Goal: Answer question/provide support

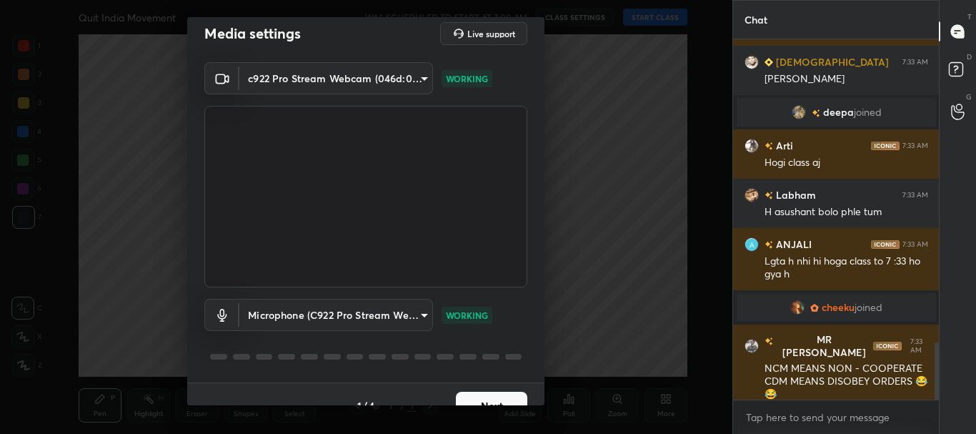
scroll to position [35, 0]
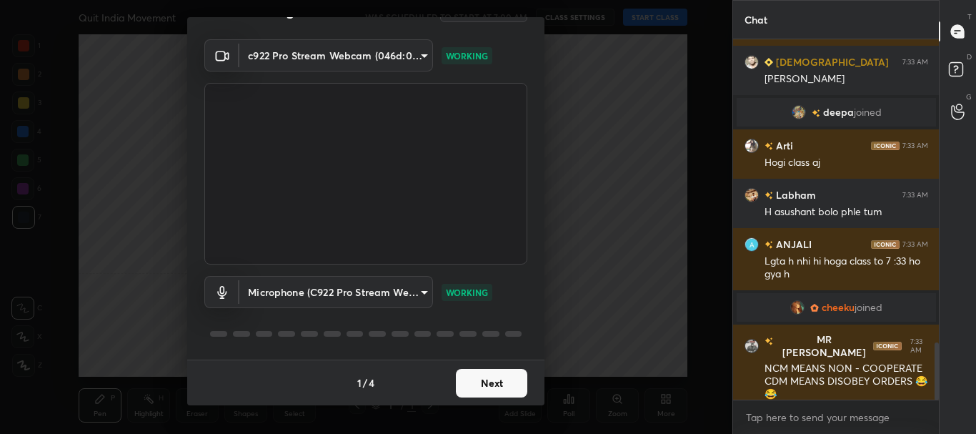
click at [485, 376] on button "Next" at bounding box center [491, 383] width 71 height 29
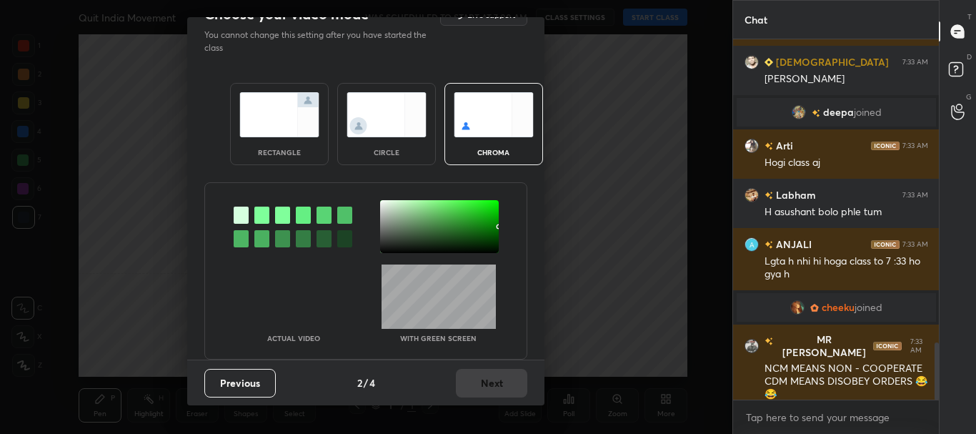
scroll to position [0, 0]
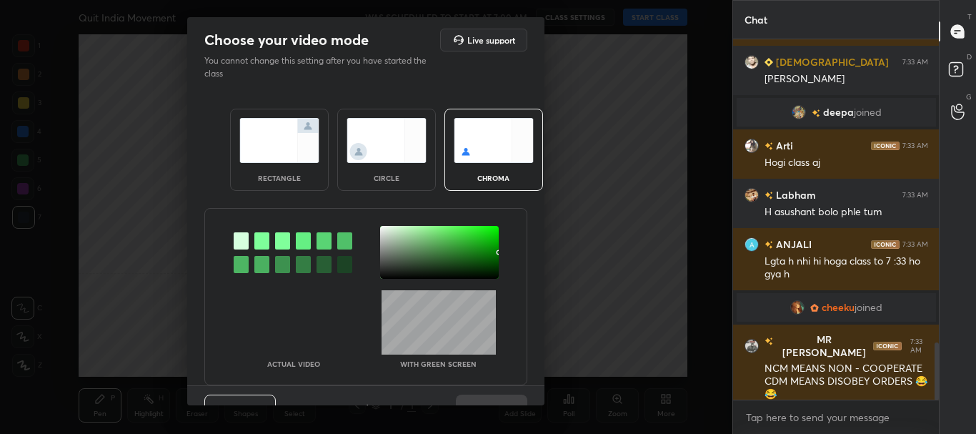
click at [312, 181] on div "rectangle" at bounding box center [279, 150] width 99 height 82
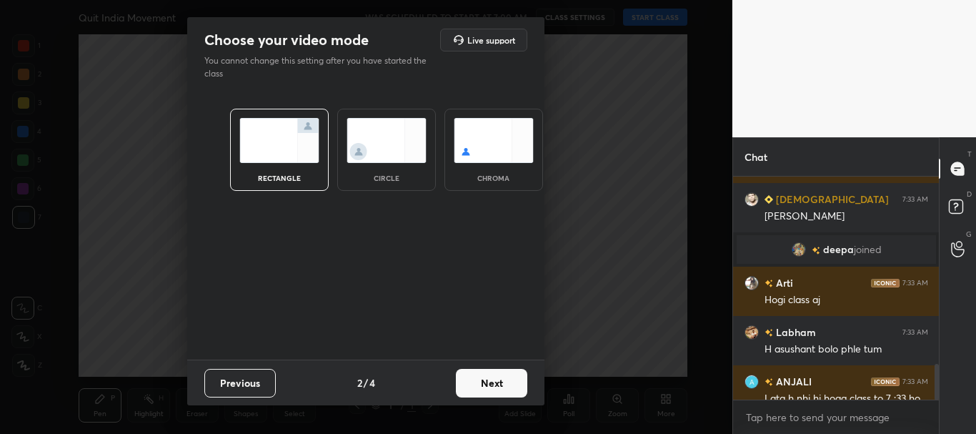
scroll to position [99, 201]
click at [483, 377] on button "Next" at bounding box center [491, 383] width 71 height 29
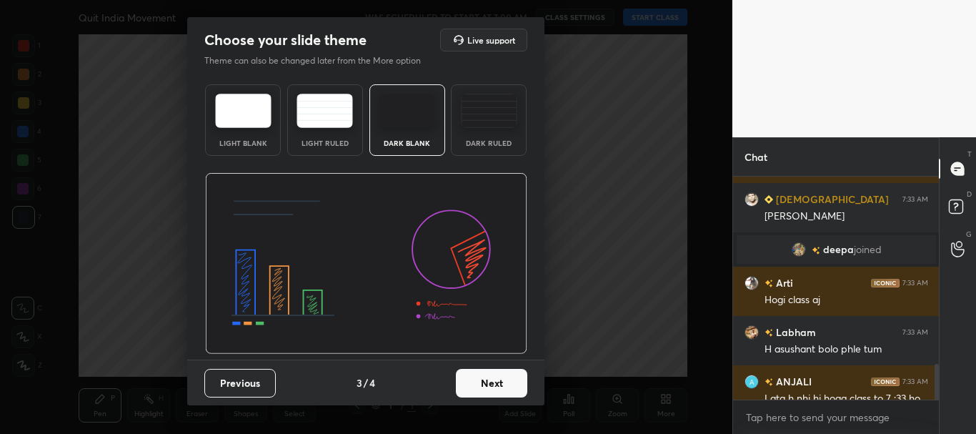
click at [500, 377] on button "Next" at bounding box center [491, 383] width 71 height 29
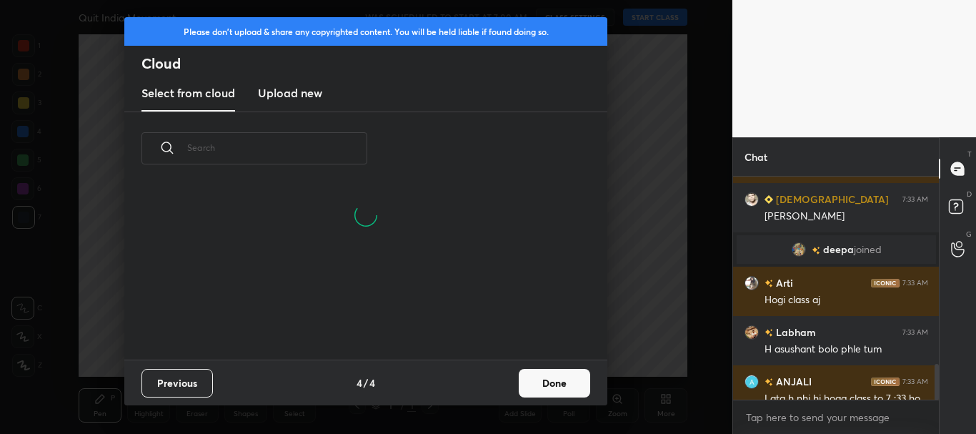
click at [538, 381] on button "Done" at bounding box center [554, 383] width 71 height 29
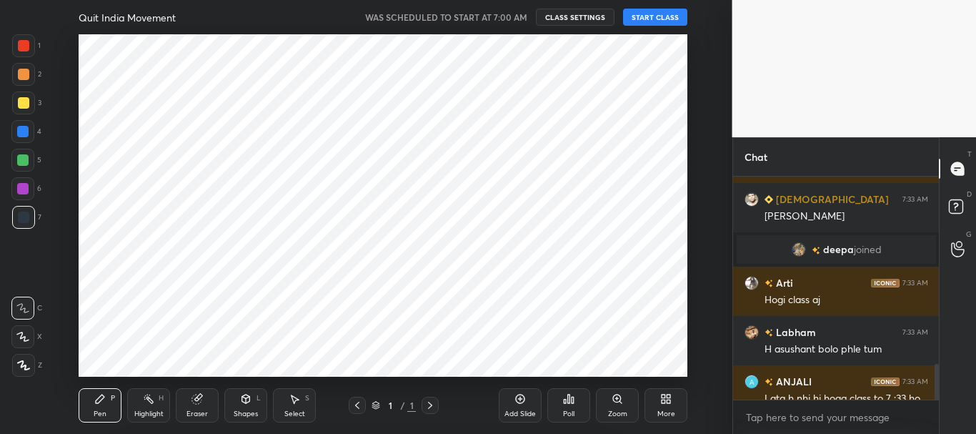
scroll to position [0, 0]
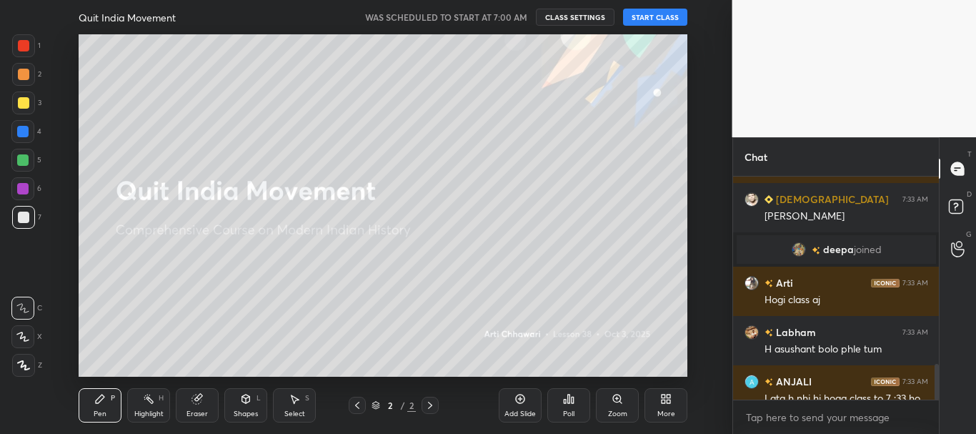
click at [651, 21] on button "START CLASS" at bounding box center [655, 17] width 64 height 17
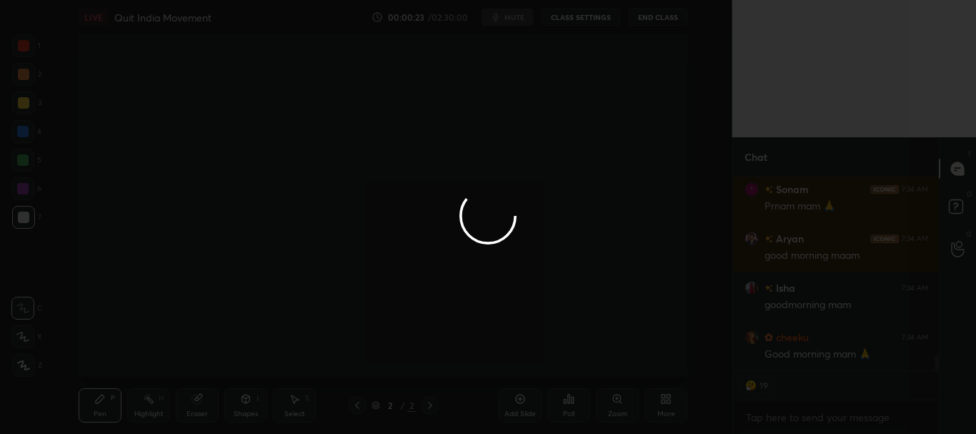
scroll to position [2407, 0]
type textarea "x"
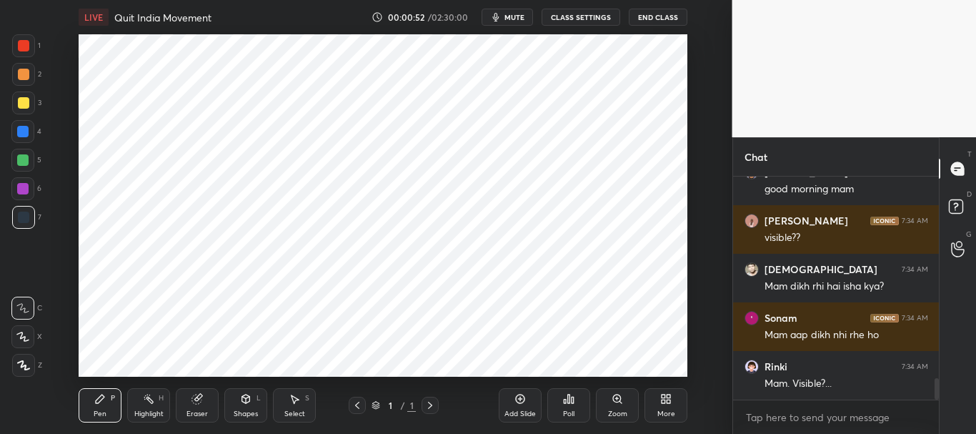
scroll to position [2116, 0]
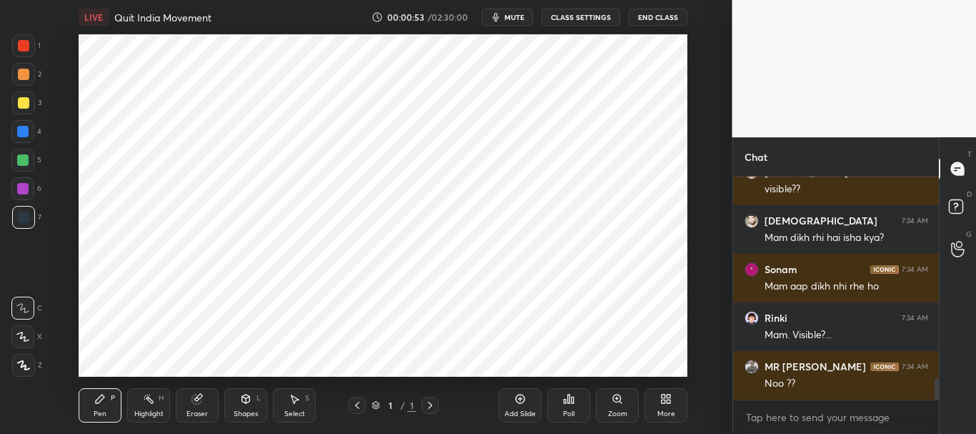
click at [602, 20] on button "CLASS SETTINGS" at bounding box center [581, 17] width 79 height 17
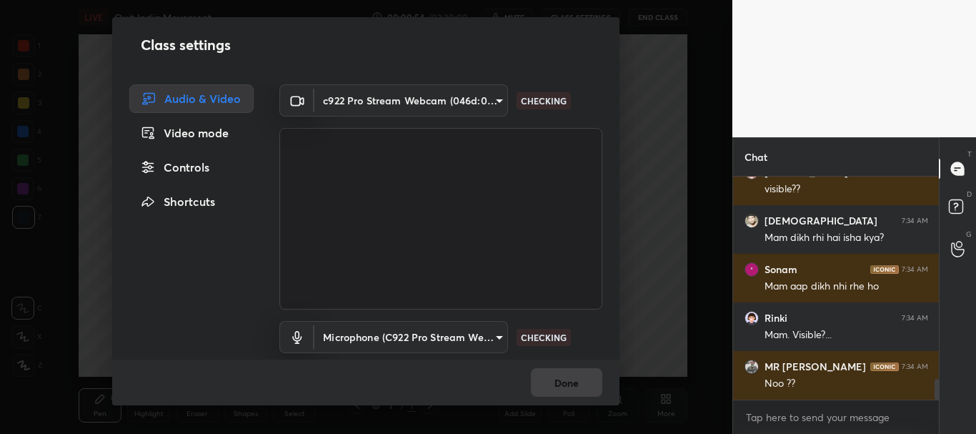
scroll to position [2165, 0]
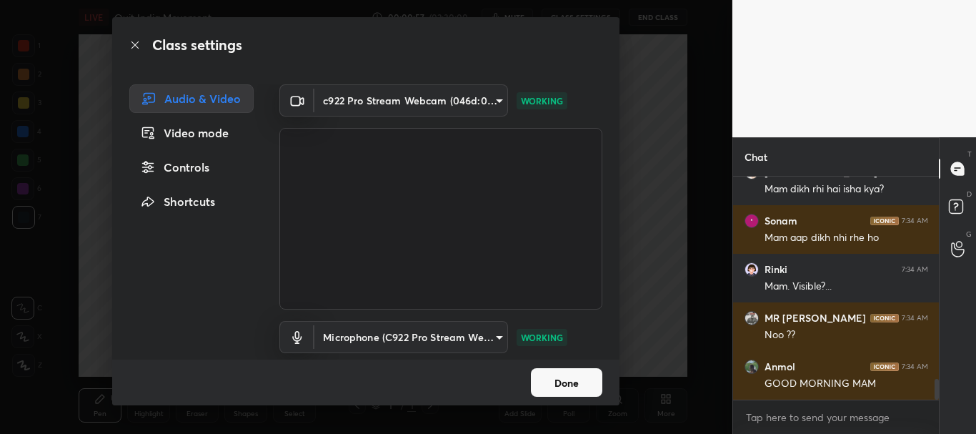
click at [579, 375] on button "Done" at bounding box center [566, 382] width 71 height 29
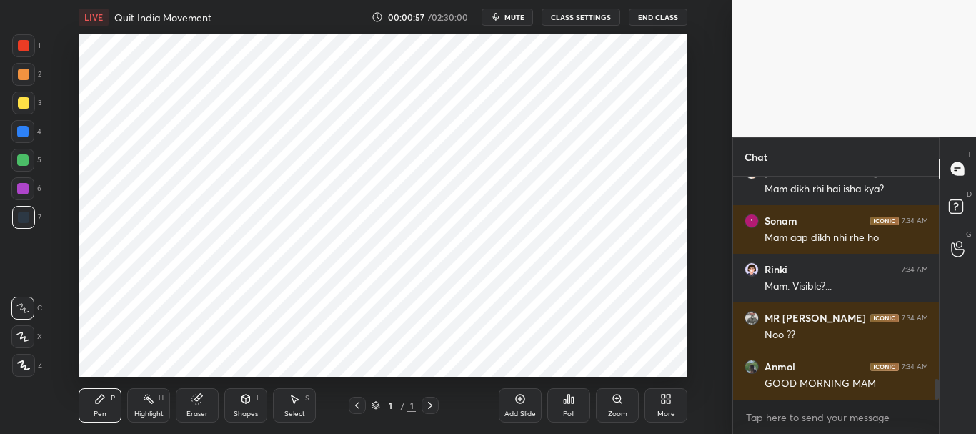
scroll to position [2213, 0]
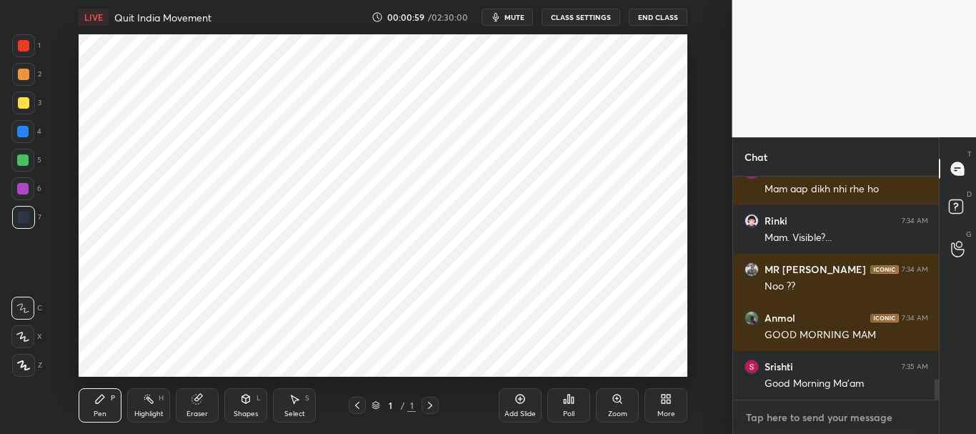
click at [769, 412] on textarea at bounding box center [836, 417] width 184 height 23
type textarea "x"
type textarea "A"
type textarea "x"
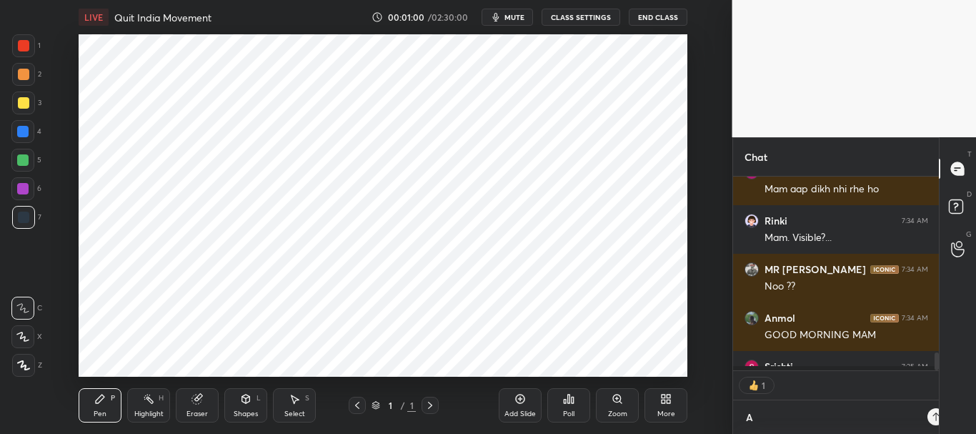
type textarea "Am"
type textarea "x"
type textarea "Am"
type textarea "x"
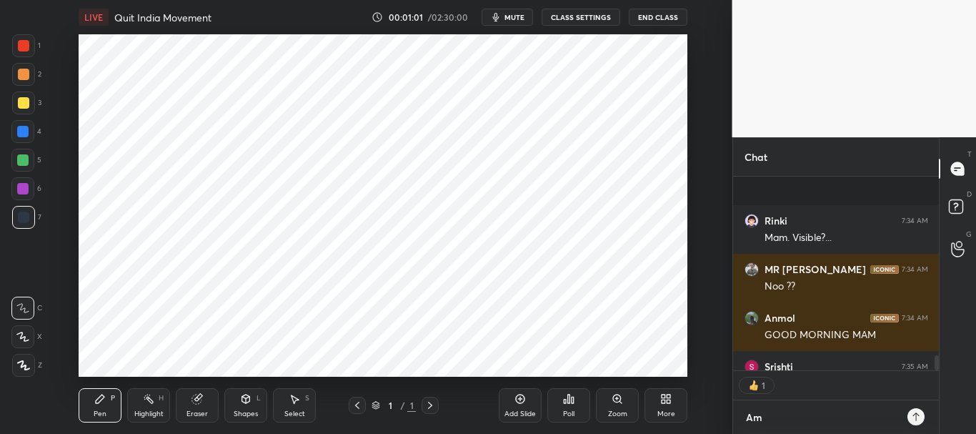
scroll to position [2291, 0]
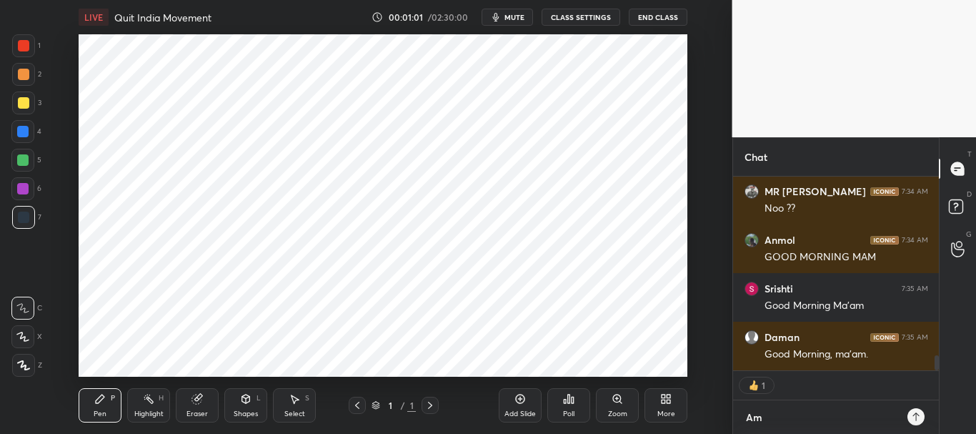
type textarea "Am I"
type textarea "x"
type textarea "Am I"
type textarea "x"
type textarea "Am I v"
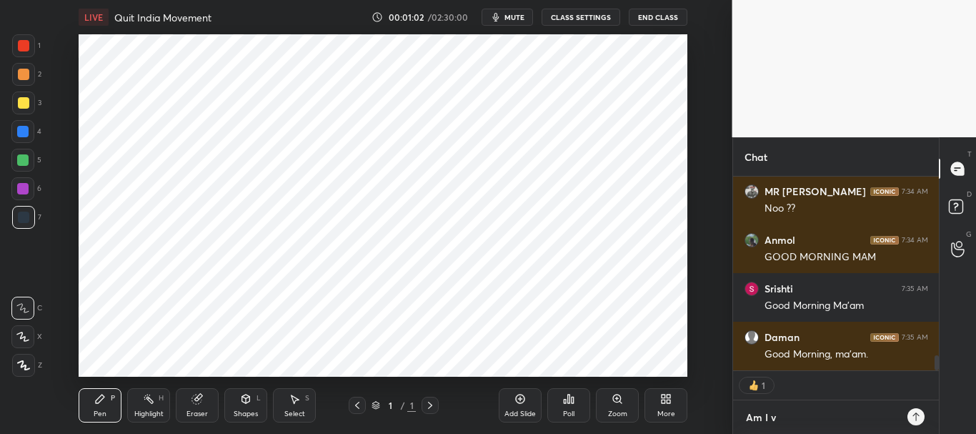
type textarea "x"
type textarea "Am I vi"
type textarea "x"
type textarea "Am I vis"
type textarea "x"
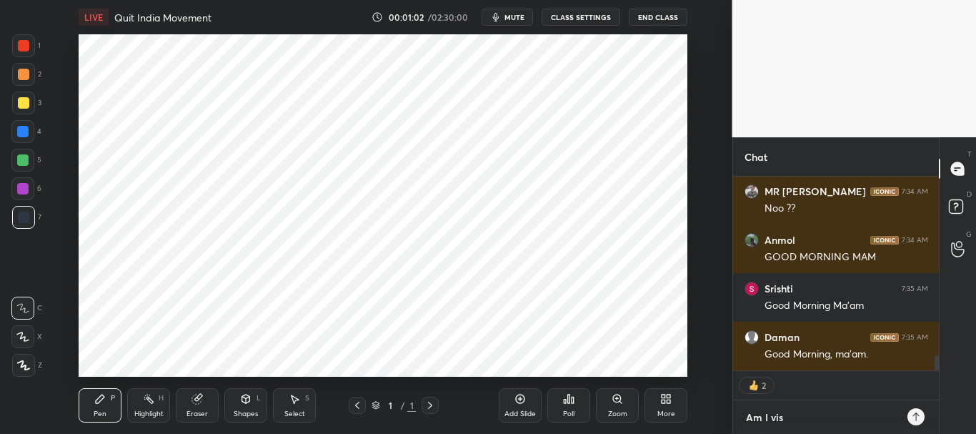
type textarea "Am I visi"
type textarea "x"
type textarea "Am I visib"
type textarea "x"
type textarea "Am I visibl"
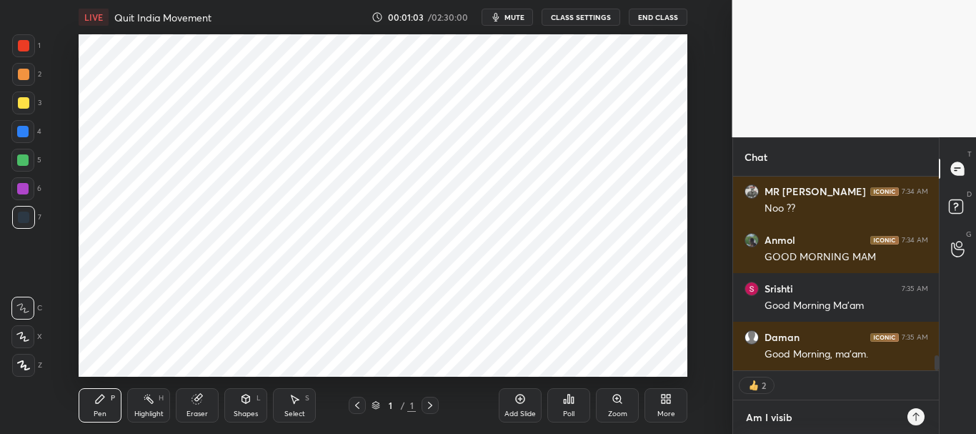
type textarea "x"
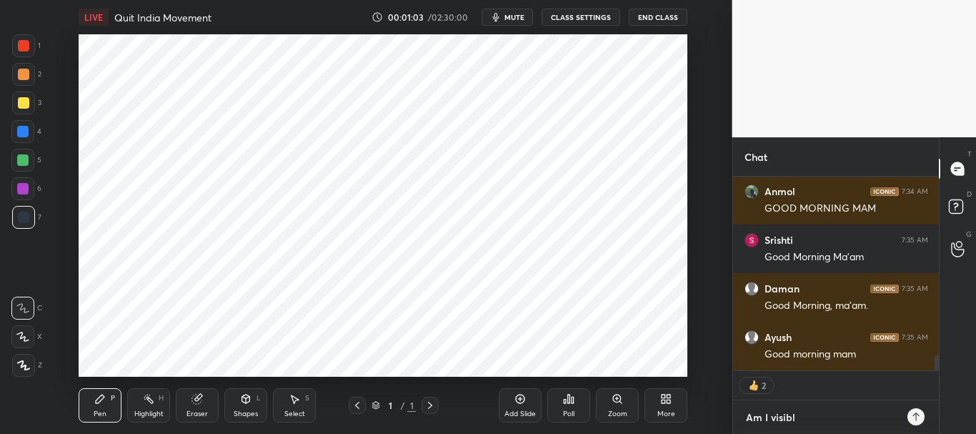
type textarea "Am I visible"
type textarea "x"
type textarea "Am I visible?"
type textarea "x"
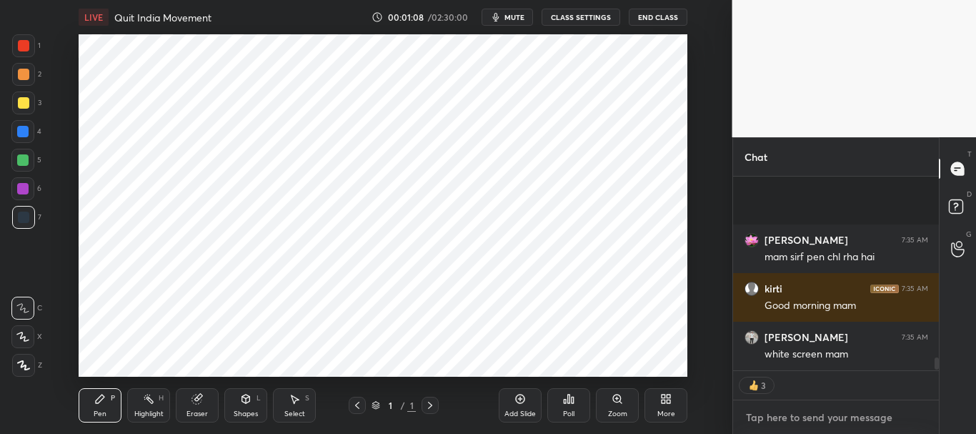
scroll to position [2760, 0]
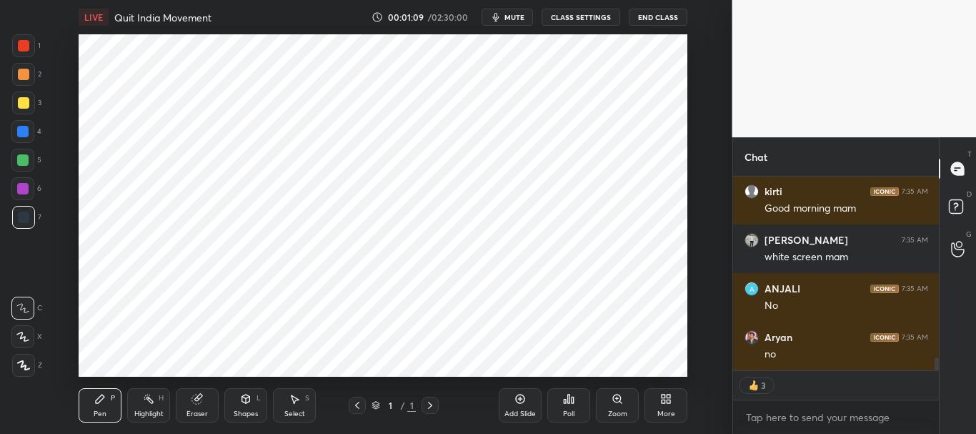
click at [935, 364] on div at bounding box center [937, 363] width 4 height 13
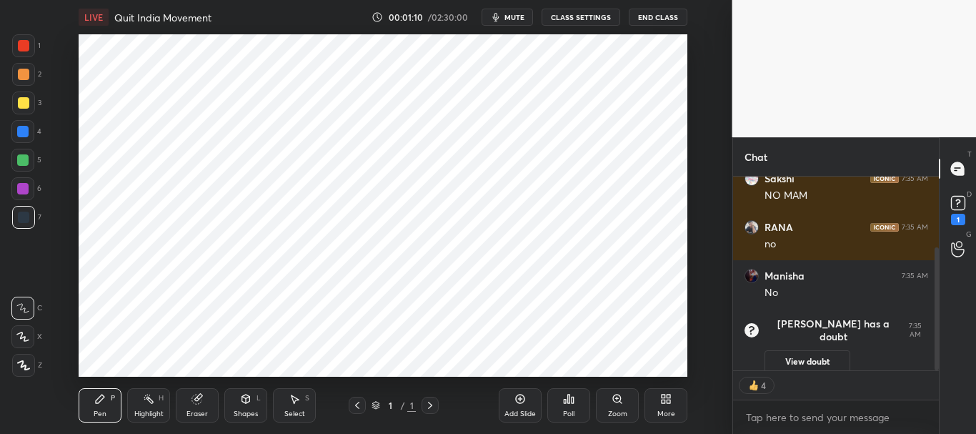
click at [524, 402] on icon at bounding box center [519, 398] width 11 height 11
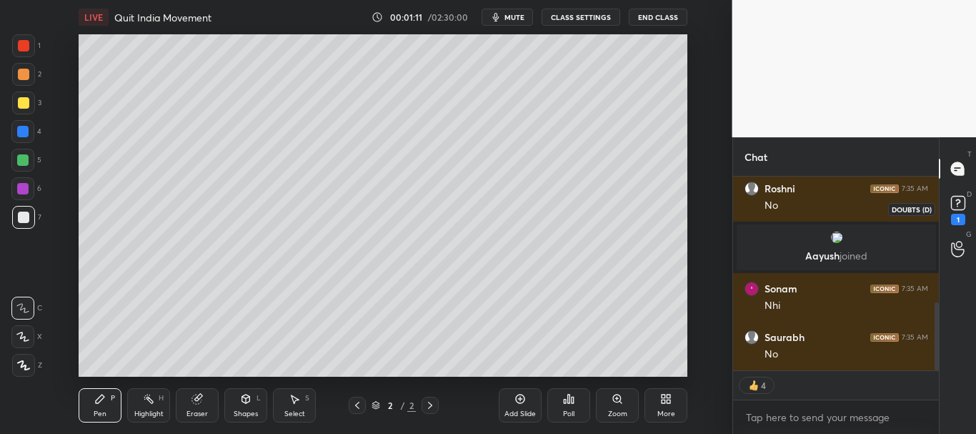
click at [958, 216] on div "1" at bounding box center [958, 219] width 14 height 11
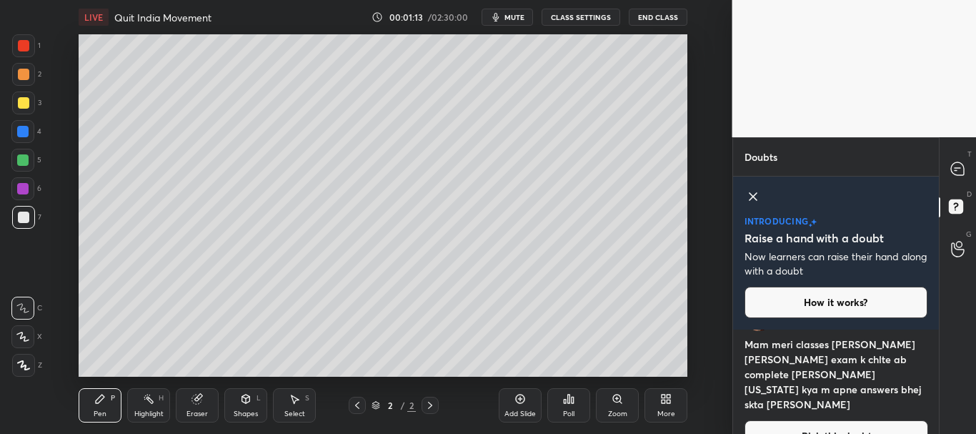
click at [753, 195] on icon at bounding box center [752, 196] width 17 height 17
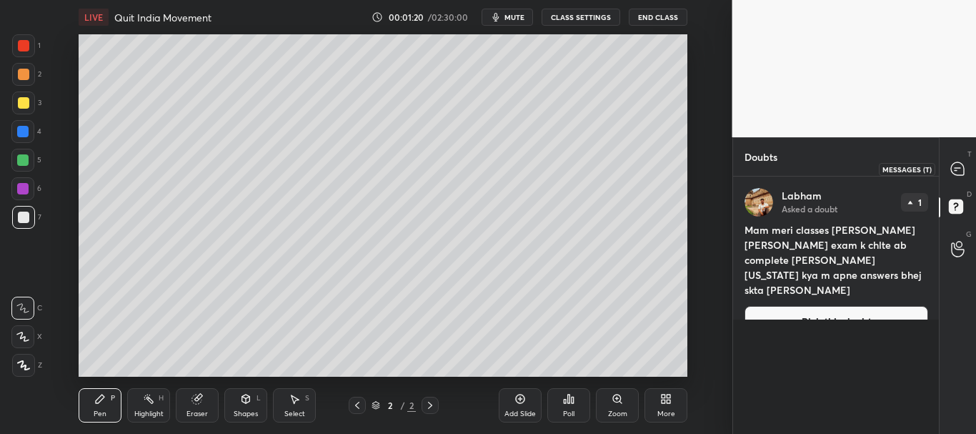
click at [955, 172] on icon at bounding box center [957, 168] width 13 height 13
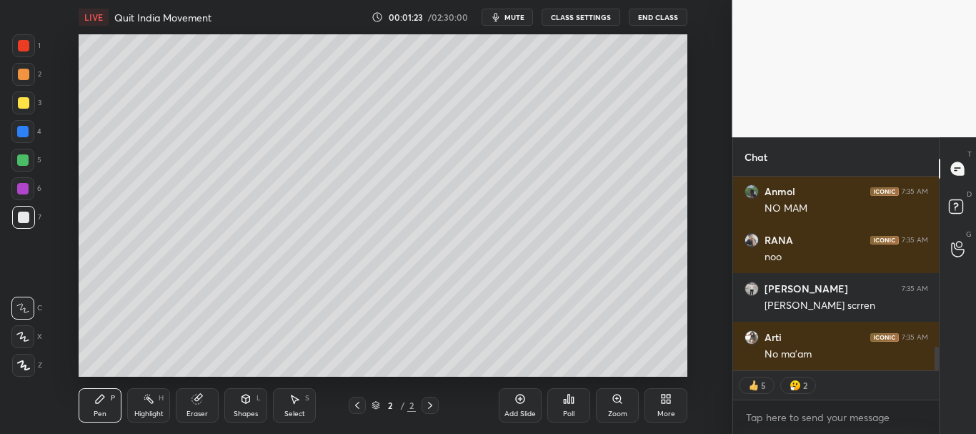
click at [593, 16] on button "CLASS SETTINGS" at bounding box center [581, 17] width 79 height 17
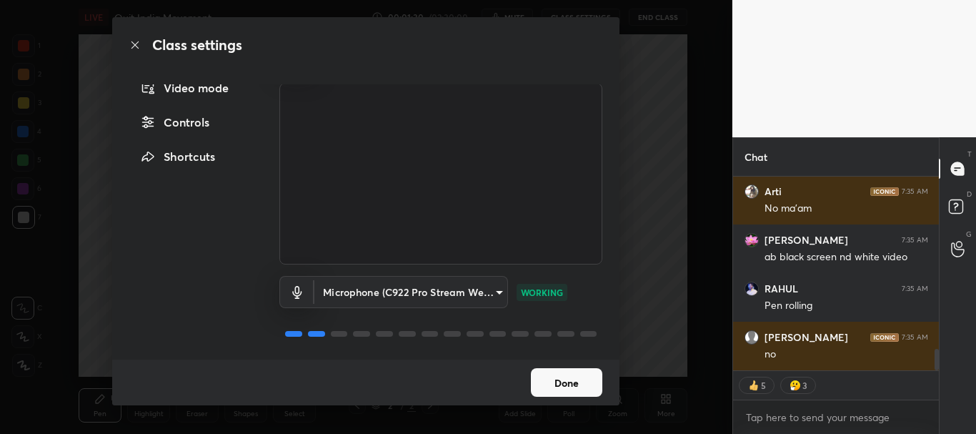
click at [552, 379] on button "Done" at bounding box center [566, 382] width 71 height 29
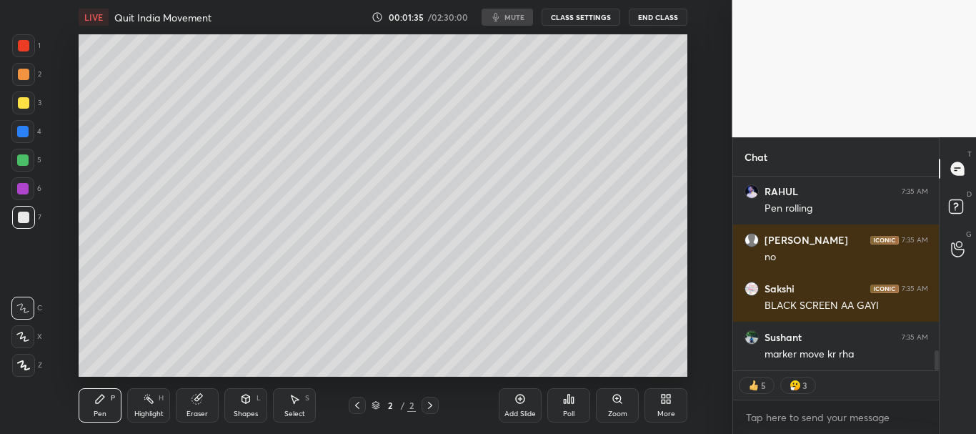
type textarea "x"
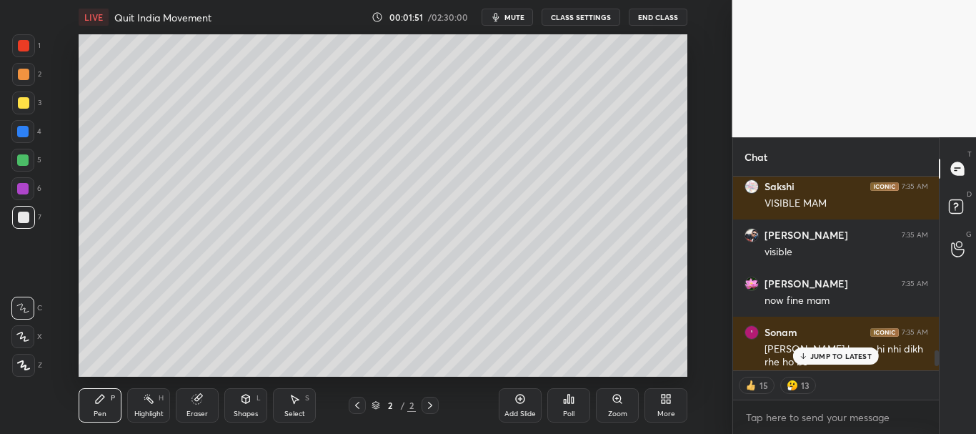
scroll to position [2138, 0]
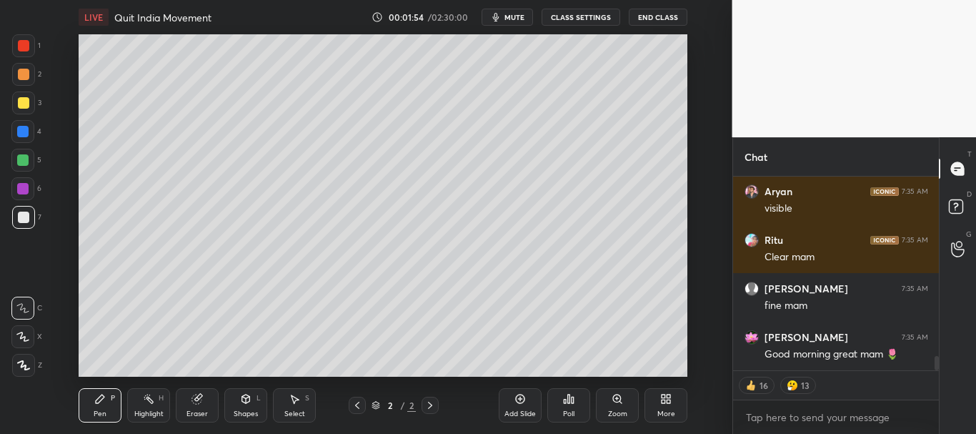
drag, startPoint x: 935, startPoint y: 361, endPoint x: 940, endPoint y: 368, distance: 8.3
click at [938, 372] on div "Darshan 7:35 AM fine now Aryan 7:35 AM visible Ritu 7:35 AM Clear mam Ramandeep…" at bounding box center [836, 304] width 206 height 257
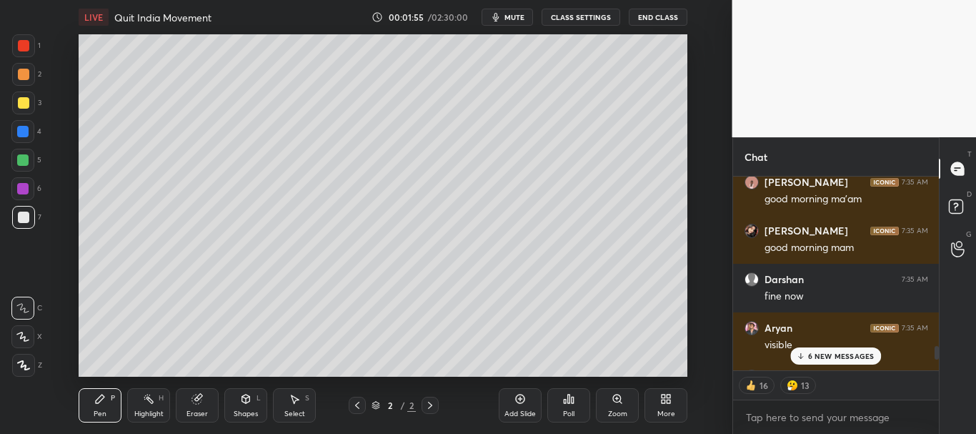
click at [867, 355] on p "6 NEW MESSAGES" at bounding box center [841, 356] width 66 height 9
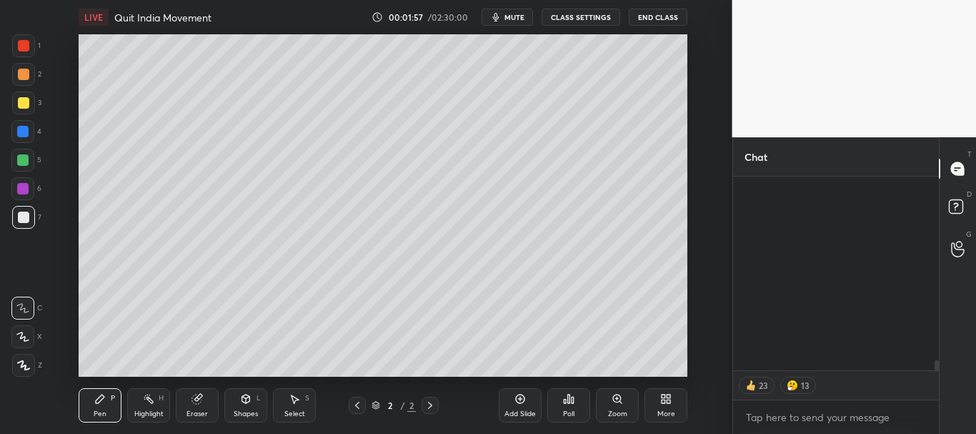
scroll to position [3547, 0]
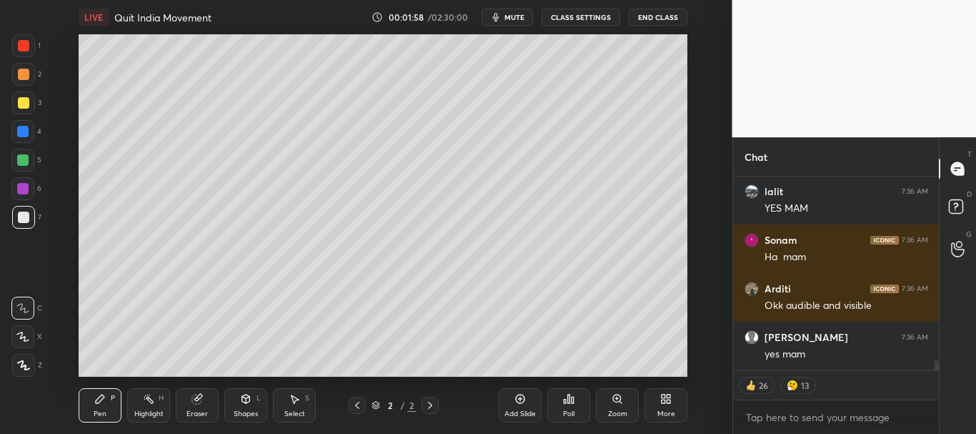
click at [937, 367] on div at bounding box center [937, 365] width 4 height 11
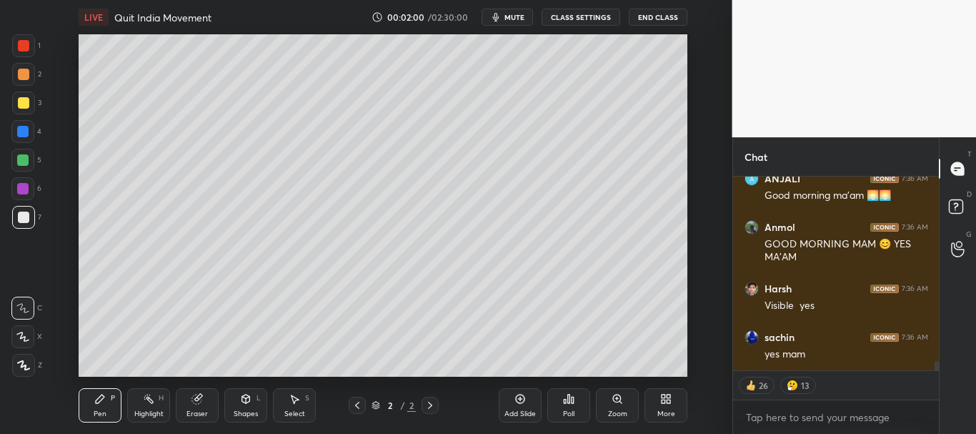
click at [18, 214] on div at bounding box center [23, 216] width 11 height 11
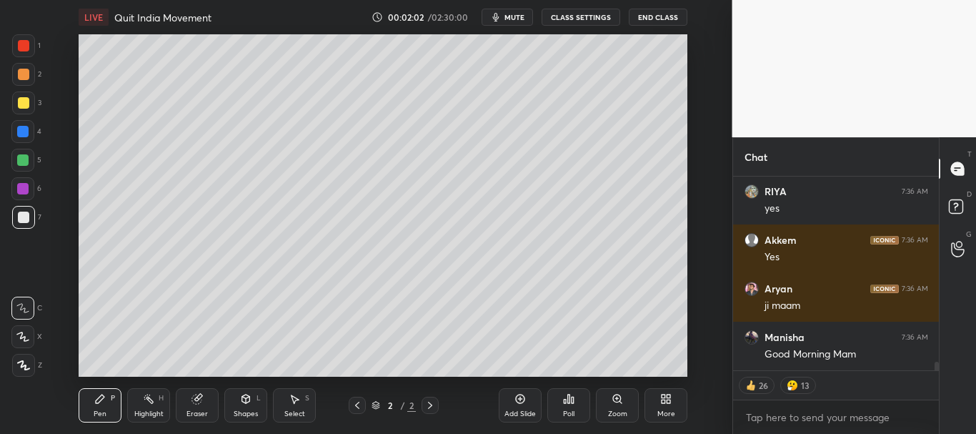
click at [669, 396] on icon at bounding box center [669, 396] width 4 height 4
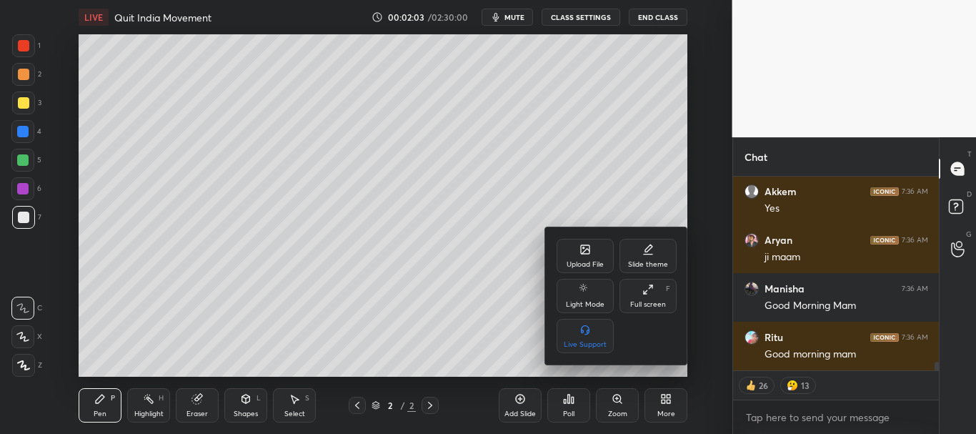
click at [596, 268] on div "Upload File" at bounding box center [585, 264] width 37 height 7
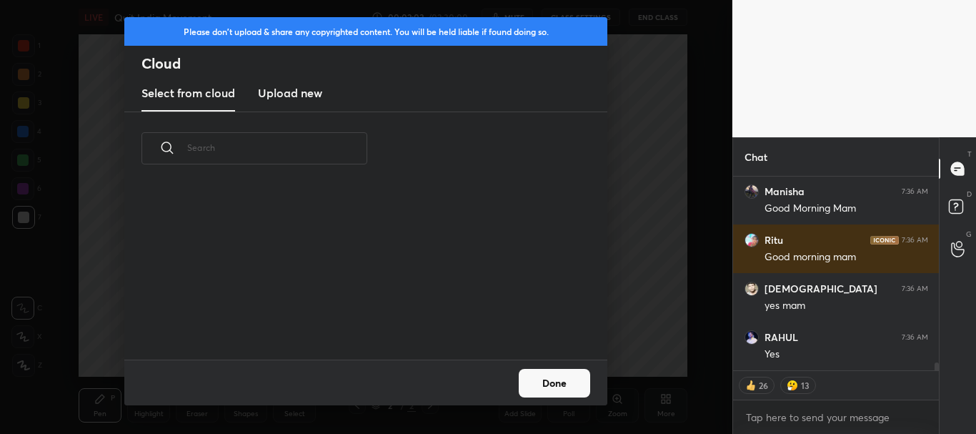
scroll to position [106, 459]
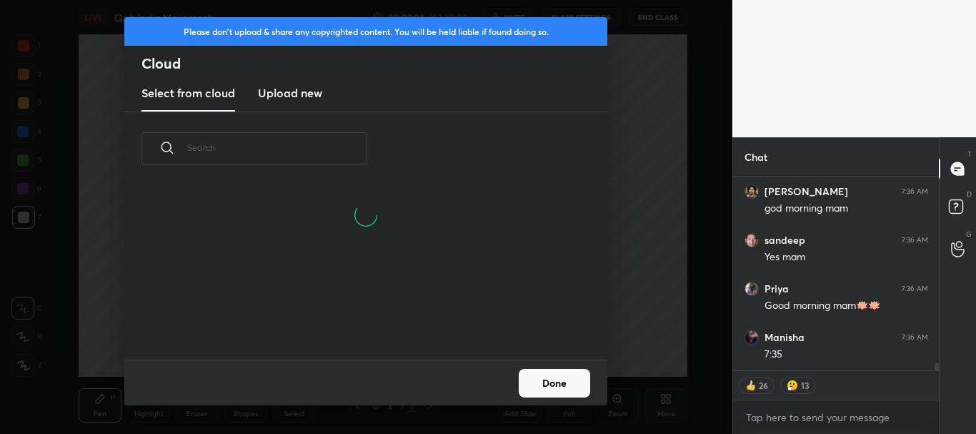
click at [303, 95] on h3 "Upload new" at bounding box center [290, 92] width 64 height 17
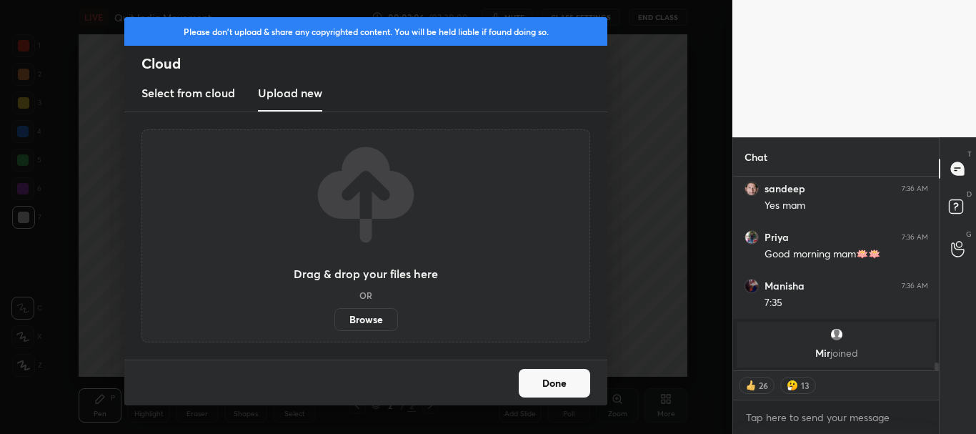
scroll to position [0, 0]
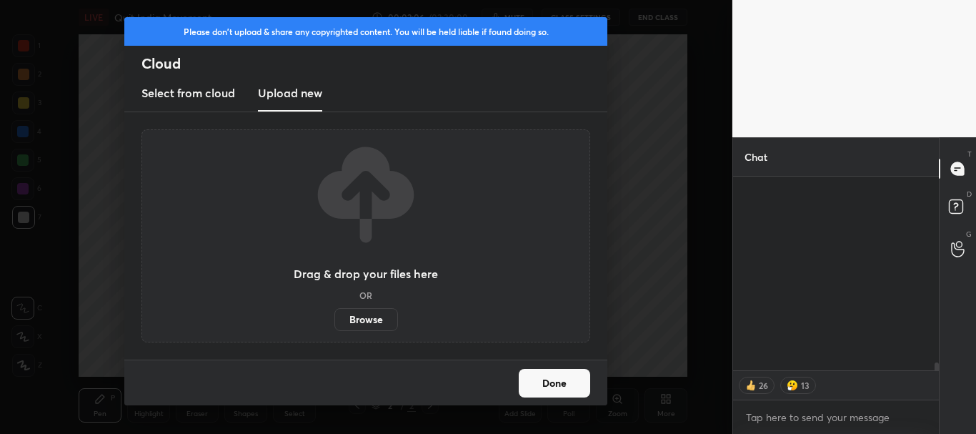
click at [370, 316] on label "Browse" at bounding box center [366, 319] width 64 height 23
click at [334, 316] on input "Browse" at bounding box center [334, 319] width 0 height 23
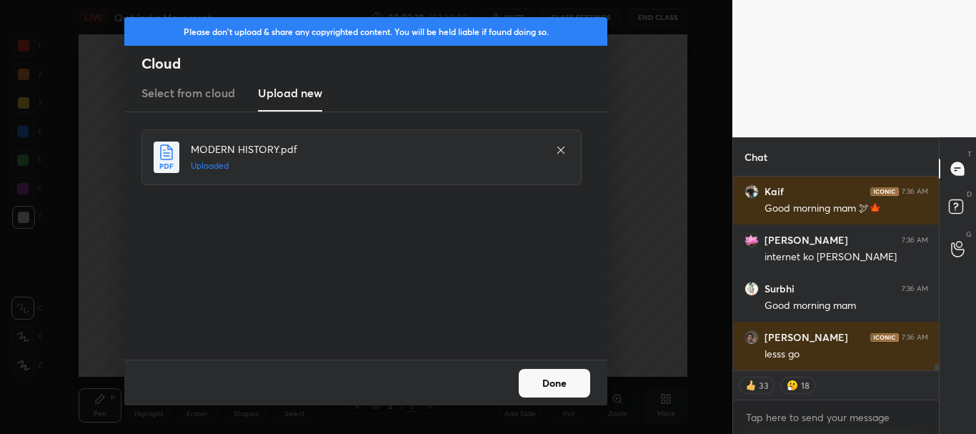
click at [552, 380] on button "Done" at bounding box center [554, 383] width 71 height 29
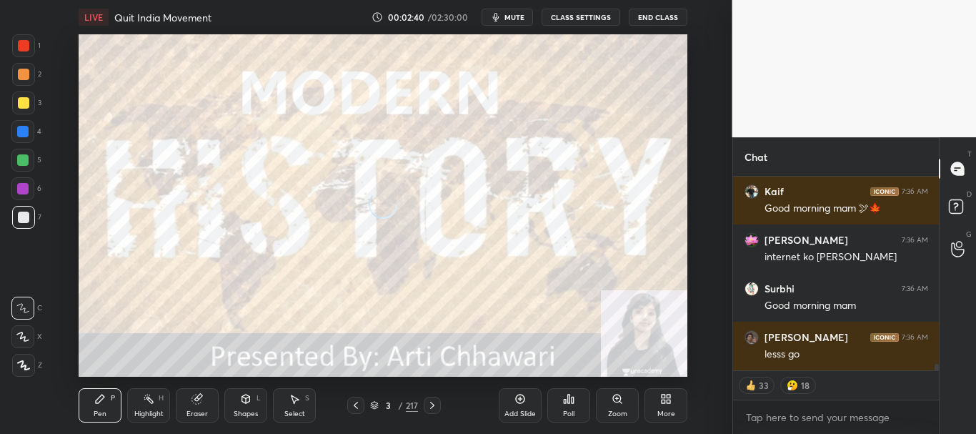
click at [359, 402] on icon at bounding box center [355, 404] width 11 height 11
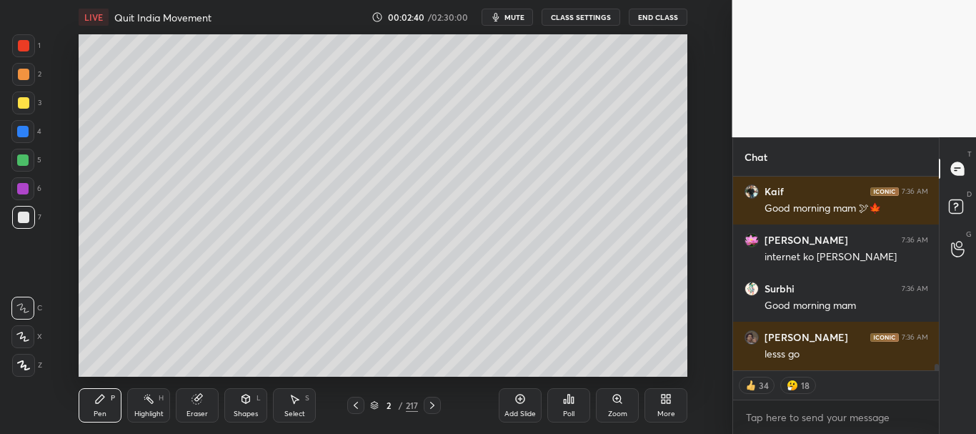
click at [372, 403] on icon at bounding box center [374, 404] width 7 height 4
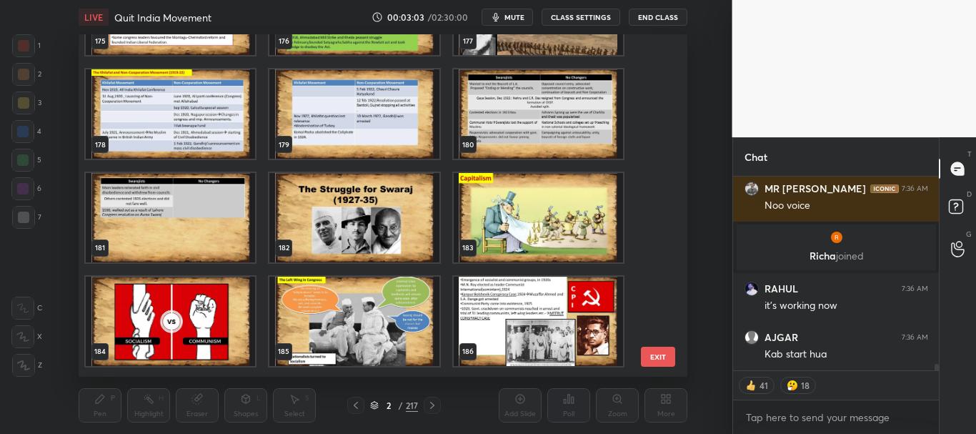
click at [652, 281] on div "175 176 177 178 179 180 181 182 183 184 185 186 187 188 189 190 191 192" at bounding box center [371, 205] width 584 height 342
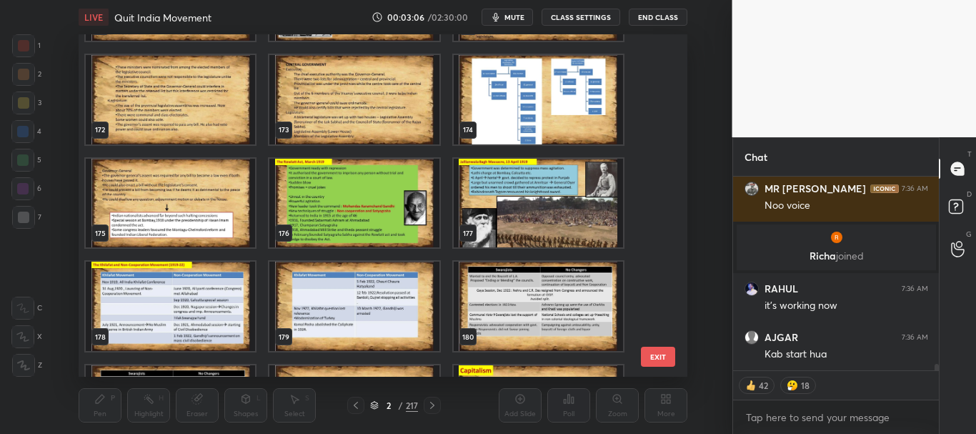
click at [239, 301] on img "grid" at bounding box center [170, 305] width 169 height 89
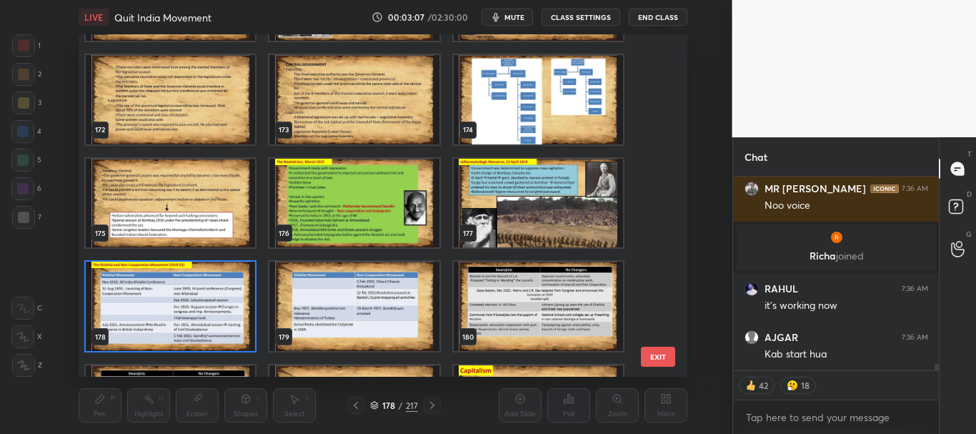
click at [372, 406] on icon at bounding box center [374, 405] width 9 height 9
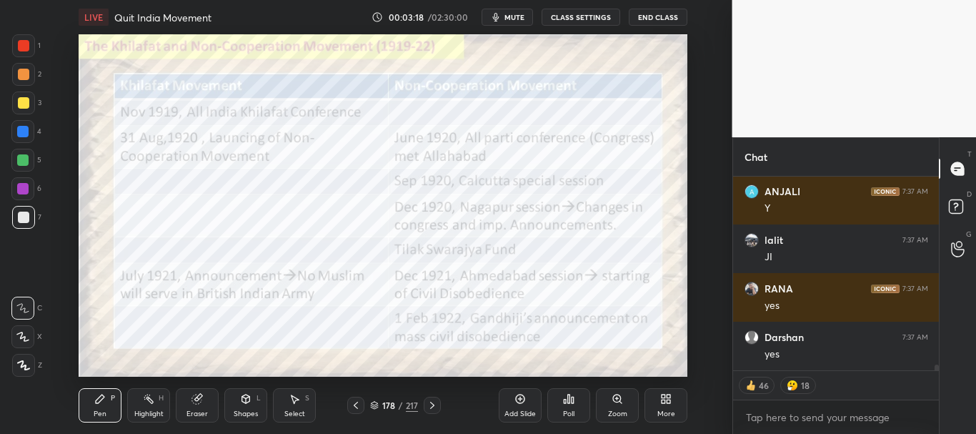
click at [376, 403] on icon at bounding box center [374, 405] width 9 height 9
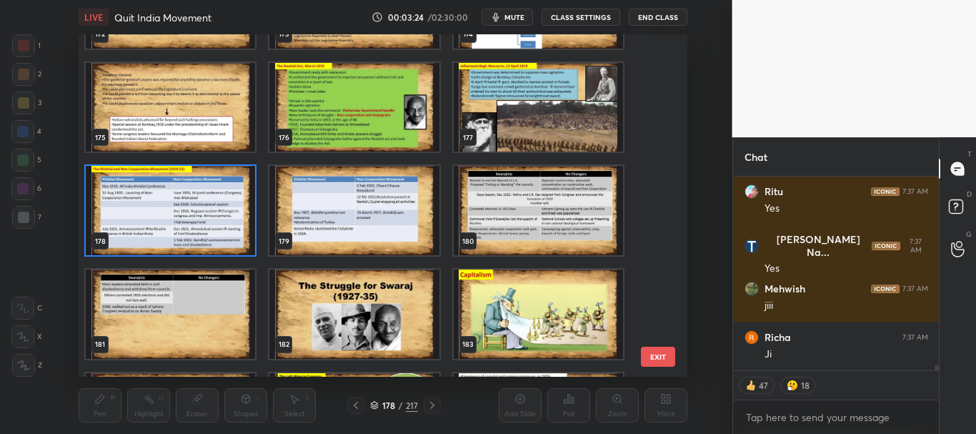
click at [251, 232] on img "grid" at bounding box center [170, 210] width 169 height 89
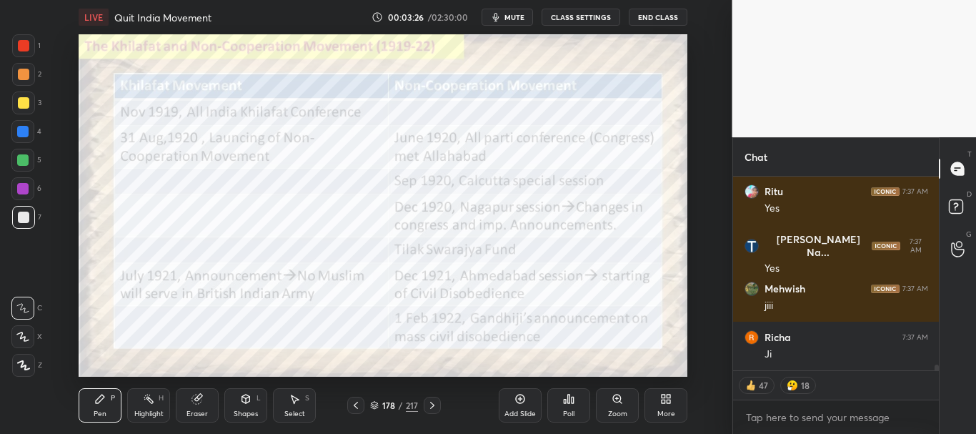
drag, startPoint x: 432, startPoint y: 400, endPoint x: 432, endPoint y: 377, distance: 22.9
click at [432, 400] on icon at bounding box center [432, 404] width 11 height 11
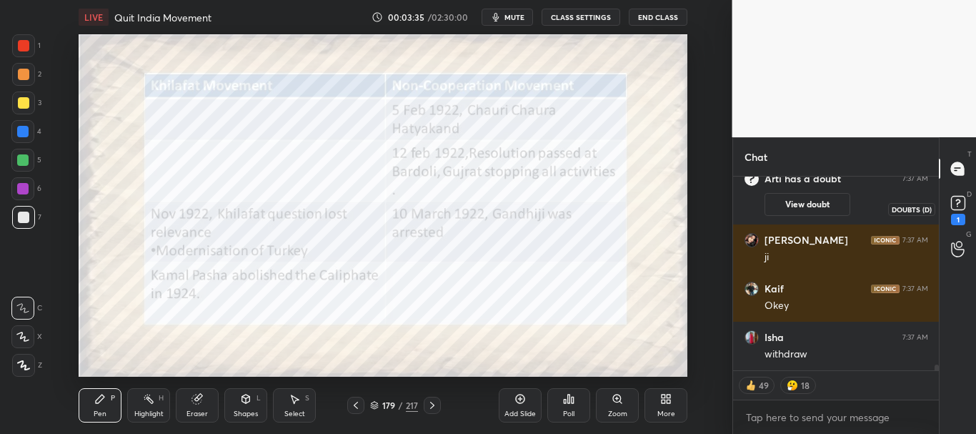
click at [960, 203] on rect at bounding box center [958, 203] width 14 height 14
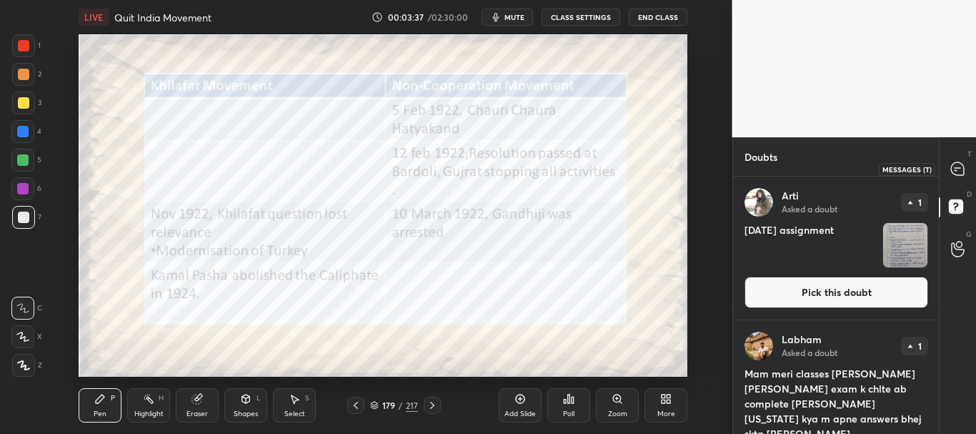
click at [960, 171] on icon at bounding box center [957, 168] width 13 height 13
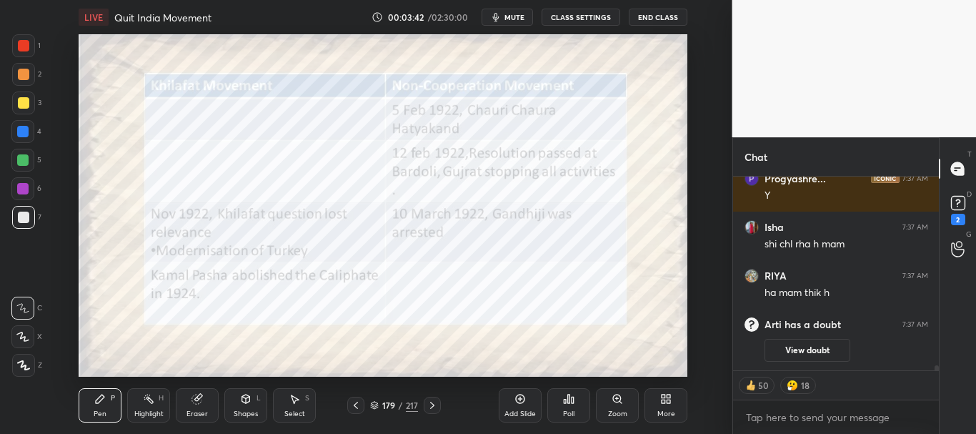
click at [22, 37] on div at bounding box center [23, 45] width 23 height 23
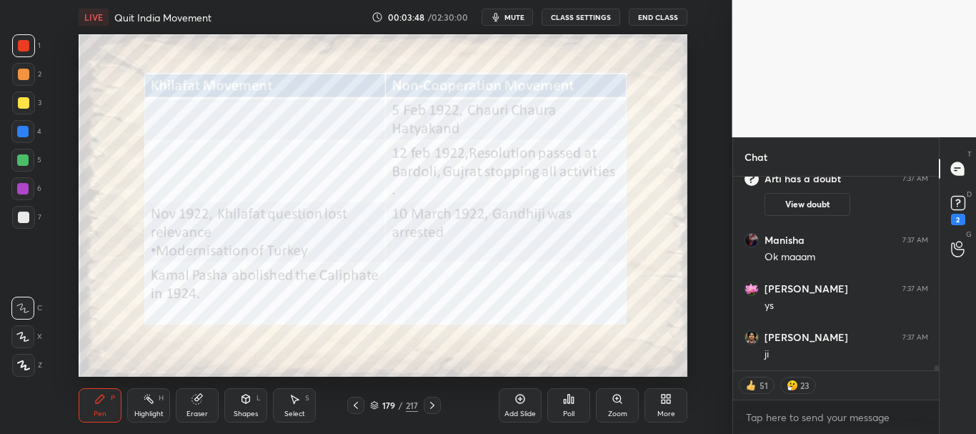
click at [21, 128] on div at bounding box center [22, 131] width 11 height 11
click at [24, 335] on icon at bounding box center [22, 337] width 13 height 10
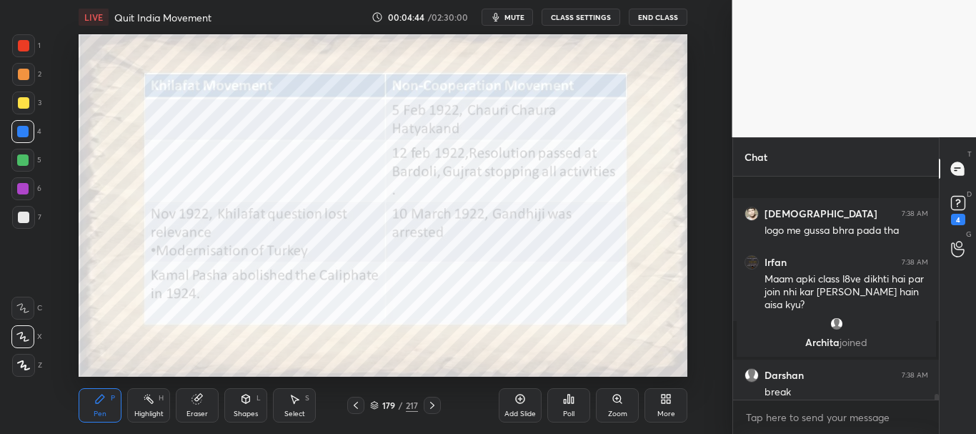
scroll to position [8050, 0]
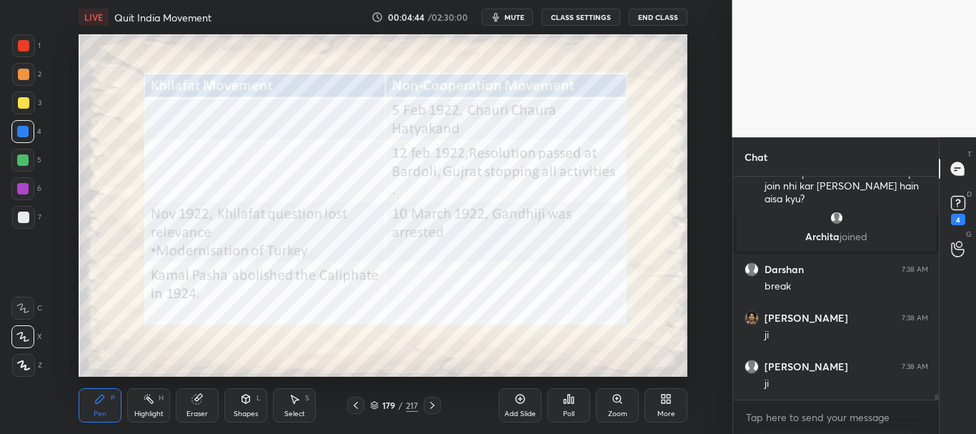
drag, startPoint x: 936, startPoint y: 395, endPoint x: 942, endPoint y: 407, distance: 13.1
click at [936, 405] on div "Shivam 7:38 AM logo me gussa bhra pada tha Irfan 7:38 AM Maam apki class l8ve d…" at bounding box center [836, 304] width 206 height 257
click at [942, 407] on div "T Messages (T) D Doubts (D) 4 G Raise Hand (G)" at bounding box center [957, 285] width 37 height 296
click at [957, 216] on div "4" at bounding box center [958, 219] width 14 height 11
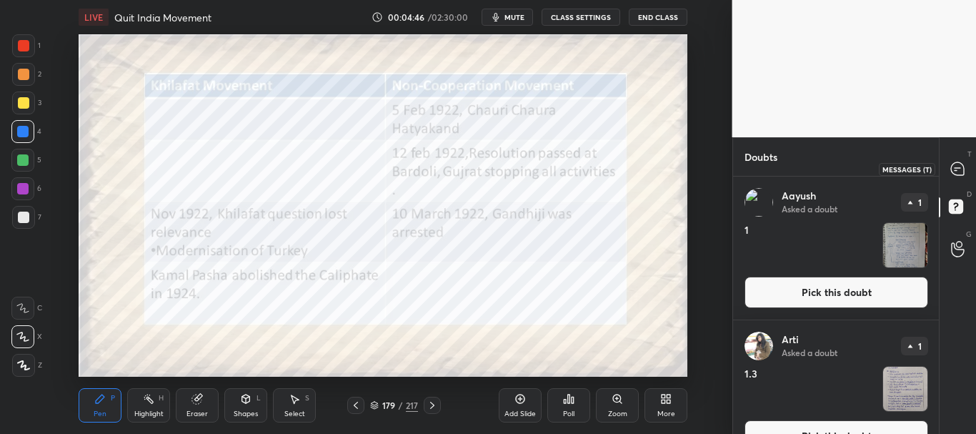
click at [961, 169] on icon at bounding box center [957, 168] width 13 height 13
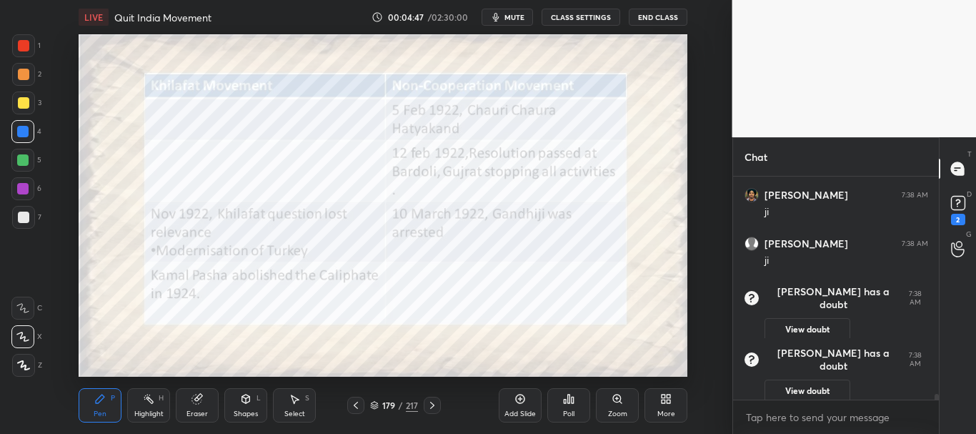
scroll to position [8016, 0]
click at [514, 404] on div "Add Slide" at bounding box center [520, 405] width 43 height 34
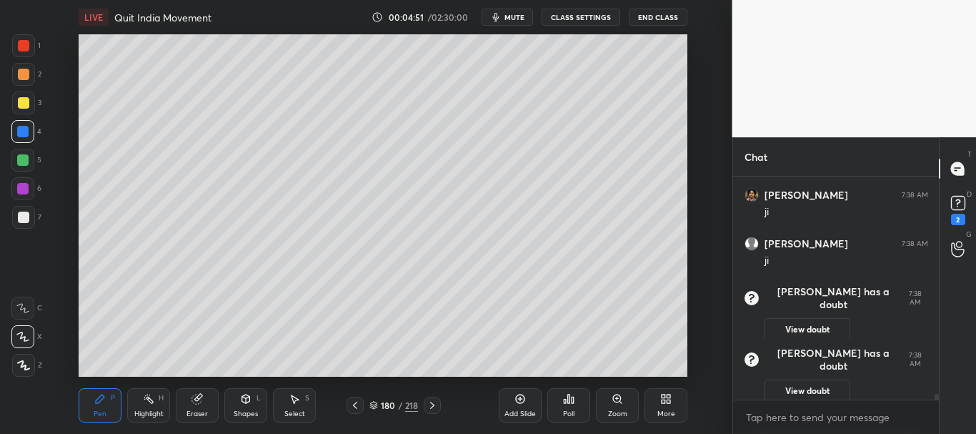
click at [22, 227] on div at bounding box center [23, 217] width 23 height 23
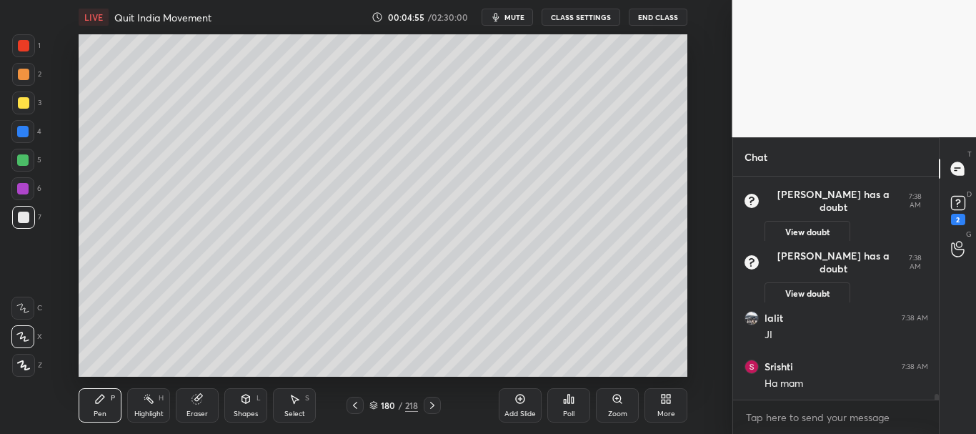
scroll to position [8162, 0]
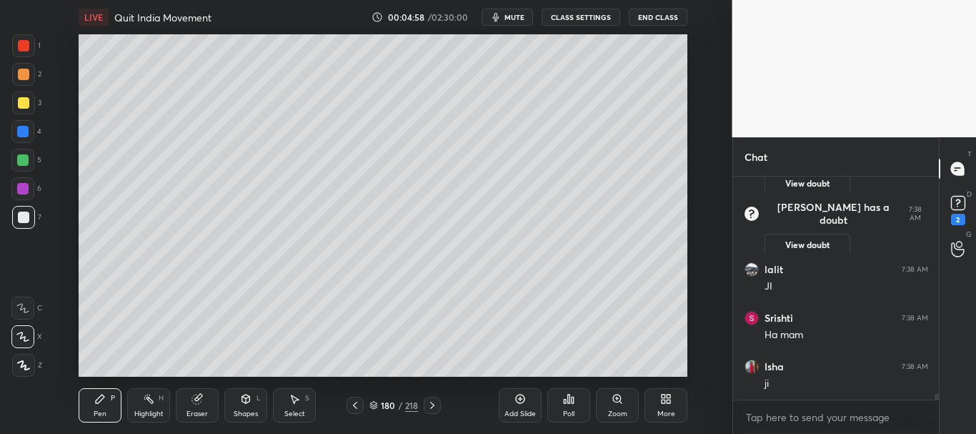
click at [19, 100] on div at bounding box center [23, 102] width 11 height 11
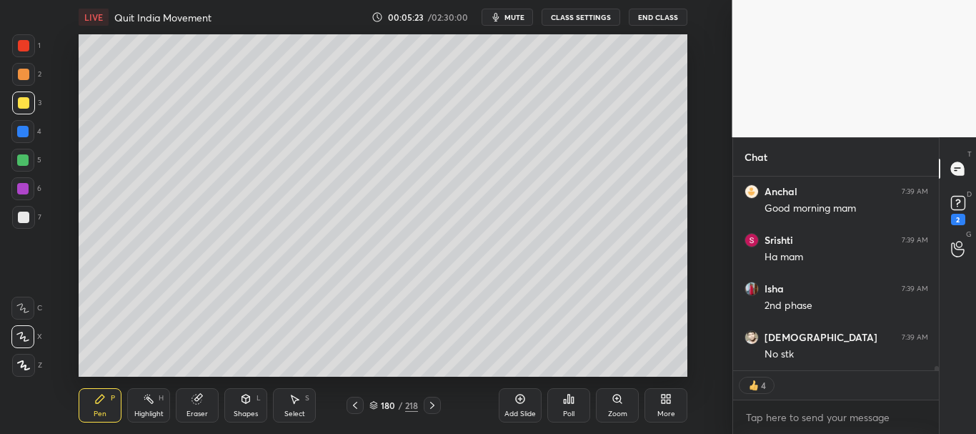
scroll to position [8726, 0]
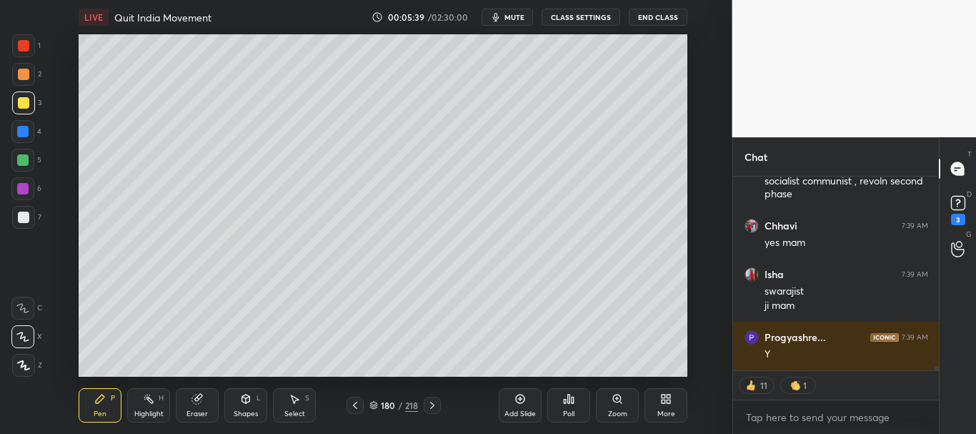
click at [372, 402] on icon at bounding box center [373, 405] width 9 height 9
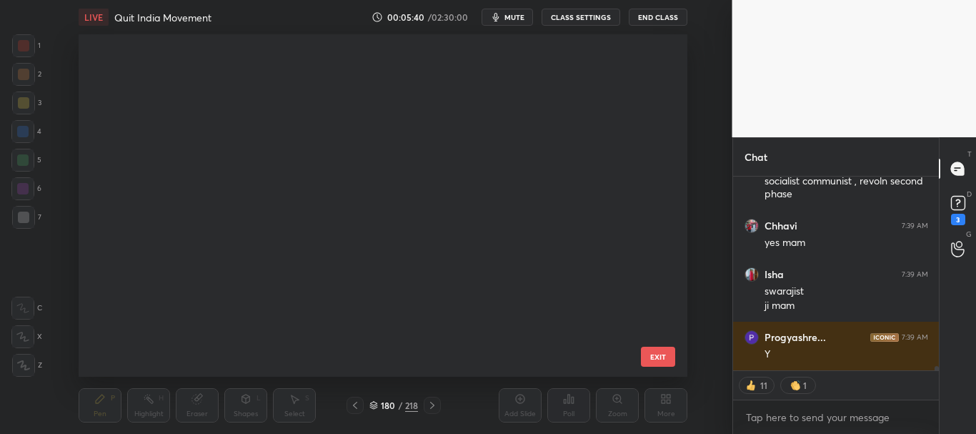
scroll to position [5, 8]
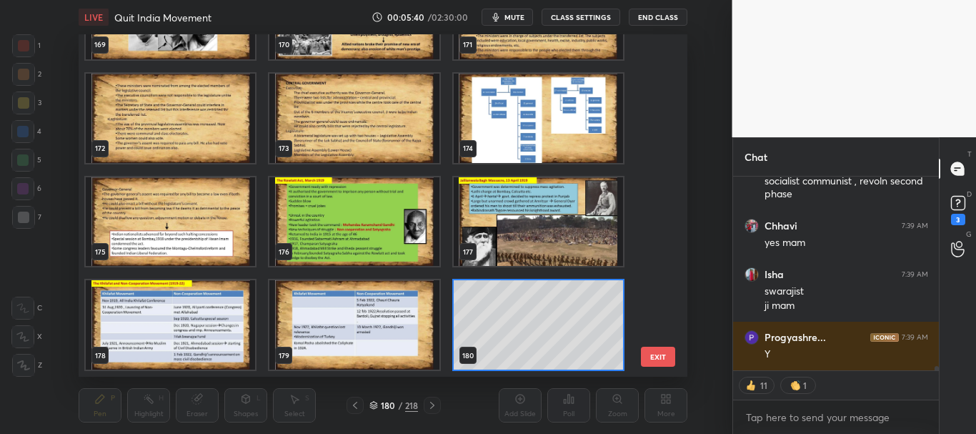
click at [374, 401] on icon at bounding box center [373, 405] width 9 height 9
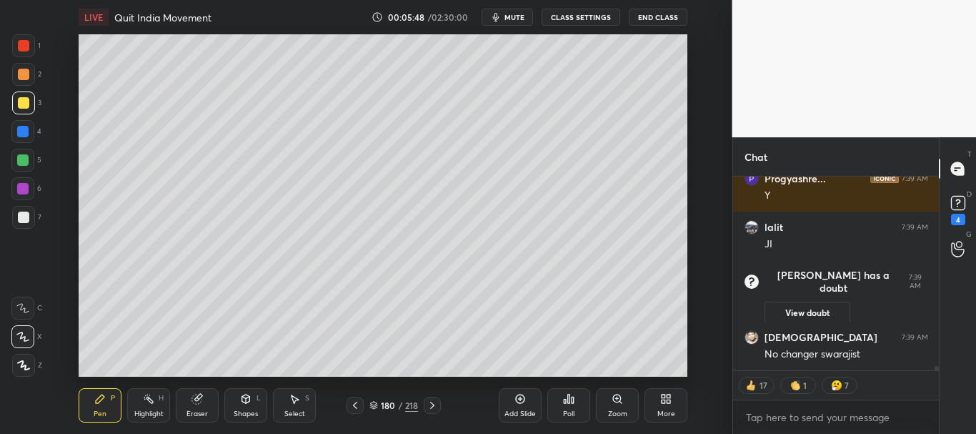
click at [374, 404] on icon at bounding box center [373, 405] width 9 height 9
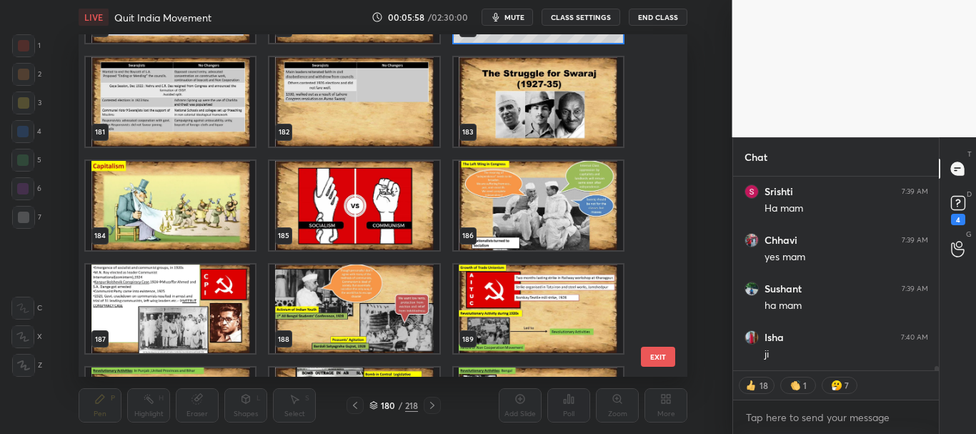
click at [657, 349] on button "EXIT" at bounding box center [658, 357] width 34 height 20
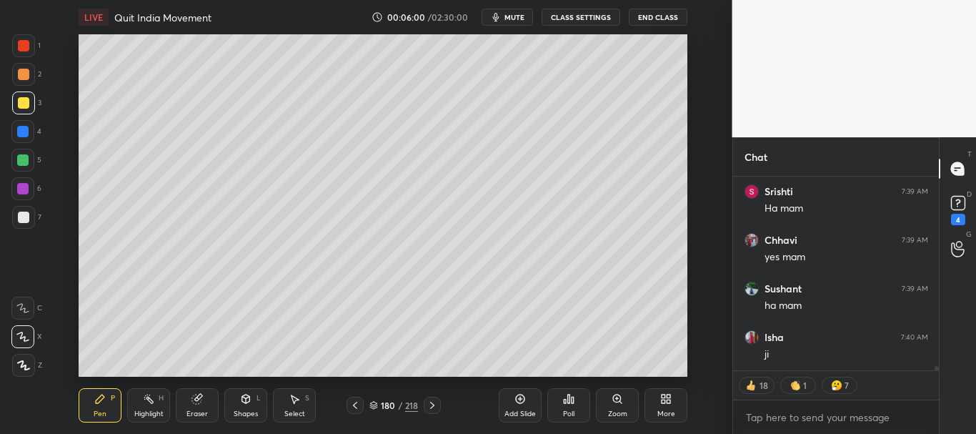
click at [21, 79] on div at bounding box center [23, 74] width 11 height 11
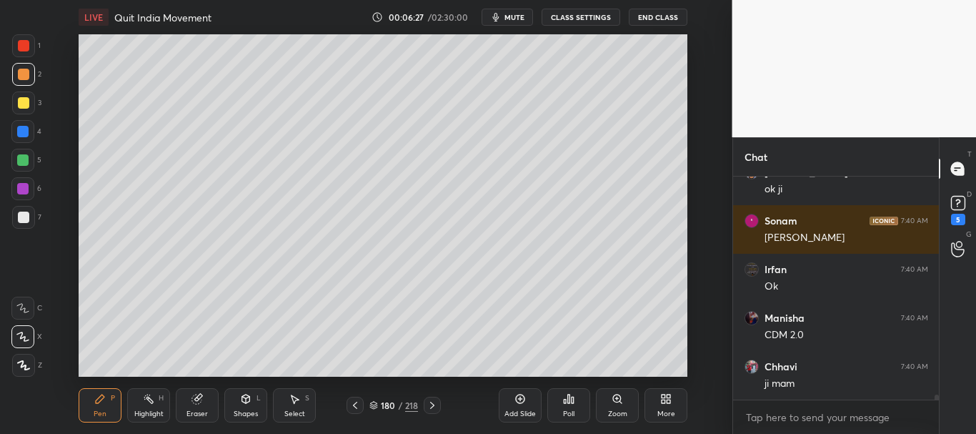
click at [24, 128] on div at bounding box center [22, 131] width 11 height 11
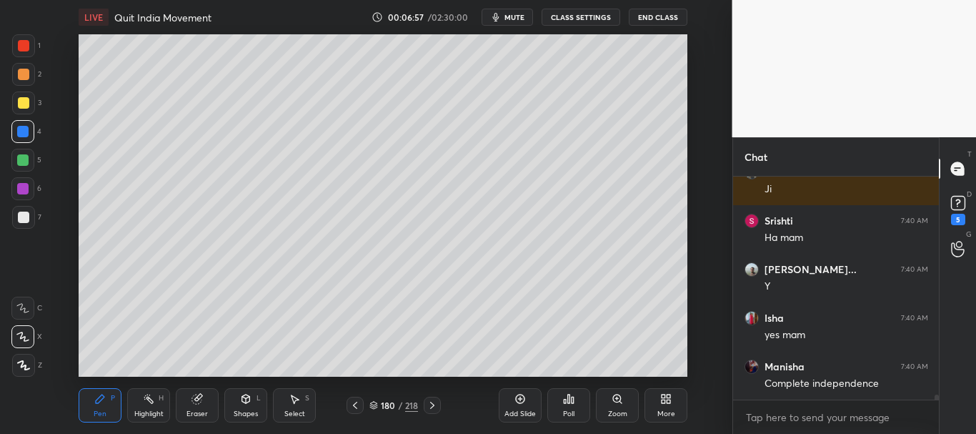
scroll to position [10048, 0]
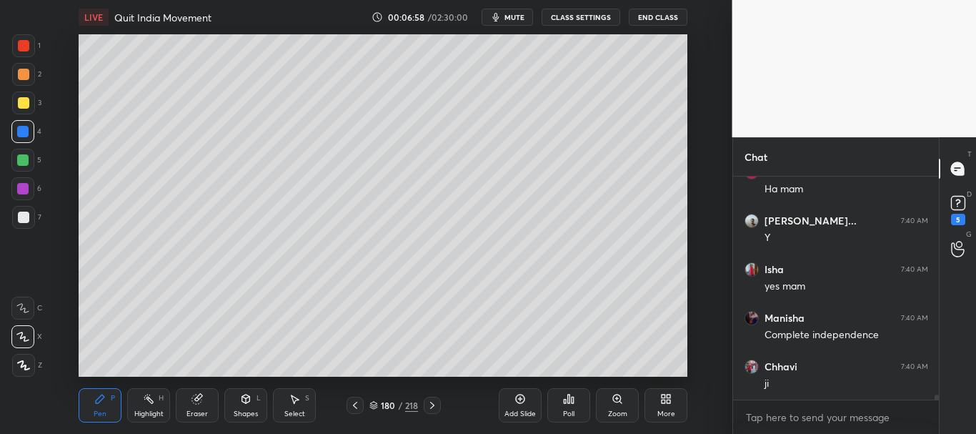
click at [26, 99] on div at bounding box center [23, 102] width 11 height 11
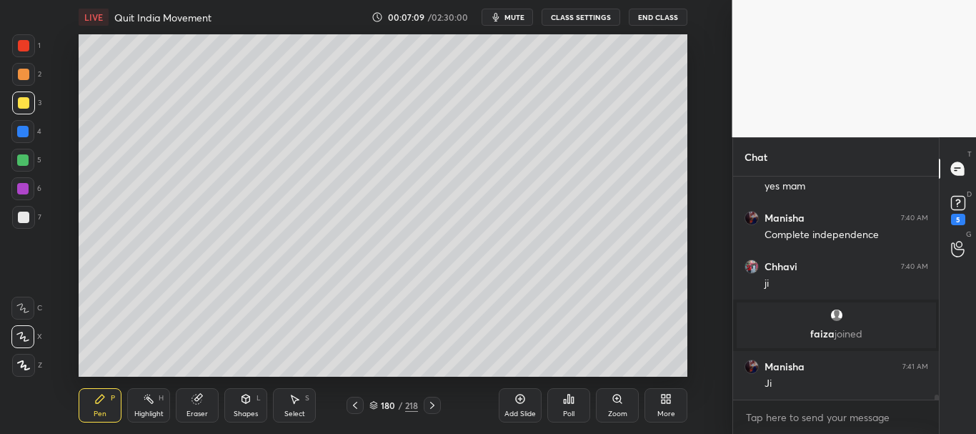
scroll to position [9835, 0]
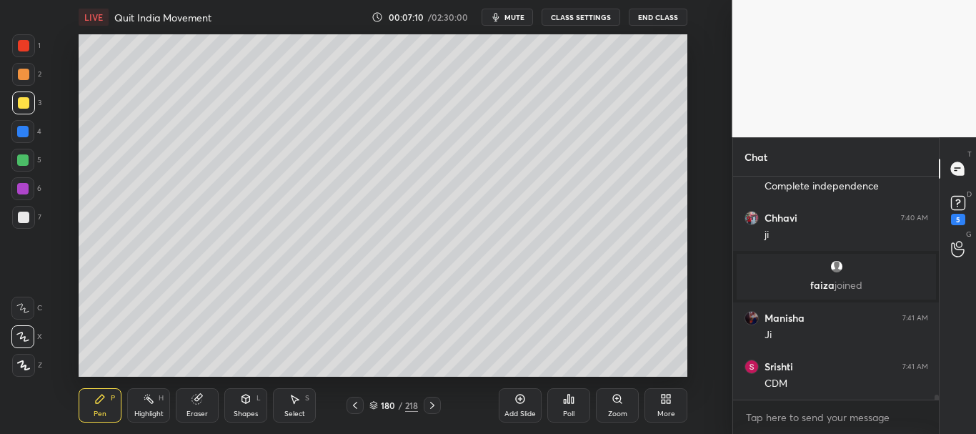
drag, startPoint x: 24, startPoint y: 39, endPoint x: 46, endPoint y: 33, distance: 23.1
click at [24, 39] on div at bounding box center [23, 45] width 23 height 23
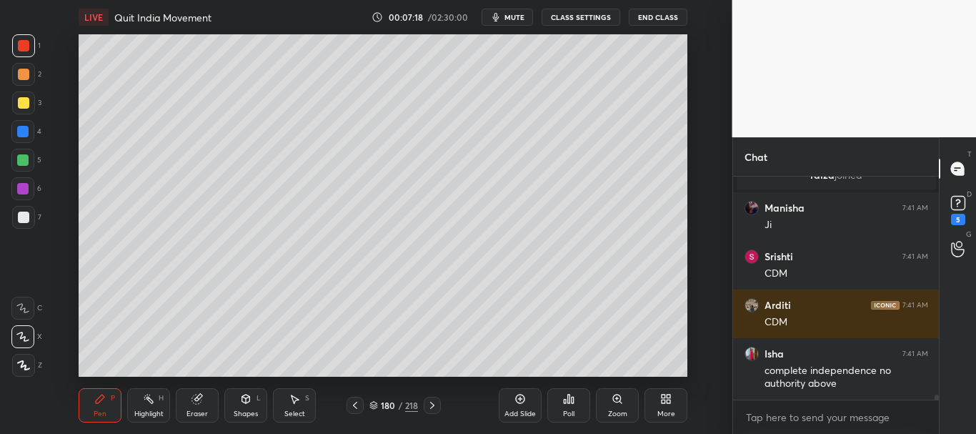
scroll to position [9994, 0]
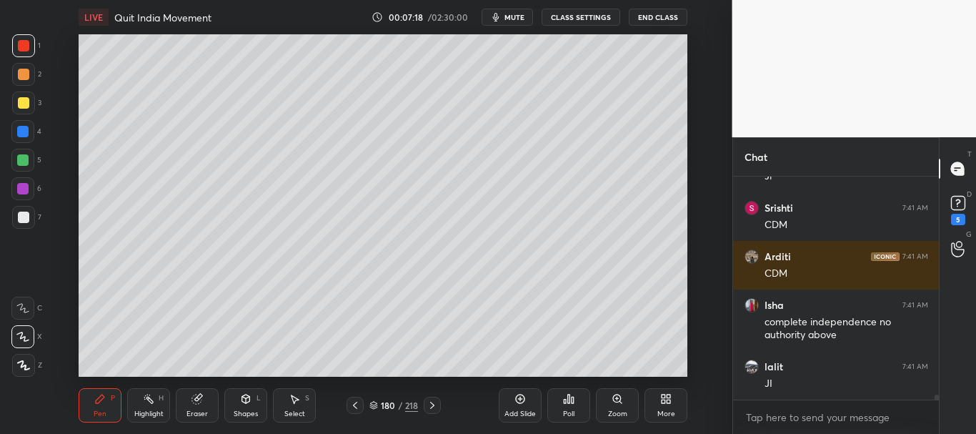
click at [19, 156] on div at bounding box center [22, 159] width 11 height 11
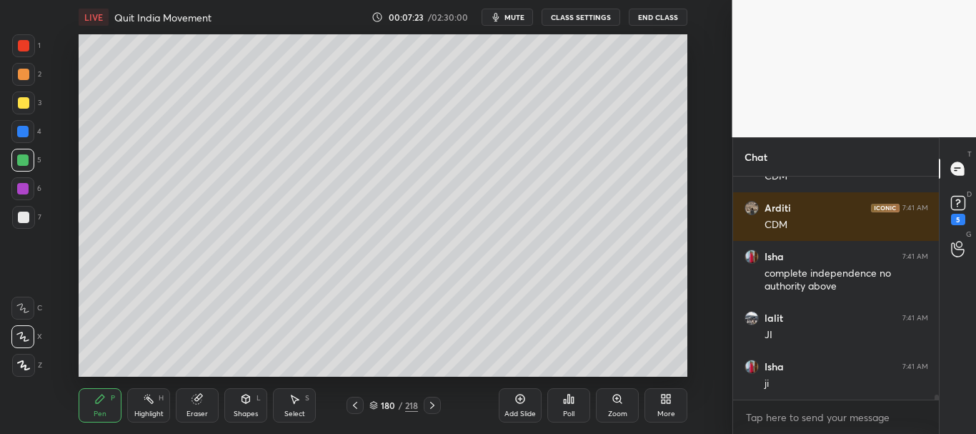
scroll to position [10091, 0]
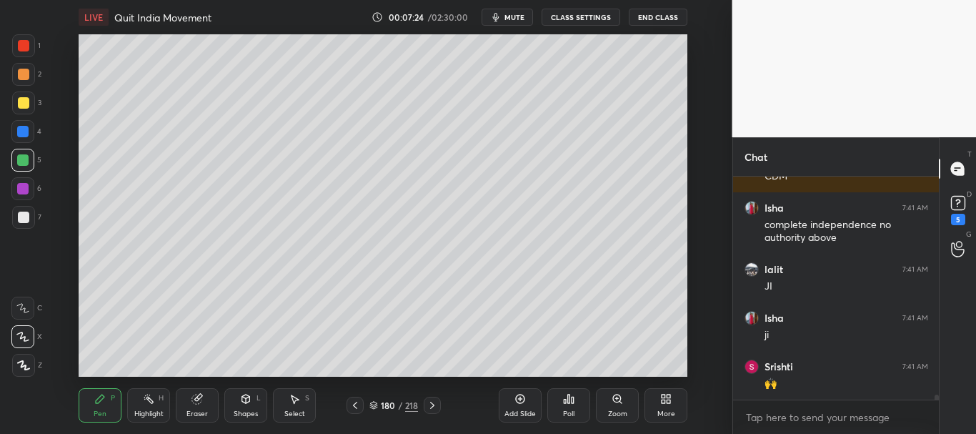
click at [375, 405] on icon at bounding box center [373, 405] width 9 height 9
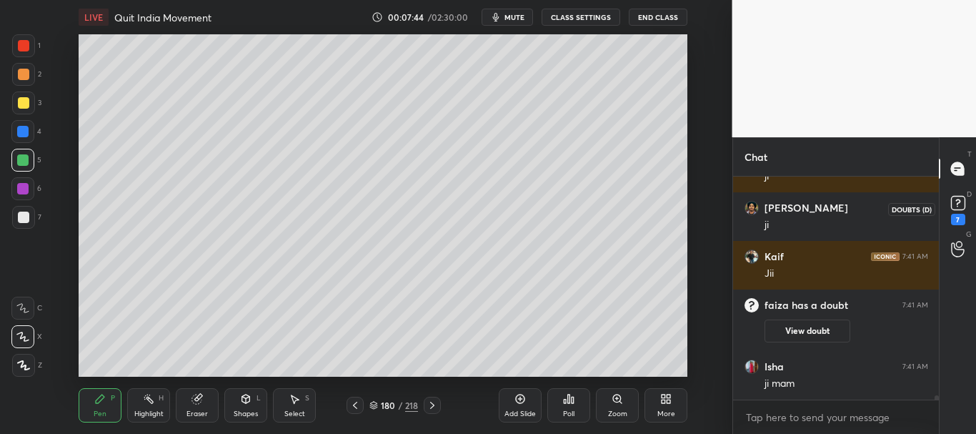
scroll to position [10550, 0]
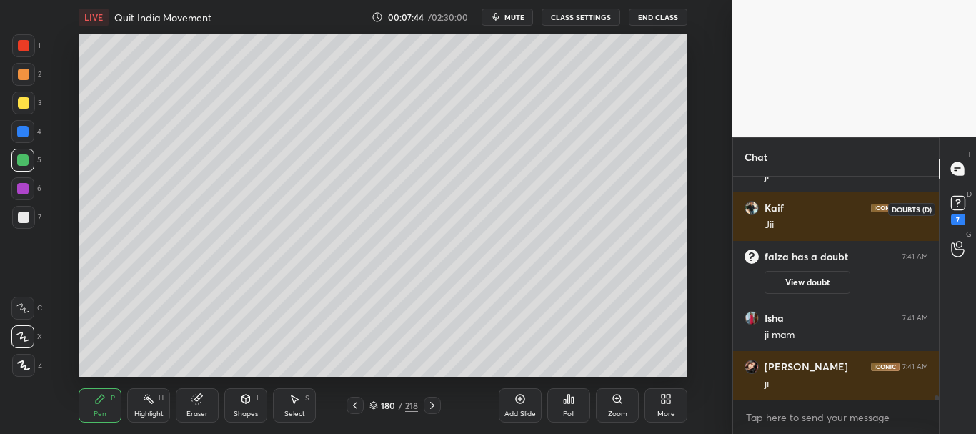
click at [957, 211] on icon at bounding box center [957, 202] width 21 height 21
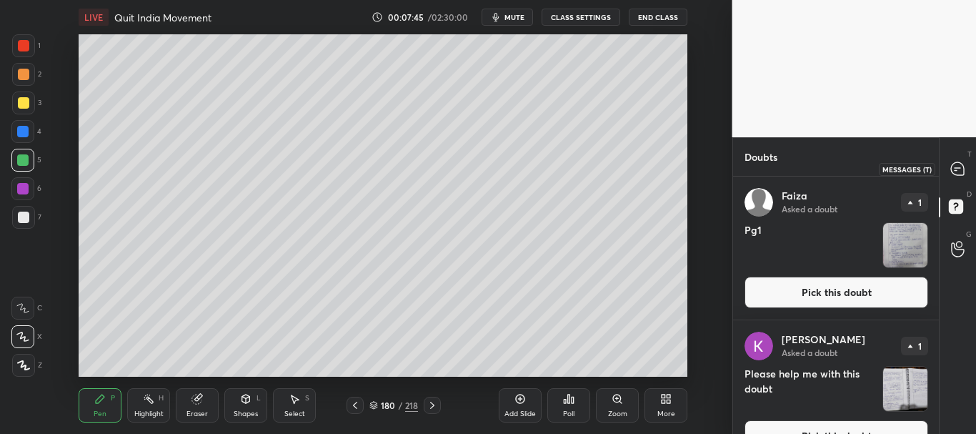
click at [956, 172] on icon at bounding box center [957, 168] width 13 height 13
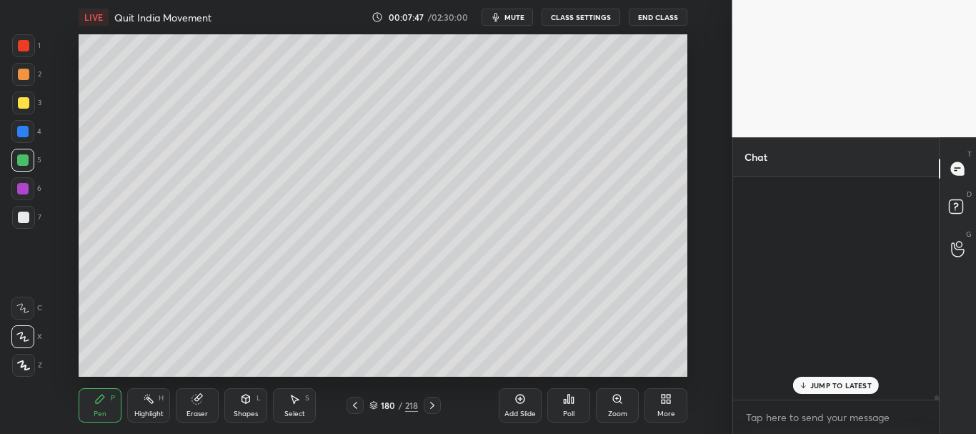
click at [935, 397] on div at bounding box center [937, 400] width 4 height 11
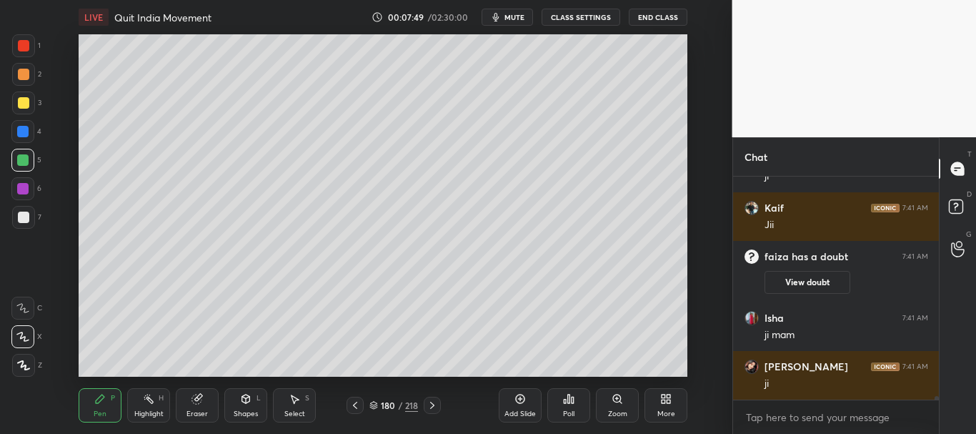
click at [21, 96] on div at bounding box center [23, 102] width 23 height 23
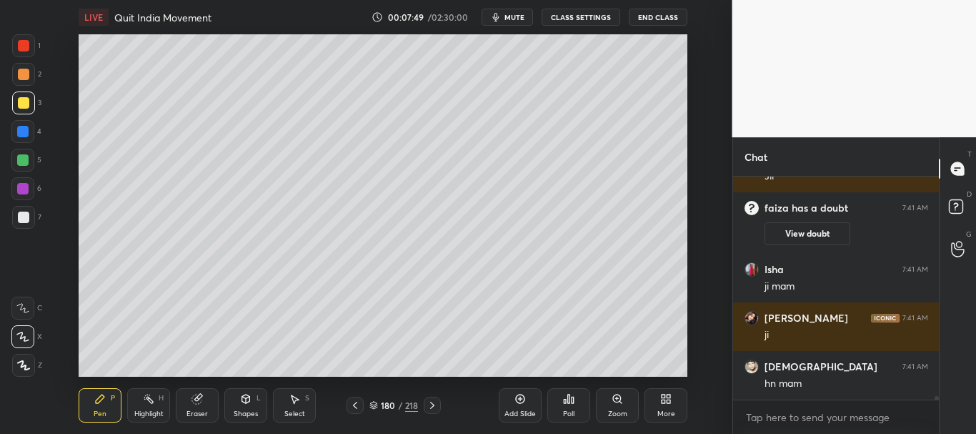
click at [25, 74] on div at bounding box center [23, 74] width 11 height 11
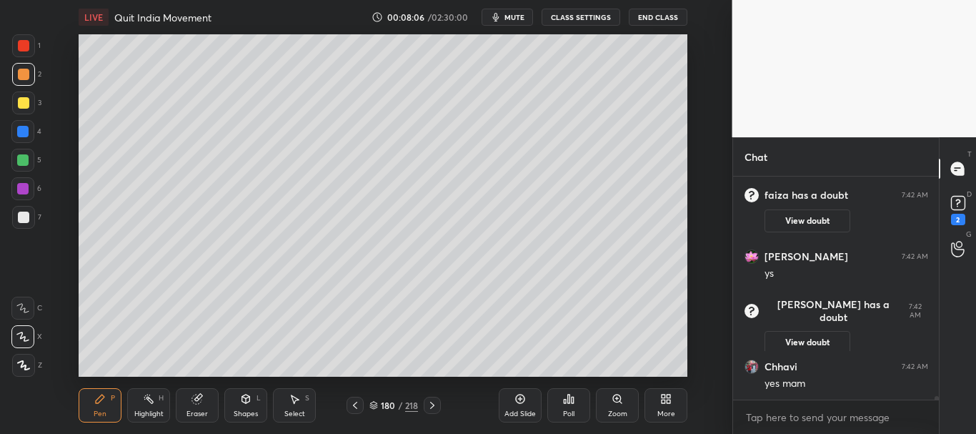
scroll to position [12601, 0]
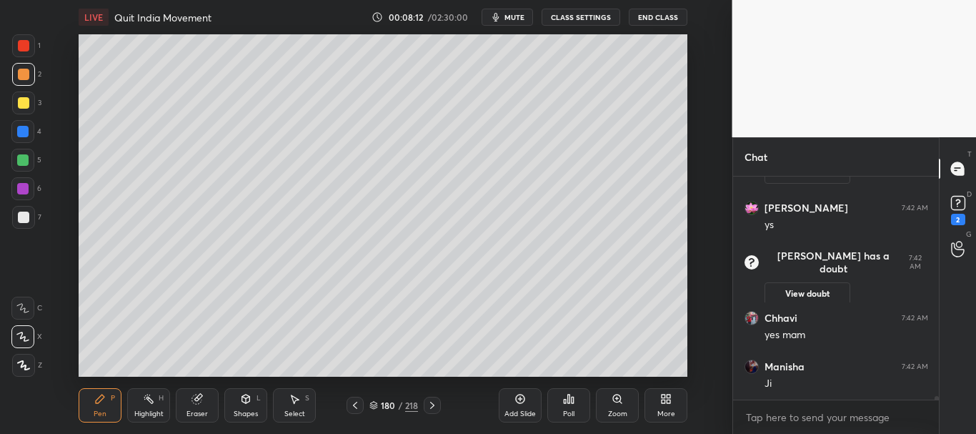
click at [963, 234] on div "G Raise Hand (G)" at bounding box center [958, 249] width 36 height 40
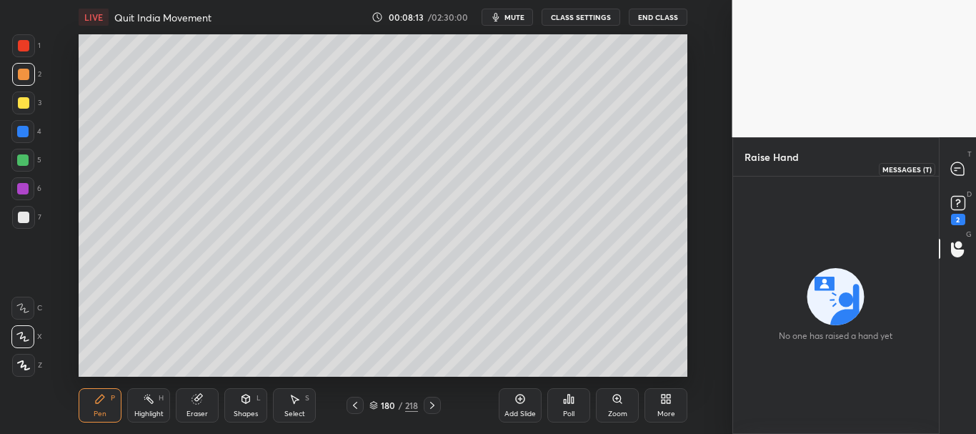
click at [957, 174] on icon at bounding box center [957, 168] width 13 height 13
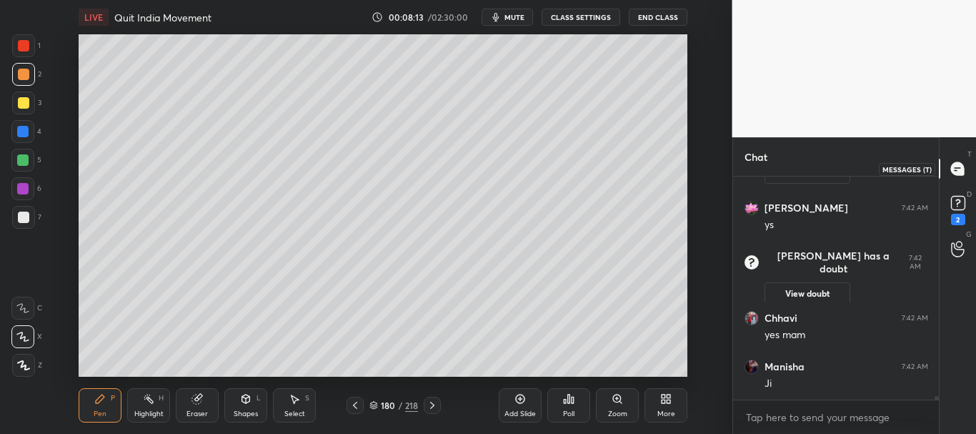
scroll to position [12900, 0]
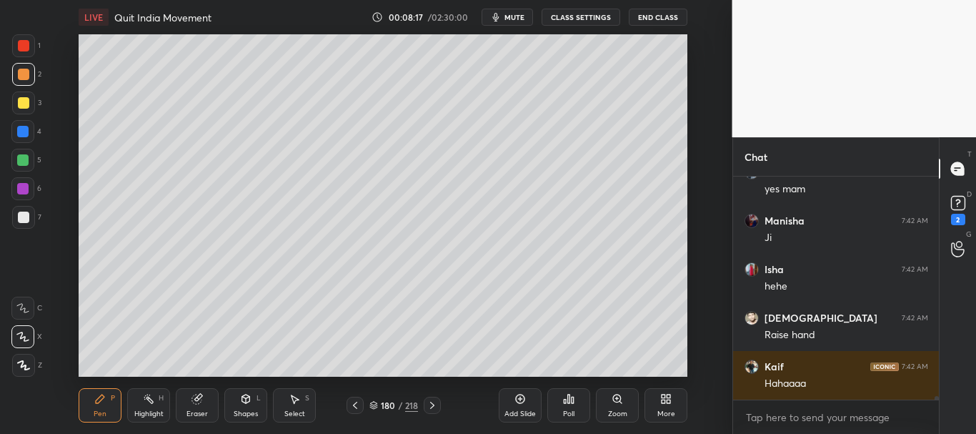
click at [16, 141] on div at bounding box center [22, 131] width 23 height 23
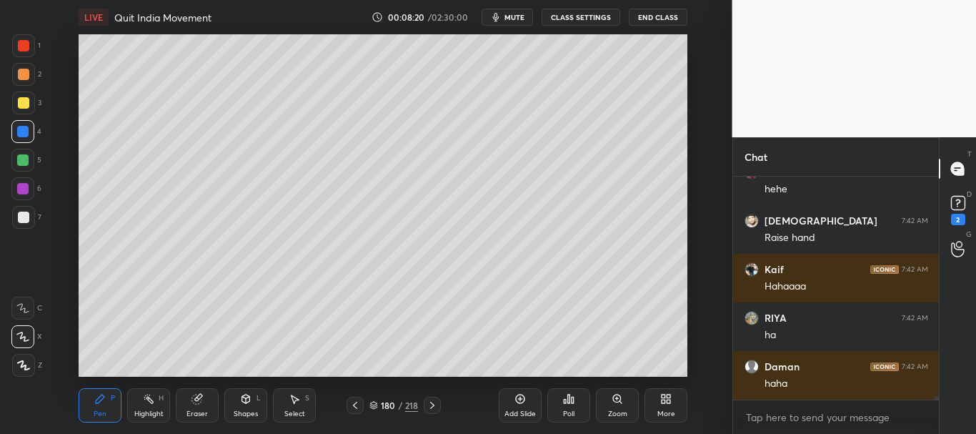
click at [24, 49] on div at bounding box center [23, 45] width 11 height 11
click at [24, 68] on div at bounding box center [23, 74] width 23 height 23
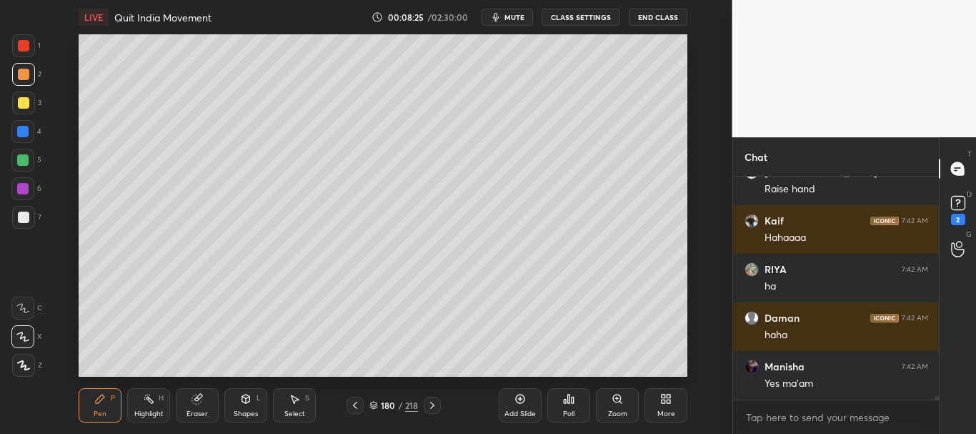
scroll to position [13192, 0]
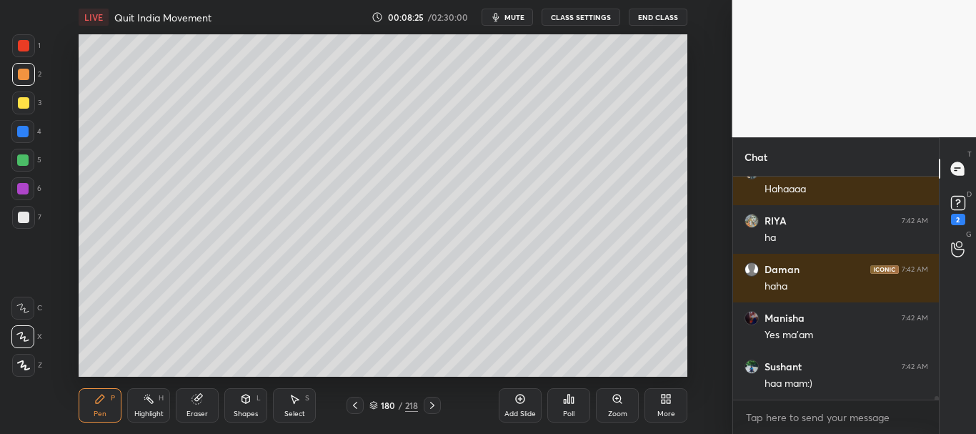
click at [25, 129] on div at bounding box center [22, 131] width 11 height 11
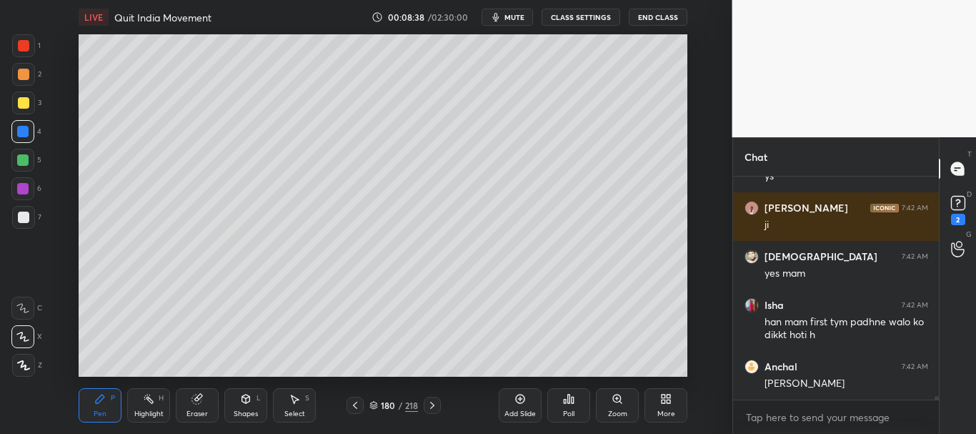
scroll to position [13593, 0]
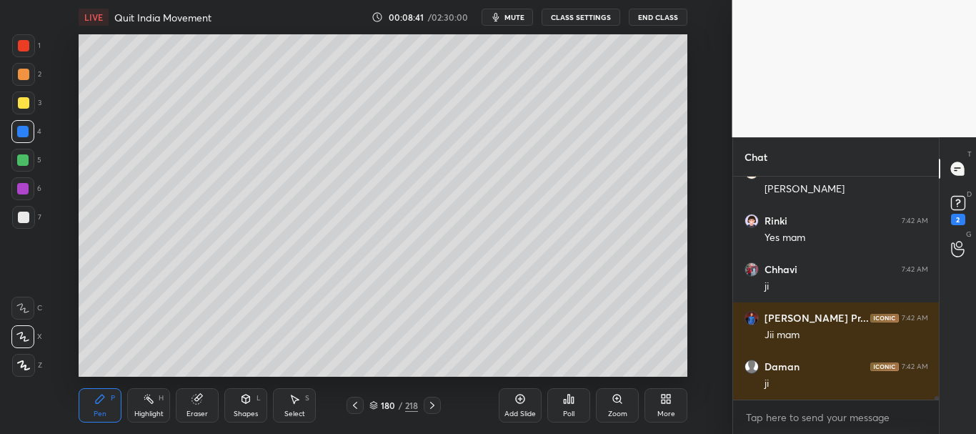
click at [24, 66] on div at bounding box center [23, 74] width 23 height 23
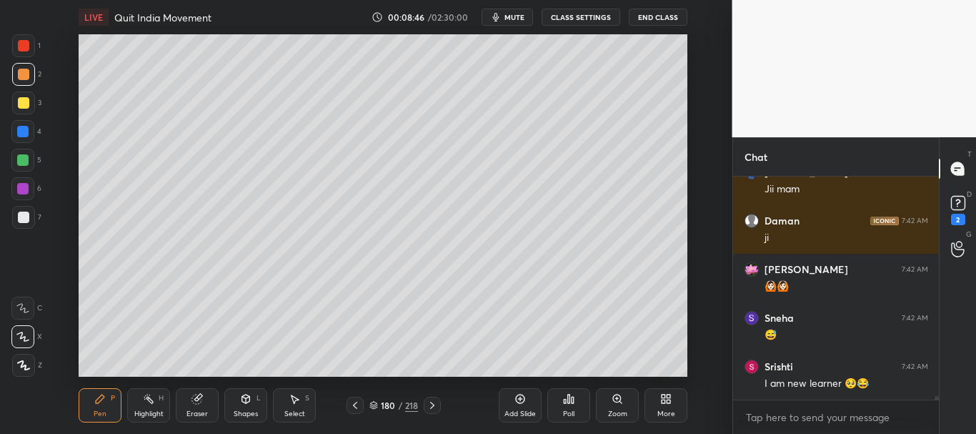
scroll to position [13933, 0]
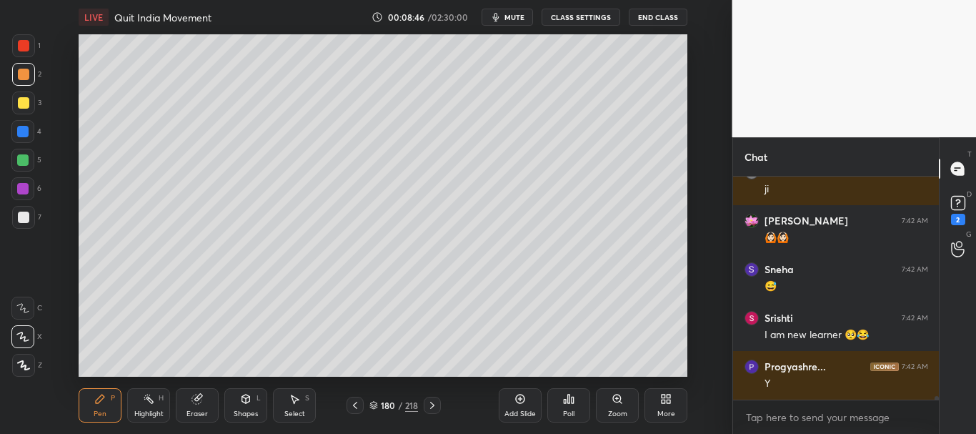
click at [373, 404] on icon at bounding box center [373, 405] width 9 height 9
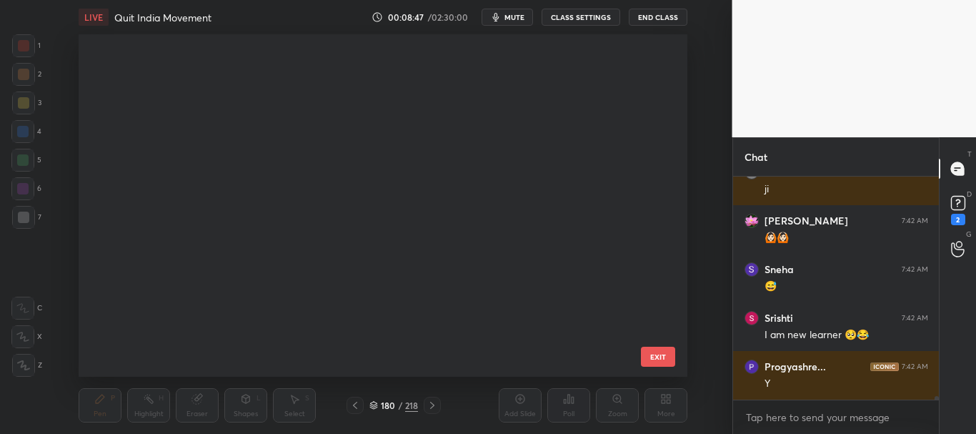
scroll to position [5863, 0]
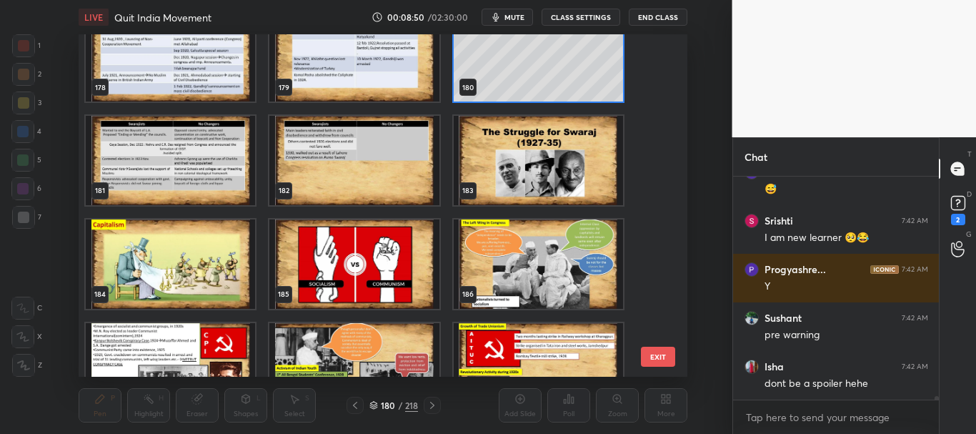
click at [567, 184] on img "grid" at bounding box center [538, 160] width 169 height 89
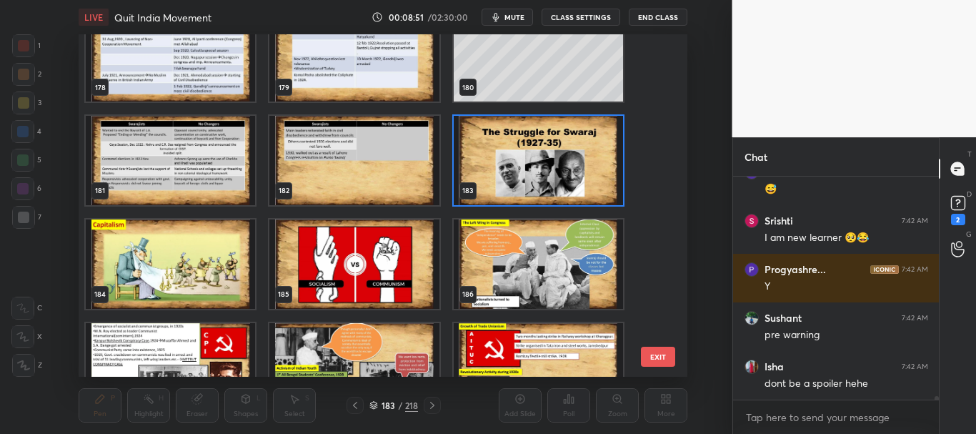
click at [229, 287] on img "grid" at bounding box center [170, 263] width 169 height 89
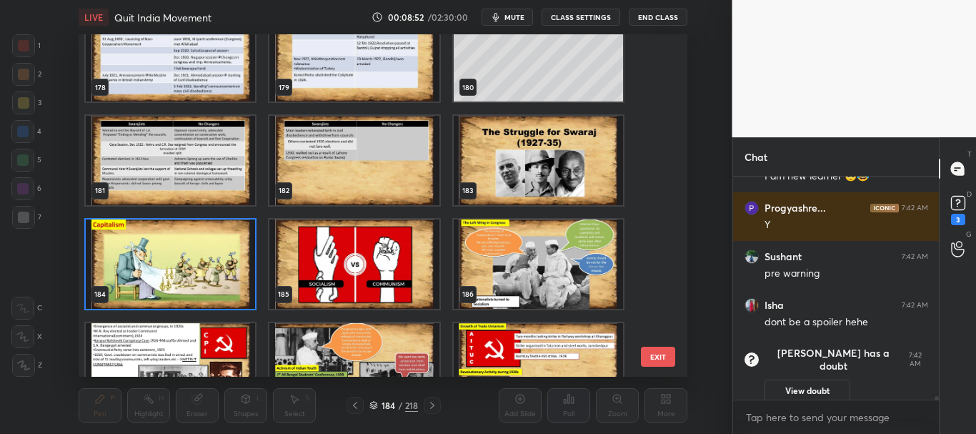
click at [376, 404] on icon at bounding box center [373, 404] width 7 height 4
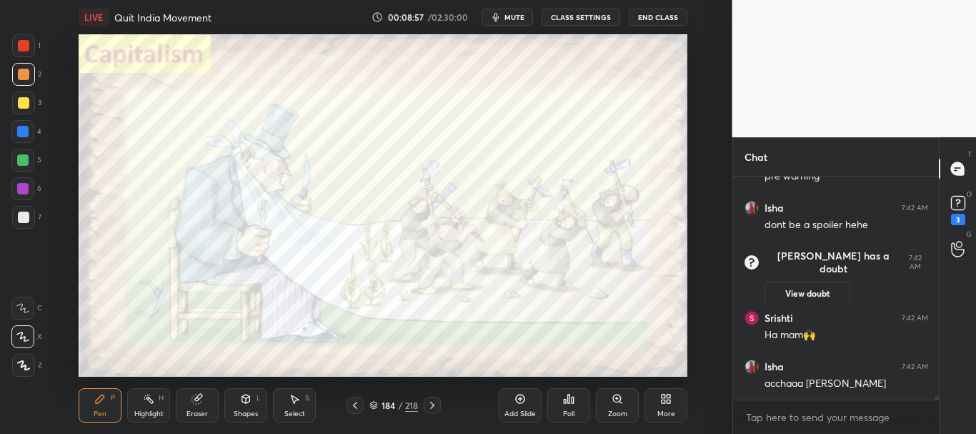
click at [436, 404] on icon at bounding box center [432, 404] width 11 height 11
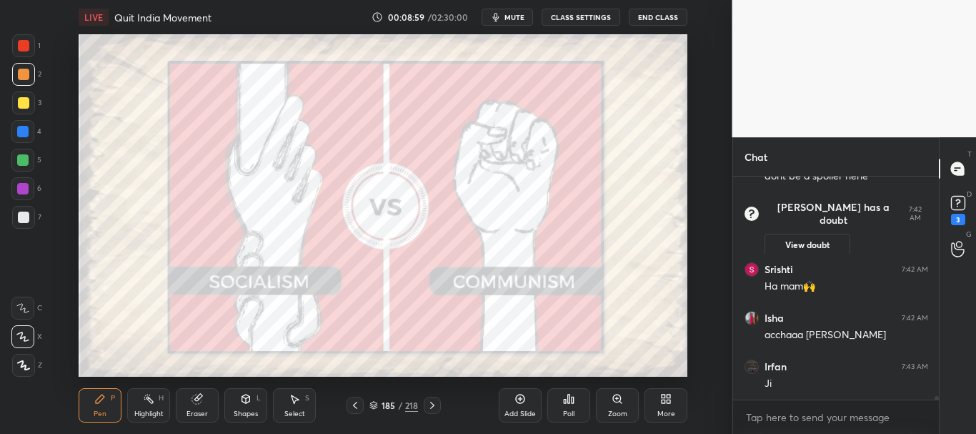
click at [24, 209] on div at bounding box center [23, 217] width 23 height 23
click at [357, 404] on icon at bounding box center [354, 404] width 11 height 11
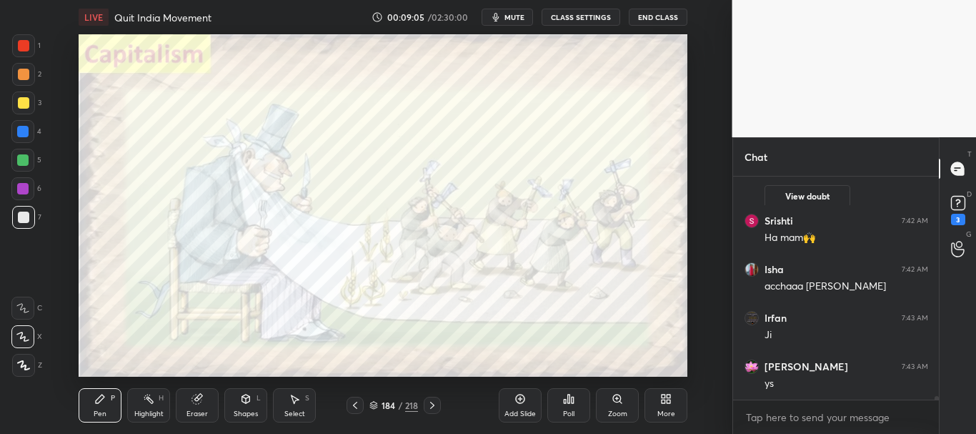
click at [18, 46] on div at bounding box center [23, 45] width 11 height 11
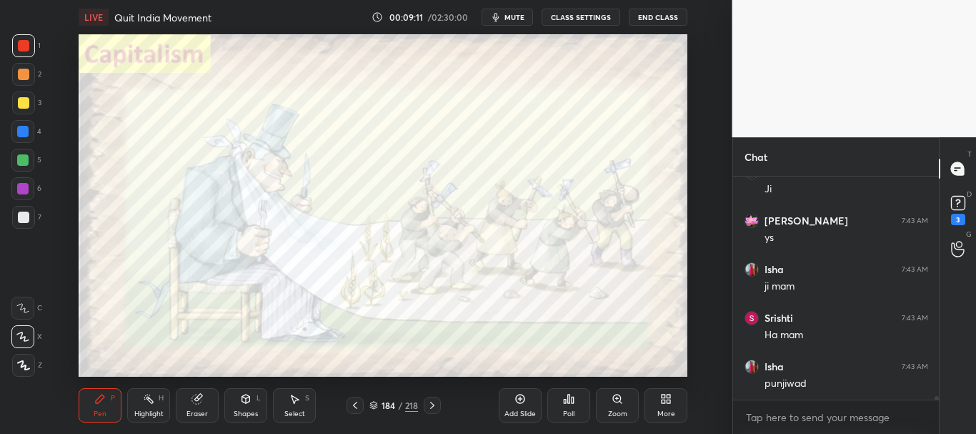
click at [517, 394] on icon at bounding box center [519, 398] width 11 height 11
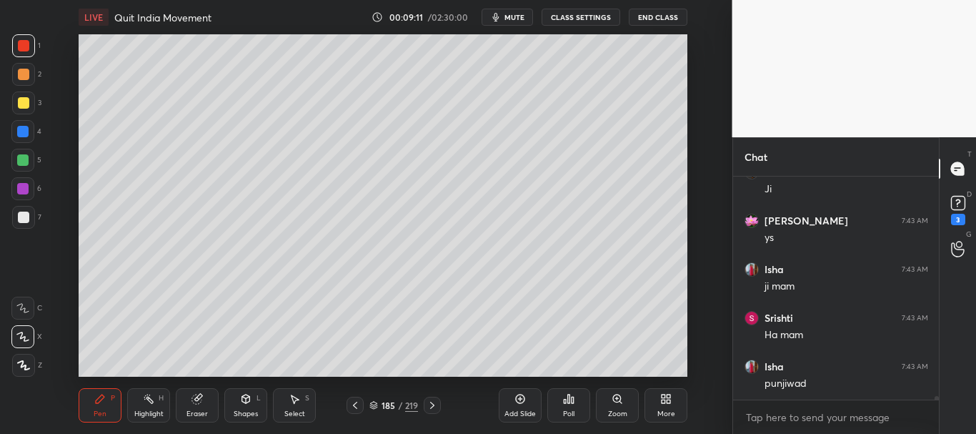
click at [21, 213] on div at bounding box center [23, 216] width 11 height 11
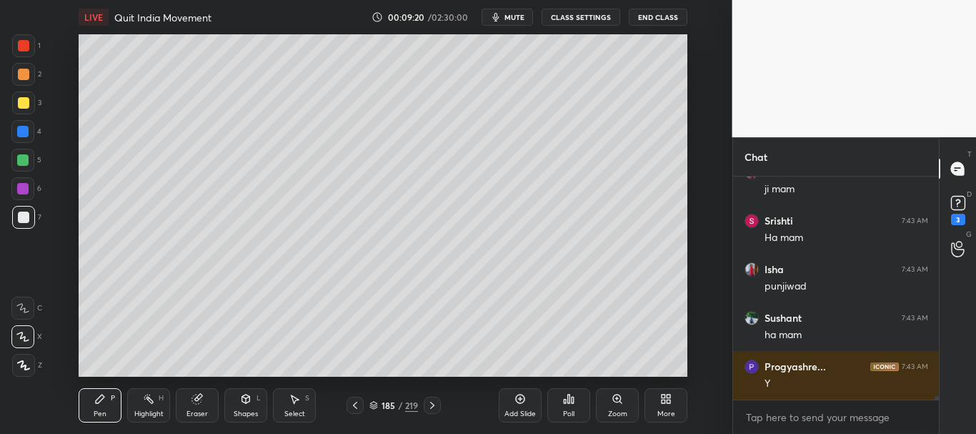
click at [23, 74] on div at bounding box center [23, 74] width 11 height 11
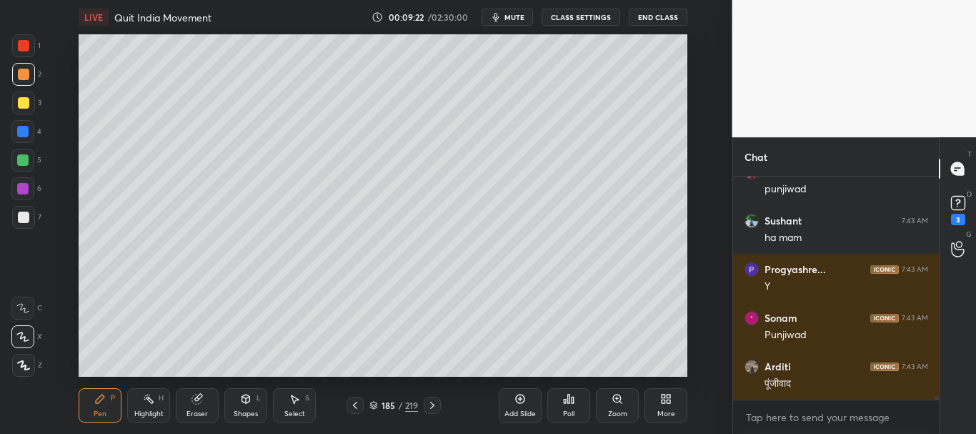
click at [25, 98] on div at bounding box center [23, 102] width 11 height 11
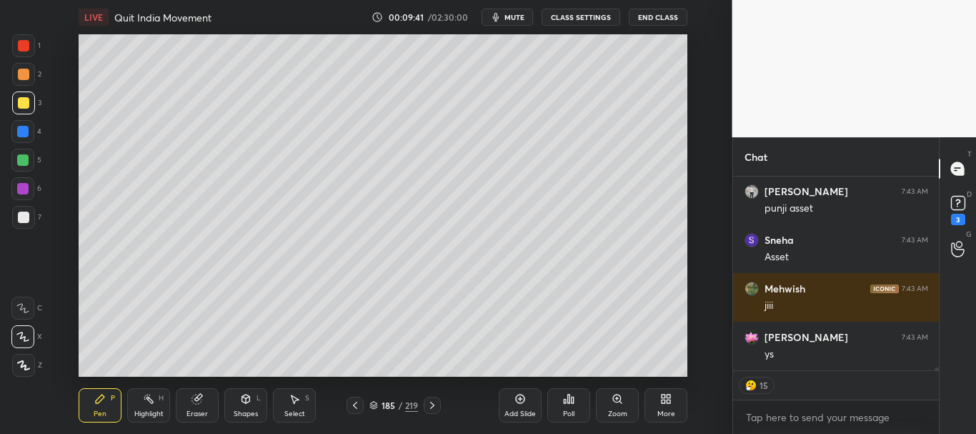
click at [25, 132] on div at bounding box center [22, 131] width 11 height 11
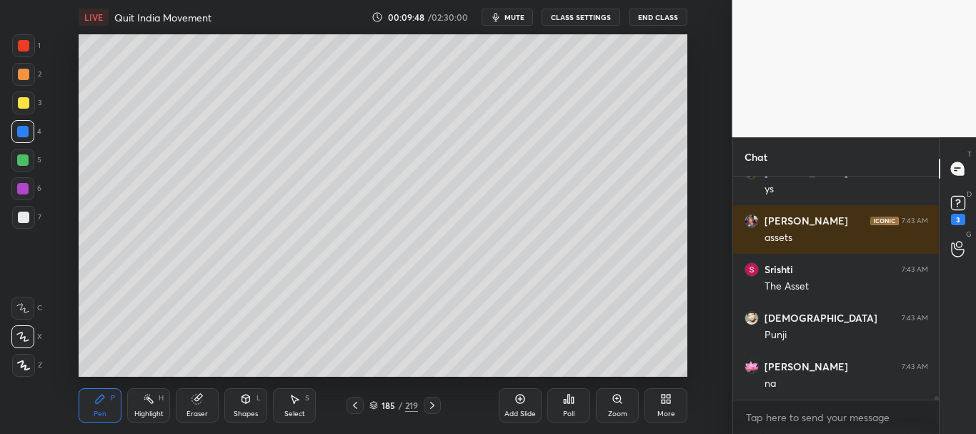
scroll to position [219, 201]
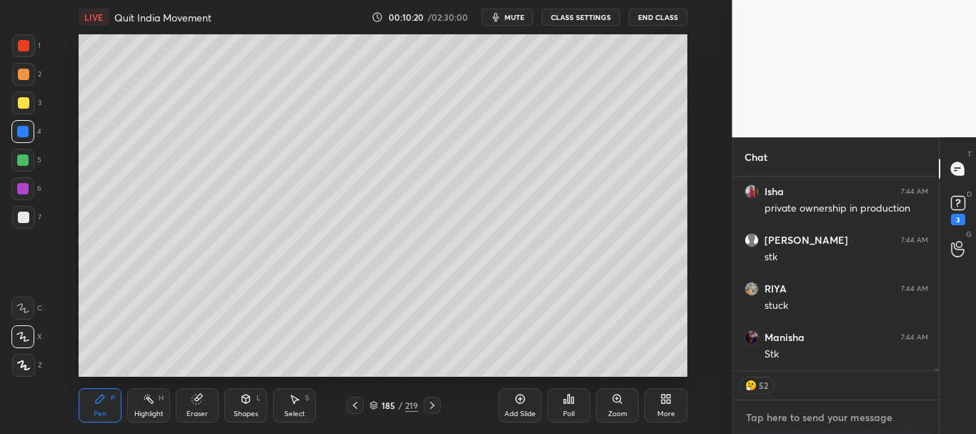
click at [762, 418] on textarea at bounding box center [836, 417] width 184 height 23
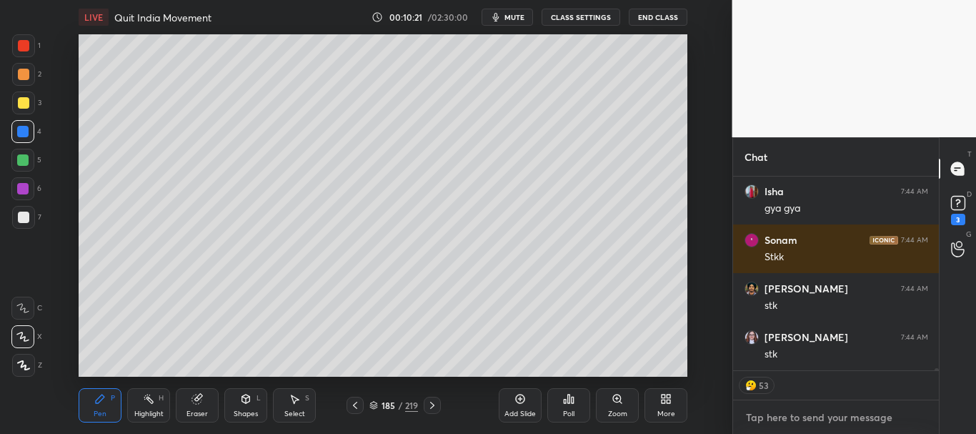
type textarea "x"
type textarea "A"
type textarea "x"
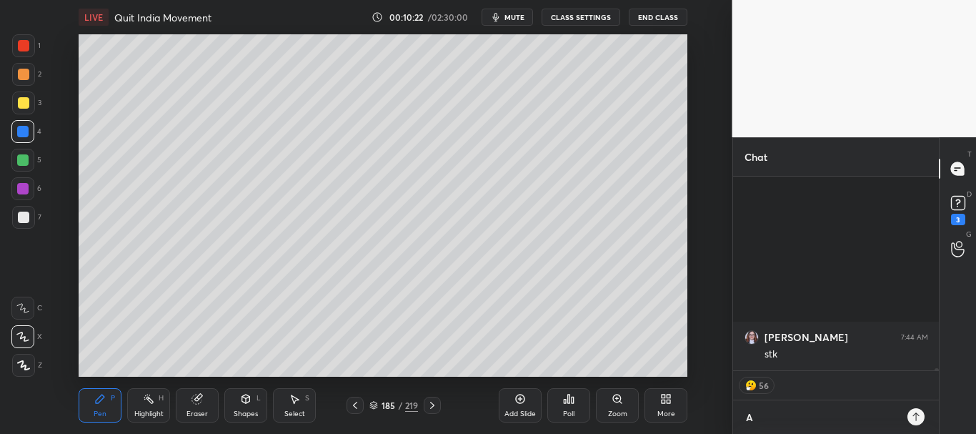
type textarea "Au"
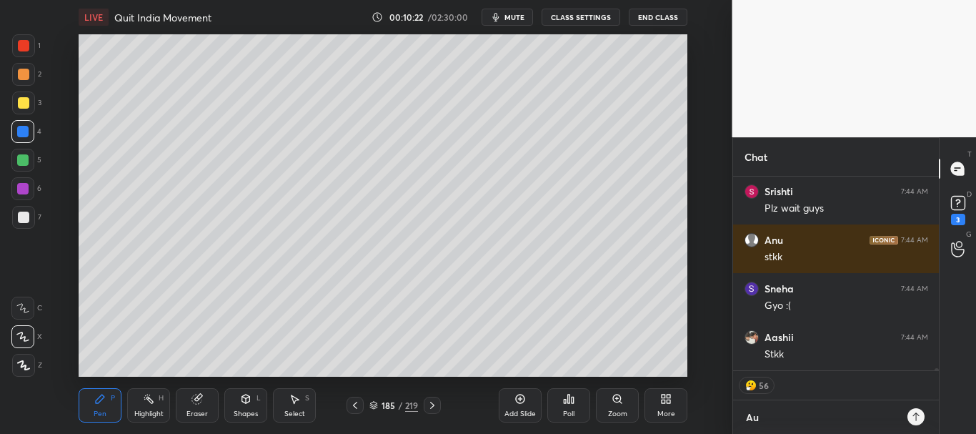
type textarea "x"
type textarea "Aud"
type textarea "x"
type textarea "Audi"
type textarea "x"
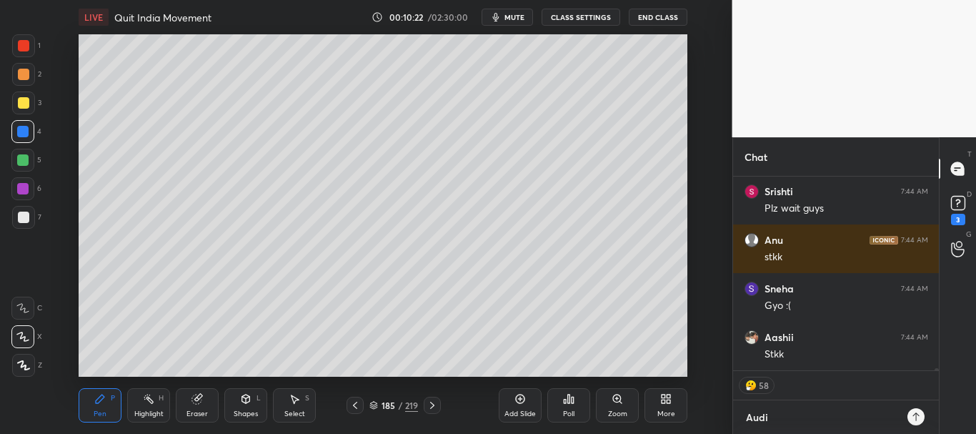
type textarea "Audib"
type textarea "x"
type textarea "Audibl"
type textarea "x"
type textarea "Audible"
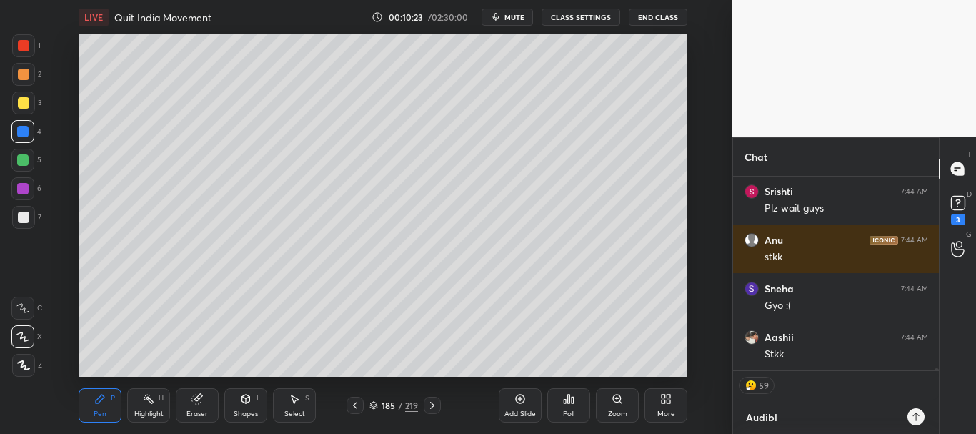
type textarea "x"
type textarea "Audible?"
type textarea "x"
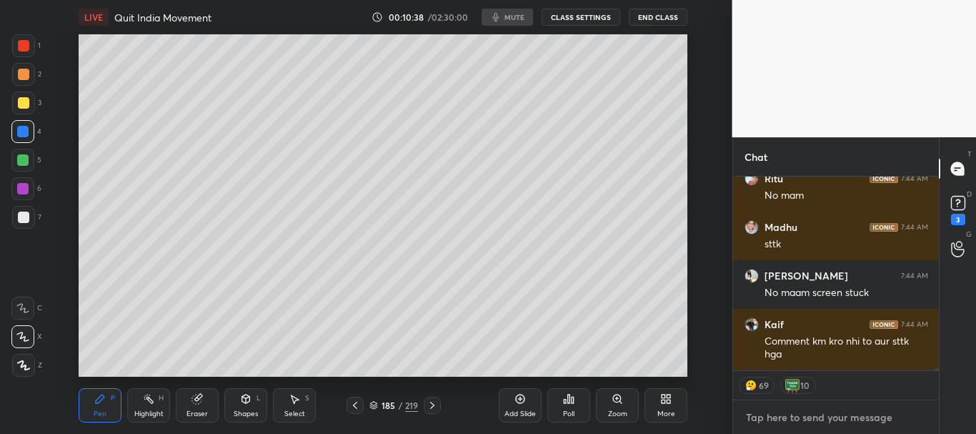
type textarea "x"
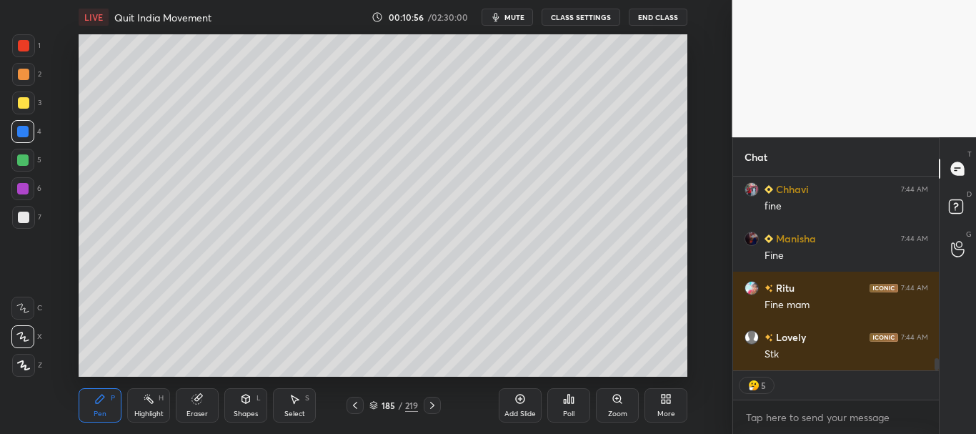
scroll to position [2894, 0]
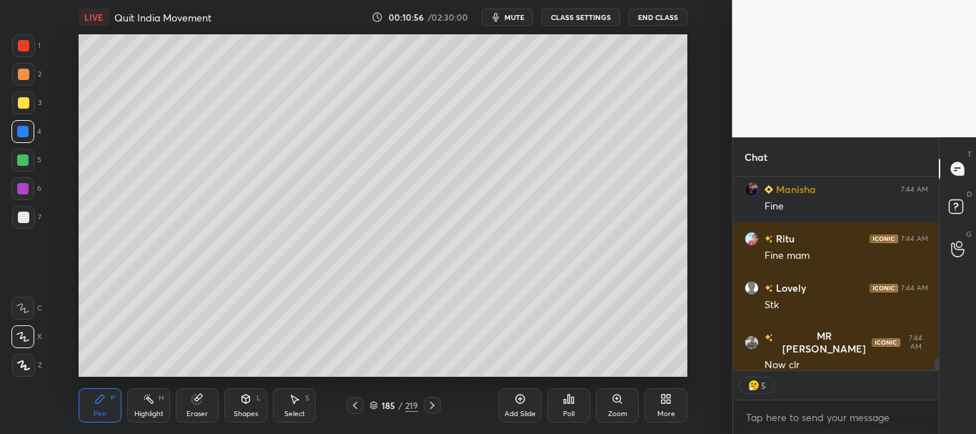
click at [24, 49] on div at bounding box center [23, 45] width 11 height 11
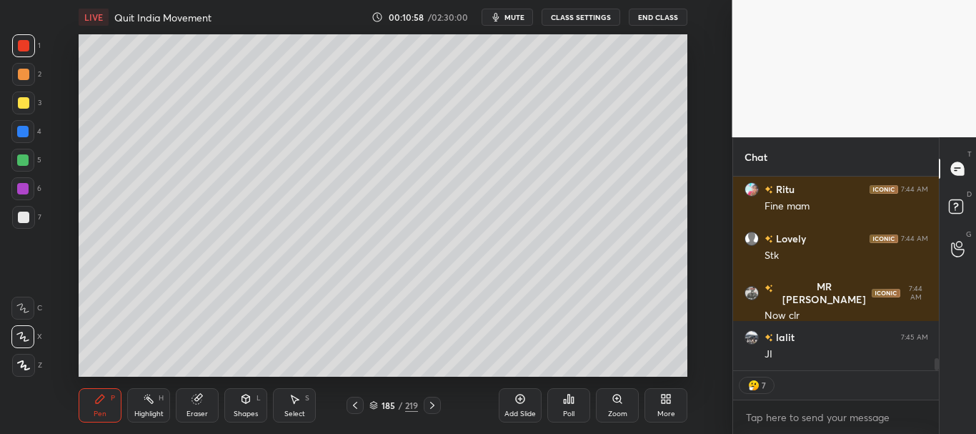
click at [24, 71] on div at bounding box center [23, 74] width 11 height 11
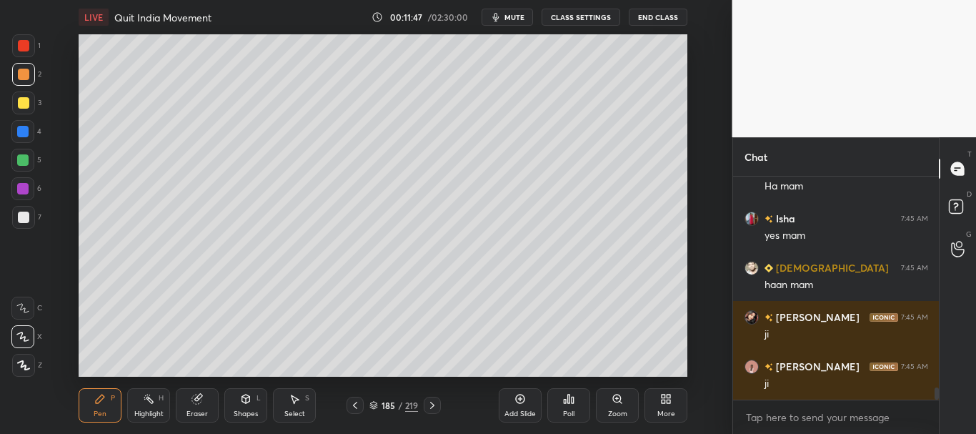
scroll to position [3851, 0]
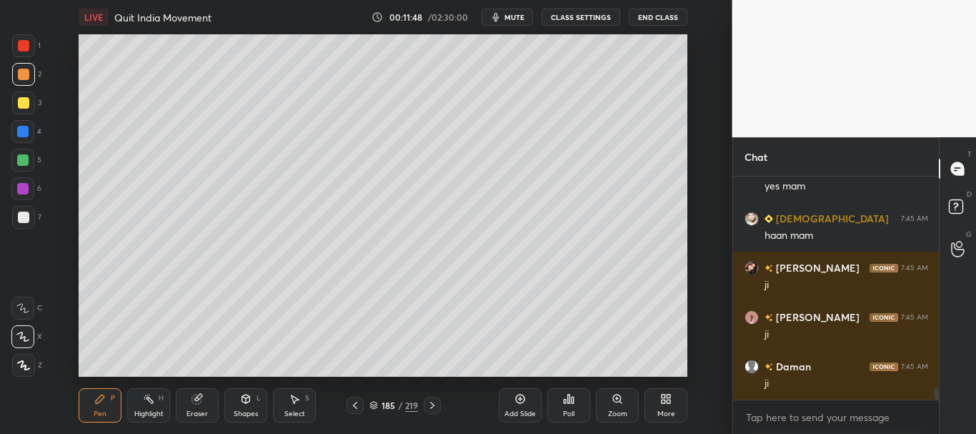
click at [21, 45] on div at bounding box center [23, 45] width 11 height 11
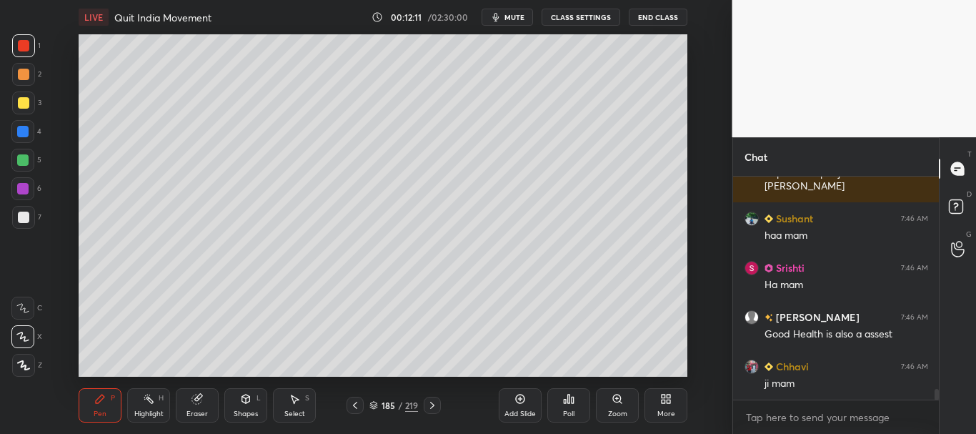
scroll to position [4307, 0]
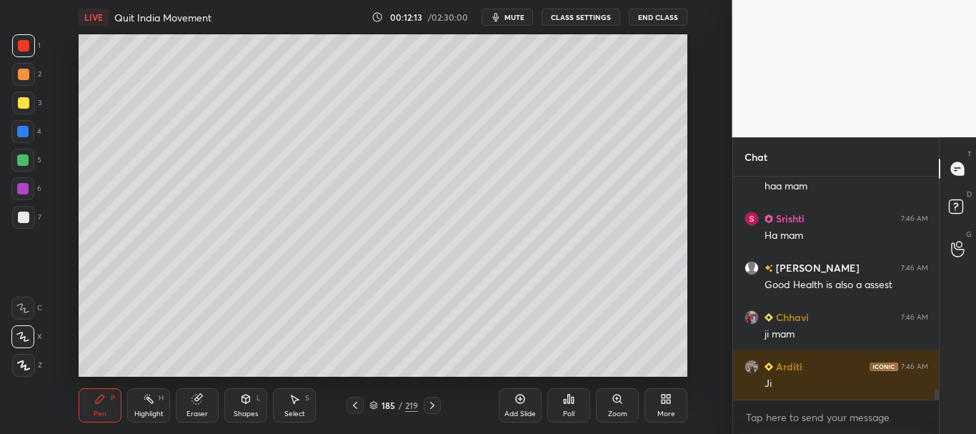
click at [16, 126] on div at bounding box center [22, 131] width 23 height 23
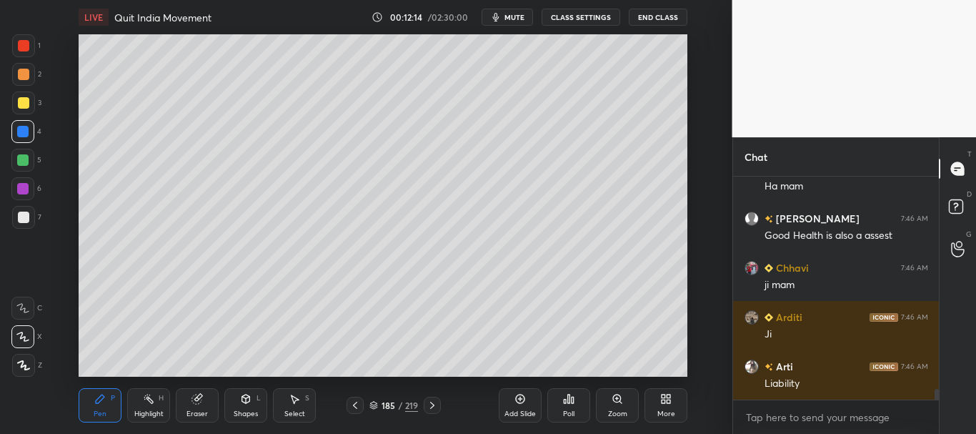
click at [22, 187] on div at bounding box center [22, 188] width 11 height 11
click at [22, 48] on div at bounding box center [23, 45] width 11 height 11
click at [23, 186] on div at bounding box center [22, 188] width 11 height 11
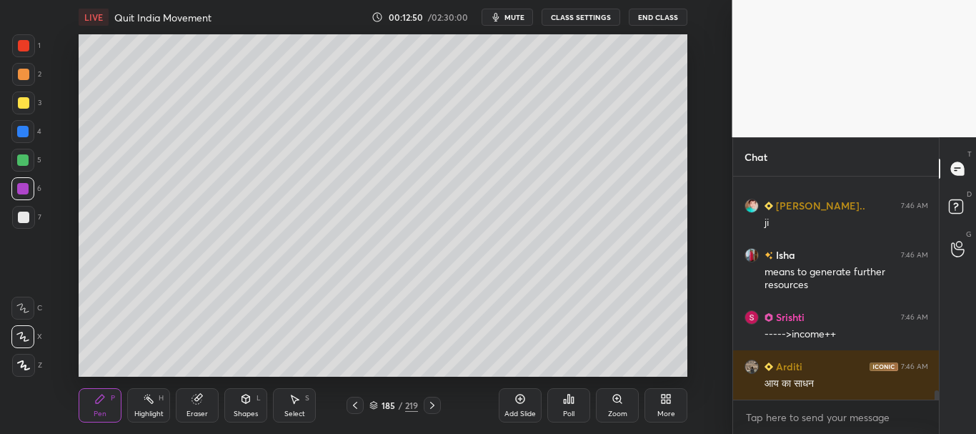
scroll to position [5060, 0]
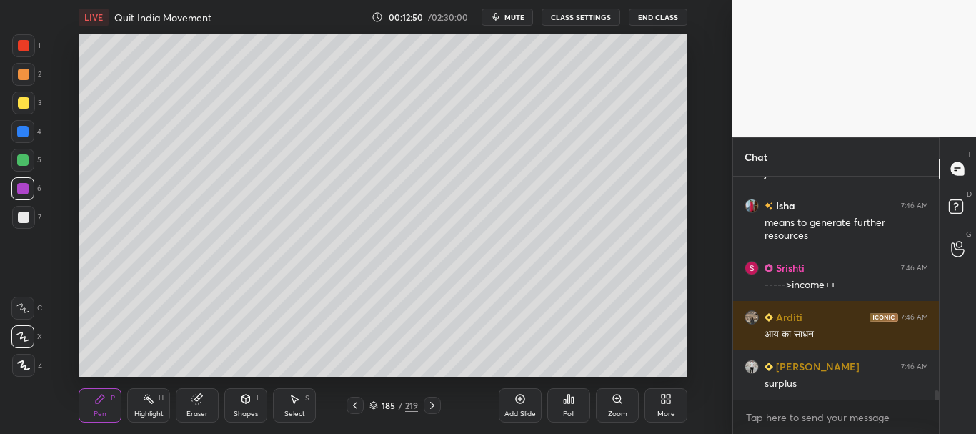
drag, startPoint x: 19, startPoint y: 74, endPoint x: 27, endPoint y: 80, distance: 10.3
click at [20, 74] on div at bounding box center [23, 74] width 11 height 11
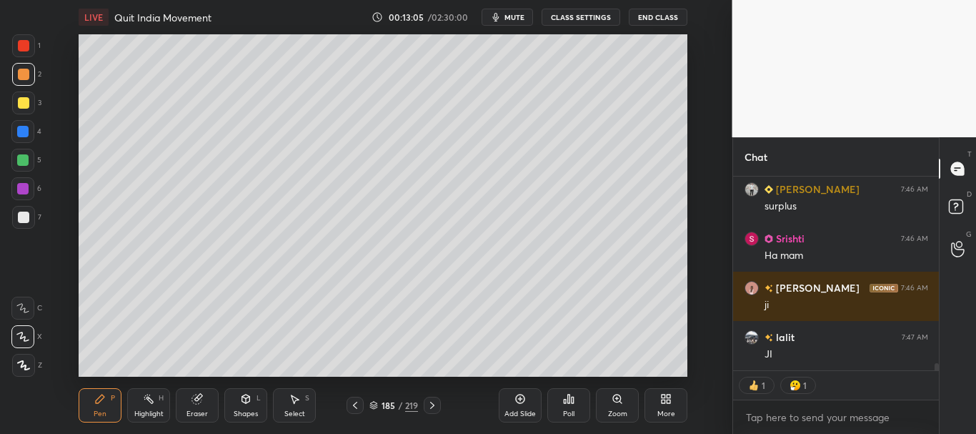
scroll to position [5286, 0]
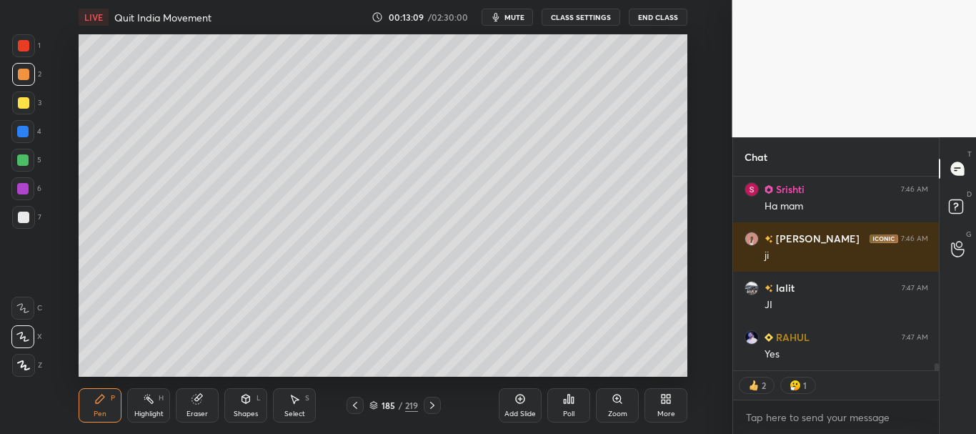
click at [24, 74] on div at bounding box center [23, 74] width 11 height 11
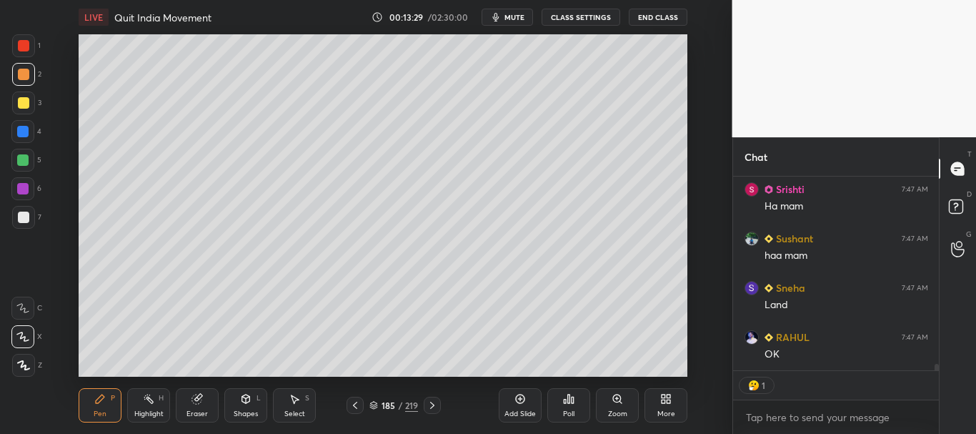
scroll to position [5533, 0]
click at [25, 123] on div at bounding box center [22, 131] width 23 height 23
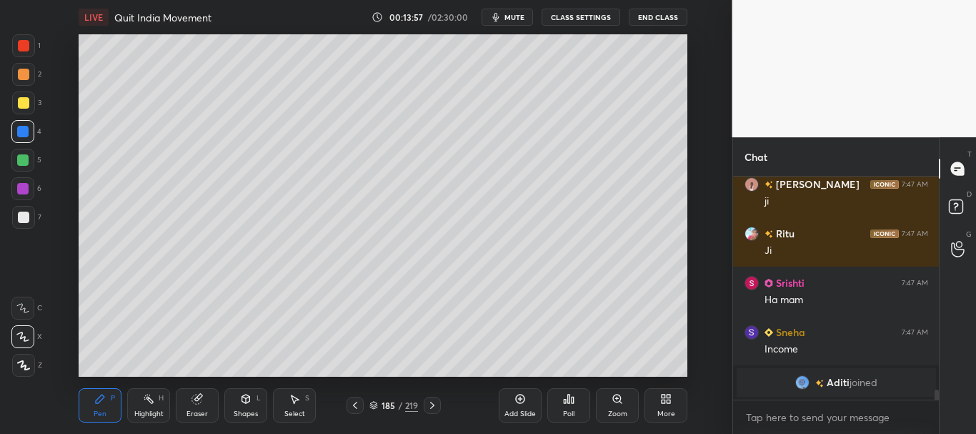
scroll to position [4778, 0]
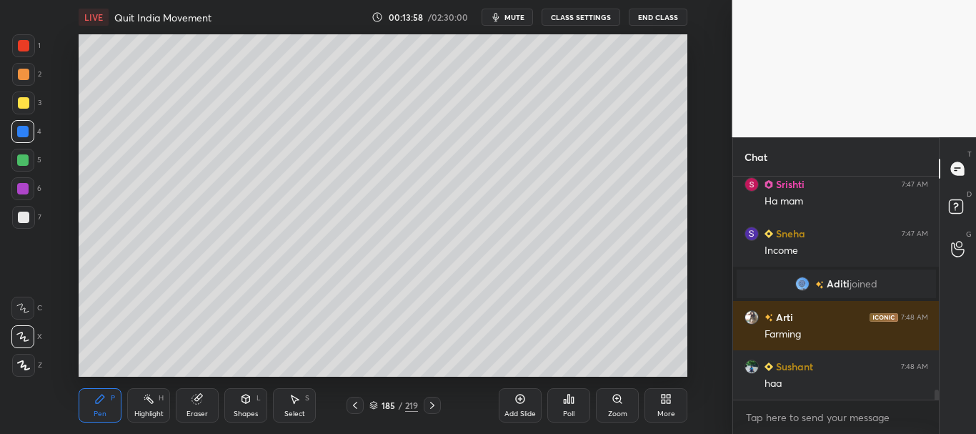
drag, startPoint x: 21, startPoint y: 104, endPoint x: 39, endPoint y: 103, distance: 17.2
click at [21, 104] on div at bounding box center [23, 102] width 11 height 11
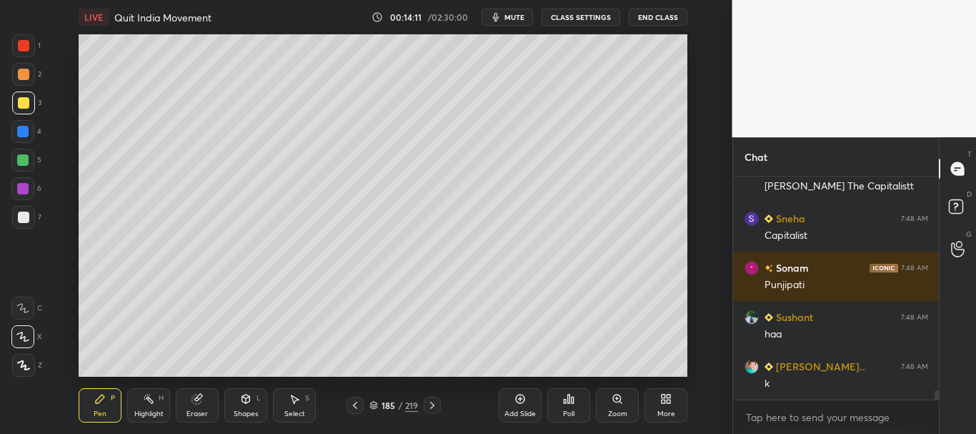
scroll to position [5173, 0]
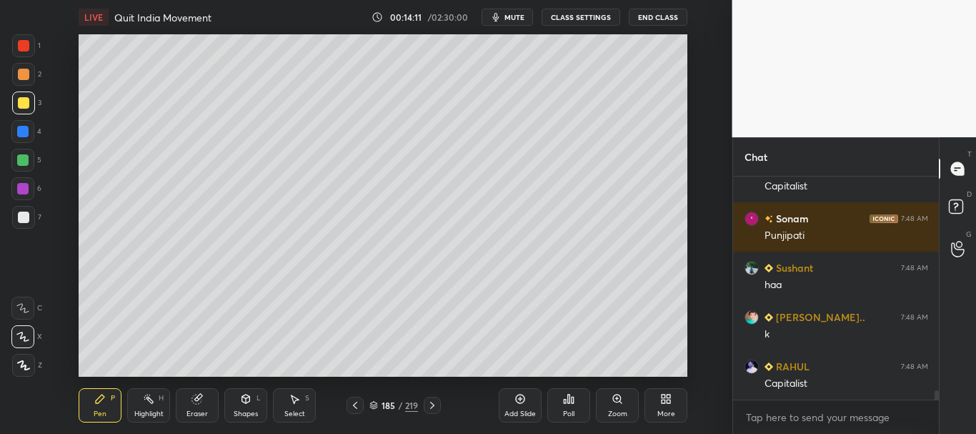
click at [20, 134] on div at bounding box center [22, 131] width 11 height 11
click at [26, 156] on div at bounding box center [22, 159] width 11 height 11
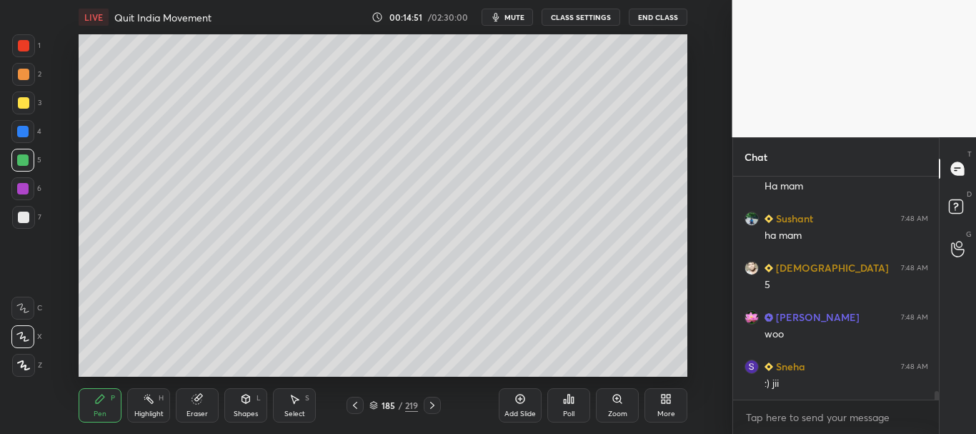
scroll to position [5764, 0]
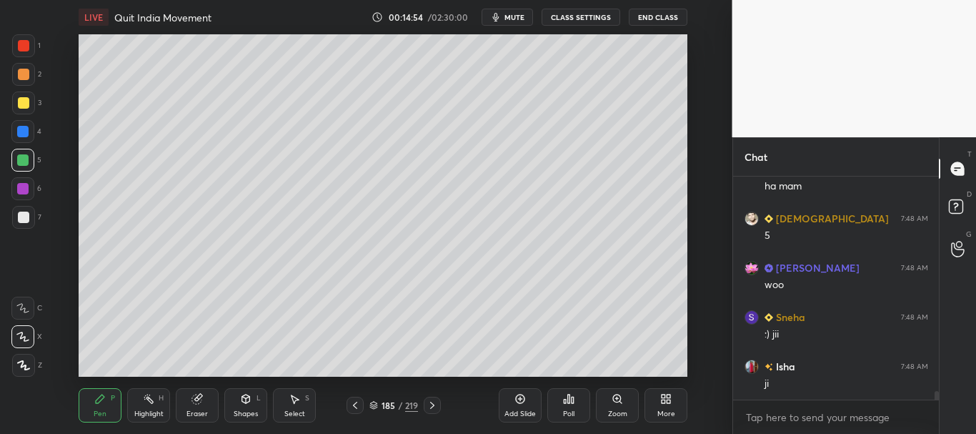
click at [21, 130] on div at bounding box center [22, 131] width 11 height 11
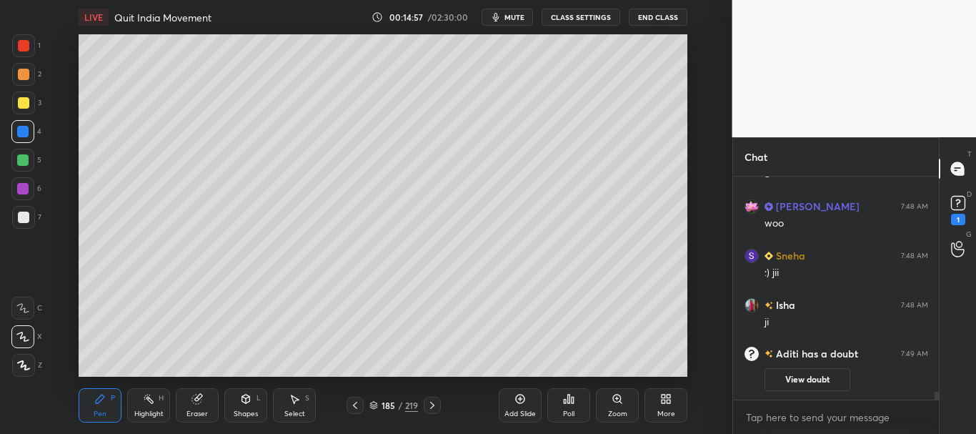
click at [20, 44] on div at bounding box center [23, 45] width 11 height 11
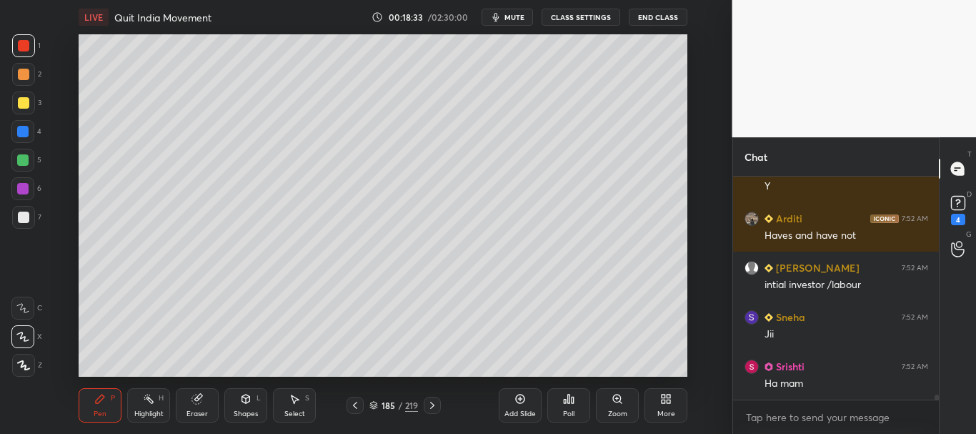
scroll to position [9792, 0]
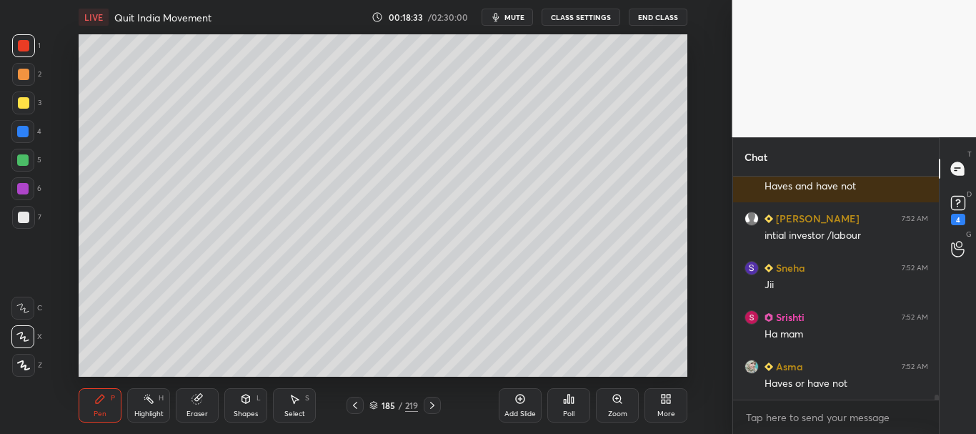
click at [515, 392] on div "Add Slide" at bounding box center [520, 405] width 43 height 34
click at [27, 217] on div at bounding box center [23, 216] width 11 height 11
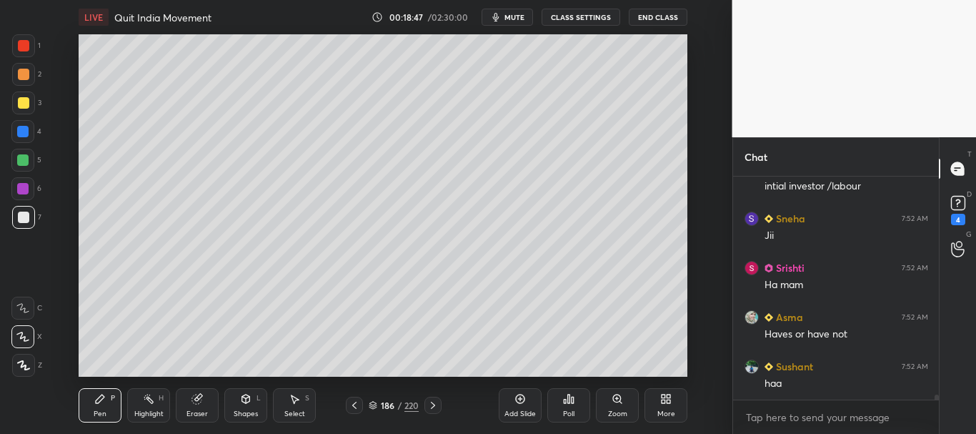
scroll to position [9875, 0]
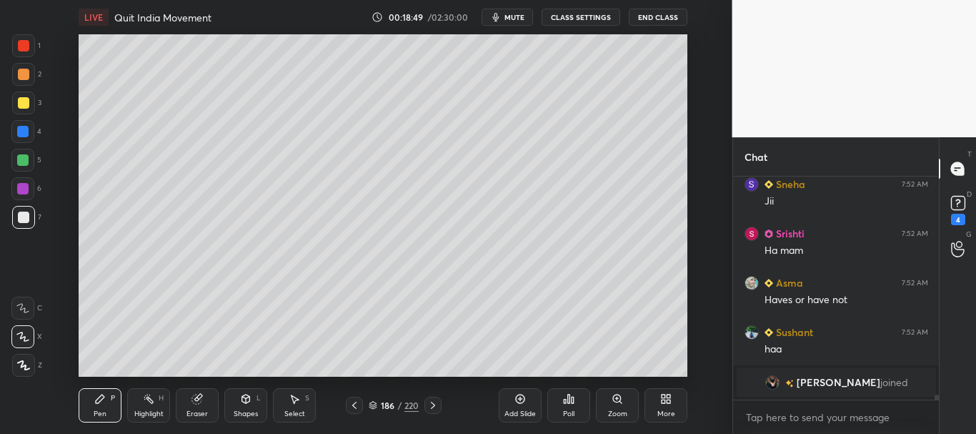
drag, startPoint x: 23, startPoint y: 100, endPoint x: 24, endPoint y: 93, distance: 7.3
click at [24, 99] on div at bounding box center [23, 102] width 11 height 11
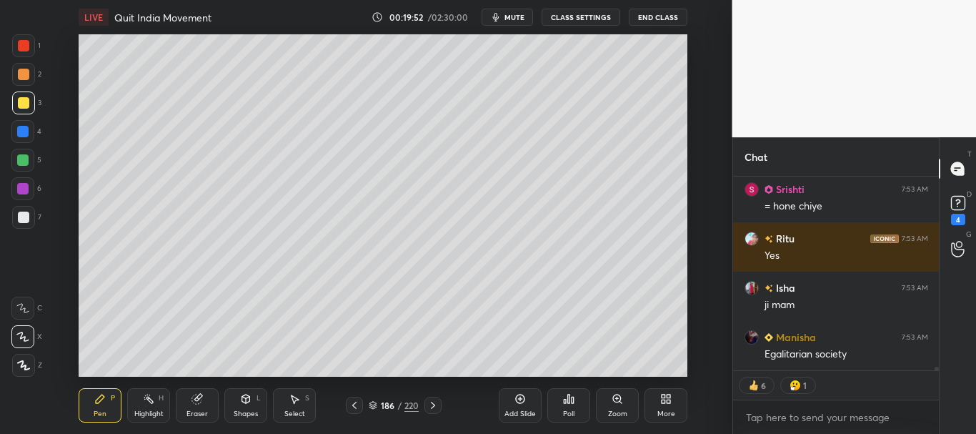
scroll to position [11025, 0]
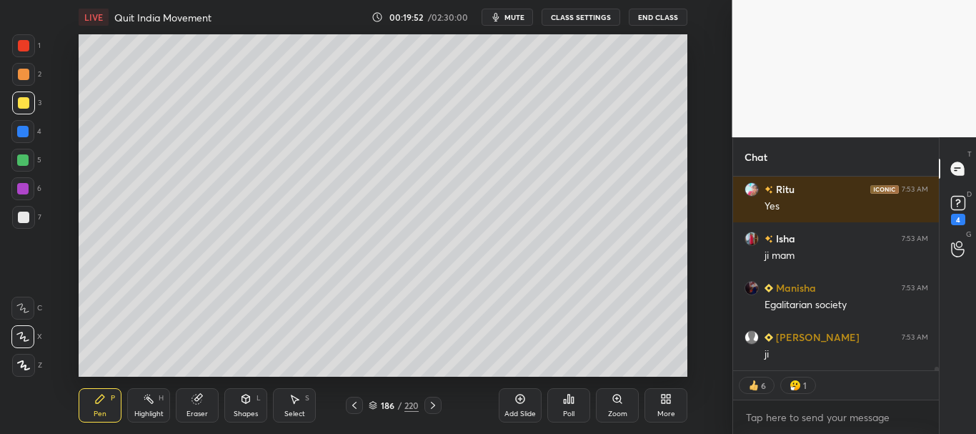
click at [19, 128] on div at bounding box center [22, 131] width 11 height 11
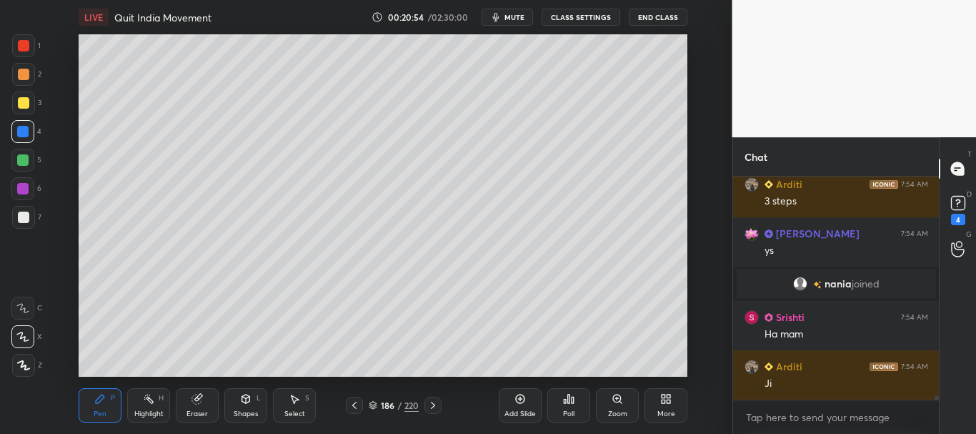
scroll to position [11529, 0]
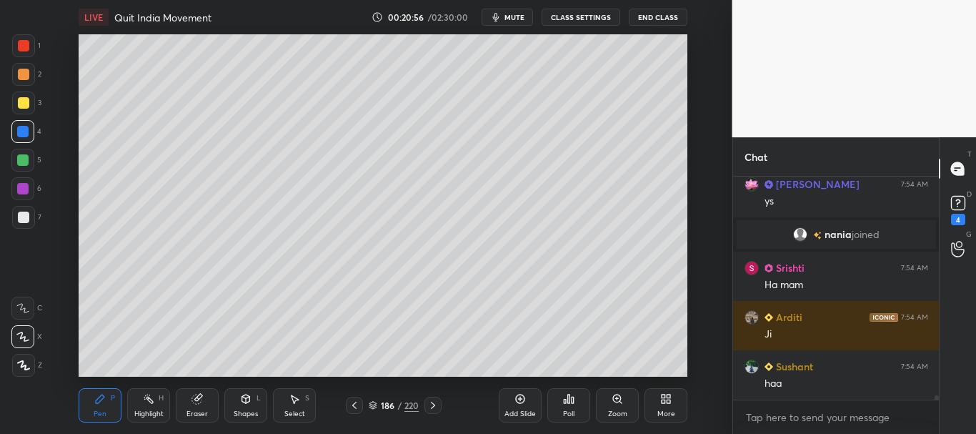
click at [21, 70] on div at bounding box center [23, 74] width 11 height 11
click at [24, 134] on div at bounding box center [22, 131] width 11 height 11
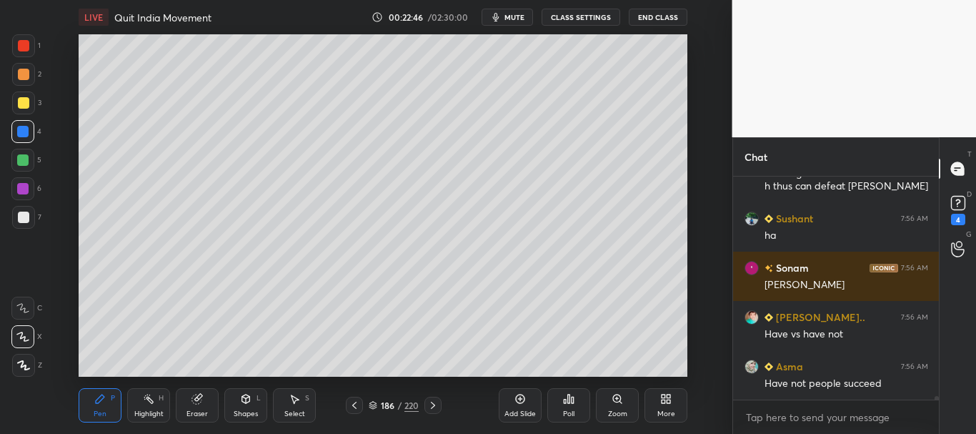
scroll to position [13517, 0]
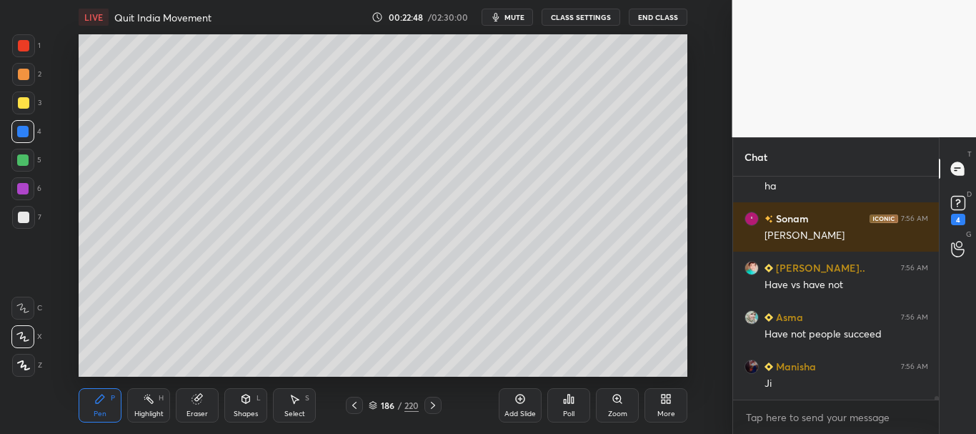
click at [26, 97] on div at bounding box center [23, 102] width 11 height 11
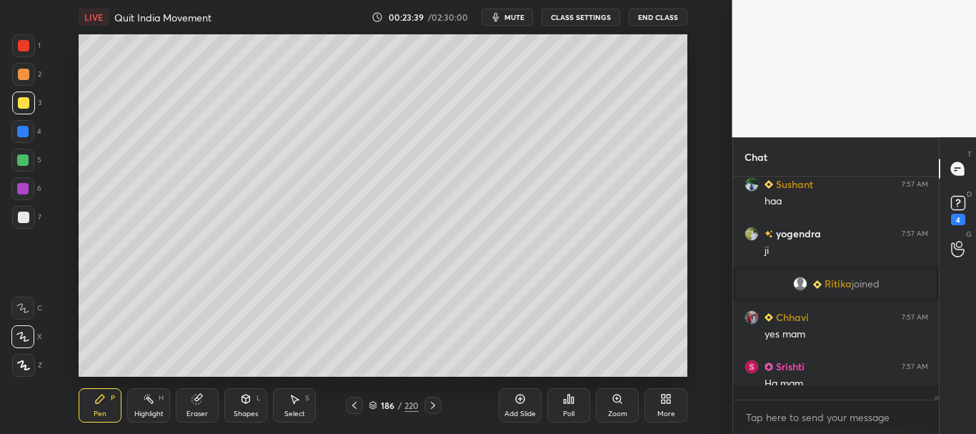
scroll to position [5, 5]
click at [25, 130] on div at bounding box center [22, 131] width 11 height 11
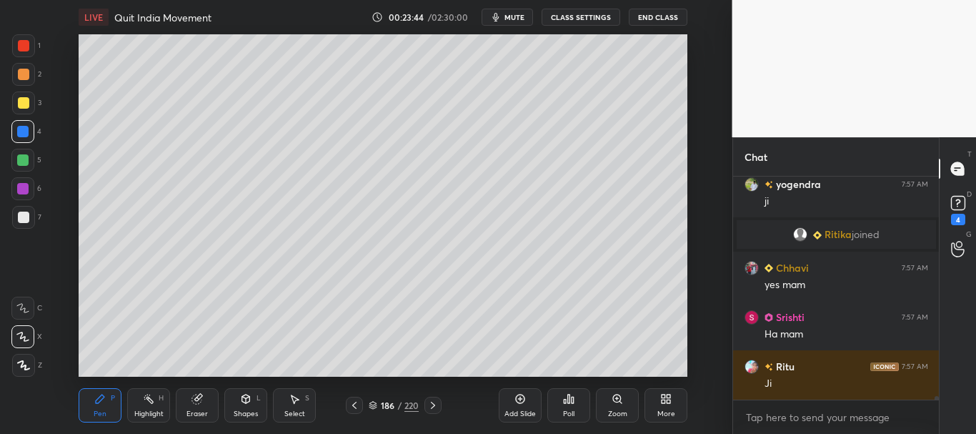
click at [24, 129] on div at bounding box center [22, 131] width 11 height 11
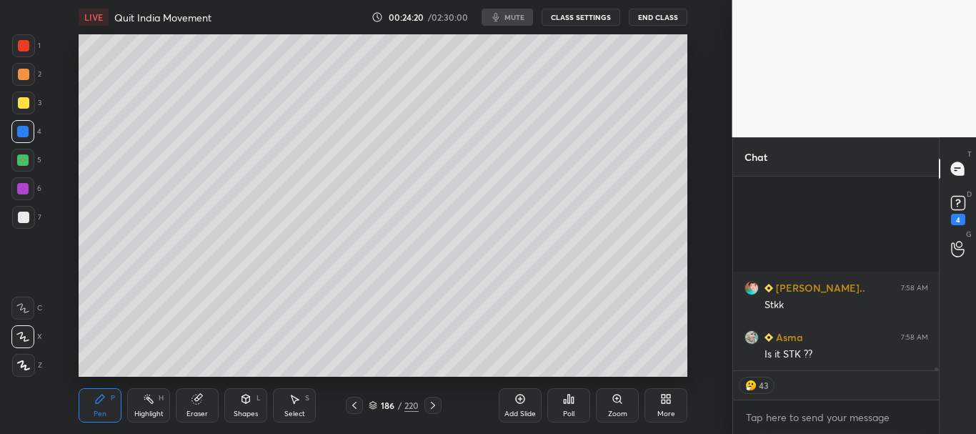
scroll to position [14530, 0]
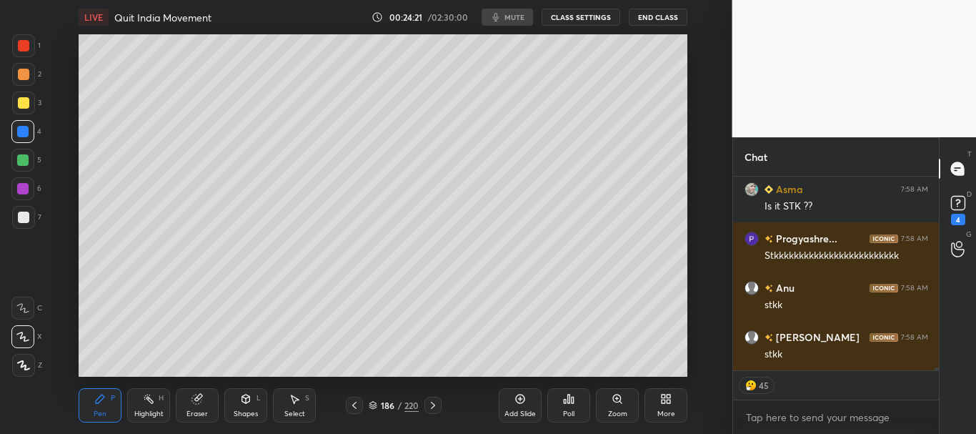
type textarea "x"
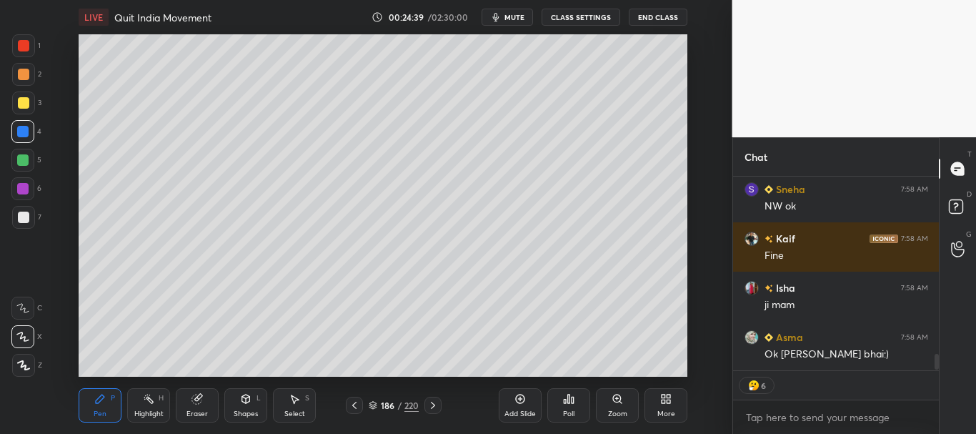
scroll to position [2231, 0]
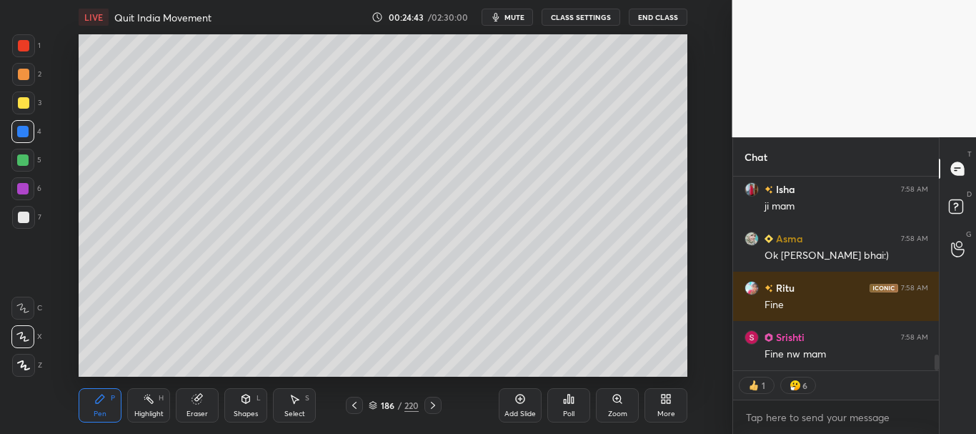
click at [519, 399] on icon at bounding box center [519, 398] width 11 height 11
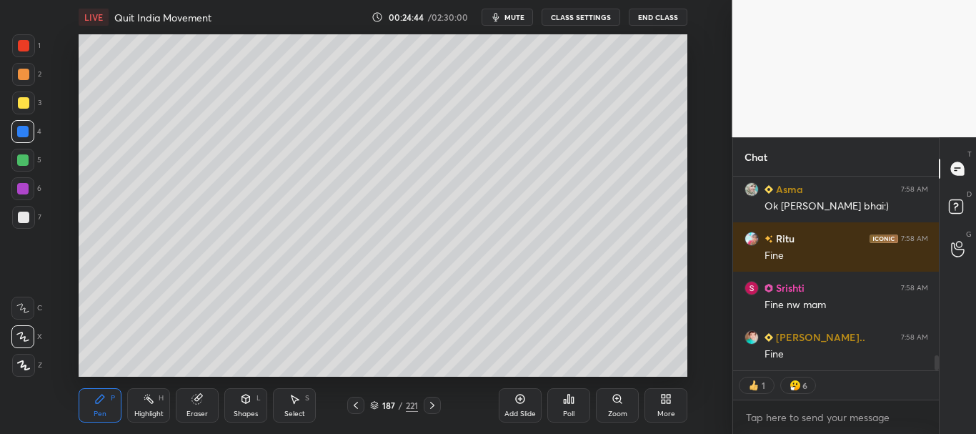
click at [20, 224] on div at bounding box center [23, 217] width 23 height 23
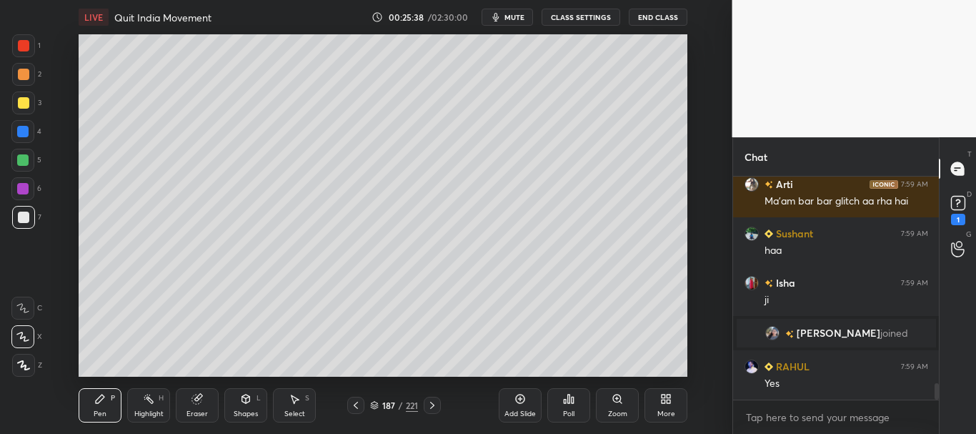
scroll to position [2782, 0]
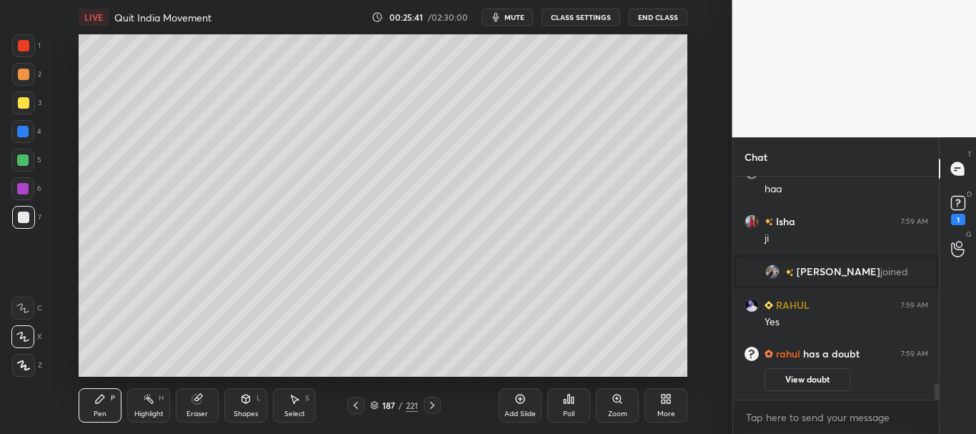
click at [22, 216] on div at bounding box center [23, 216] width 11 height 11
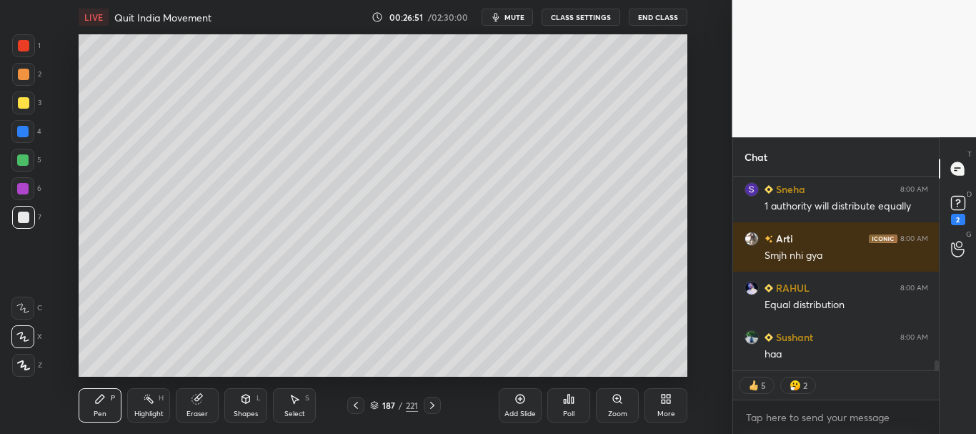
scroll to position [3700, 0]
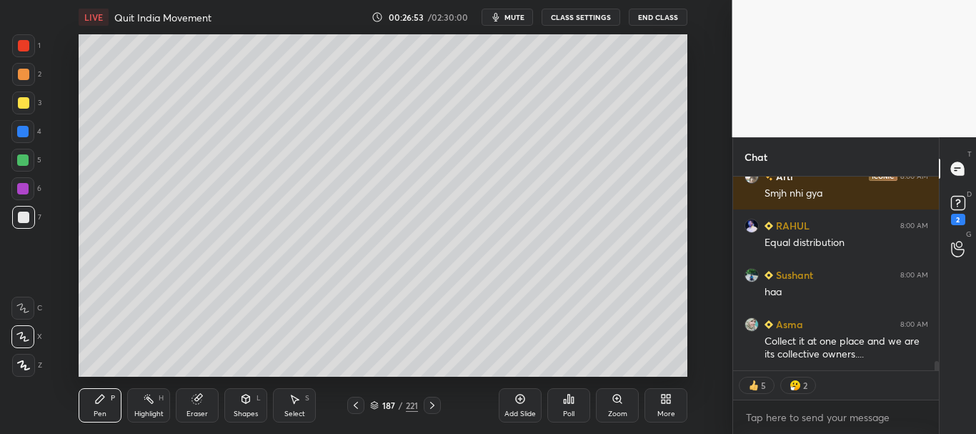
click at [19, 111] on div at bounding box center [23, 102] width 23 height 23
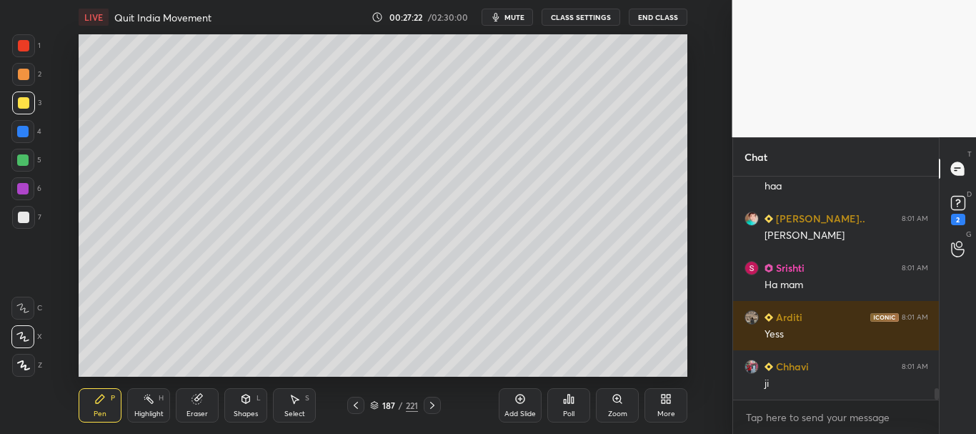
scroll to position [4164, 0]
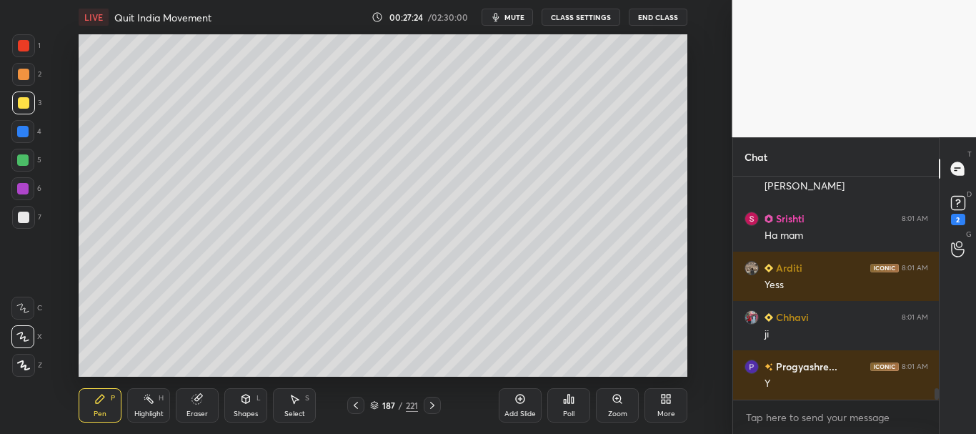
click at [19, 139] on div at bounding box center [22, 131] width 23 height 23
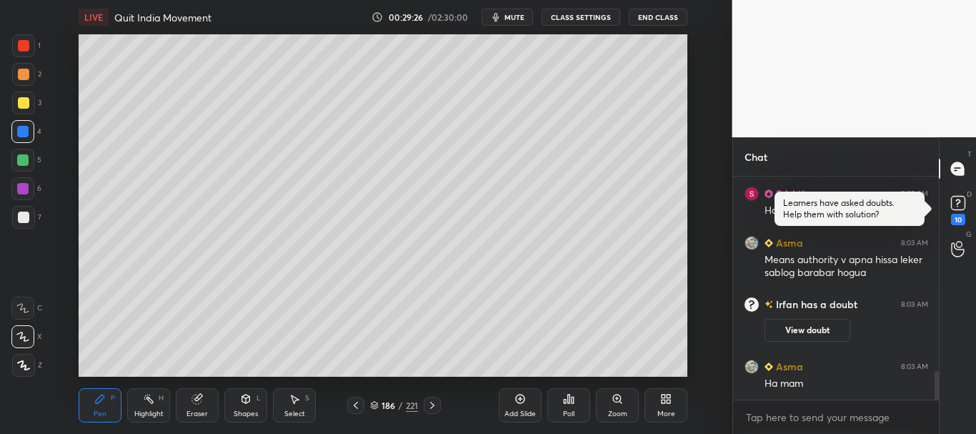
scroll to position [1585, 0]
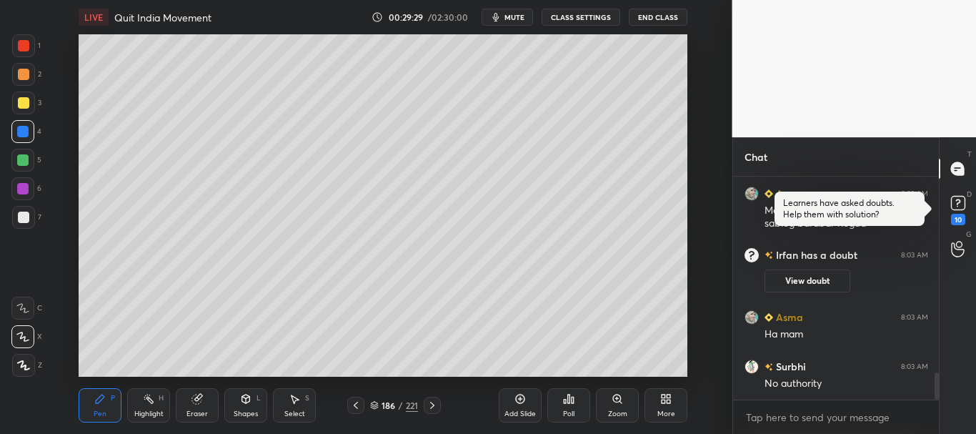
drag, startPoint x: 25, startPoint y: 49, endPoint x: 31, endPoint y: 57, distance: 9.7
click at [25, 50] on div at bounding box center [23, 45] width 11 height 11
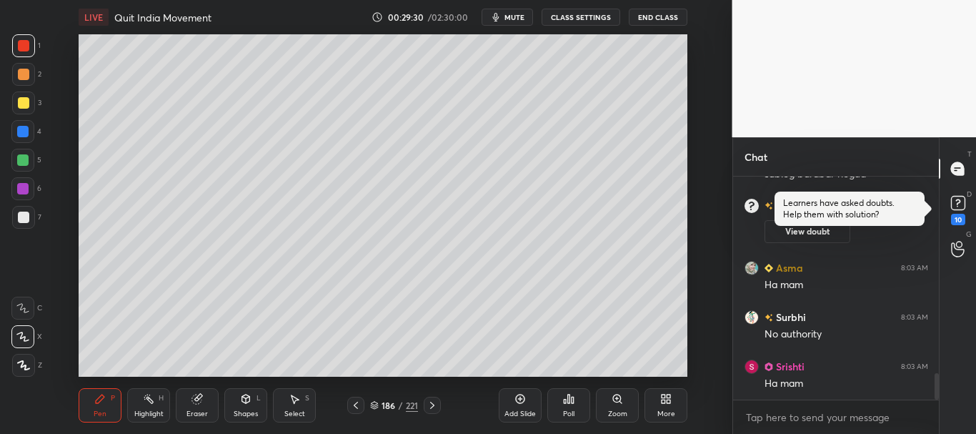
click at [21, 81] on div at bounding box center [23, 74] width 23 height 23
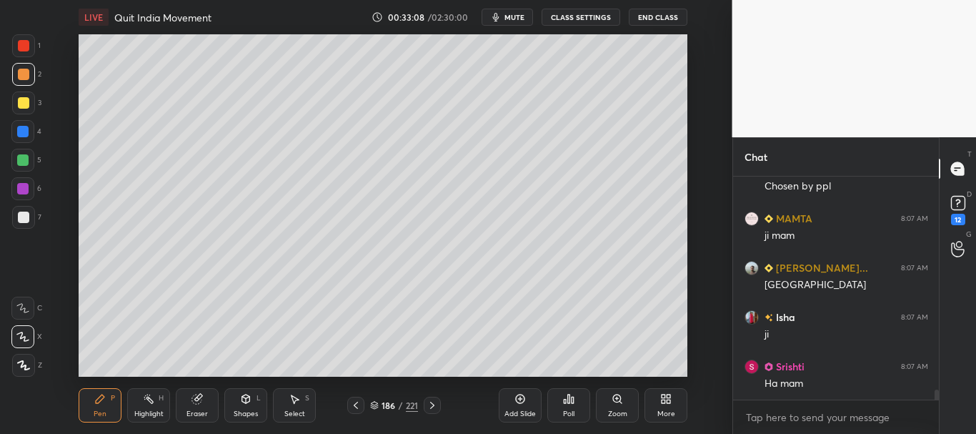
scroll to position [4930, 0]
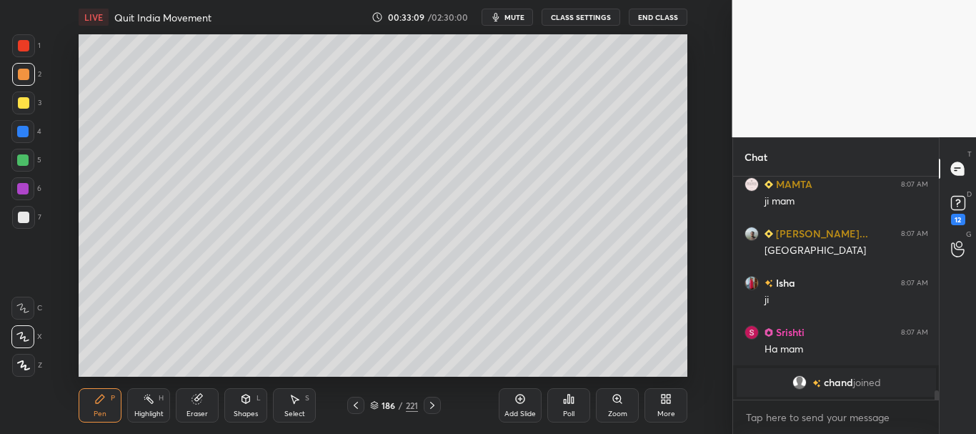
click at [20, 96] on div at bounding box center [23, 102] width 23 height 23
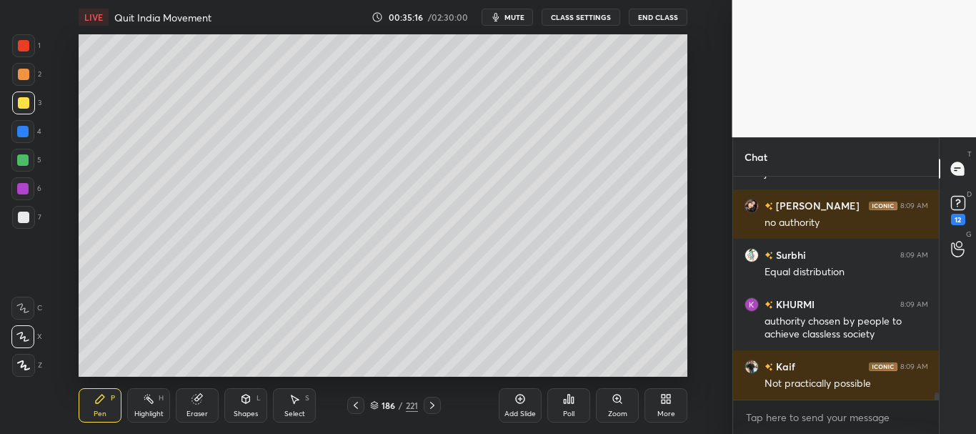
scroll to position [7026, 0]
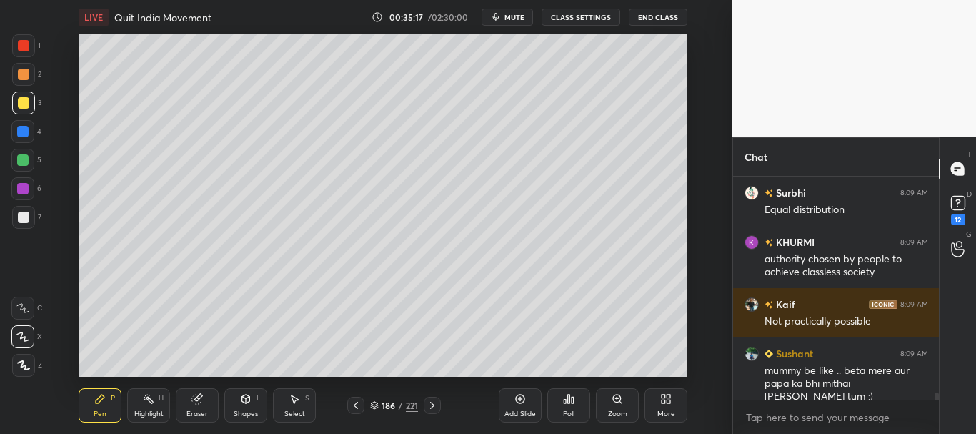
click at [21, 49] on div at bounding box center [23, 45] width 11 height 11
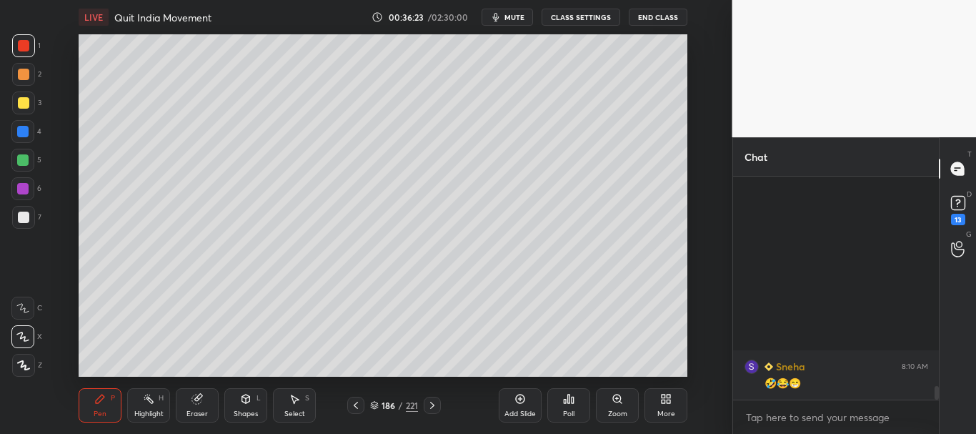
scroll to position [3490, 0]
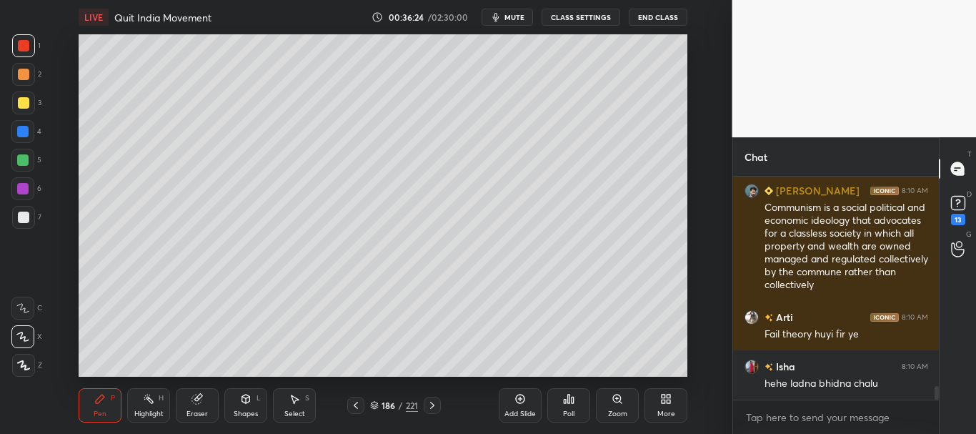
click at [20, 47] on div at bounding box center [23, 45] width 11 height 11
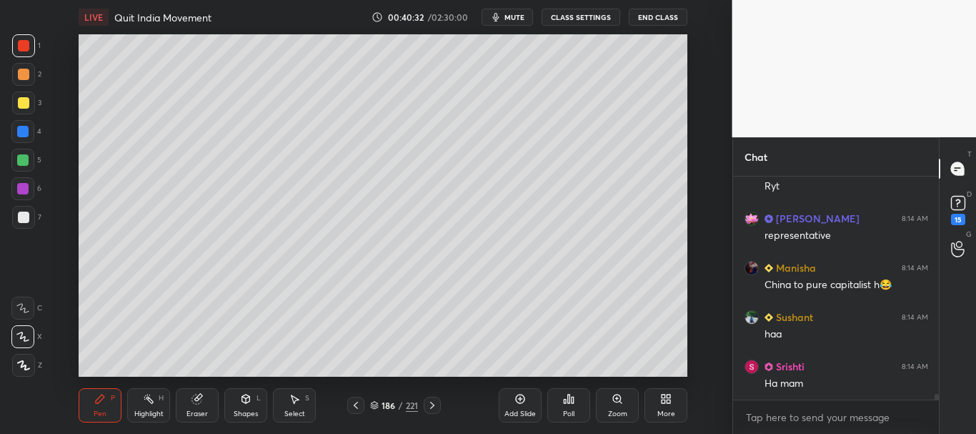
scroll to position [8273, 0]
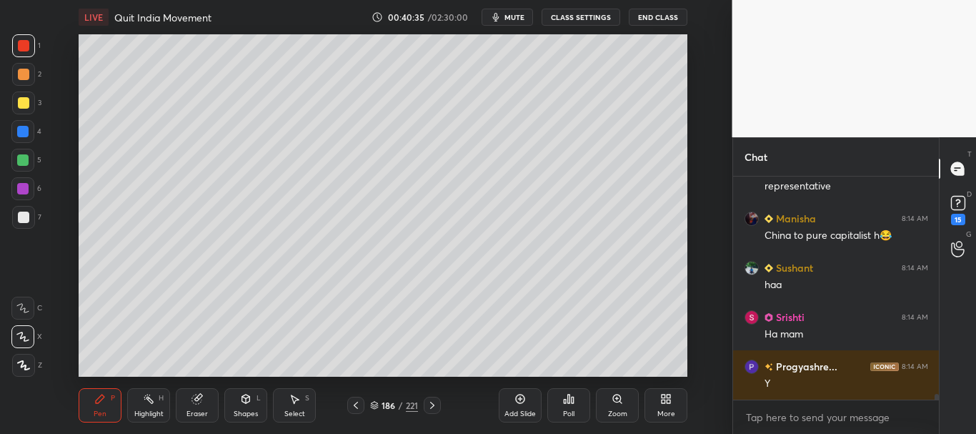
click at [511, 399] on div "Add Slide" at bounding box center [520, 405] width 43 height 34
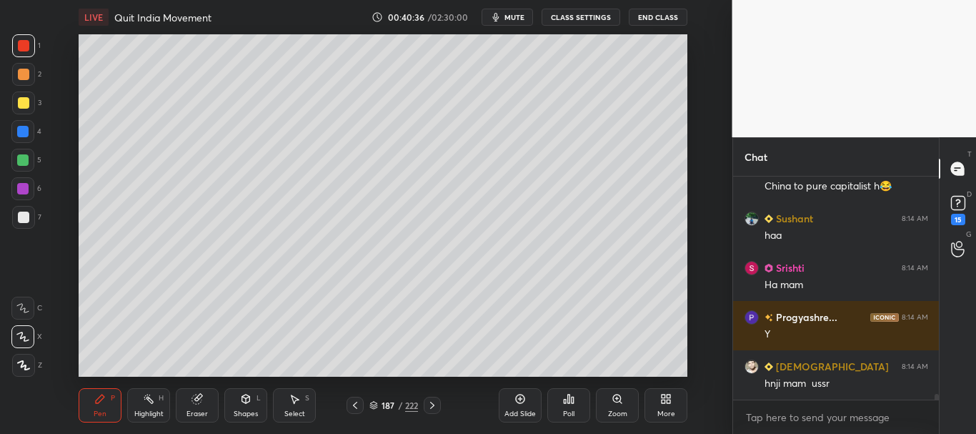
click at [19, 220] on div at bounding box center [23, 216] width 11 height 11
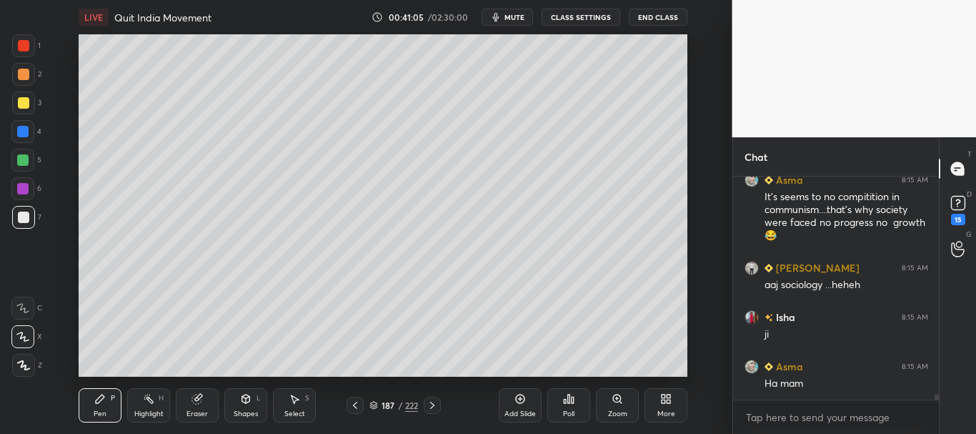
scroll to position [8867, 0]
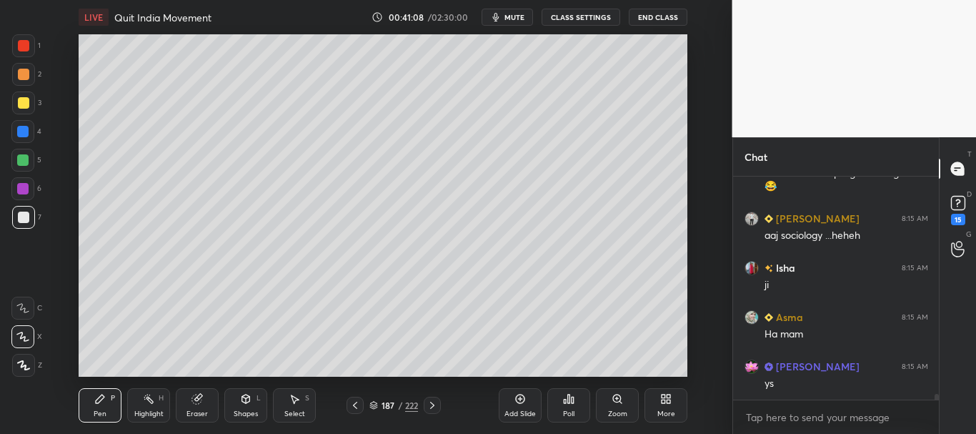
click at [23, 78] on div at bounding box center [23, 74] width 11 height 11
click at [22, 101] on div at bounding box center [23, 102] width 11 height 11
click at [26, 102] on div at bounding box center [23, 102] width 11 height 11
click at [26, 101] on div at bounding box center [23, 102] width 11 height 11
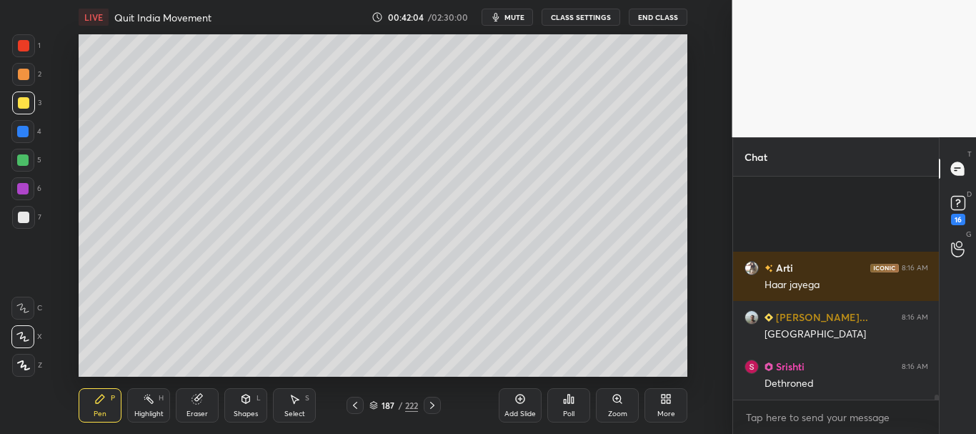
scroll to position [9291, 0]
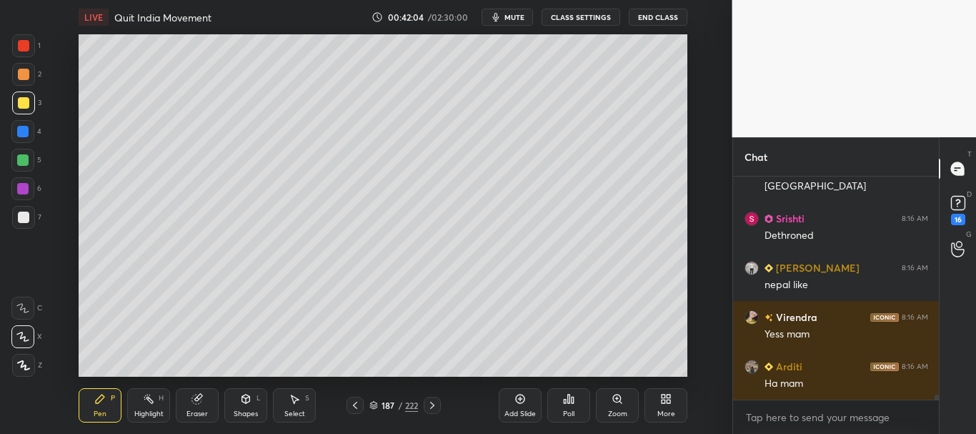
click at [23, 41] on div at bounding box center [23, 45] width 11 height 11
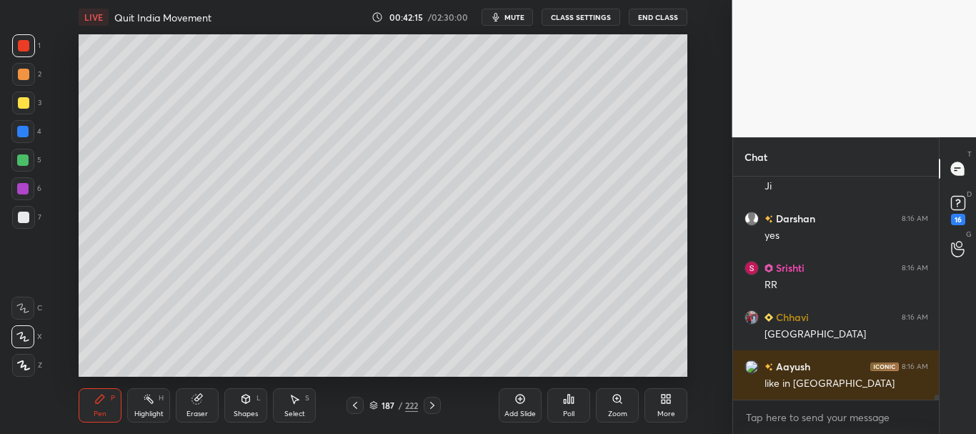
click at [21, 104] on div at bounding box center [23, 102] width 11 height 11
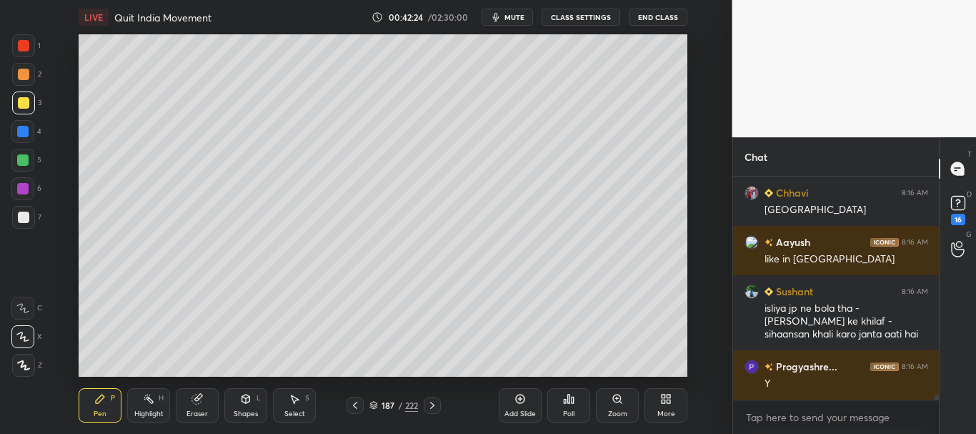
scroll to position [9712, 0]
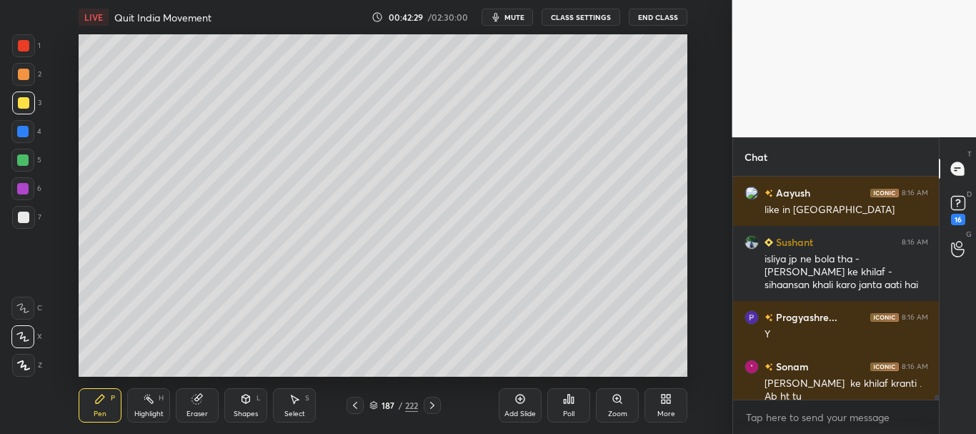
click at [18, 213] on div at bounding box center [23, 216] width 11 height 11
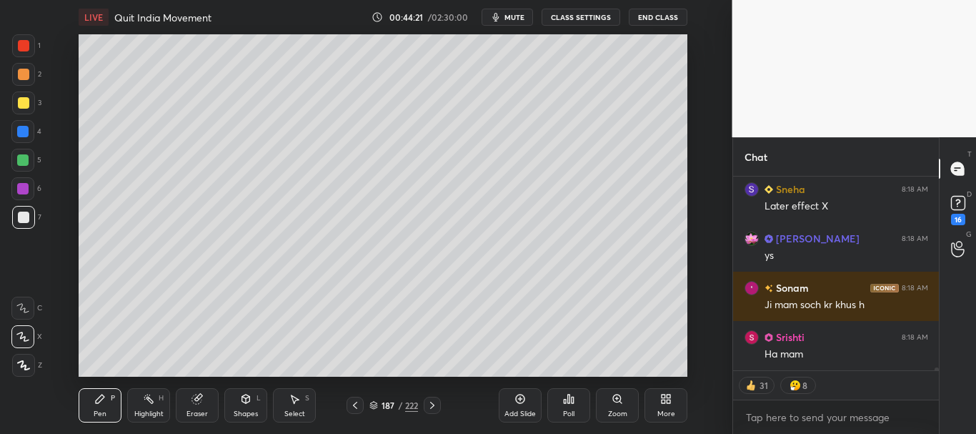
scroll to position [12492, 0]
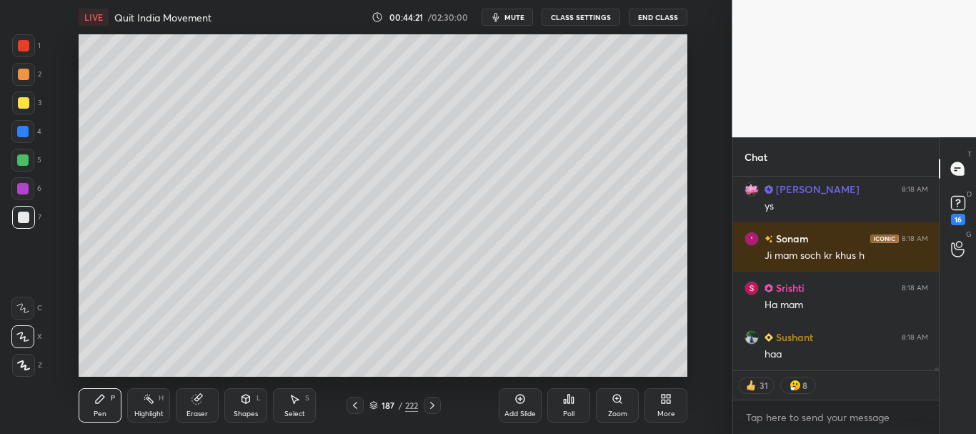
click at [15, 99] on div at bounding box center [23, 102] width 23 height 23
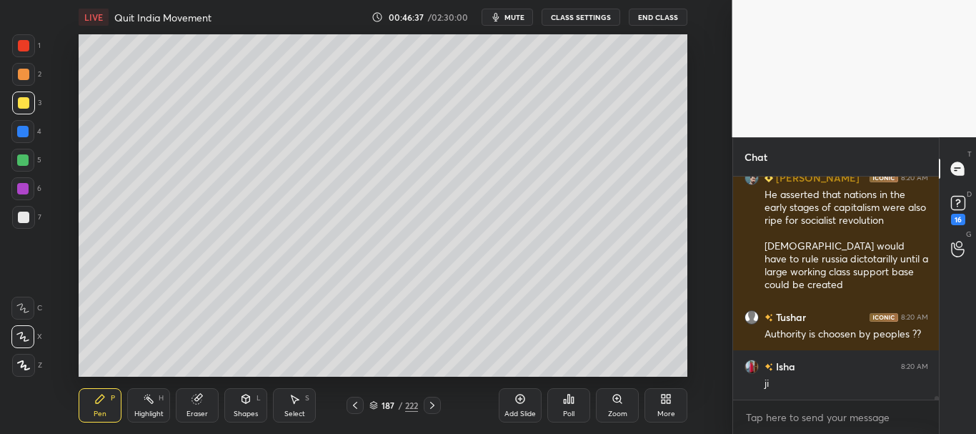
scroll to position [15011, 0]
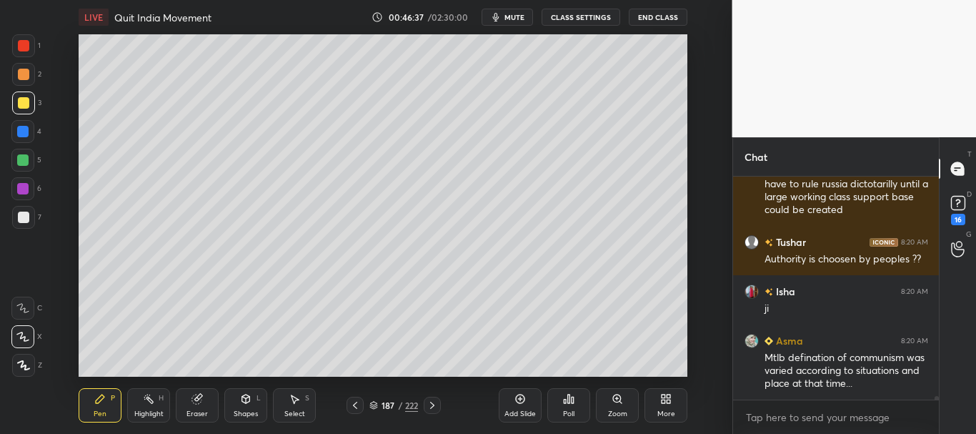
click at [19, 54] on div at bounding box center [23, 45] width 23 height 23
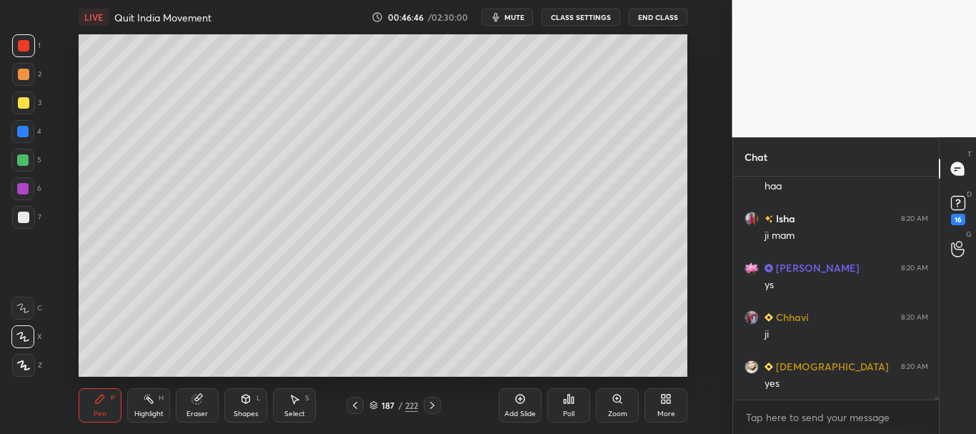
scroll to position [15307, 0]
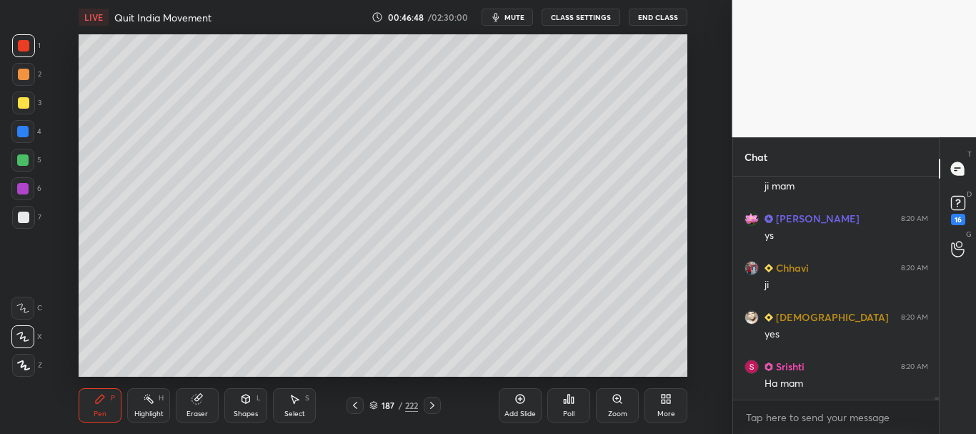
click at [19, 131] on div at bounding box center [22, 131] width 11 height 11
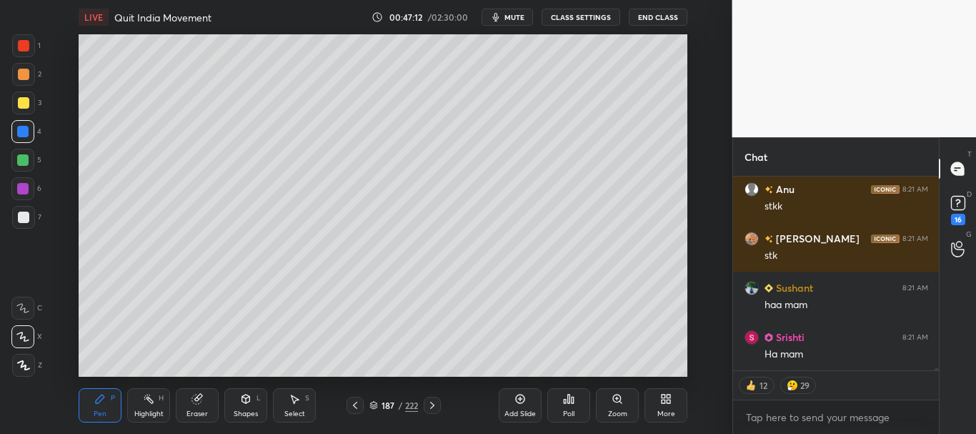
scroll to position [15990, 0]
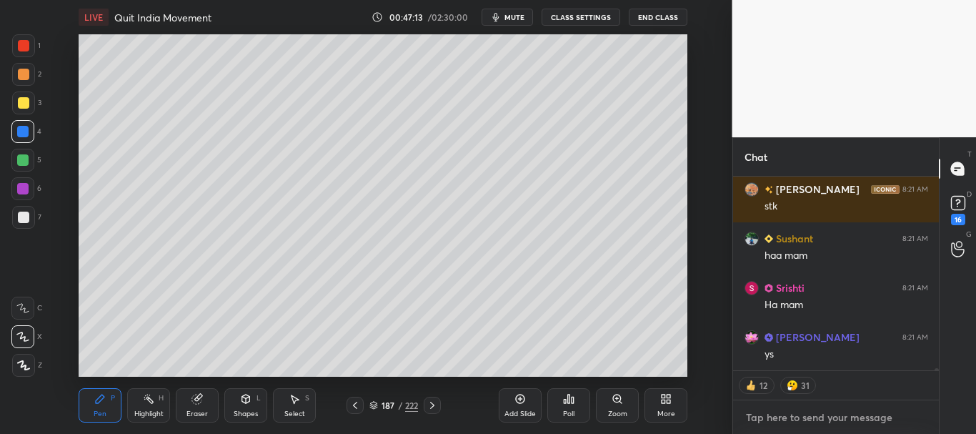
click at [755, 419] on textarea at bounding box center [836, 417] width 184 height 23
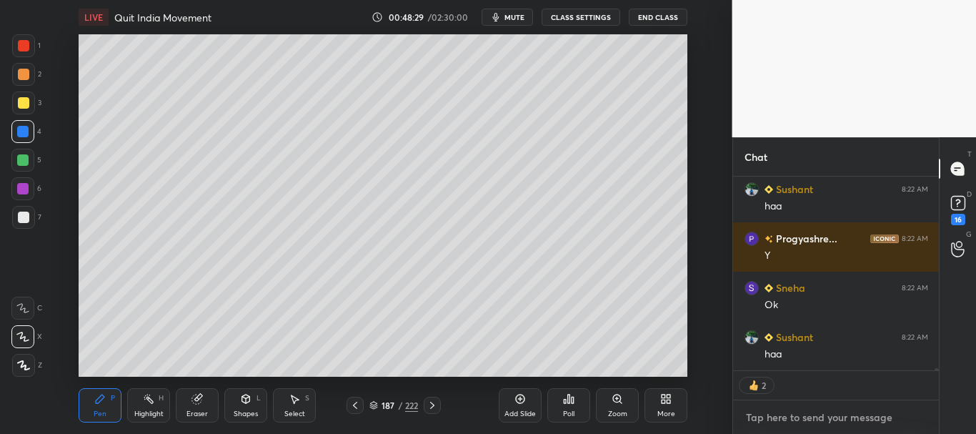
scroll to position [17482, 0]
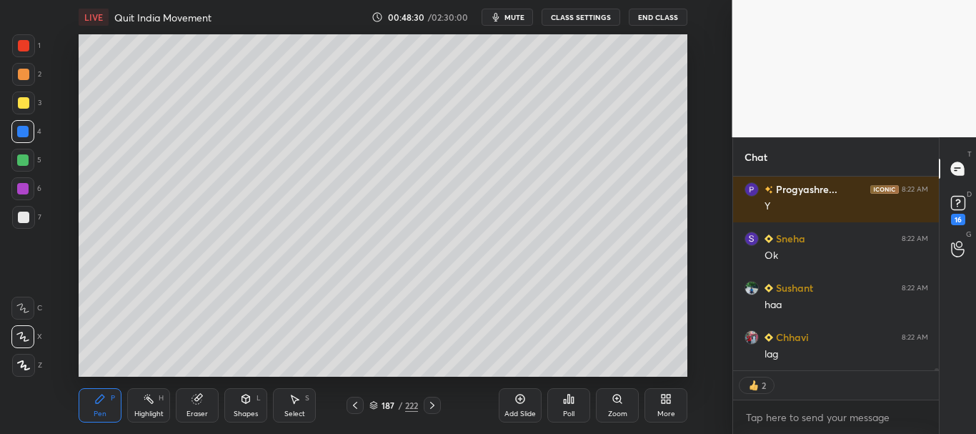
click at [21, 158] on div at bounding box center [22, 159] width 11 height 11
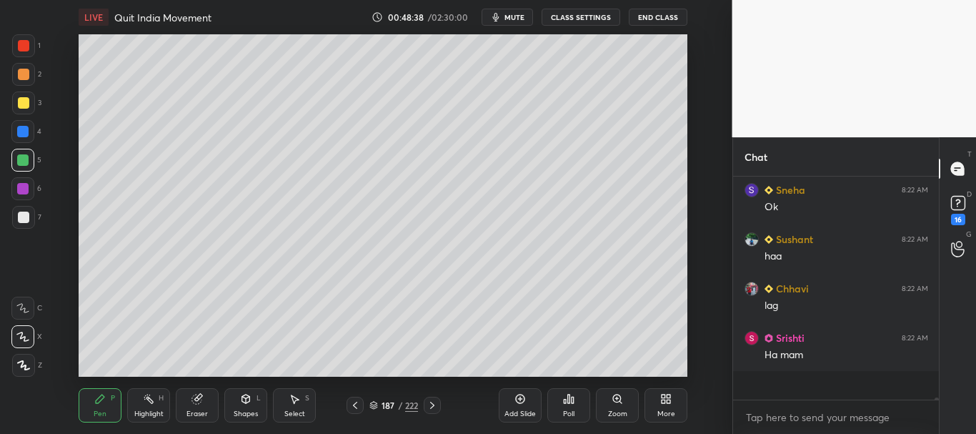
scroll to position [17502, 0]
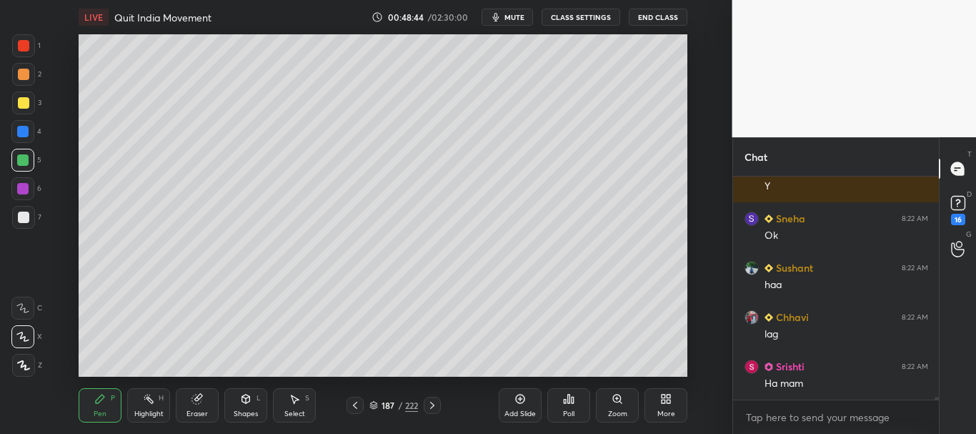
click at [194, 402] on icon at bounding box center [196, 398] width 9 height 9
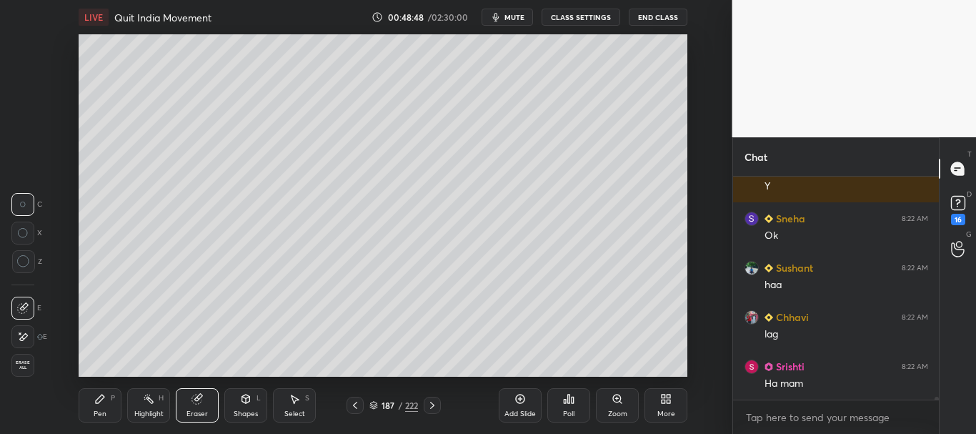
drag, startPoint x: 101, startPoint y: 401, endPoint x: 129, endPoint y: 387, distance: 30.7
click at [101, 402] on icon at bounding box center [99, 398] width 11 height 11
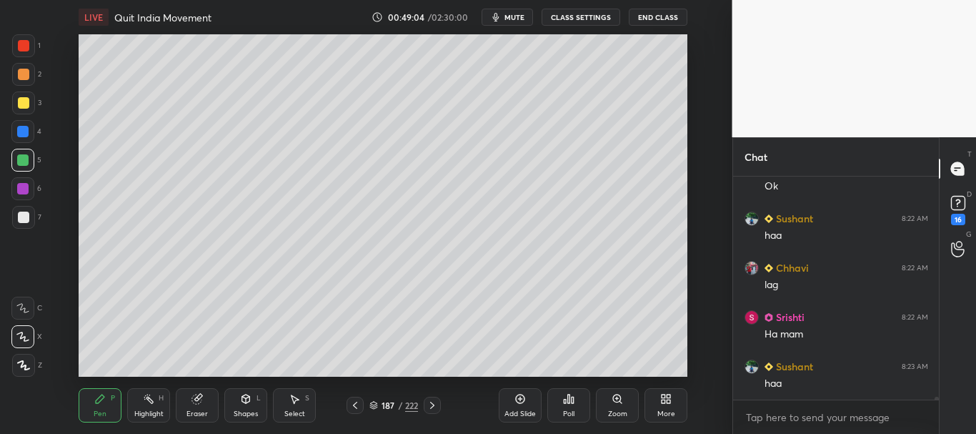
scroll to position [17600, 0]
click at [16, 73] on div at bounding box center [23, 74] width 23 height 23
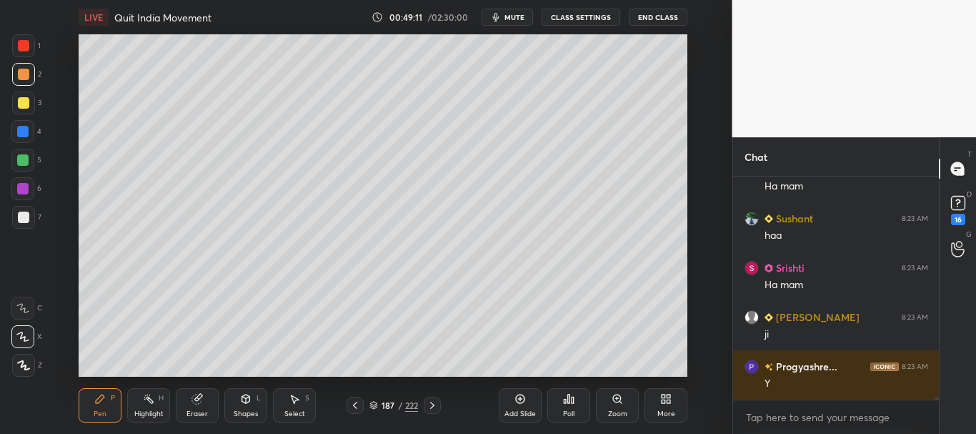
scroll to position [17761, 0]
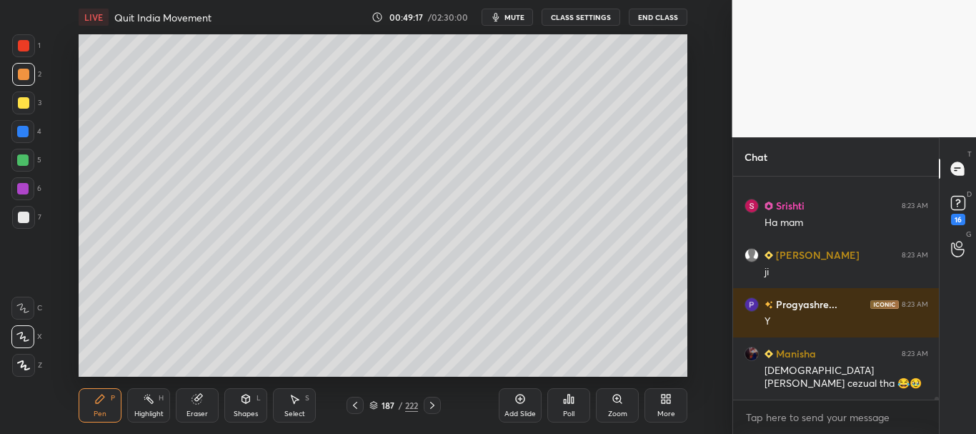
click at [24, 128] on div at bounding box center [22, 131] width 11 height 11
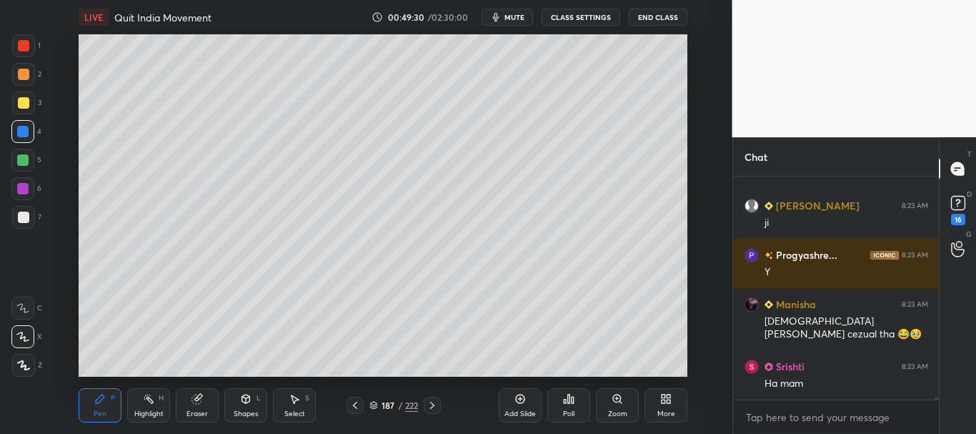
click at [21, 104] on div at bounding box center [23, 102] width 11 height 11
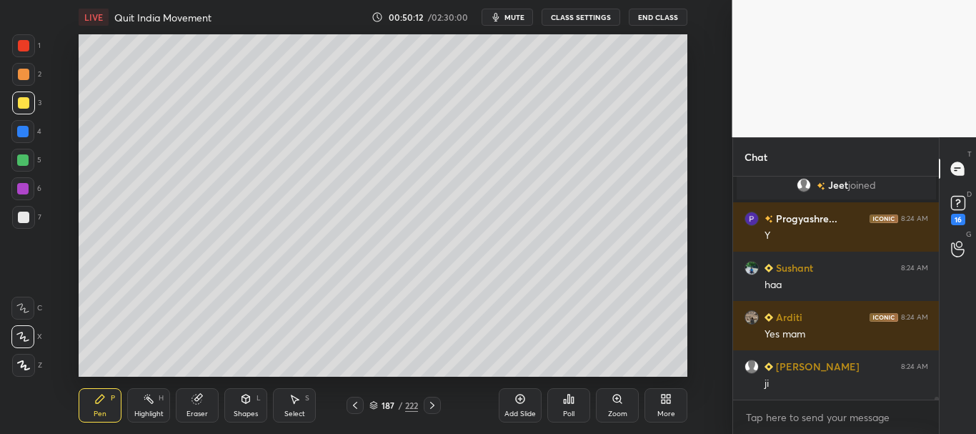
scroll to position [15363, 0]
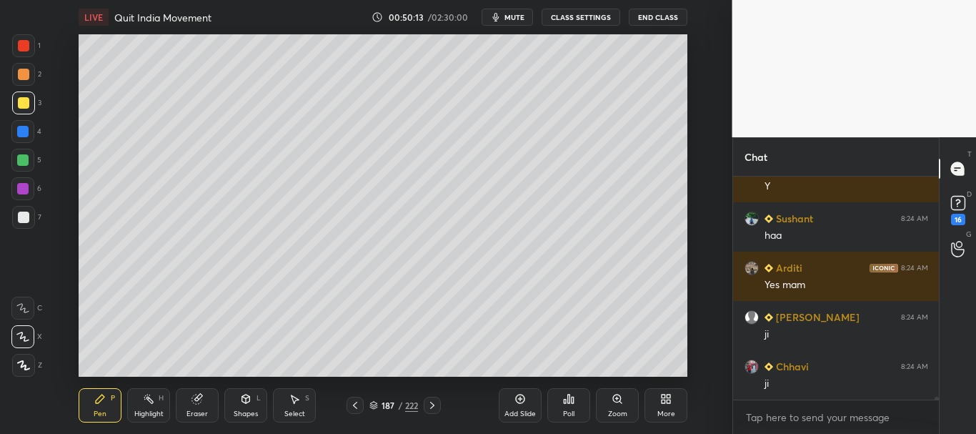
click at [25, 126] on div at bounding box center [22, 131] width 11 height 11
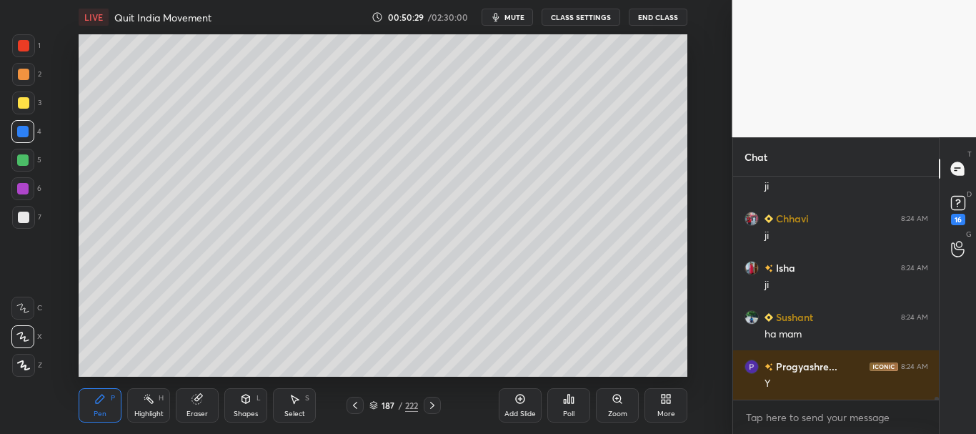
scroll to position [15560, 0]
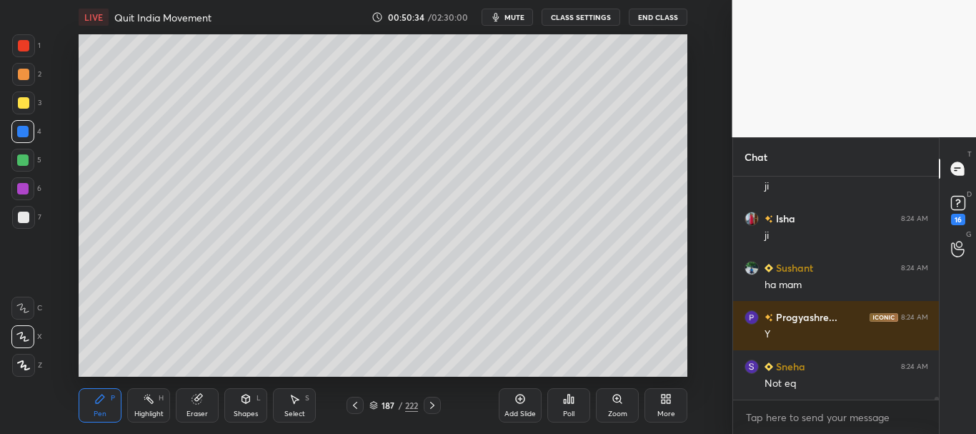
click at [18, 186] on div at bounding box center [22, 188] width 11 height 11
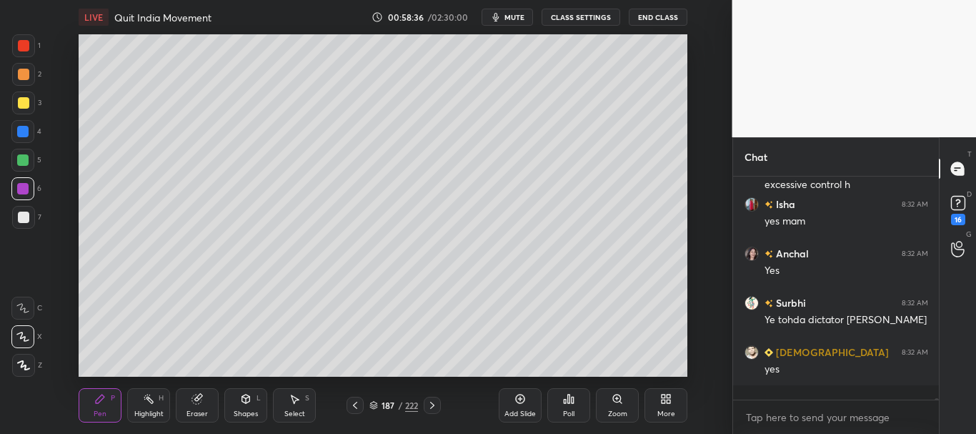
scroll to position [26565, 0]
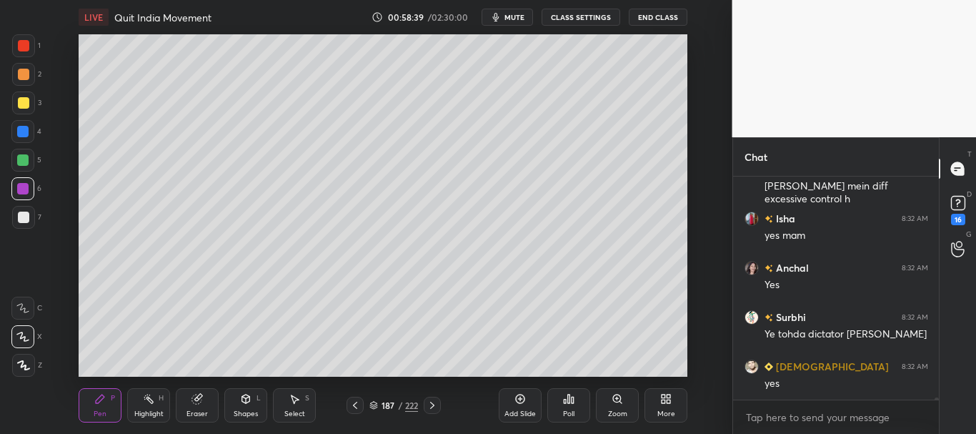
click at [19, 74] on div at bounding box center [23, 74] width 11 height 11
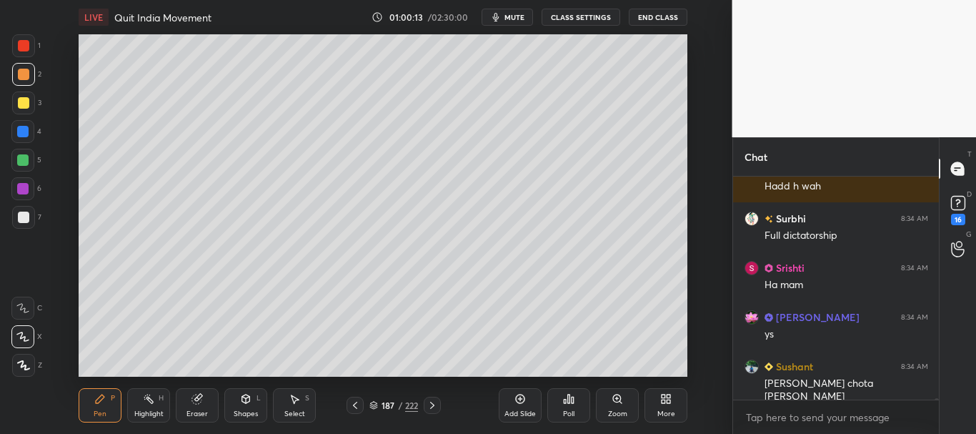
scroll to position [29993, 0]
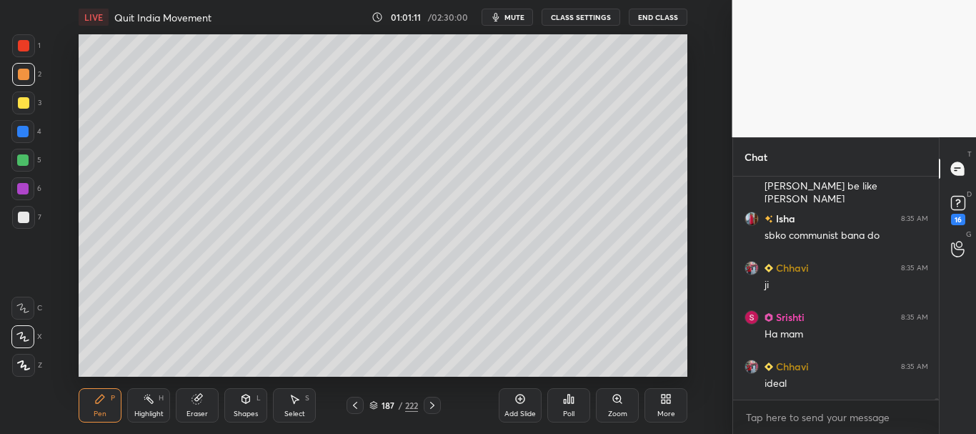
click at [374, 400] on div "187 / 222" at bounding box center [393, 405] width 49 height 13
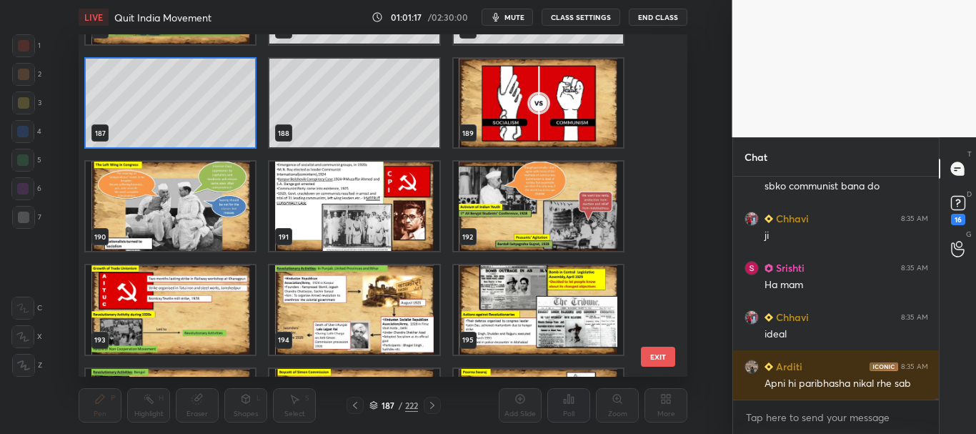
click at [415, 229] on img "grid" at bounding box center [354, 205] width 169 height 89
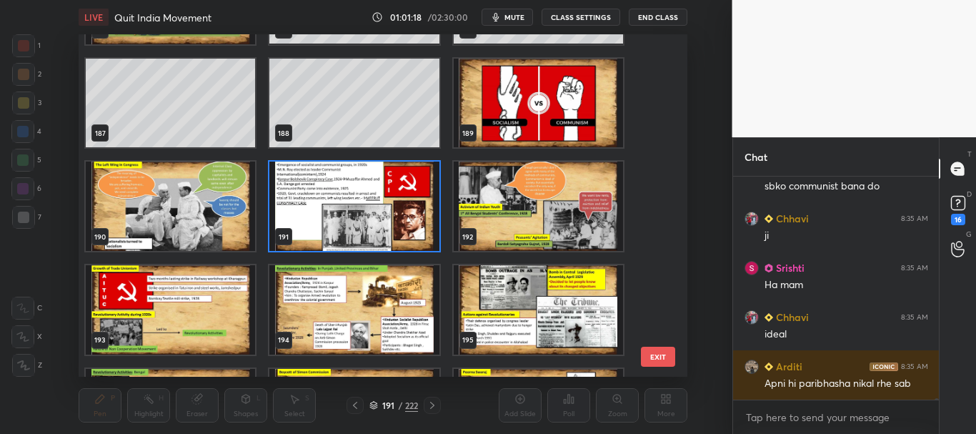
click at [374, 404] on icon at bounding box center [373, 405] width 9 height 9
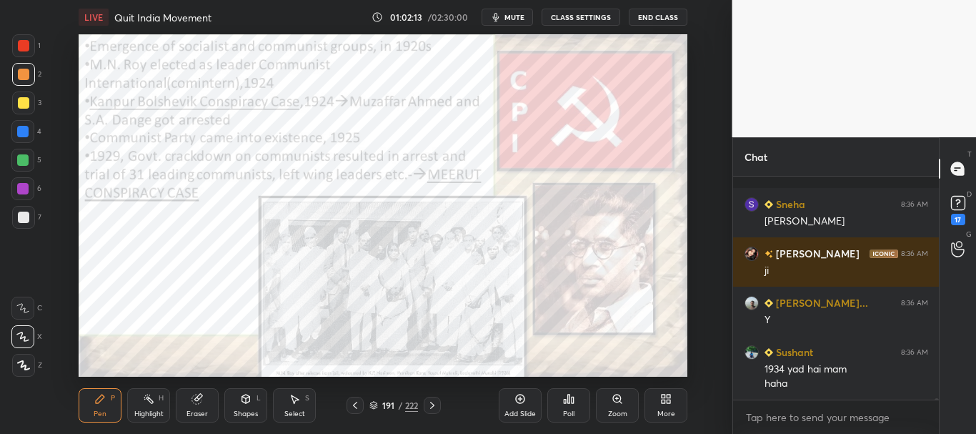
scroll to position [28198, 0]
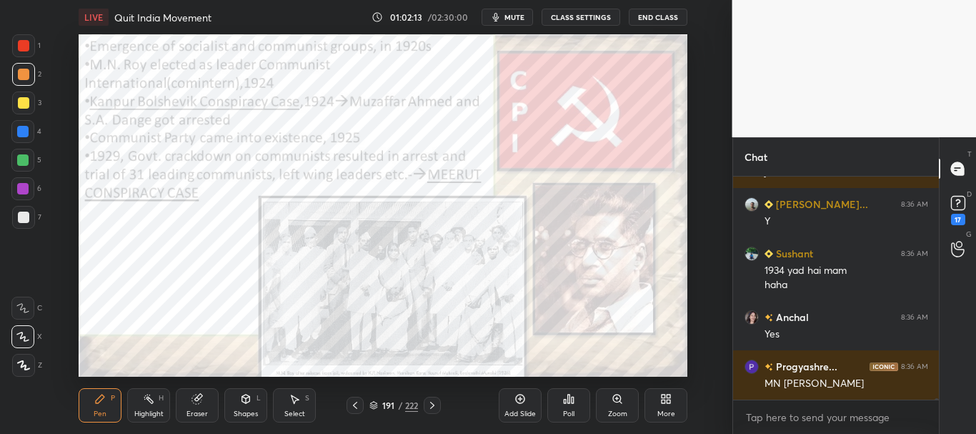
click at [21, 44] on div at bounding box center [23, 45] width 11 height 11
click at [14, 96] on div at bounding box center [23, 102] width 23 height 23
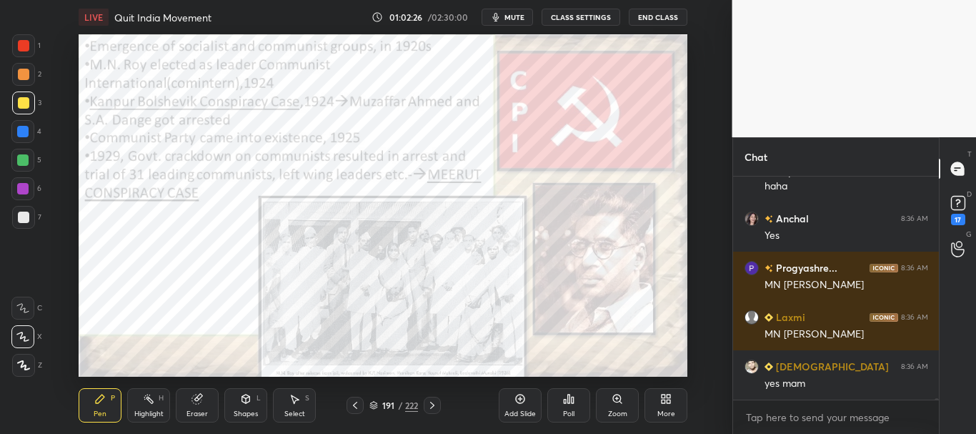
click at [25, 46] on div at bounding box center [23, 45] width 11 height 11
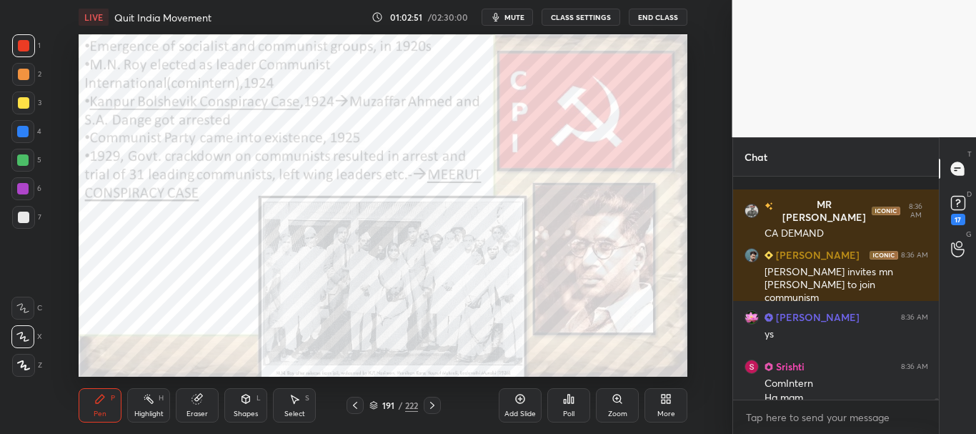
scroll to position [28583, 0]
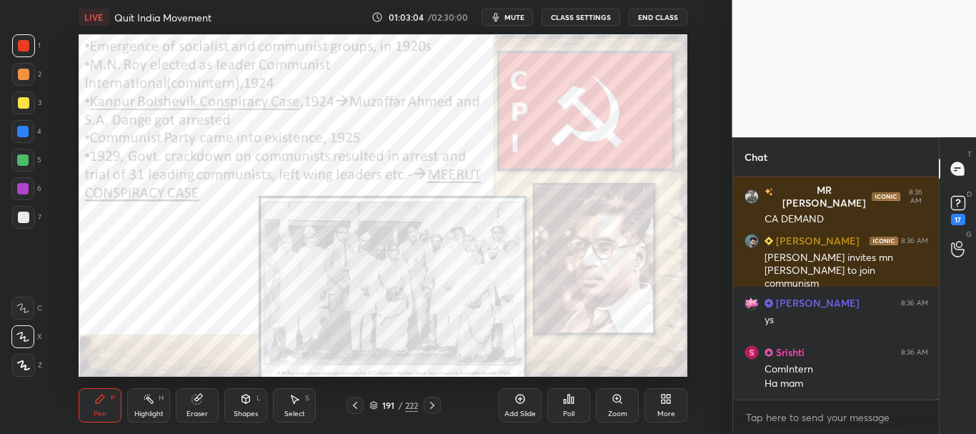
click at [23, 43] on div at bounding box center [23, 45] width 11 height 11
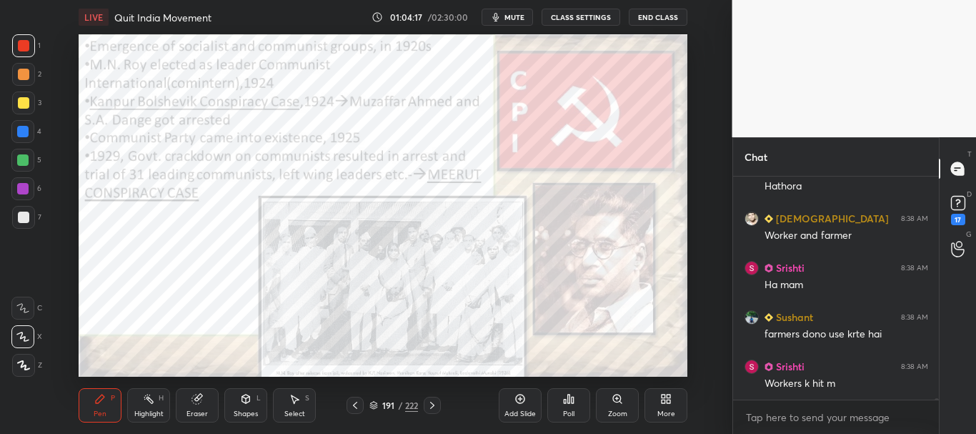
scroll to position [29963, 0]
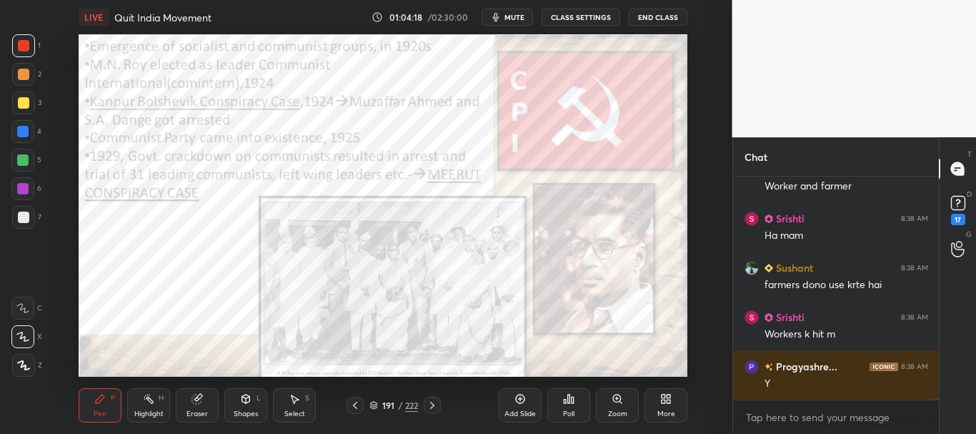
click at [20, 44] on div at bounding box center [23, 45] width 11 height 11
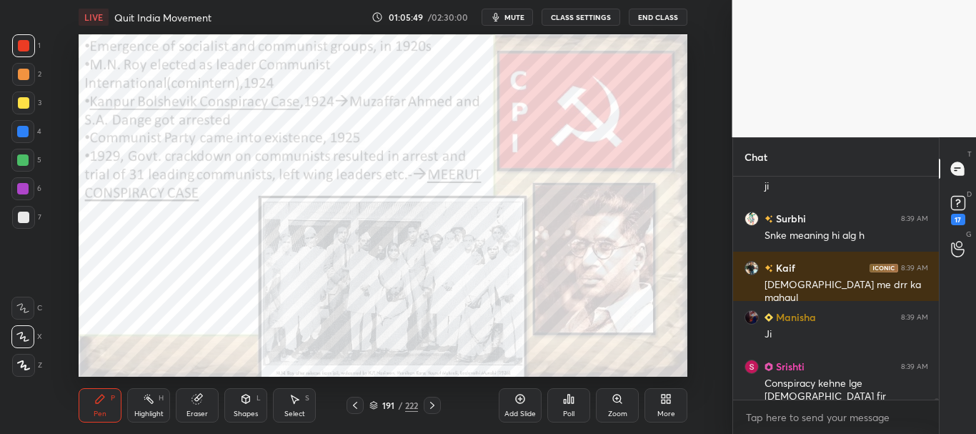
scroll to position [31196, 0]
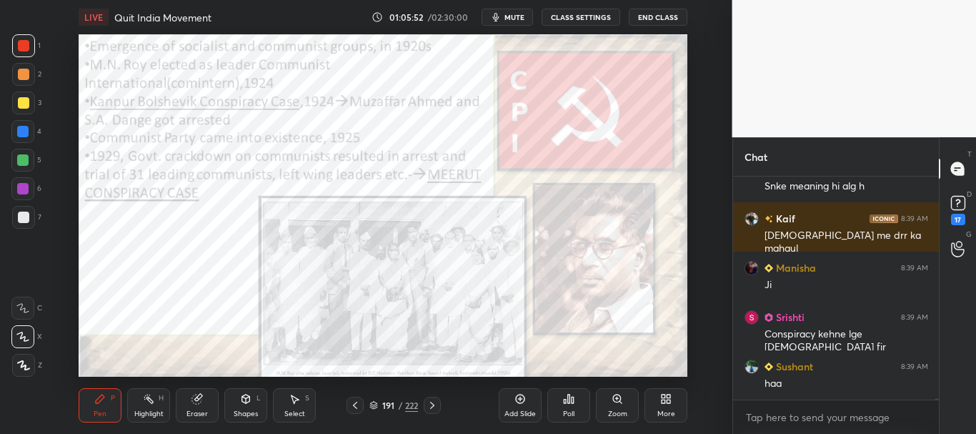
click at [23, 129] on div at bounding box center [22, 131] width 11 height 11
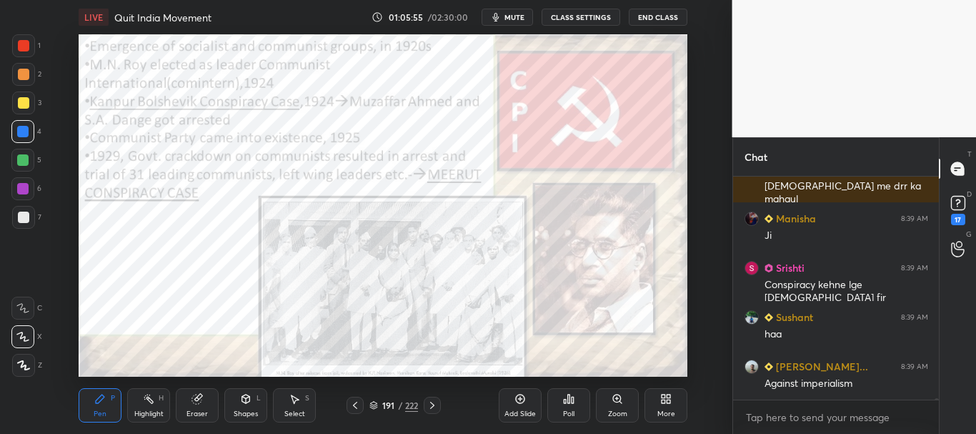
click at [169, 194] on div "Setting up your live class Poll for secs No correct answer Start poll" at bounding box center [383, 205] width 675 height 342
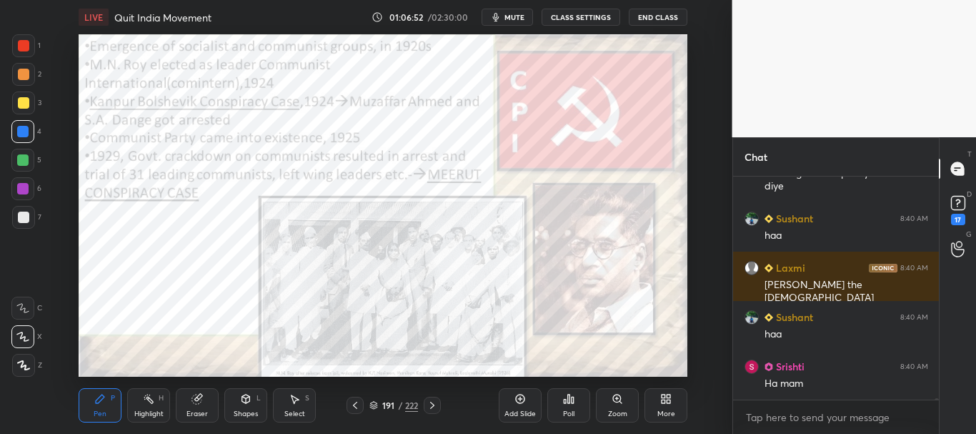
scroll to position [32392, 0]
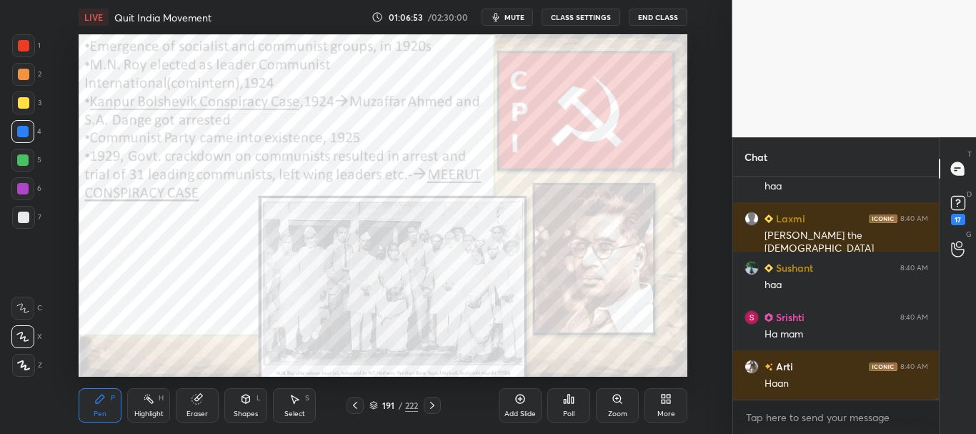
click at [21, 43] on div at bounding box center [23, 45] width 11 height 11
click at [26, 131] on div at bounding box center [22, 131] width 11 height 11
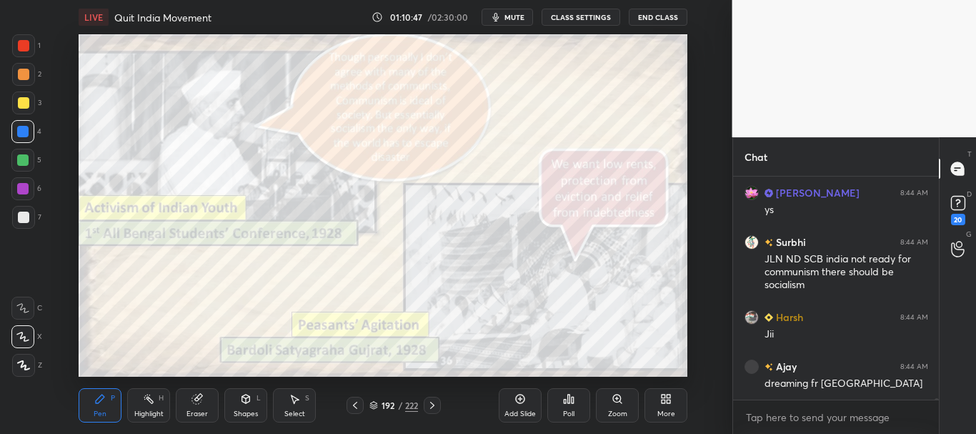
scroll to position [33456, 0]
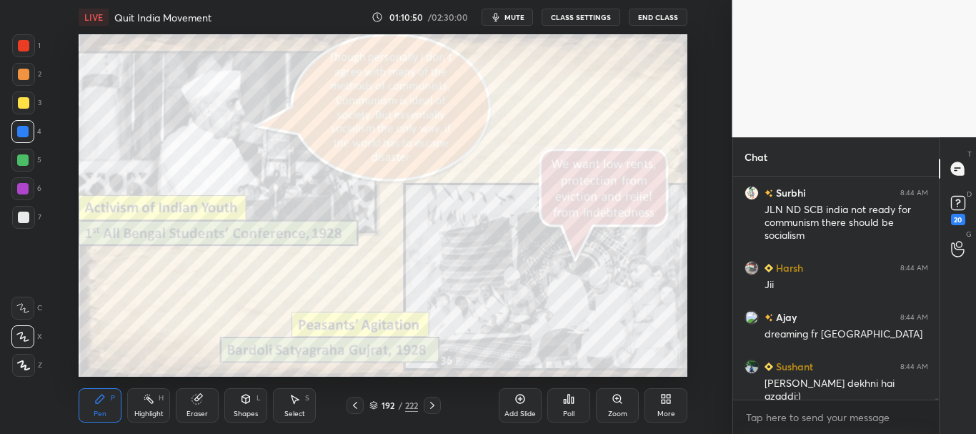
click at [357, 404] on icon at bounding box center [354, 404] width 11 height 11
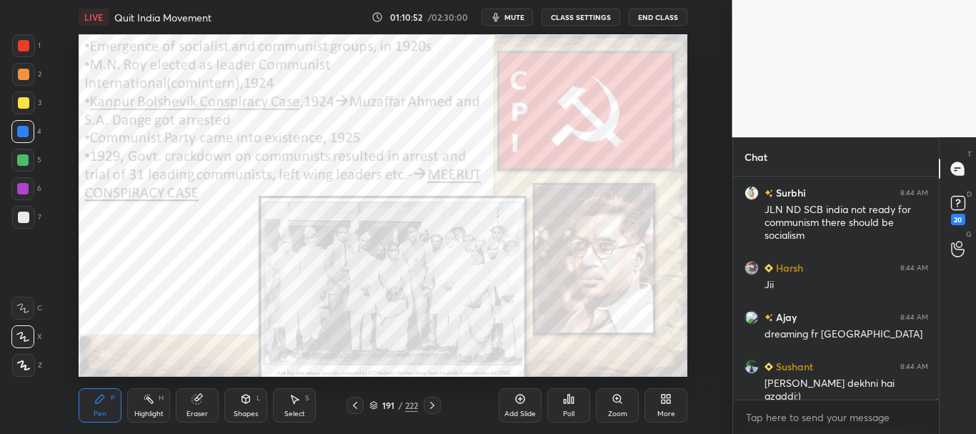
click at [356, 406] on icon at bounding box center [354, 404] width 11 height 11
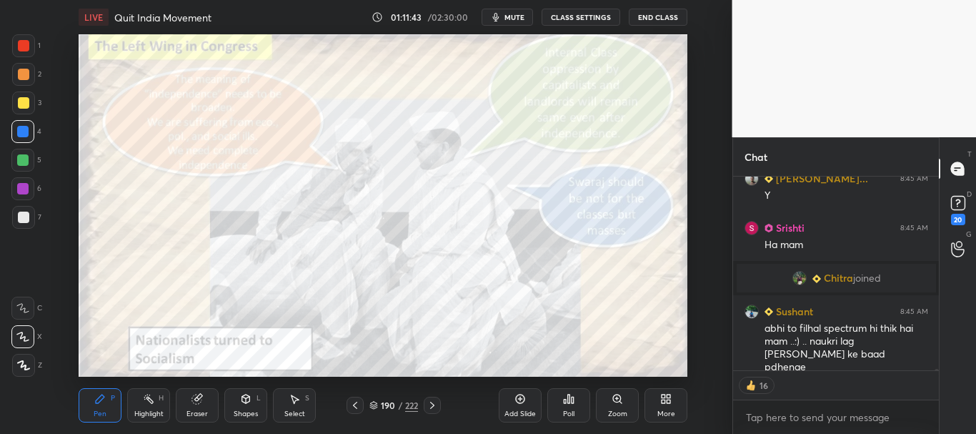
scroll to position [34269, 0]
click at [436, 403] on icon at bounding box center [432, 404] width 11 height 11
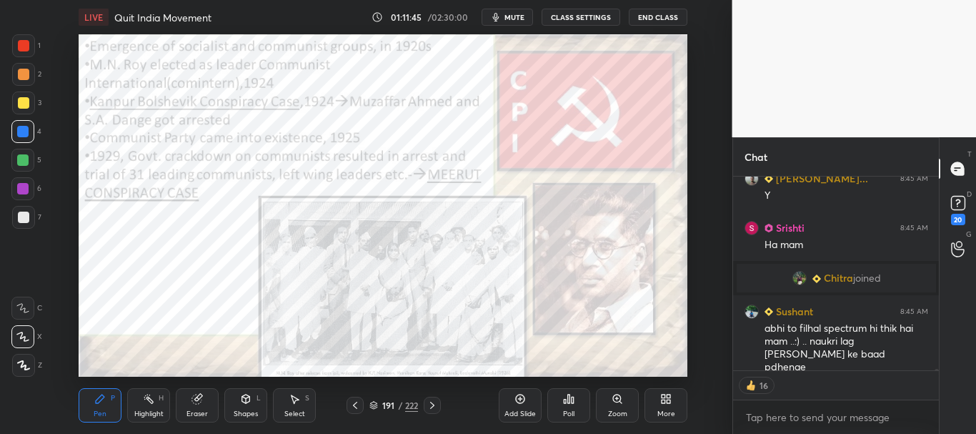
scroll to position [34284, 0]
click at [437, 404] on icon at bounding box center [432, 404] width 11 height 11
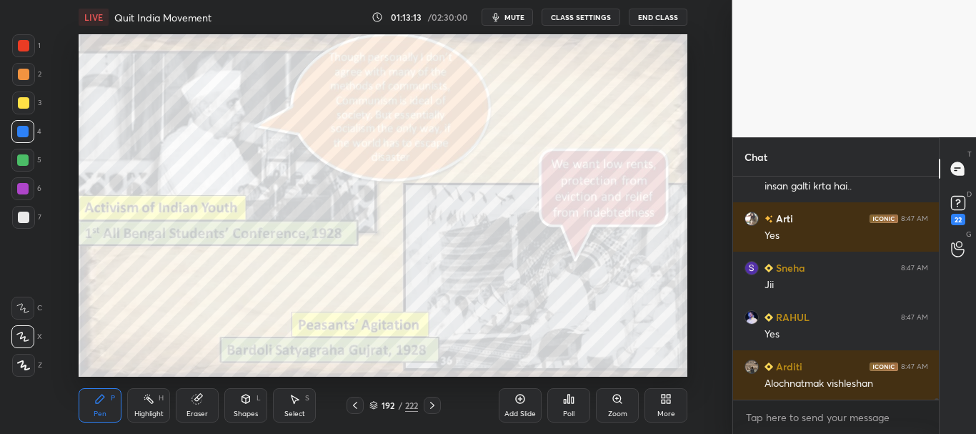
scroll to position [36535, 0]
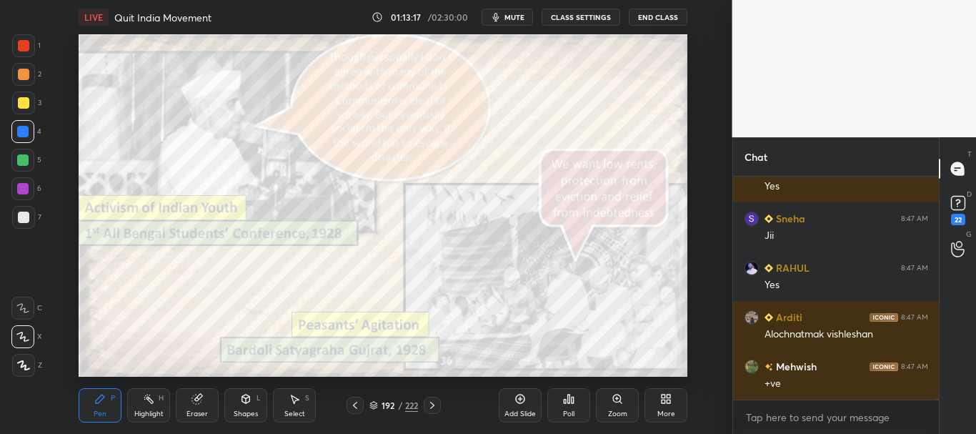
click at [350, 404] on icon at bounding box center [354, 404] width 11 height 11
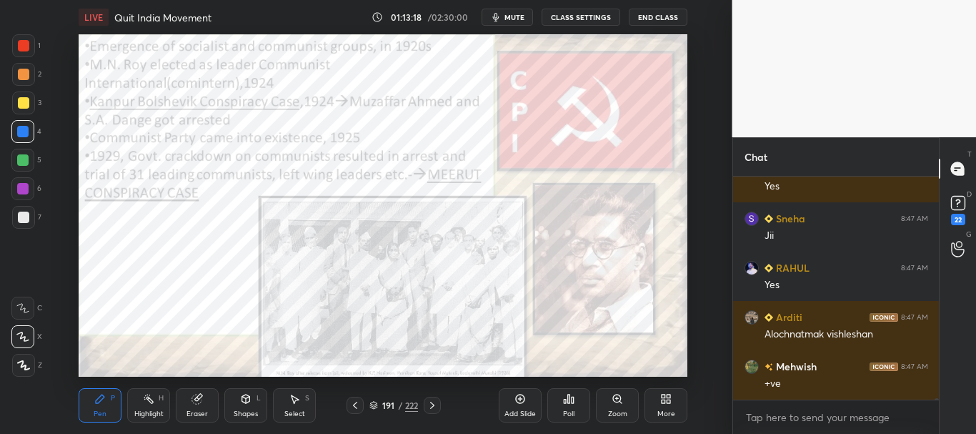
scroll to position [36584, 0]
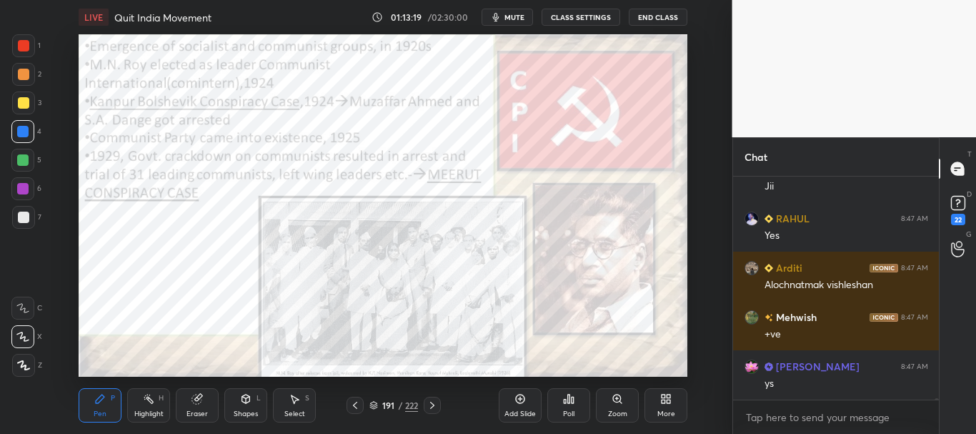
click at [357, 402] on icon at bounding box center [354, 404] width 11 height 11
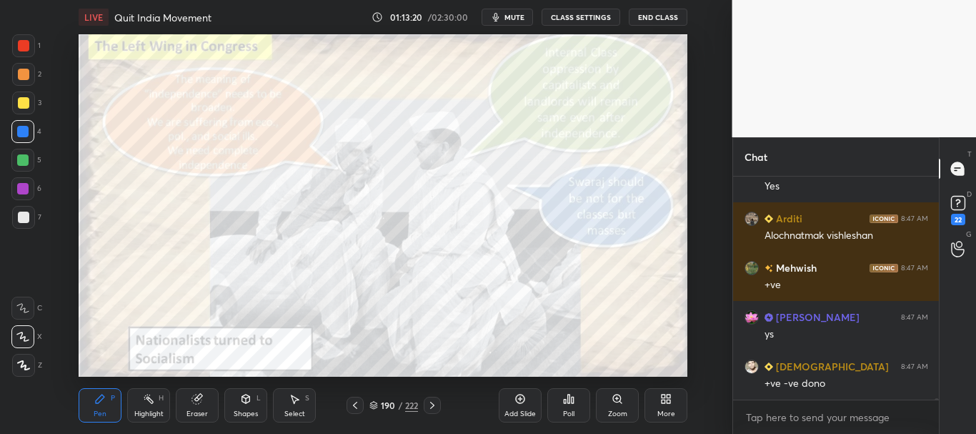
scroll to position [36732, 0]
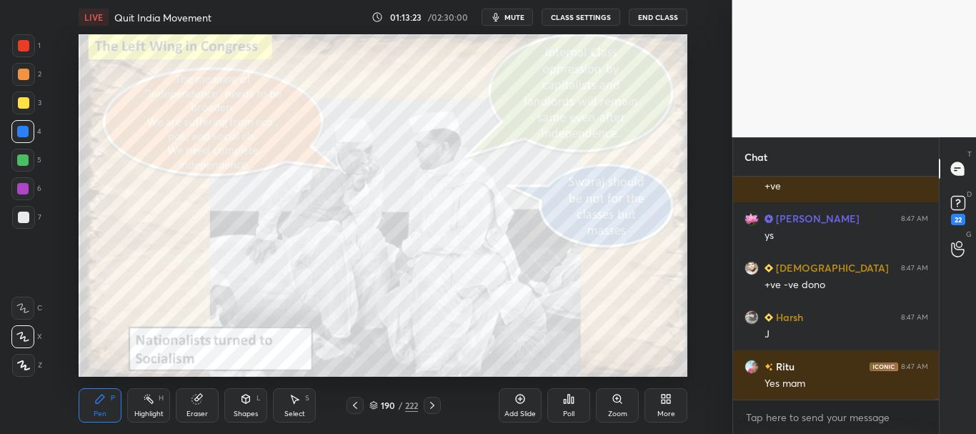
click at [937, 397] on div at bounding box center [934, 287] width 9 height 223
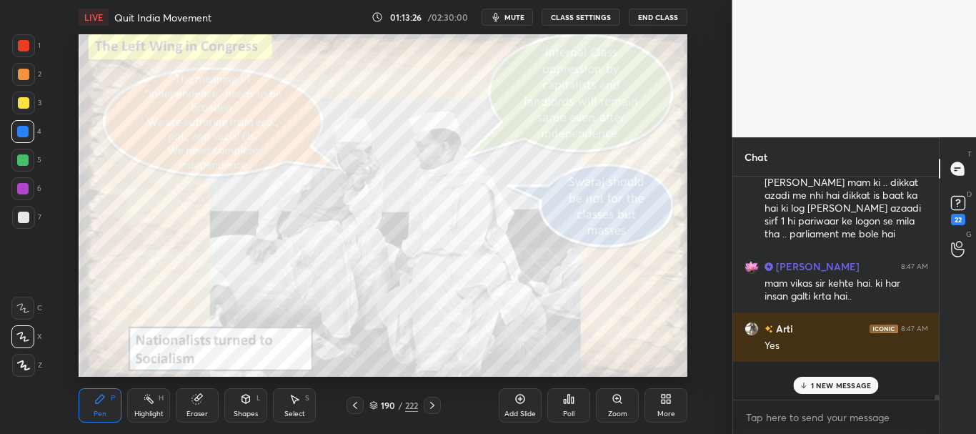
scroll to position [36257, 0]
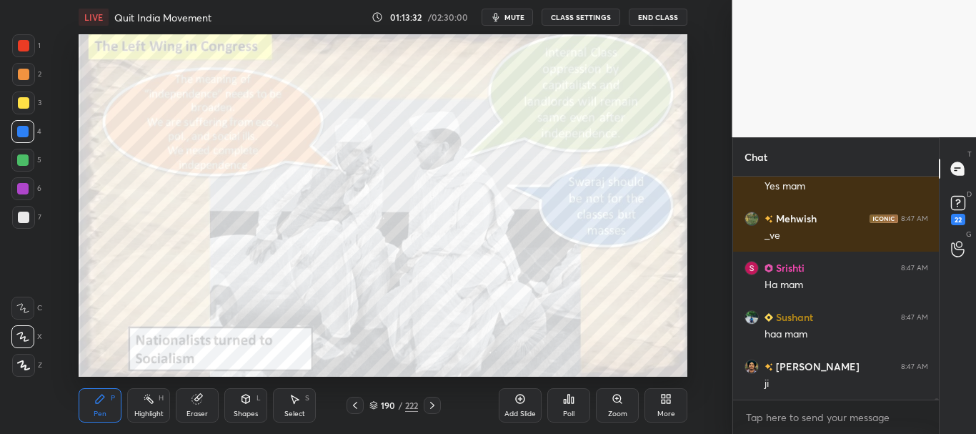
drag, startPoint x: 937, startPoint y: 399, endPoint x: 937, endPoint y: 411, distance: 12.1
click at [937, 410] on div "Harsh 8:47 AM [PERSON_NAME] 8:47 AM Yes mam Mehwish 8:47 AM _ve [PERSON_NAME] 8…" at bounding box center [836, 304] width 206 height 257
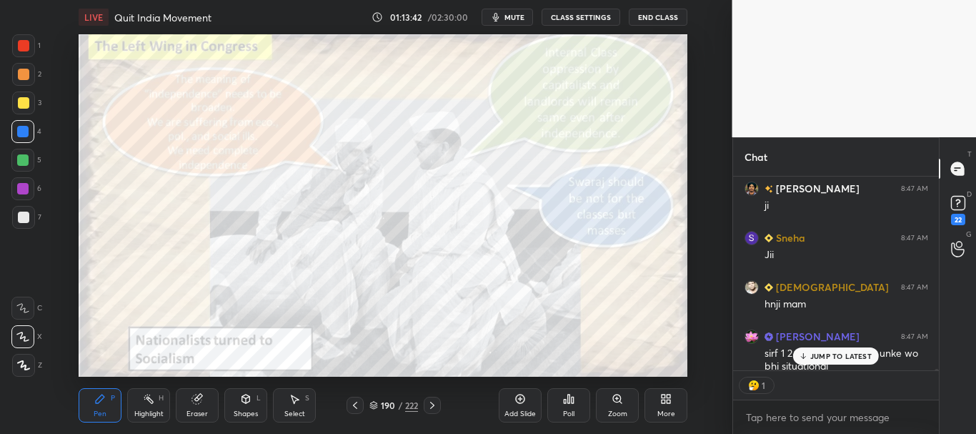
scroll to position [37256, 0]
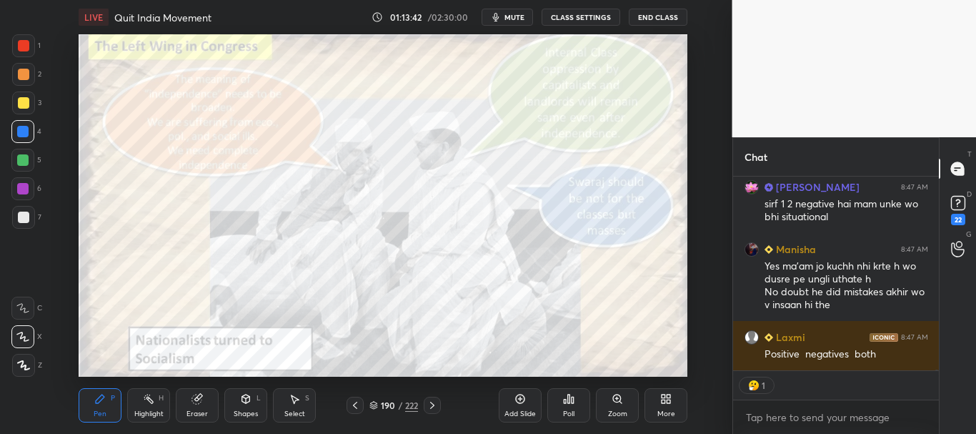
click at [937, 376] on div "[PERSON_NAME] 8:47 AM hnji mam [PERSON_NAME] 8:47 AM sirf 1 2 negative hai mam …" at bounding box center [836, 304] width 206 height 257
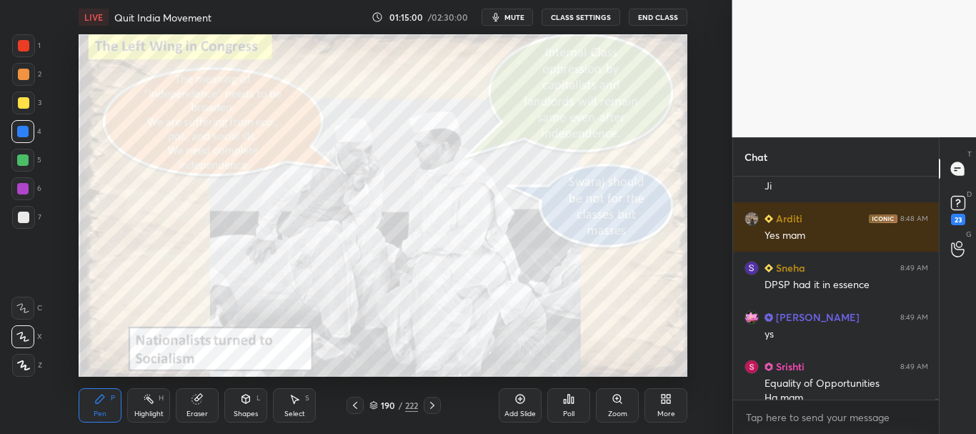
scroll to position [38034, 0]
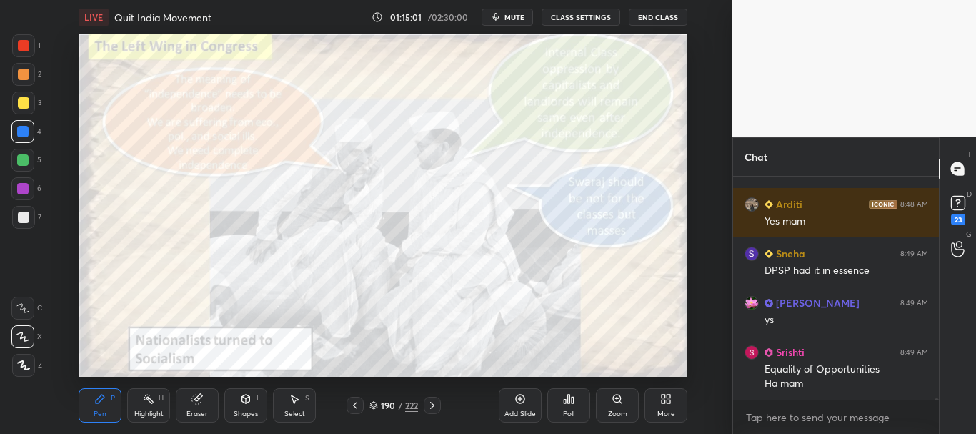
click at [26, 48] on div at bounding box center [23, 45] width 11 height 11
click at [23, 130] on div at bounding box center [22, 131] width 11 height 11
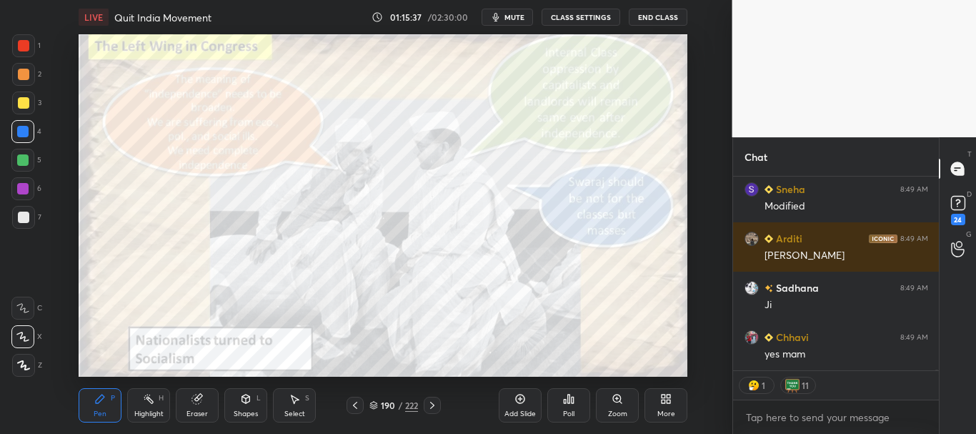
scroll to position [38805, 0]
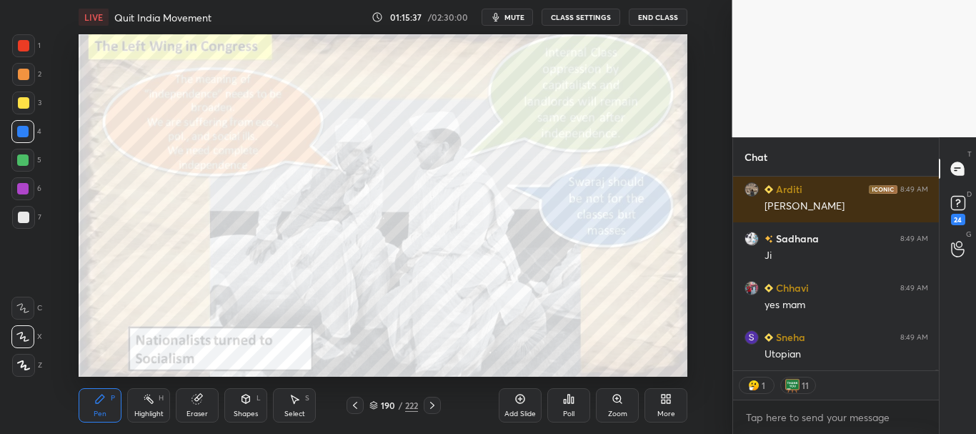
click at [21, 41] on div at bounding box center [23, 45] width 11 height 11
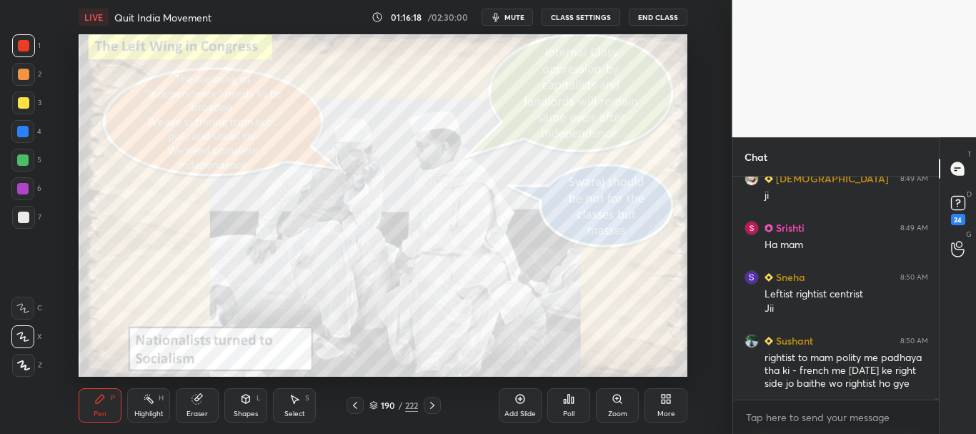
click at [519, 397] on icon at bounding box center [519, 398] width 11 height 11
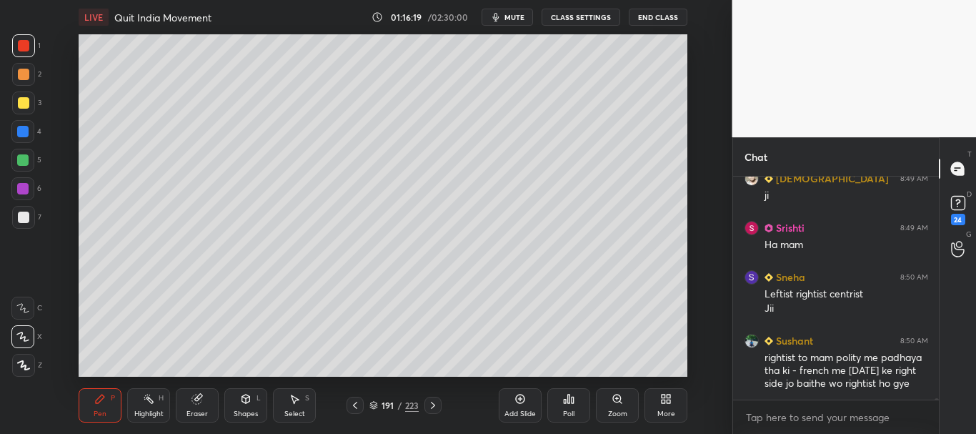
drag, startPoint x: 24, startPoint y: 217, endPoint x: 48, endPoint y: 206, distance: 25.9
click at [24, 218] on div at bounding box center [23, 216] width 11 height 11
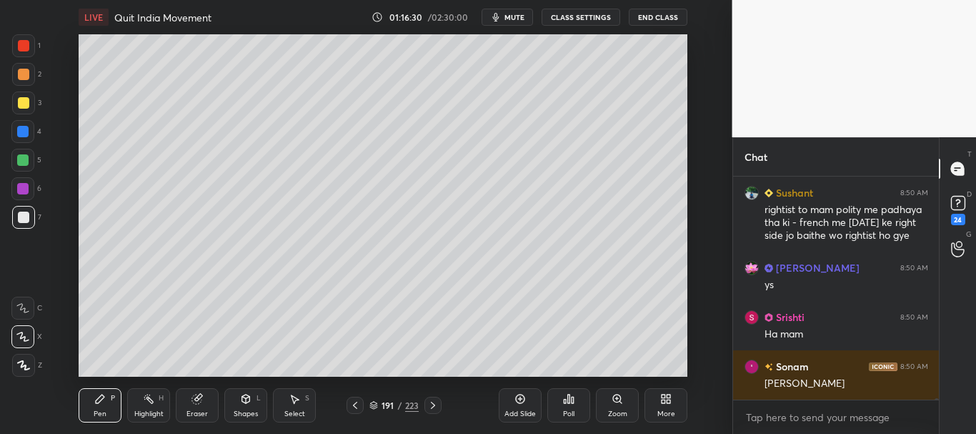
click at [25, 220] on div at bounding box center [23, 216] width 11 height 11
click at [23, 106] on div at bounding box center [23, 102] width 11 height 11
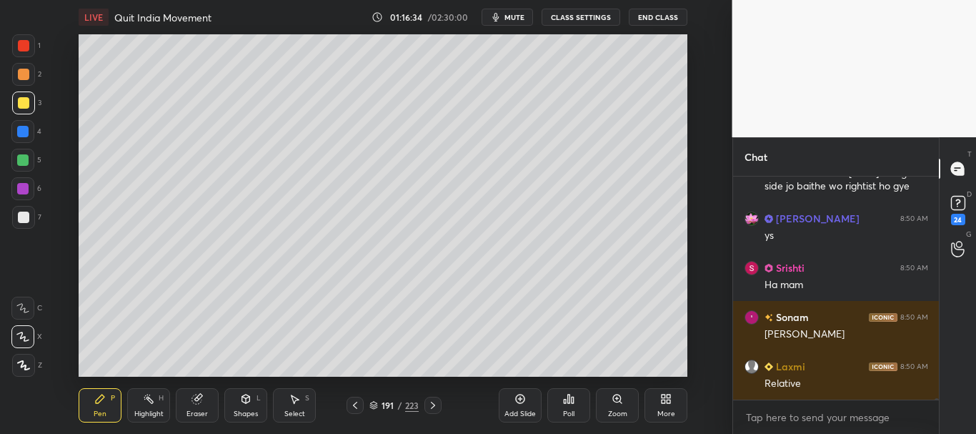
click at [19, 99] on div at bounding box center [23, 102] width 11 height 11
click at [20, 334] on icon at bounding box center [22, 337] width 13 height 10
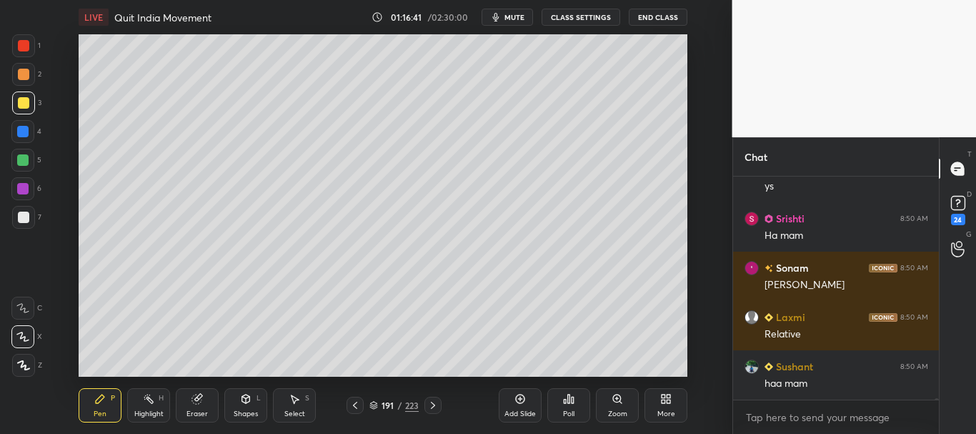
scroll to position [39752, 0]
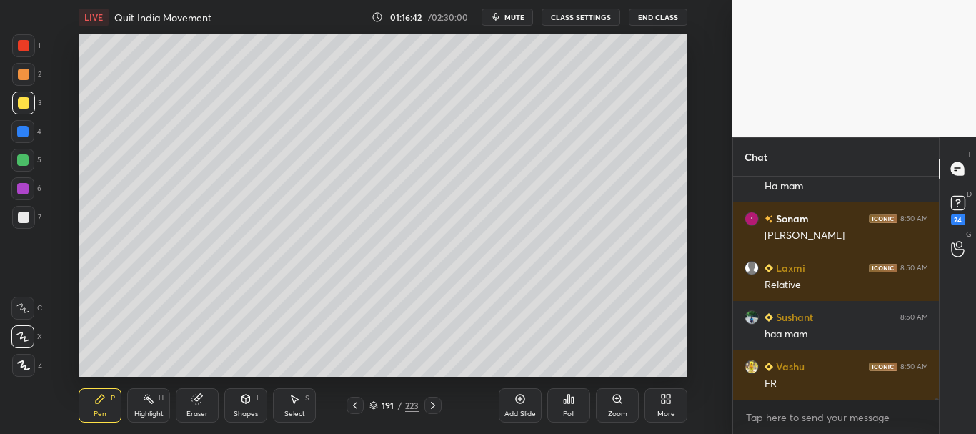
click at [23, 74] on div at bounding box center [23, 74] width 11 height 11
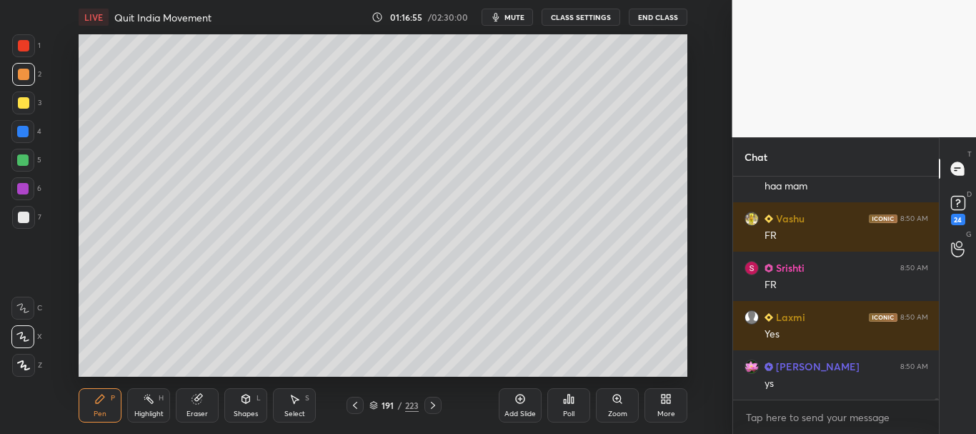
scroll to position [39949, 0]
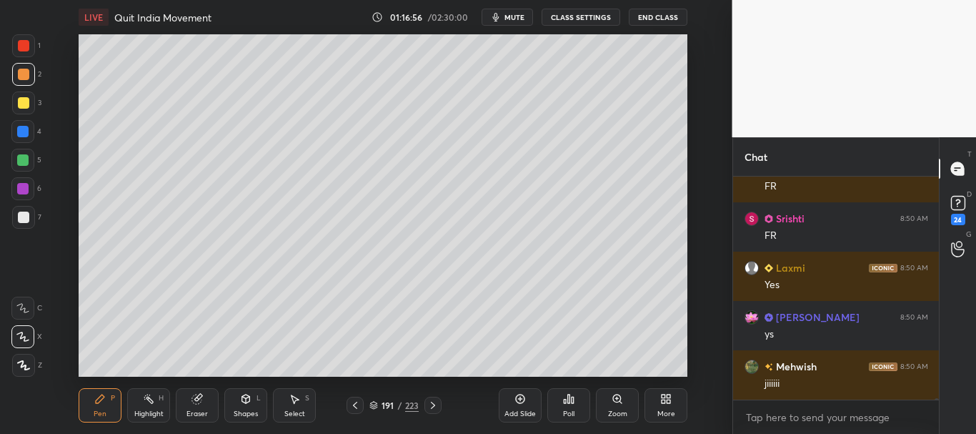
click at [21, 103] on div at bounding box center [23, 102] width 11 height 11
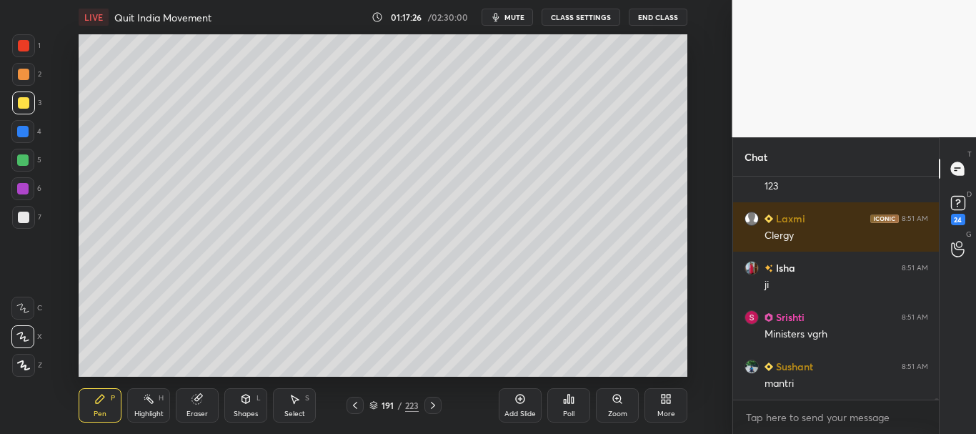
scroll to position [40442, 0]
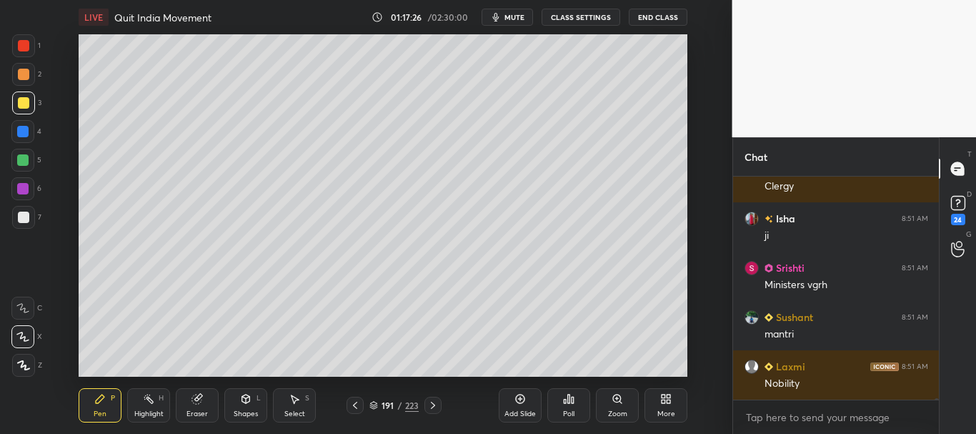
drag, startPoint x: 23, startPoint y: 104, endPoint x: 57, endPoint y: 99, distance: 34.7
click at [24, 104] on div at bounding box center [23, 102] width 11 height 11
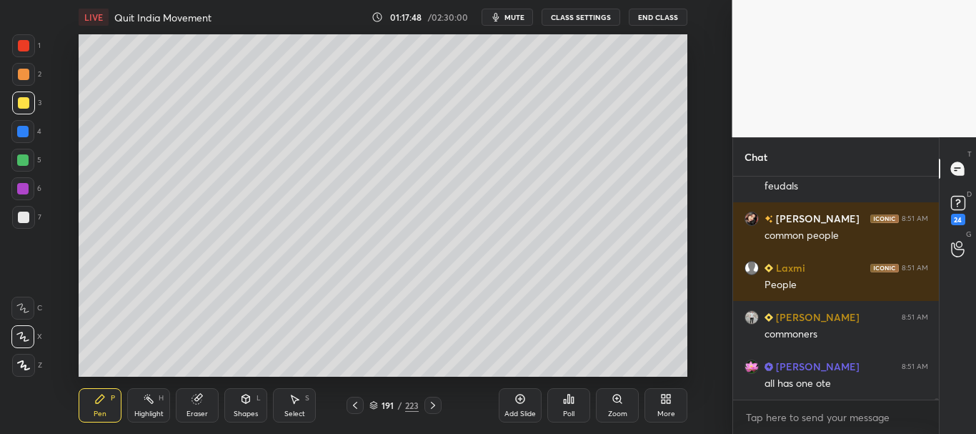
scroll to position [40974, 0]
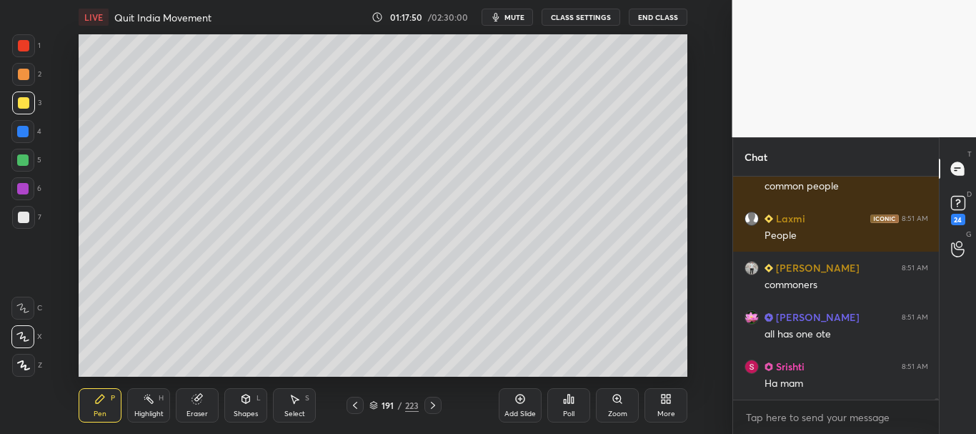
click at [19, 43] on div at bounding box center [23, 45] width 11 height 11
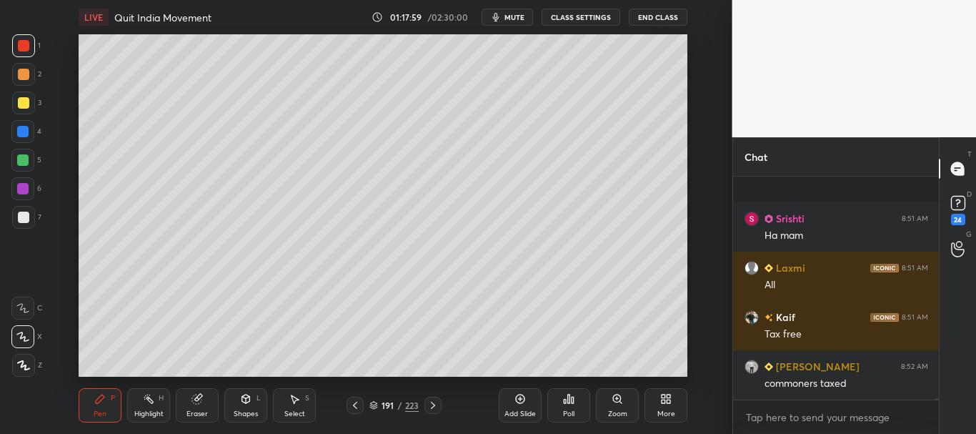
scroll to position [41220, 0]
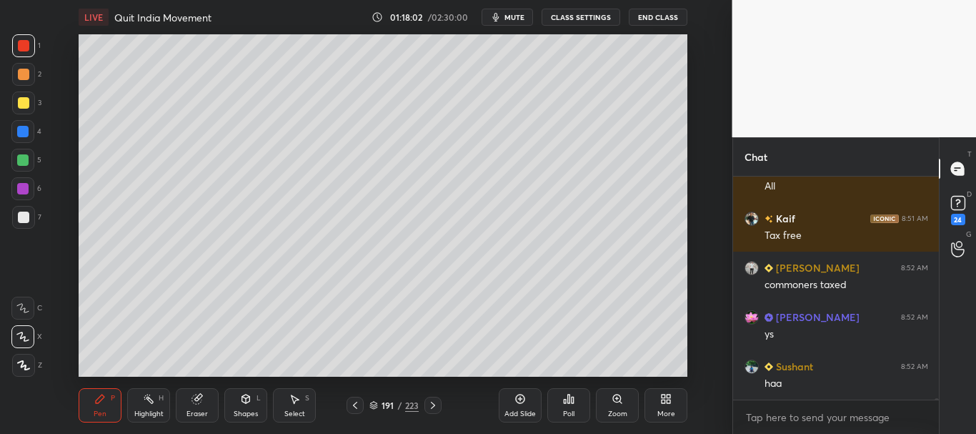
click at [24, 128] on div at bounding box center [22, 131] width 11 height 11
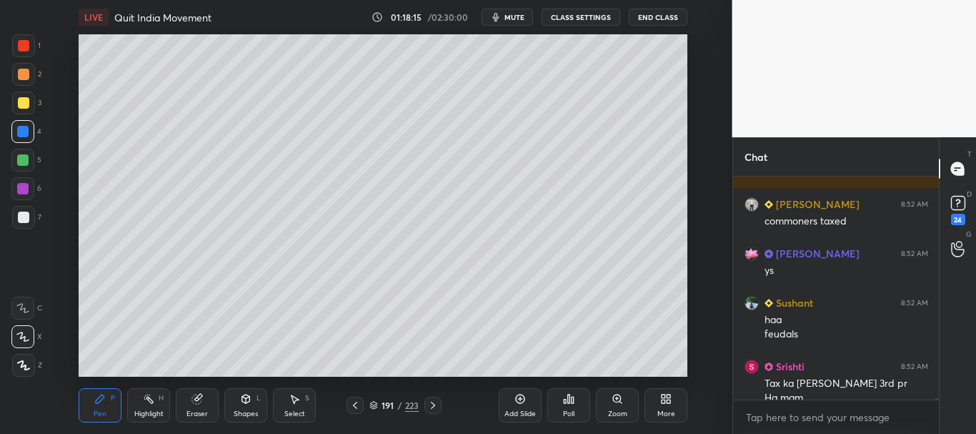
scroll to position [41298, 0]
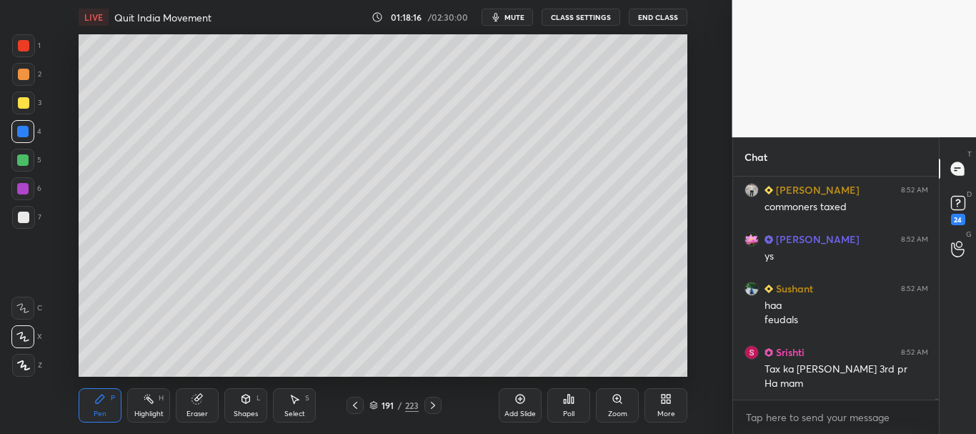
click at [23, 38] on div at bounding box center [23, 45] width 23 height 23
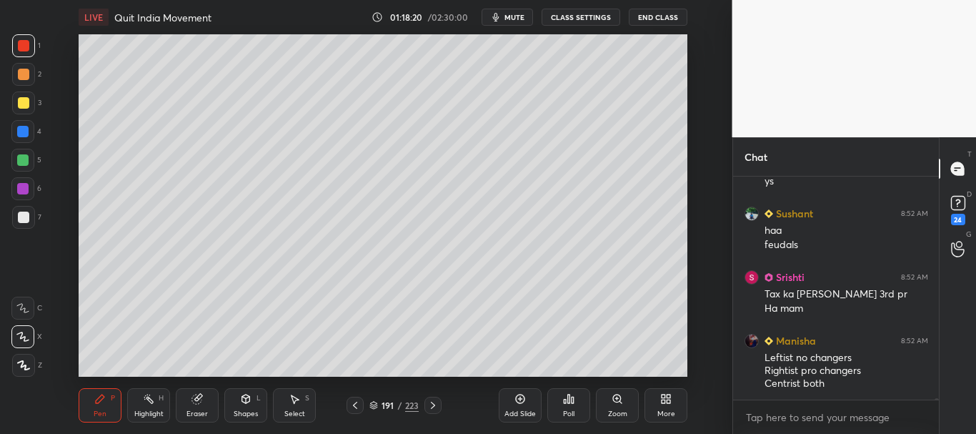
scroll to position [41422, 0]
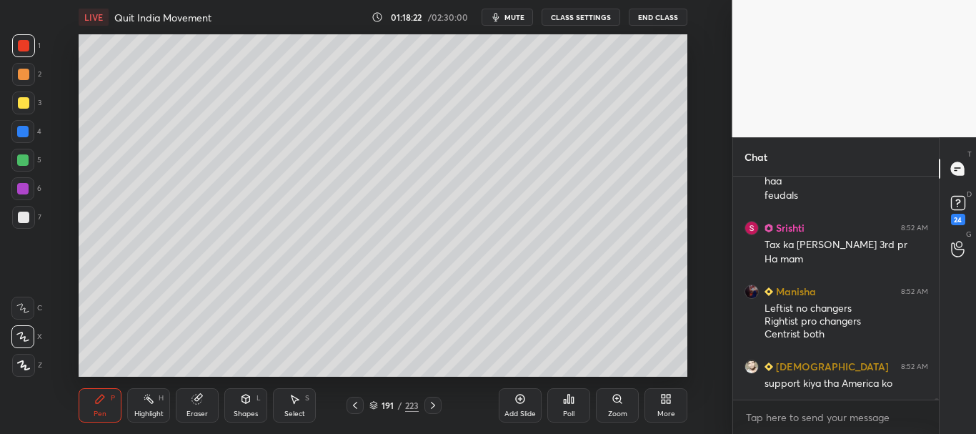
click at [20, 129] on div at bounding box center [22, 131] width 11 height 11
click at [26, 157] on div at bounding box center [22, 159] width 11 height 11
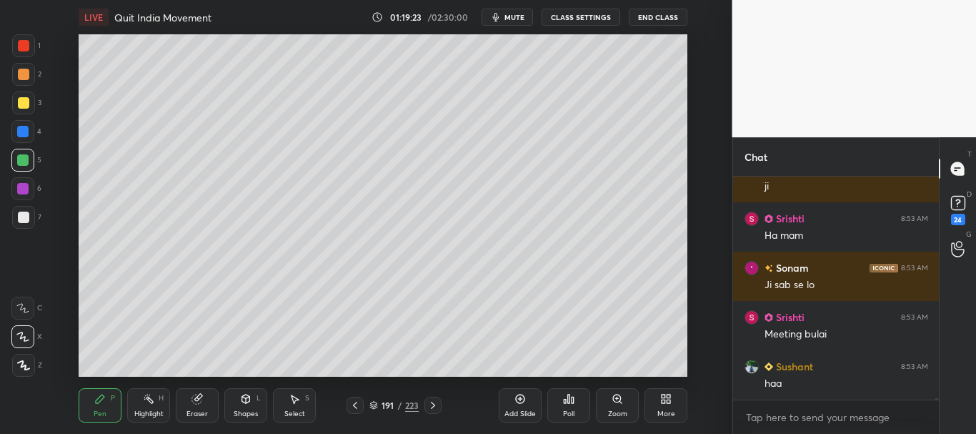
scroll to position [42224, 0]
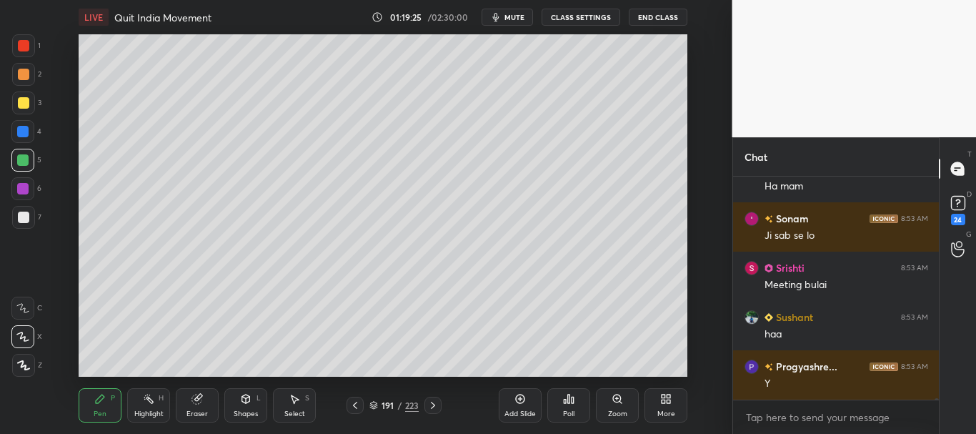
click at [21, 66] on div at bounding box center [23, 74] width 23 height 23
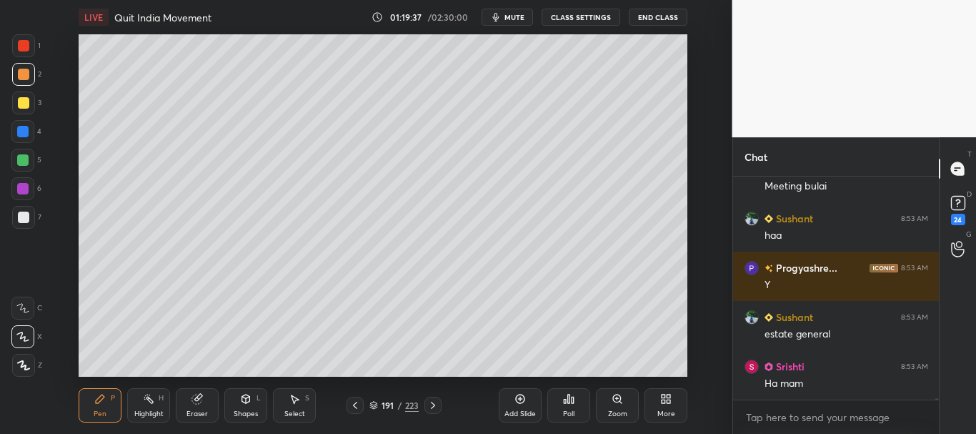
scroll to position [42398, 0]
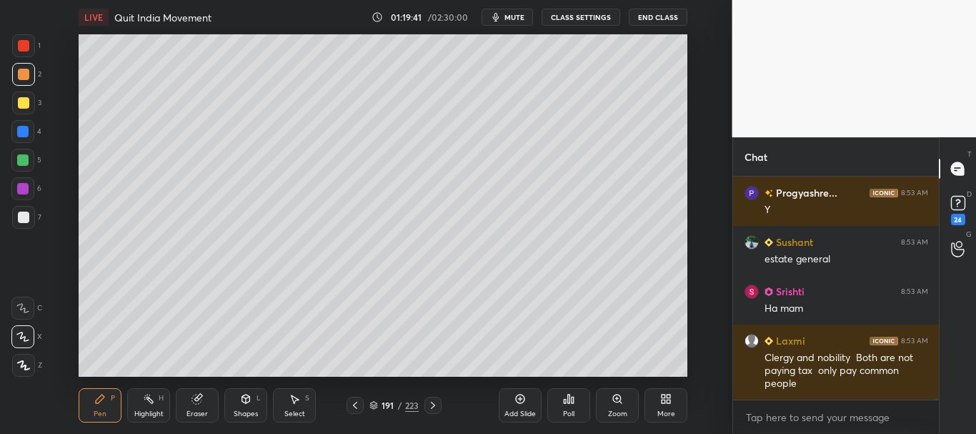
drag, startPoint x: 26, startPoint y: 214, endPoint x: 54, endPoint y: 204, distance: 30.5
click at [24, 214] on div at bounding box center [23, 216] width 11 height 11
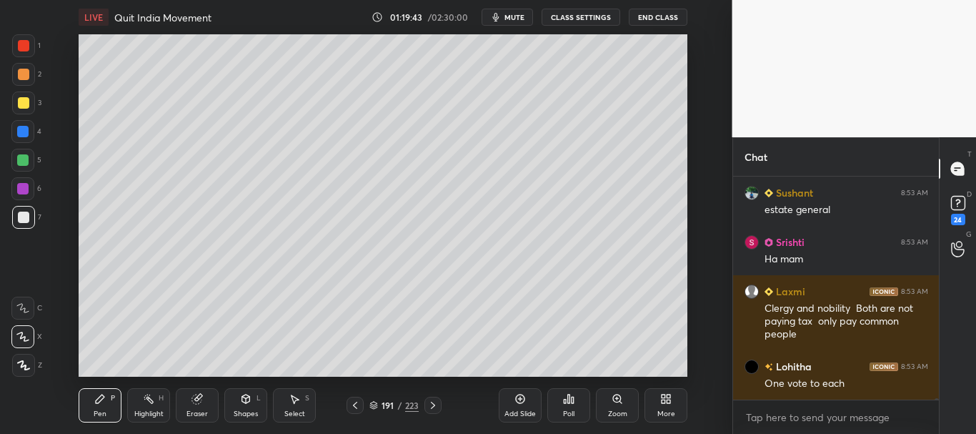
scroll to position [42496, 0]
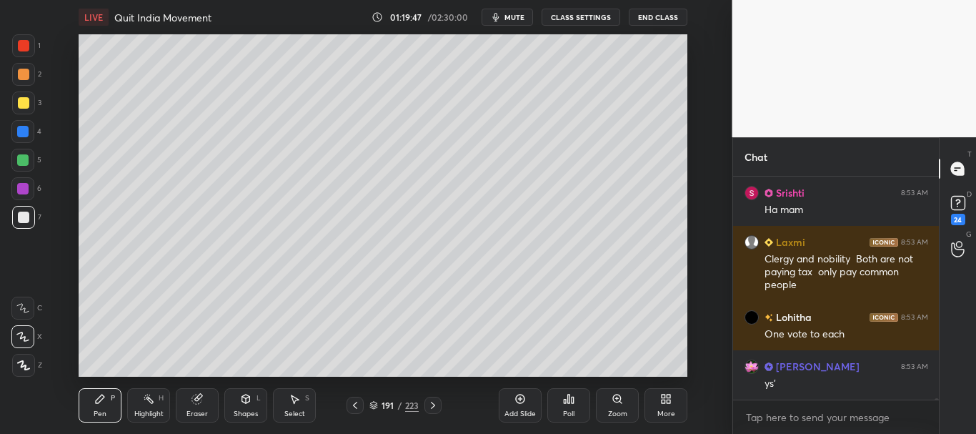
drag, startPoint x: 21, startPoint y: 106, endPoint x: 34, endPoint y: 109, distance: 13.3
click at [21, 105] on div at bounding box center [23, 102] width 11 height 11
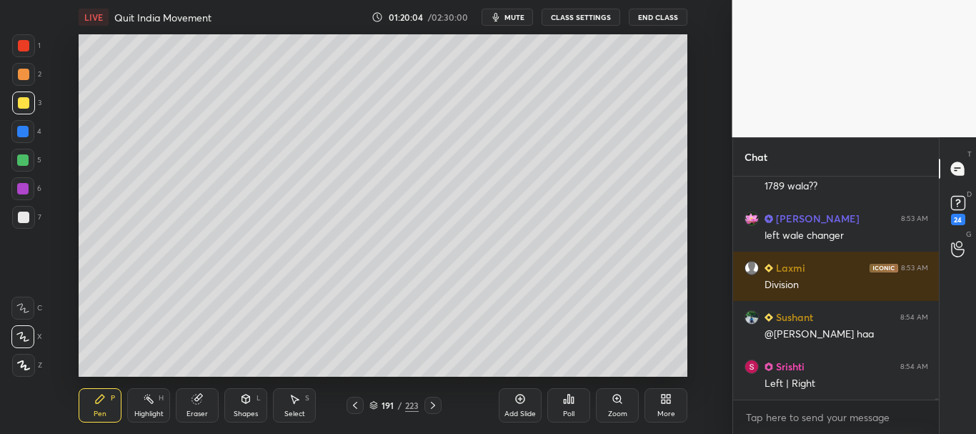
scroll to position [42891, 0]
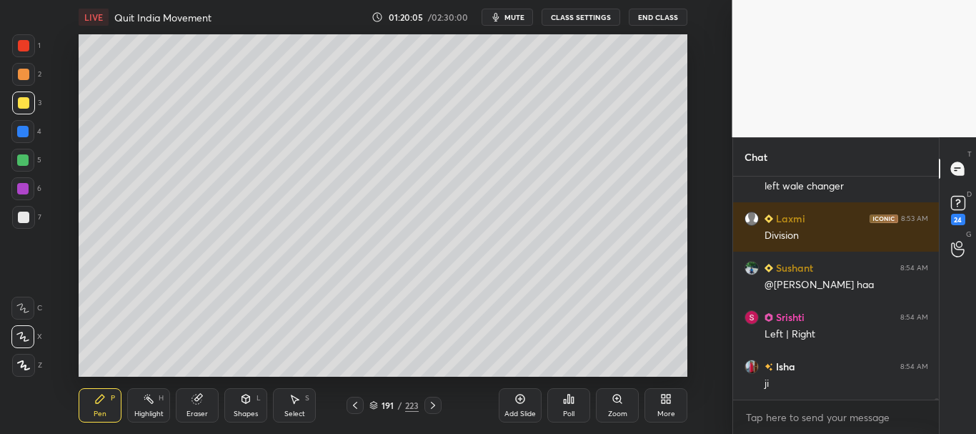
click at [24, 125] on div at bounding box center [22, 131] width 23 height 23
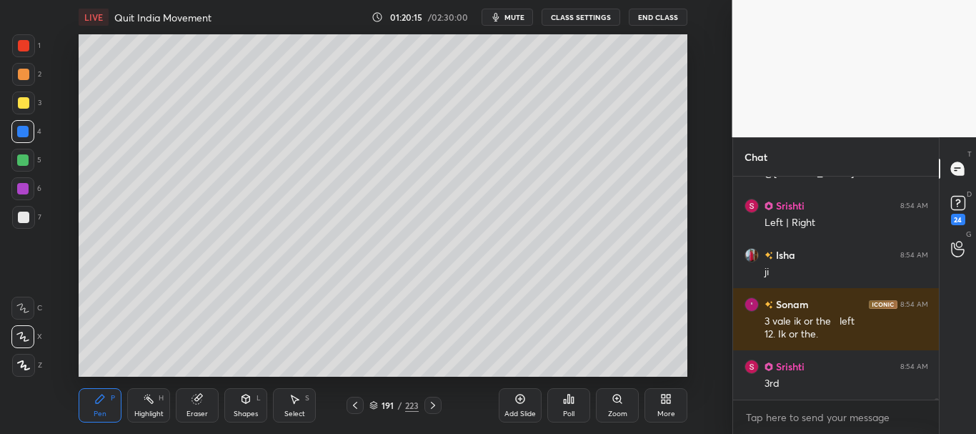
scroll to position [43051, 0]
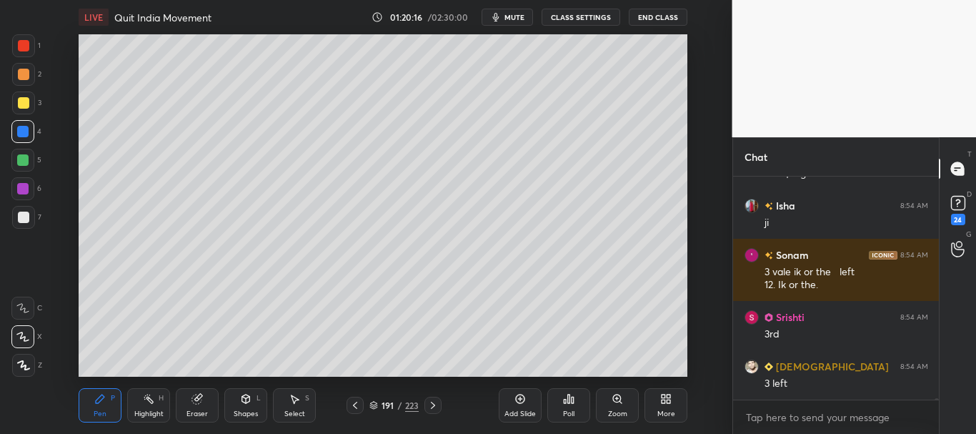
click at [21, 73] on div at bounding box center [23, 74] width 11 height 11
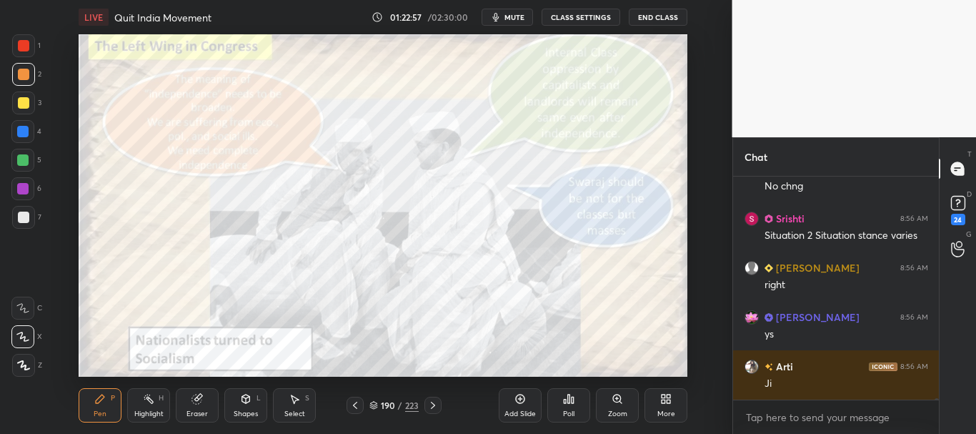
scroll to position [44434, 0]
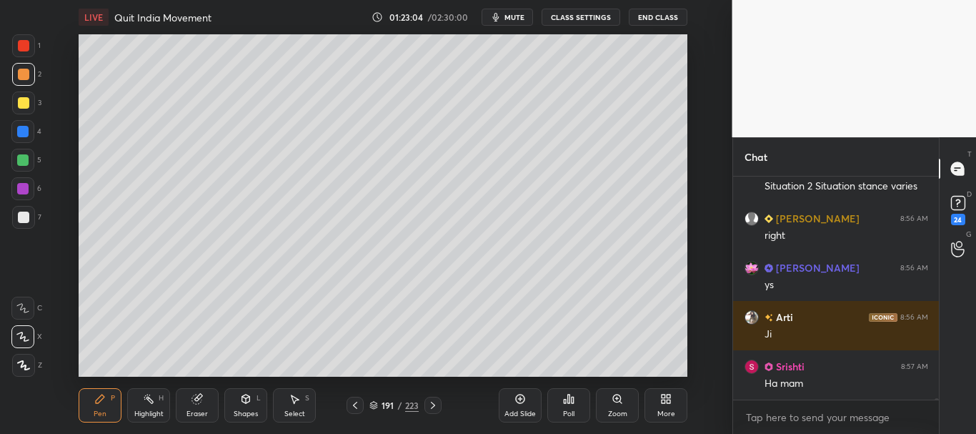
click at [523, 402] on icon at bounding box center [520, 398] width 9 height 9
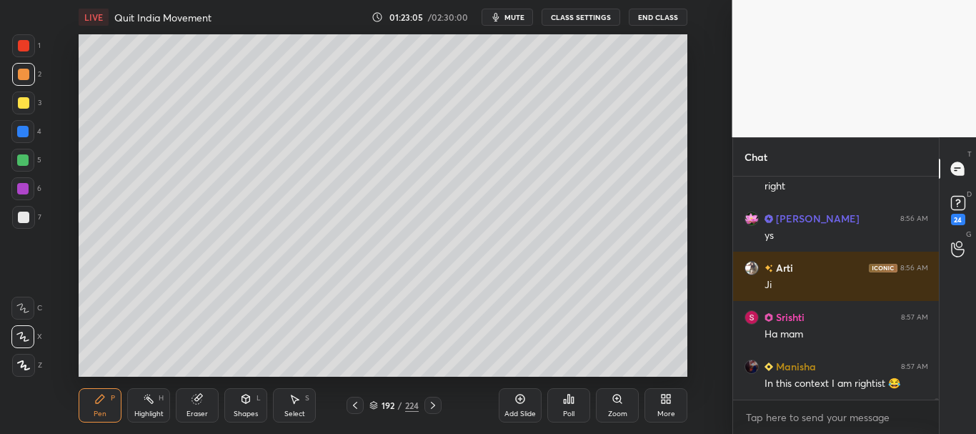
click at [24, 211] on div at bounding box center [23, 217] width 23 height 23
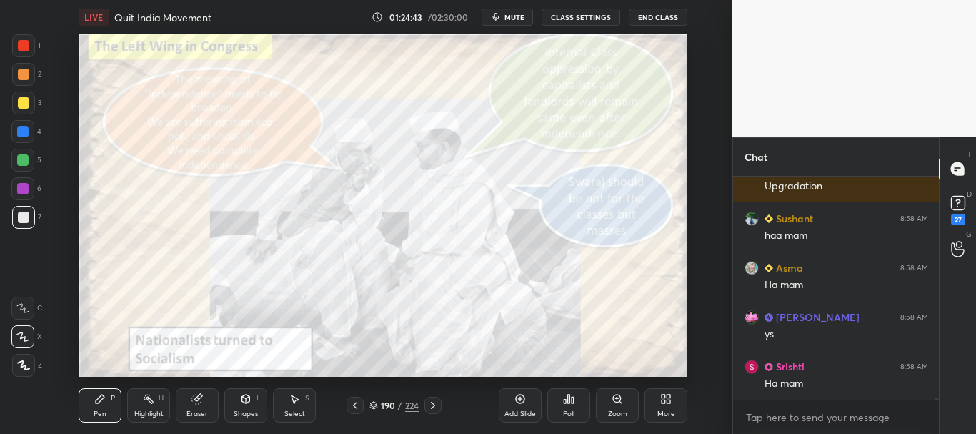
scroll to position [45728, 0]
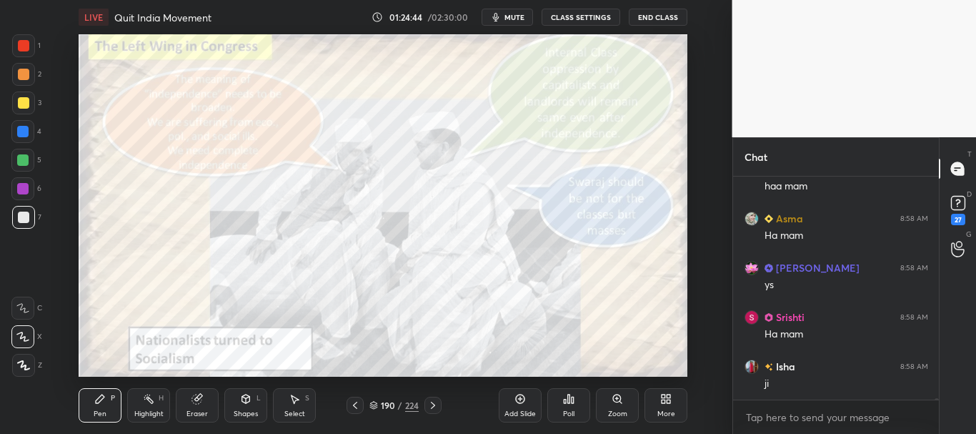
click at [582, 15] on button "CLASS SETTINGS" at bounding box center [581, 17] width 79 height 17
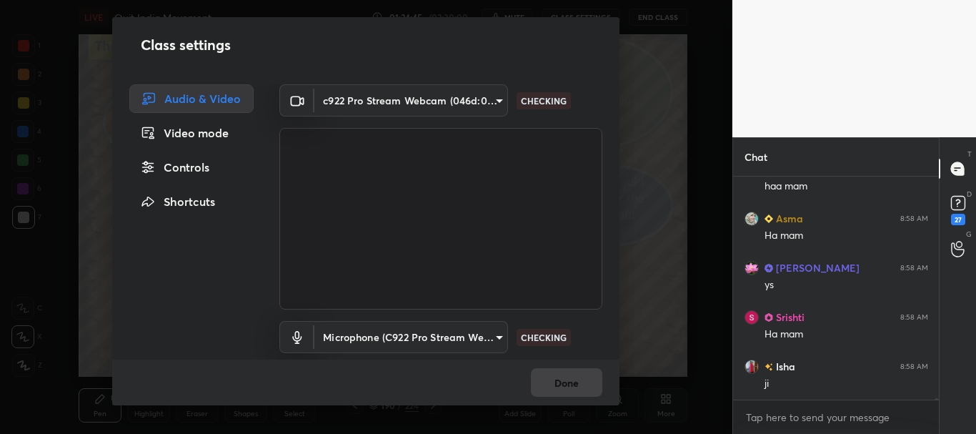
click at [186, 166] on div "Controls" at bounding box center [191, 167] width 124 height 29
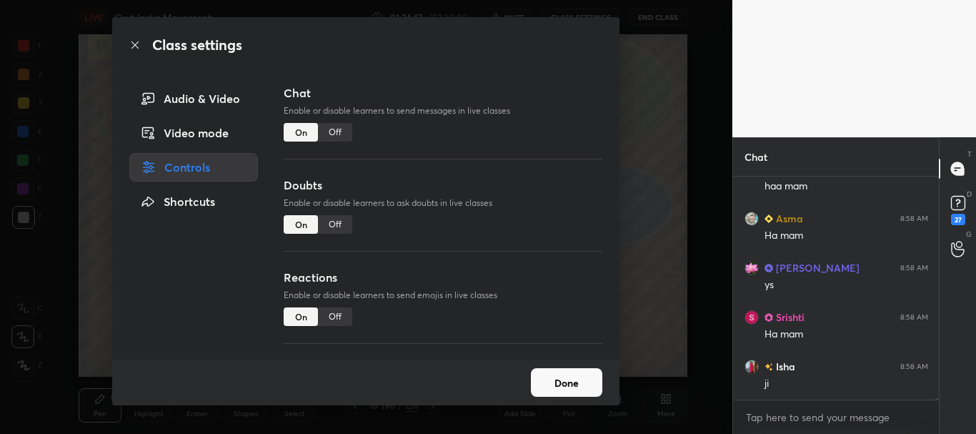
scroll to position [45777, 0]
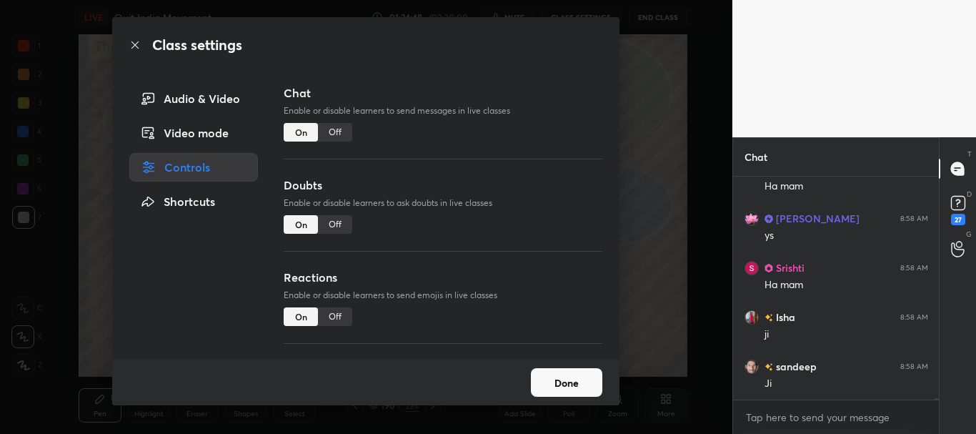
click at [341, 226] on div "Off" at bounding box center [335, 224] width 34 height 19
click at [138, 47] on icon at bounding box center [134, 44] width 11 height 11
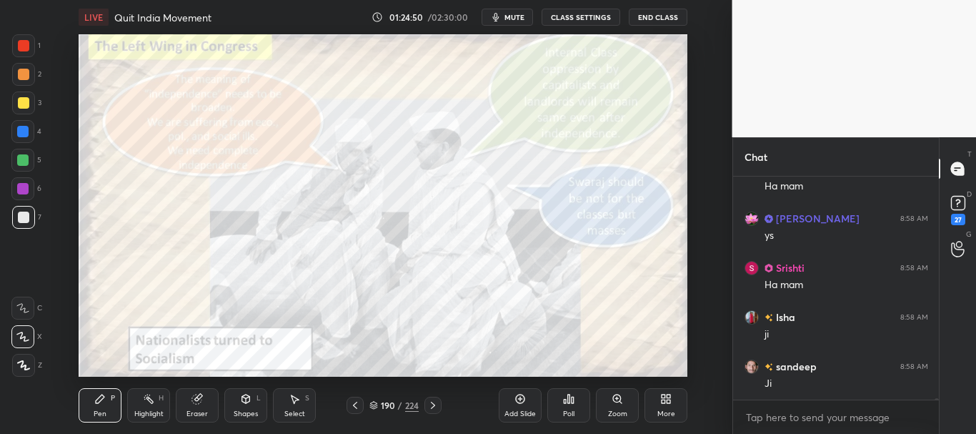
scroll to position [45826, 0]
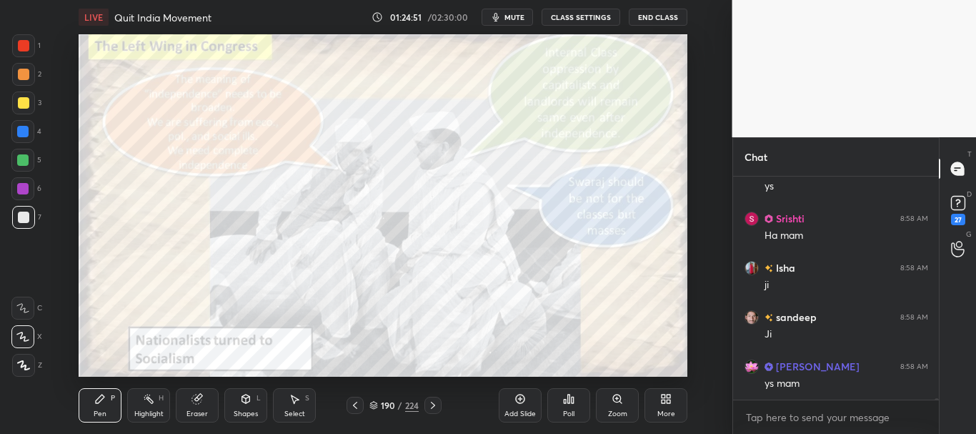
click at [374, 404] on icon at bounding box center [373, 404] width 7 height 4
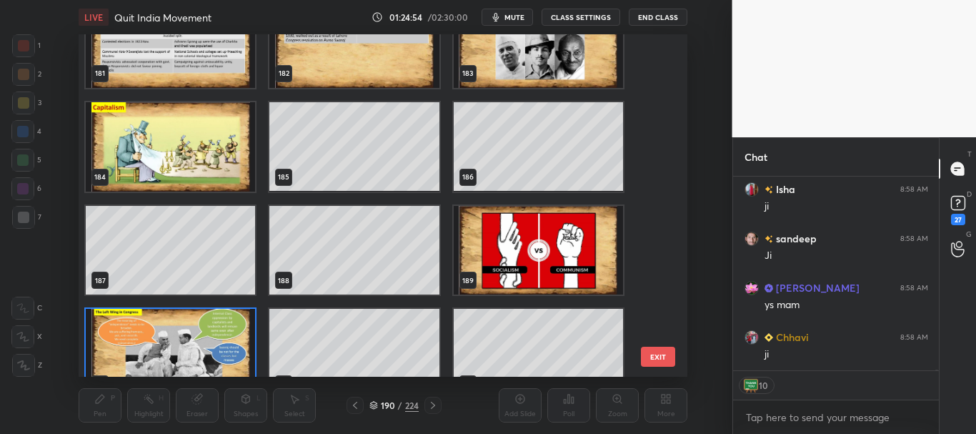
scroll to position [45954, 0]
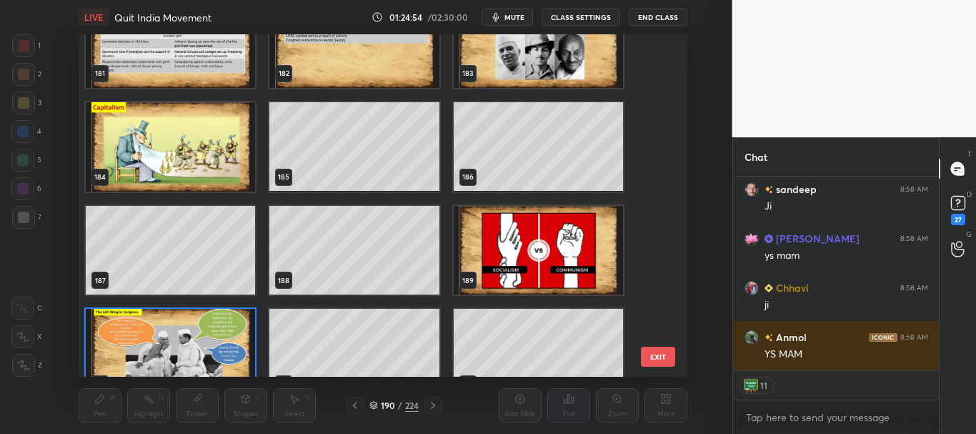
click at [589, 266] on img "grid" at bounding box center [538, 250] width 169 height 89
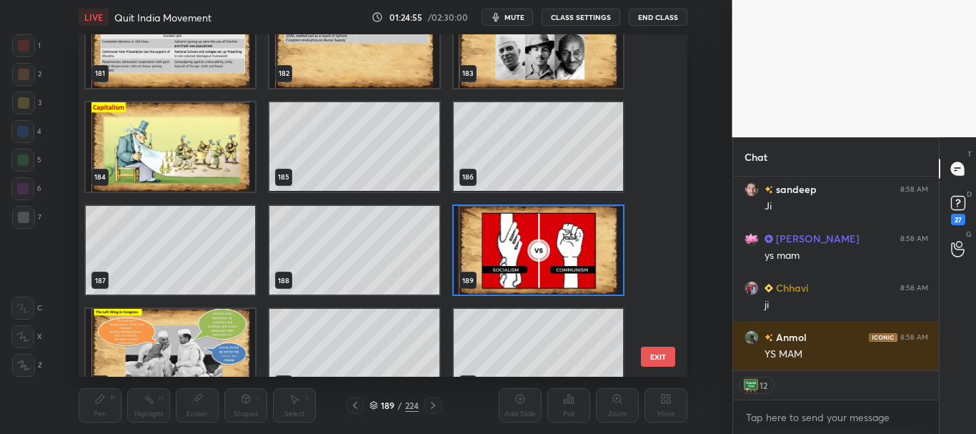
scroll to position [46053, 0]
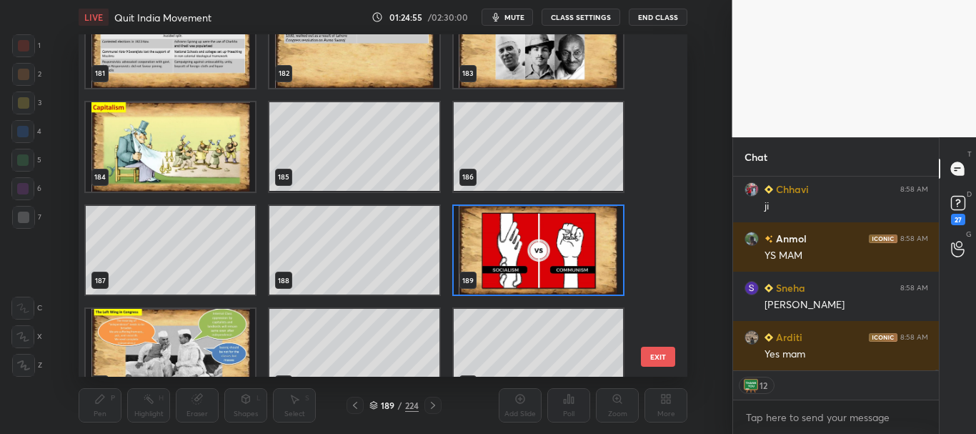
click at [377, 400] on div "189 / 224" at bounding box center [393, 405] width 49 height 13
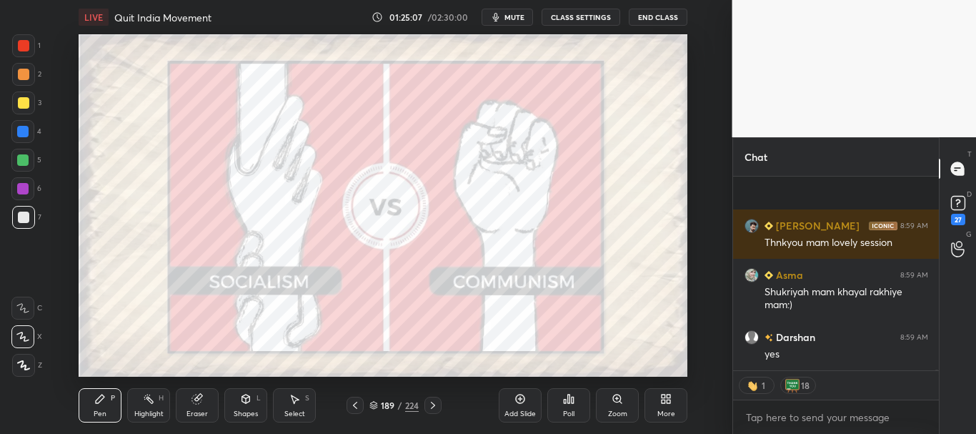
scroll to position [46769, 0]
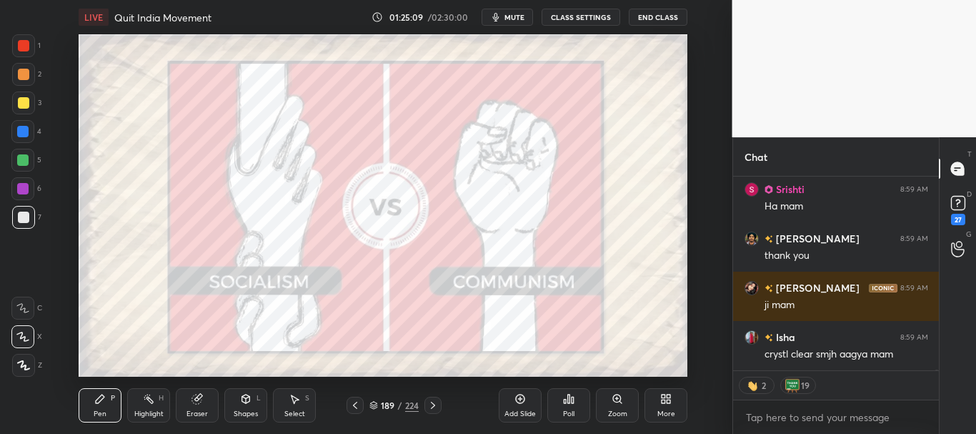
click at [372, 404] on icon at bounding box center [373, 404] width 7 height 4
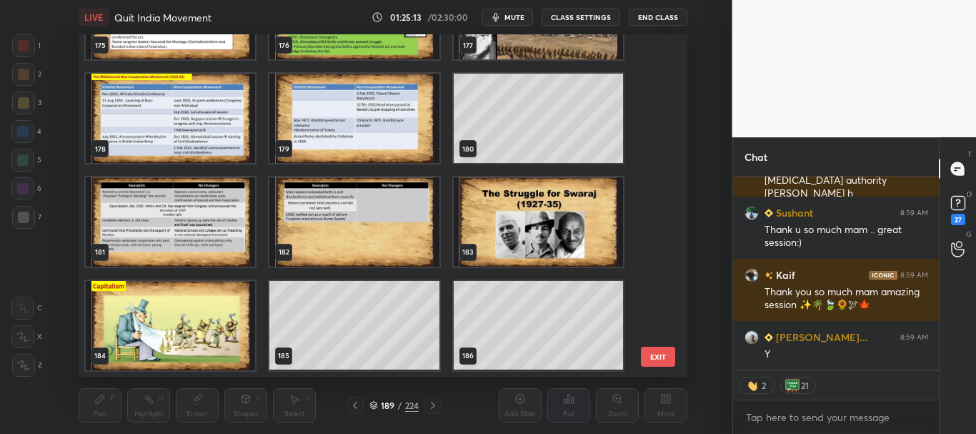
click at [198, 329] on img "grid" at bounding box center [170, 325] width 169 height 89
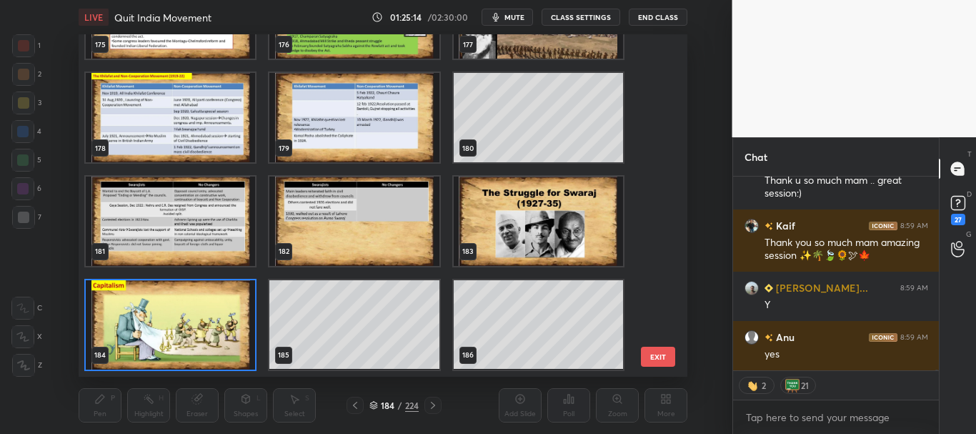
click at [374, 402] on icon at bounding box center [373, 405] width 9 height 9
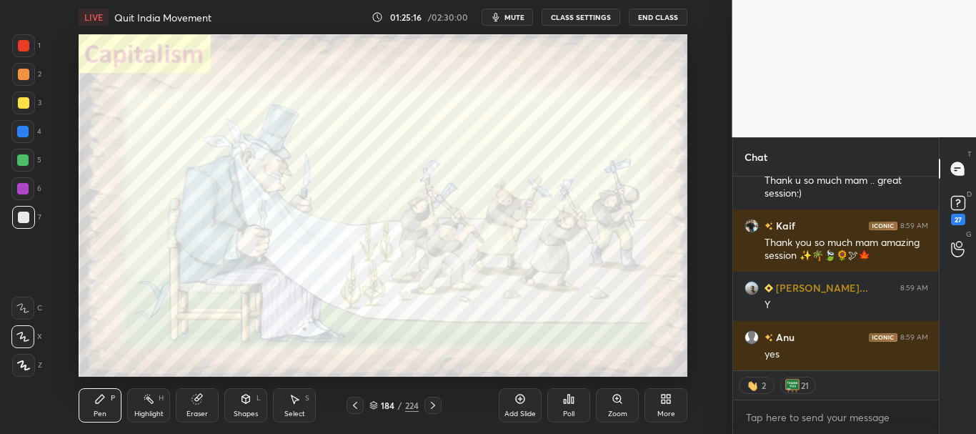
click at [26, 46] on div at bounding box center [23, 45] width 11 height 11
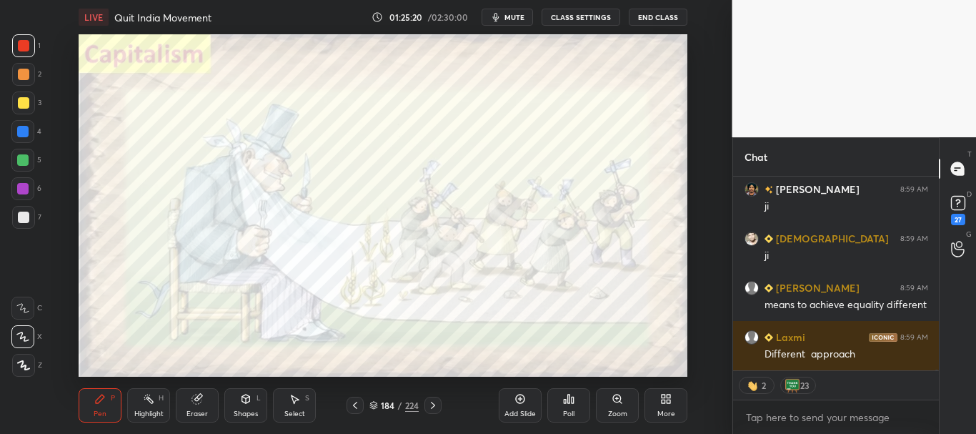
click at [372, 402] on icon at bounding box center [373, 405] width 9 height 9
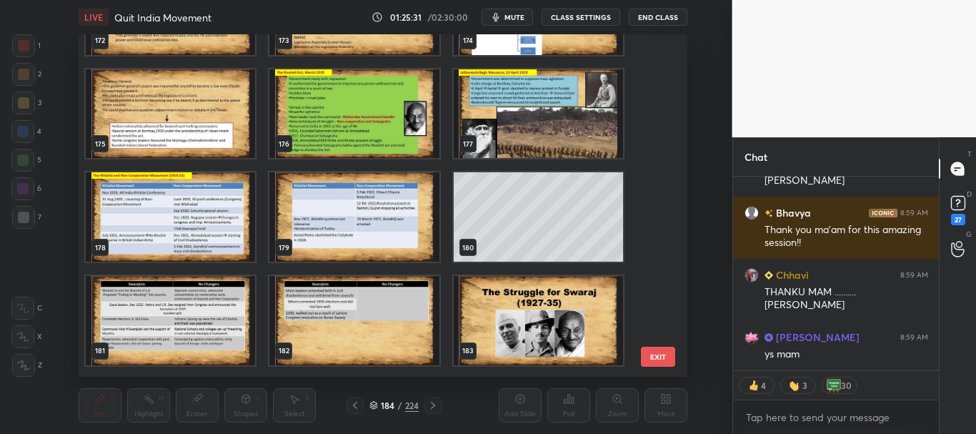
click at [662, 352] on button "EXIT" at bounding box center [658, 357] width 34 height 20
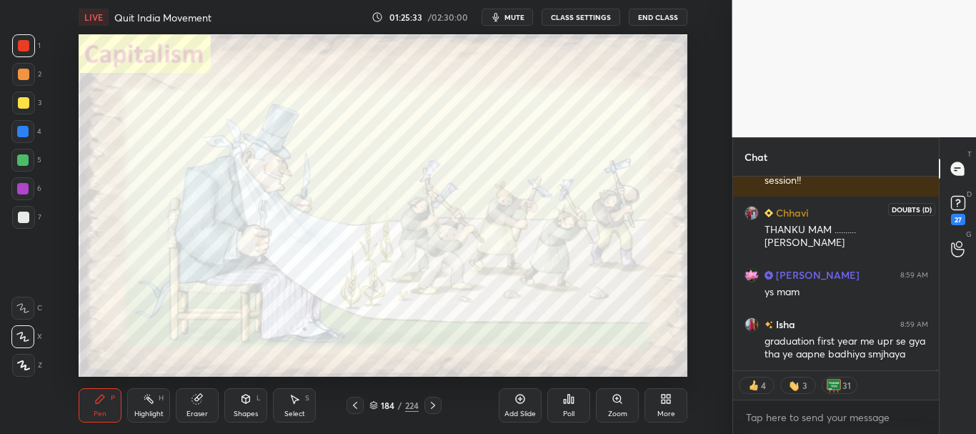
click at [958, 204] on icon at bounding box center [957, 202] width 21 height 21
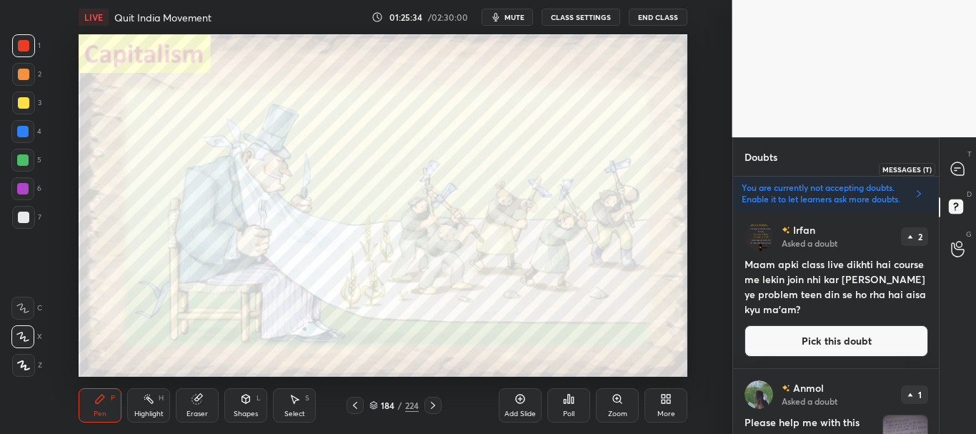
click at [955, 171] on icon at bounding box center [957, 168] width 13 height 13
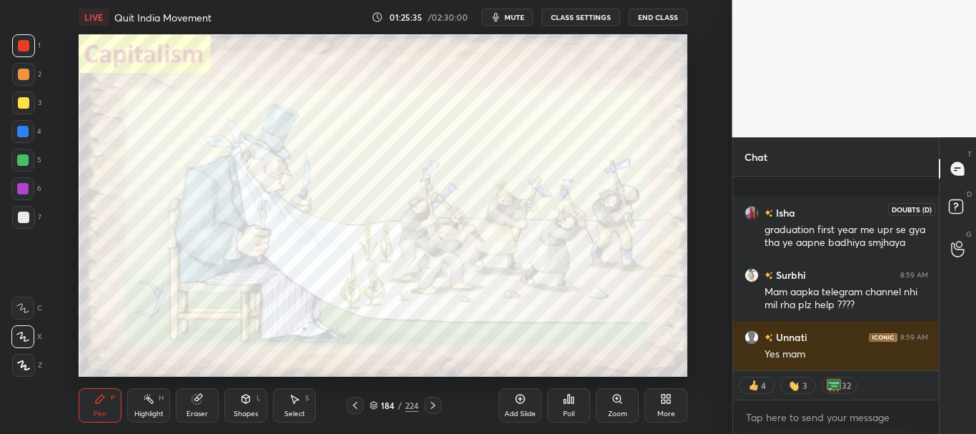
click at [960, 203] on rect at bounding box center [956, 207] width 14 height 14
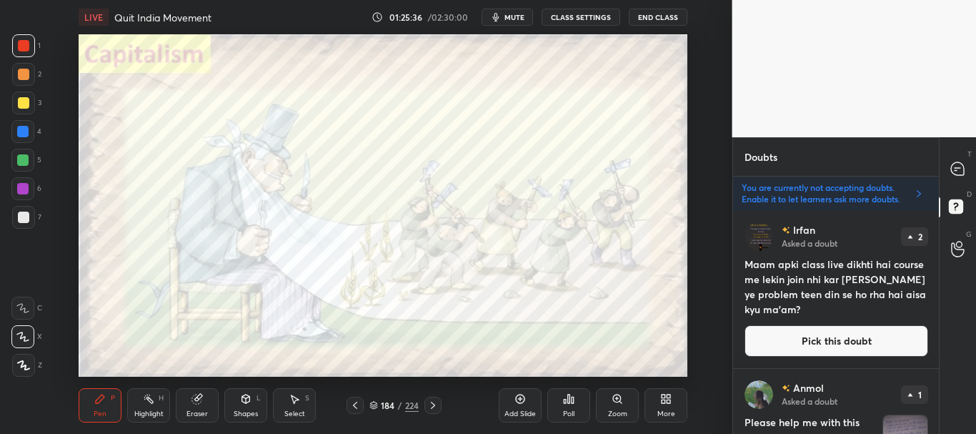
click at [851, 334] on button "Pick this doubt" at bounding box center [836, 340] width 184 height 31
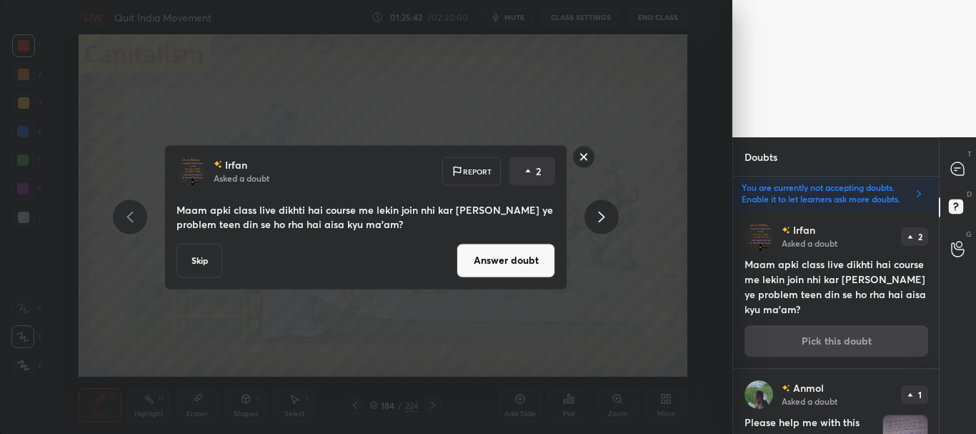
click at [505, 258] on button "Answer doubt" at bounding box center [506, 260] width 99 height 34
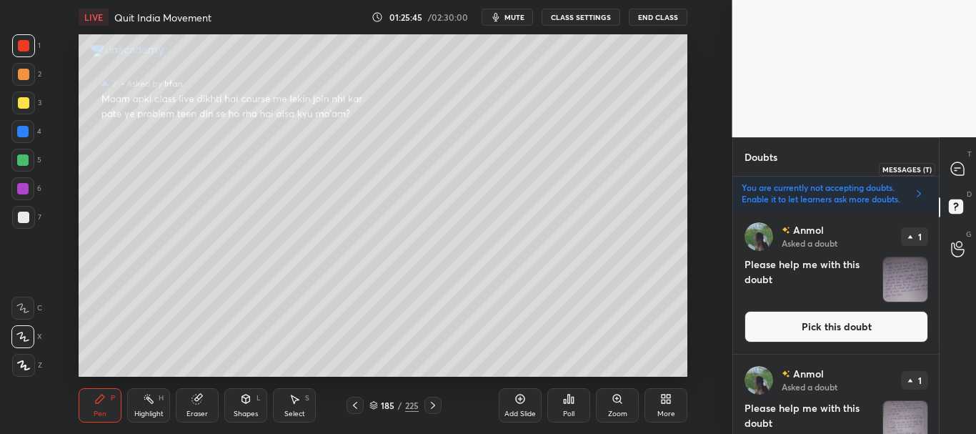
click at [959, 166] on icon at bounding box center [957, 168] width 13 height 13
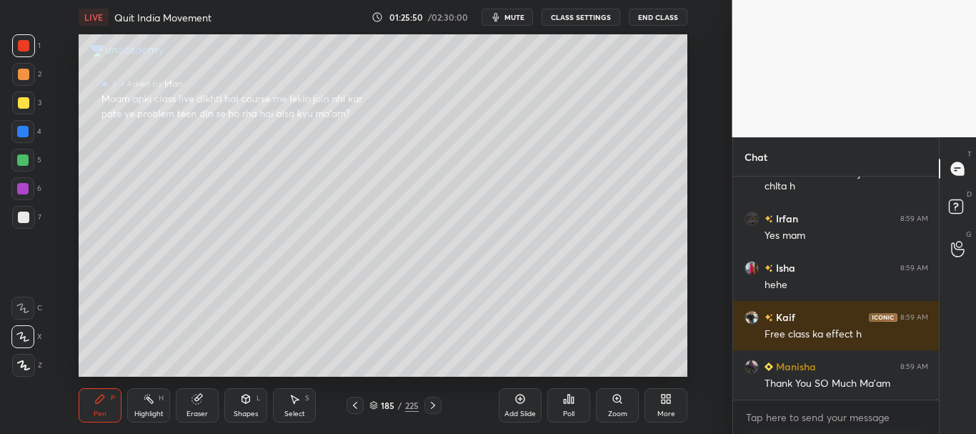
click at [29, 103] on div at bounding box center [23, 102] width 11 height 11
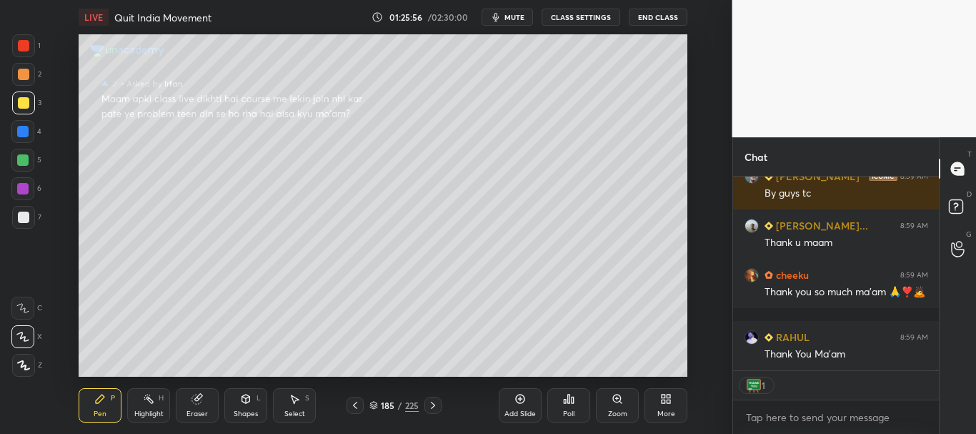
click at [16, 104] on div at bounding box center [23, 102] width 23 height 23
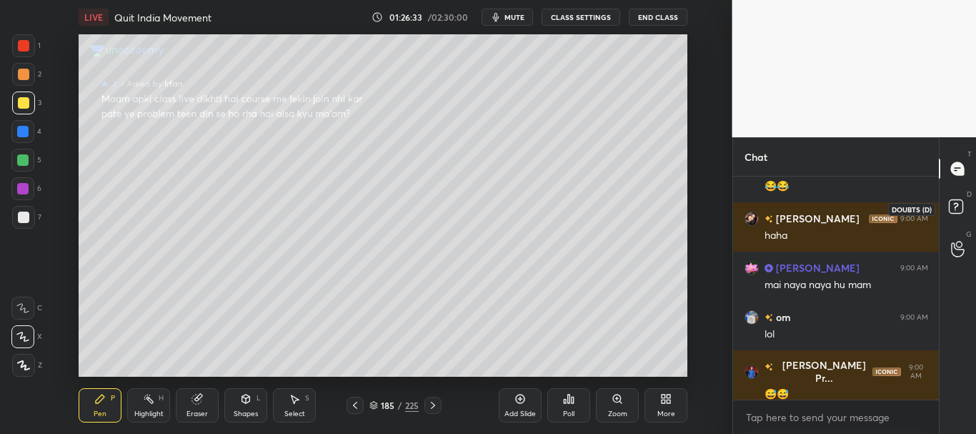
click at [960, 207] on rect at bounding box center [956, 207] width 14 height 14
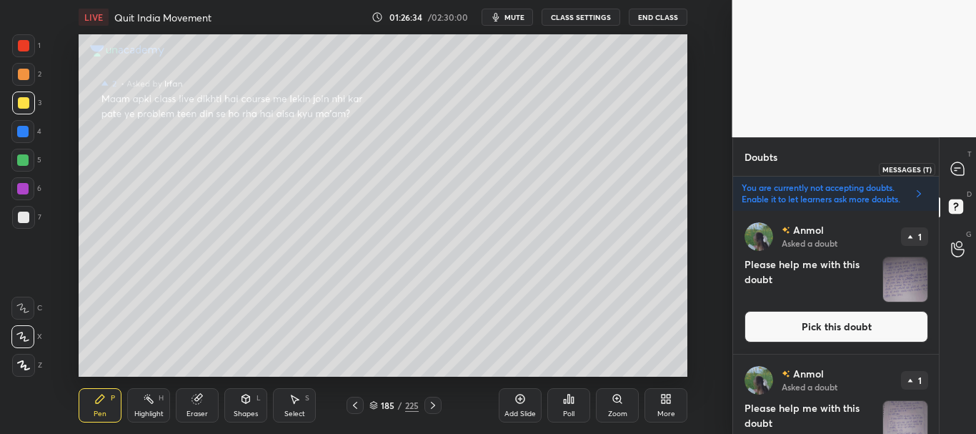
click at [961, 170] on icon at bounding box center [957, 168] width 13 height 13
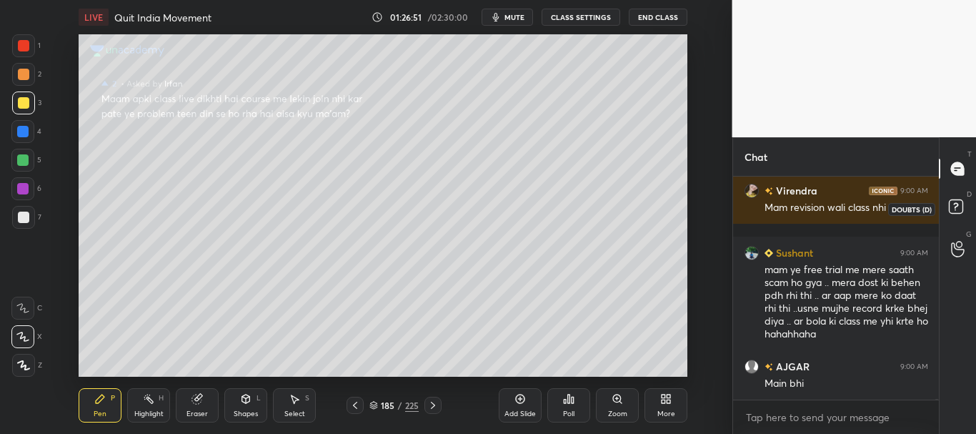
click at [962, 201] on rect at bounding box center [956, 207] width 14 height 14
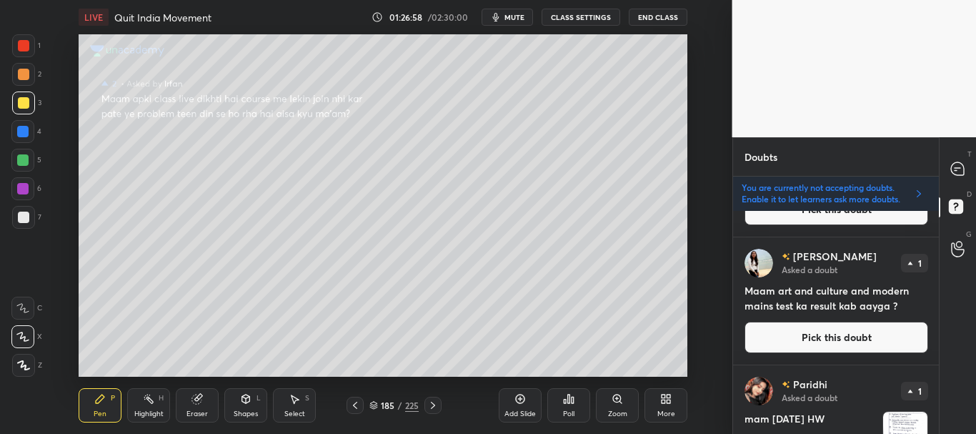
click at [939, 246] on div "T Messages (T) D Doubts (D) G Raise Hand (G)" at bounding box center [957, 285] width 37 height 296
click at [844, 332] on button "Pick this doubt" at bounding box center [836, 337] width 184 height 31
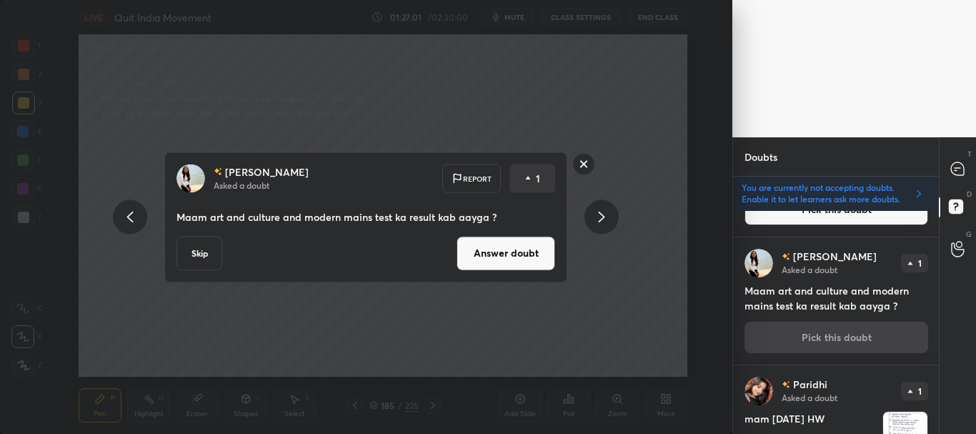
click at [498, 251] on button "Answer doubt" at bounding box center [506, 253] width 99 height 34
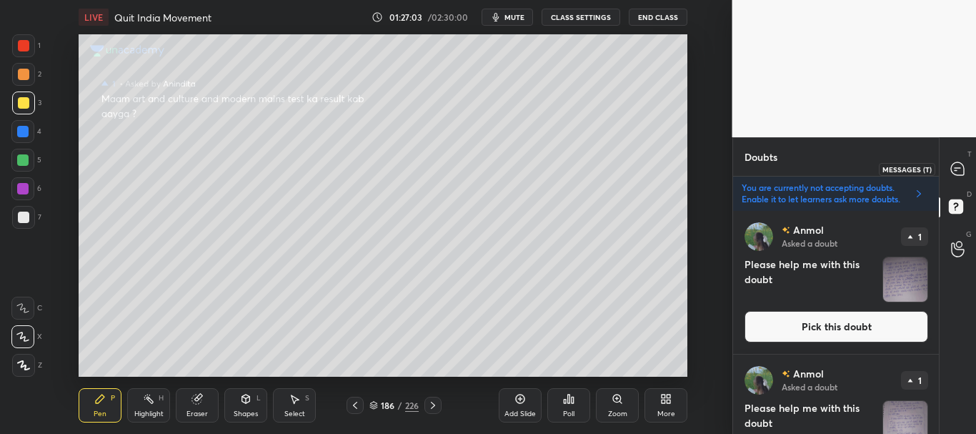
click at [958, 170] on icon at bounding box center [957, 168] width 13 height 13
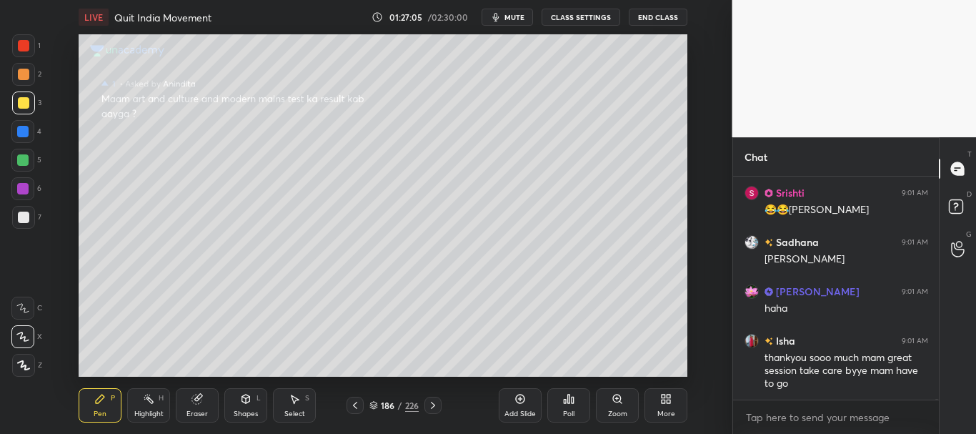
click at [938, 404] on div "reshma 9:01 AM pehele phone ke net se connect karo uski baad wifi connect kro s…" at bounding box center [836, 304] width 206 height 257
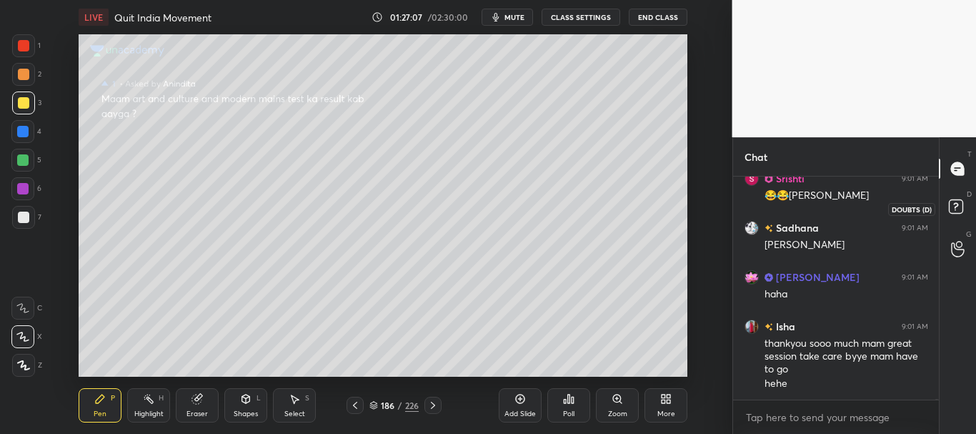
click at [953, 204] on rect at bounding box center [956, 207] width 14 height 14
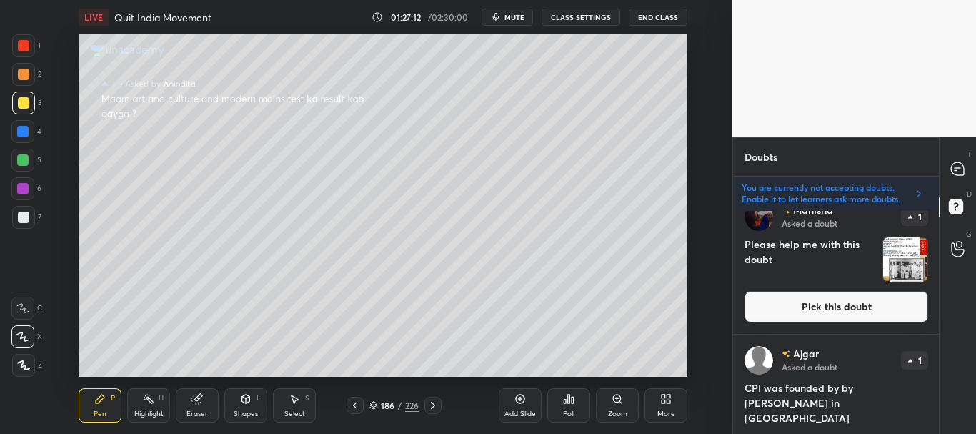
click at [943, 289] on div "T Messages (T) D Doubts (D) G Raise Hand (G)" at bounding box center [957, 285] width 37 height 296
click at [876, 304] on button "Pick this doubt" at bounding box center [836, 306] width 184 height 31
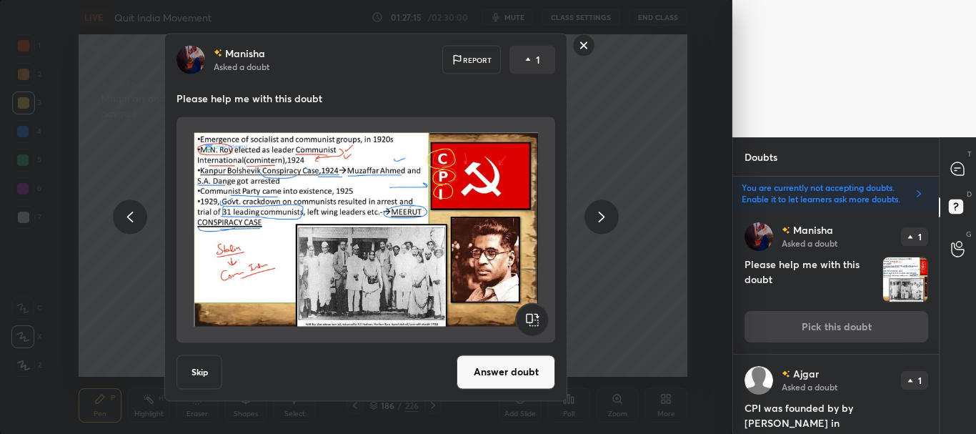
click at [201, 364] on button "Skip" at bounding box center [199, 371] width 46 height 34
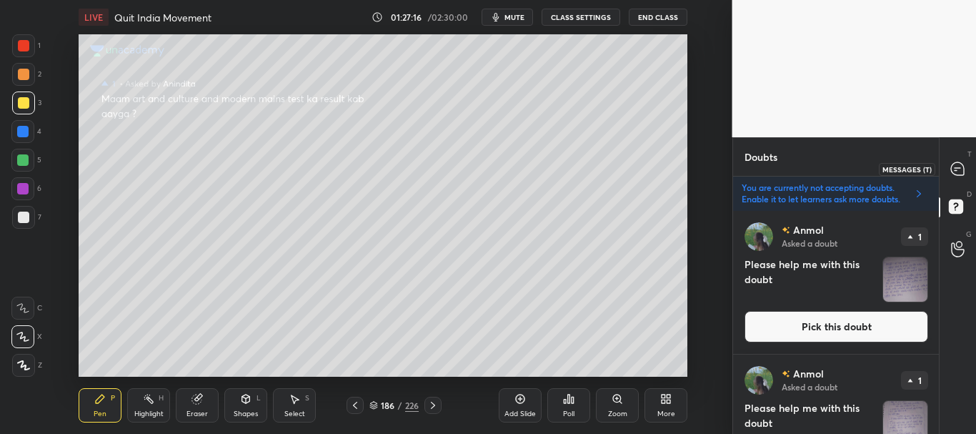
click at [956, 169] on icon at bounding box center [957, 168] width 13 height 13
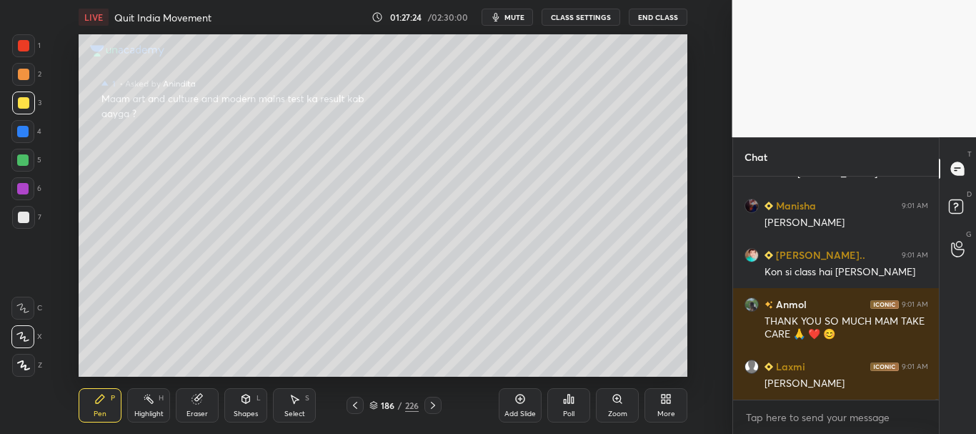
click at [511, 399] on div "Add Slide" at bounding box center [520, 405] width 43 height 34
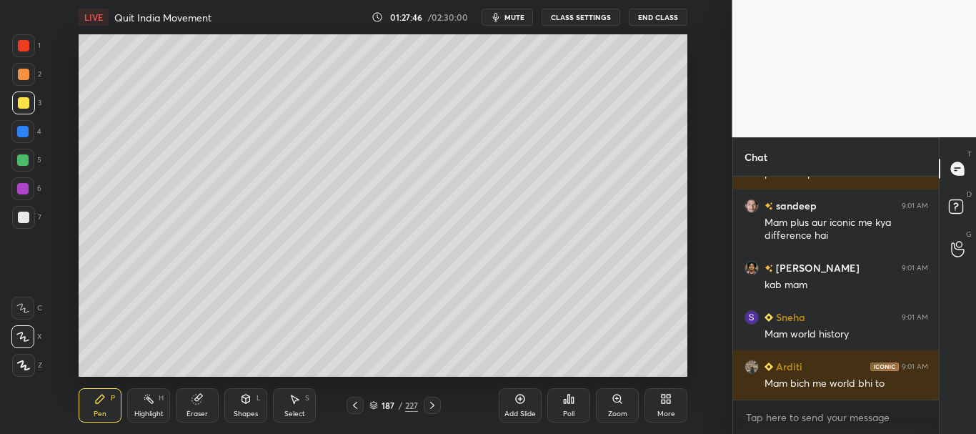
drag, startPoint x: 14, startPoint y: 126, endPoint x: 59, endPoint y: 131, distance: 45.3
click at [14, 128] on div at bounding box center [22, 131] width 23 height 23
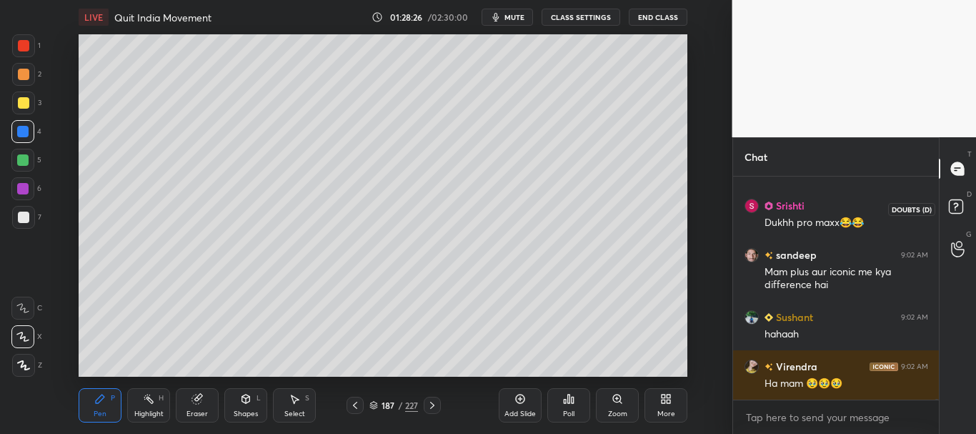
click at [957, 209] on rect at bounding box center [956, 207] width 14 height 14
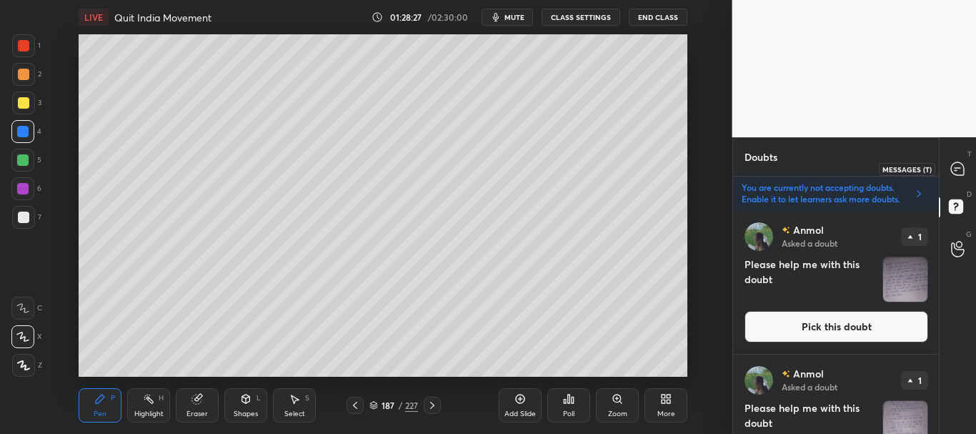
click at [955, 172] on icon at bounding box center [957, 168] width 13 height 13
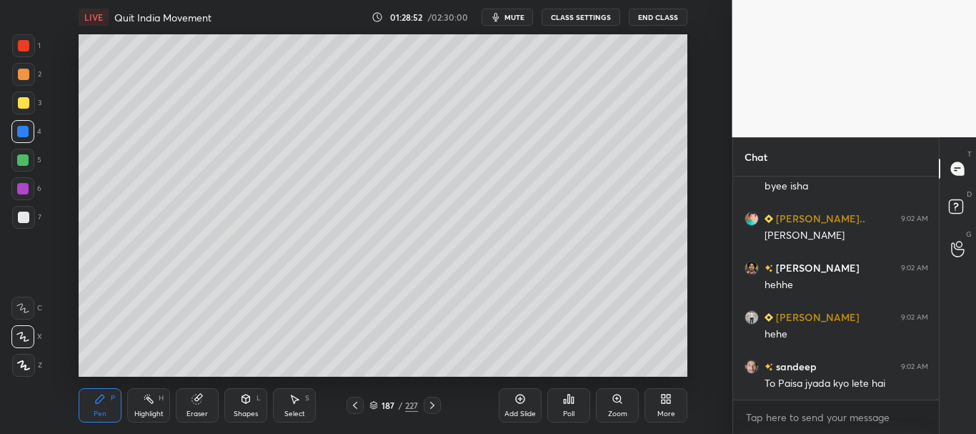
click at [935, 405] on div "[PERSON_NAME] 9:02 AM haha [PERSON_NAME] 9:02 AM byee [PERSON_NAME].. 9:02 AM […" at bounding box center [836, 304] width 206 height 257
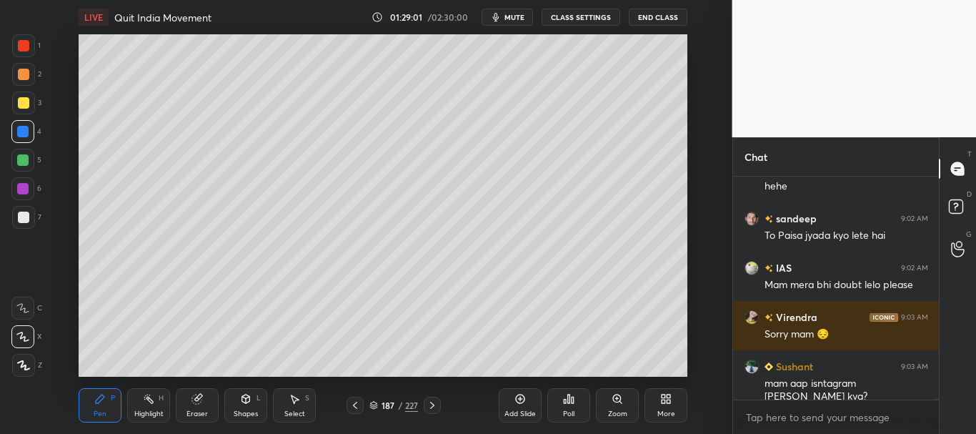
click at [577, 16] on button "CLASS SETTINGS" at bounding box center [581, 17] width 79 height 17
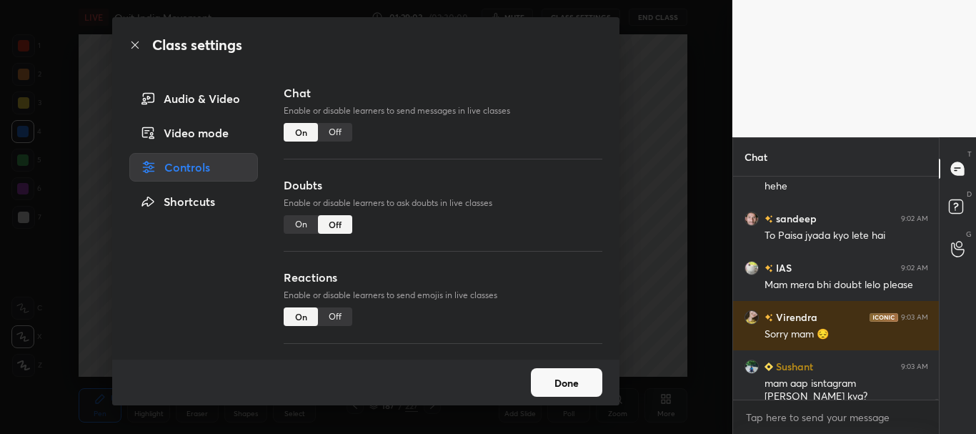
click at [134, 46] on icon at bounding box center [134, 44] width 11 height 11
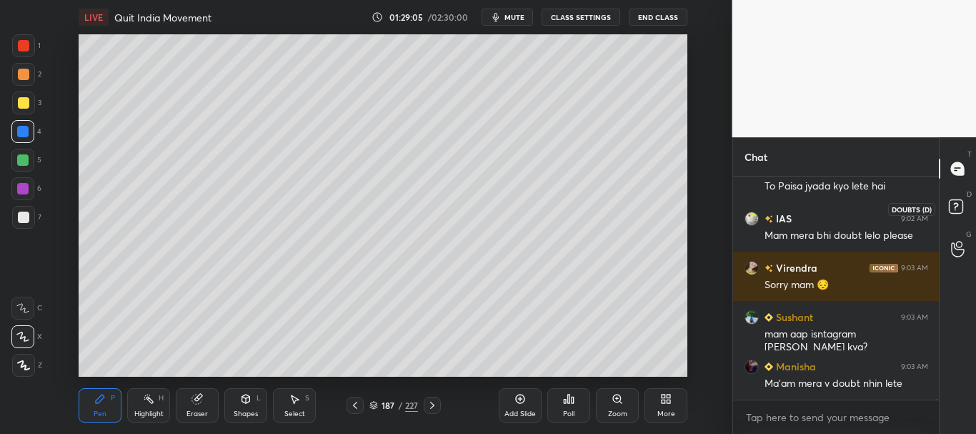
drag, startPoint x: 955, startPoint y: 211, endPoint x: 947, endPoint y: 219, distance: 12.1
click at [955, 210] on icon at bounding box center [958, 209] width 26 height 26
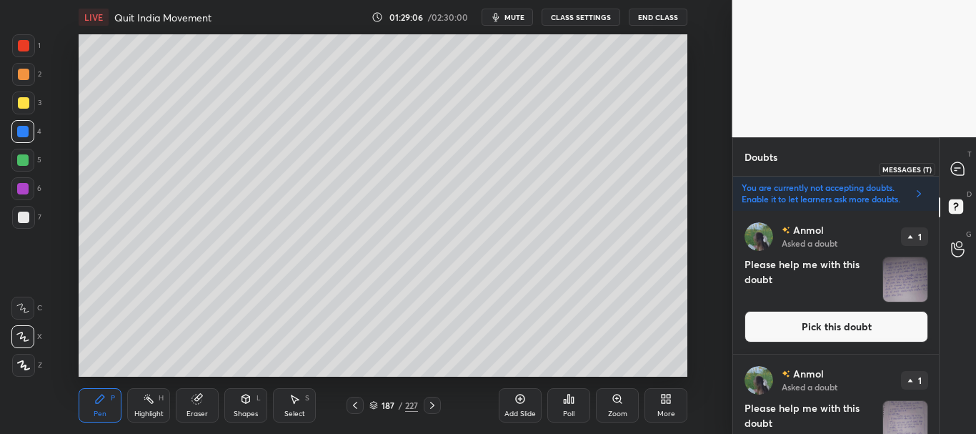
click at [957, 173] on icon at bounding box center [957, 168] width 13 height 13
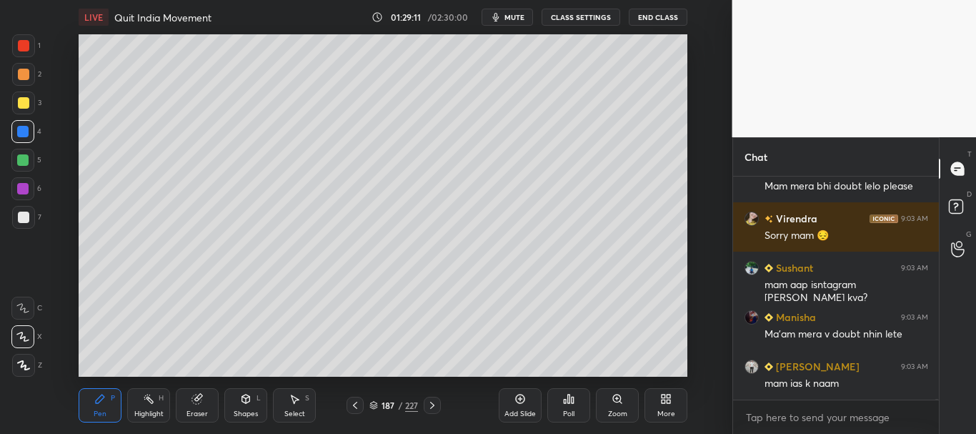
click at [19, 74] on div at bounding box center [23, 74] width 11 height 11
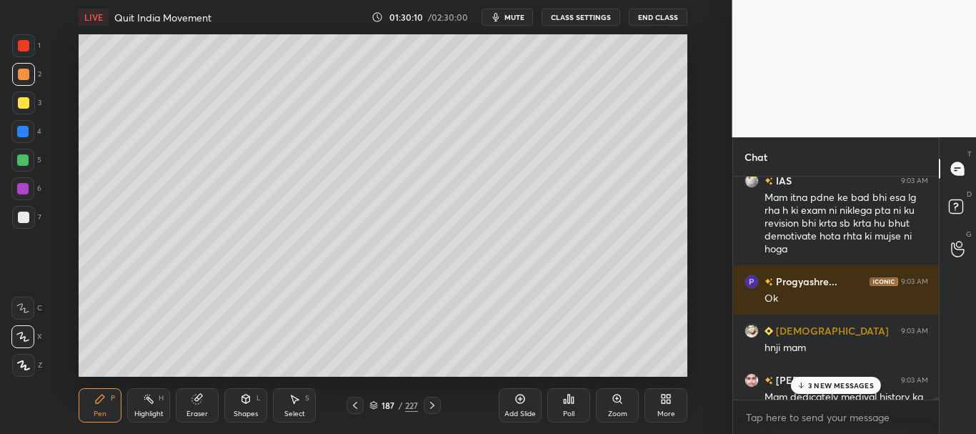
scroll to position [54463, 0]
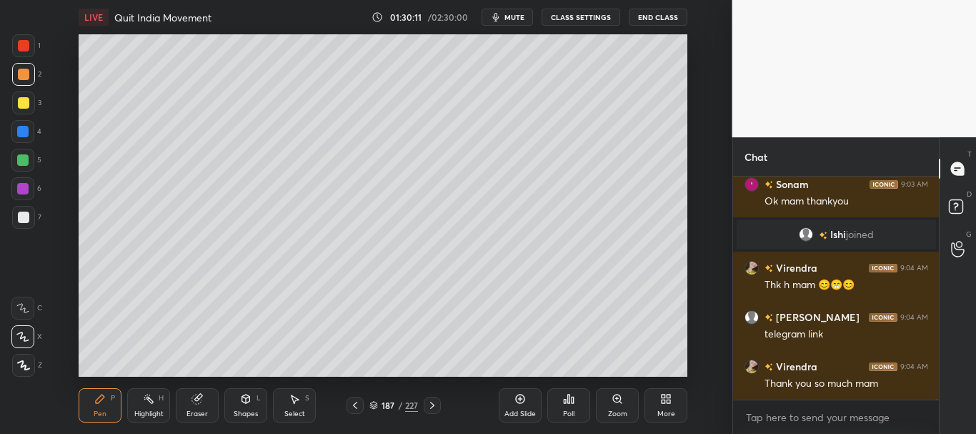
drag, startPoint x: 936, startPoint y: 398, endPoint x: 937, endPoint y: 407, distance: 8.7
click at [937, 407] on div "[PERSON_NAME] 9:03 AM K mam🙌 [PERSON_NAME] 9:03 AM Ok mam thankyou [PERSON_NAME…" at bounding box center [836, 304] width 206 height 257
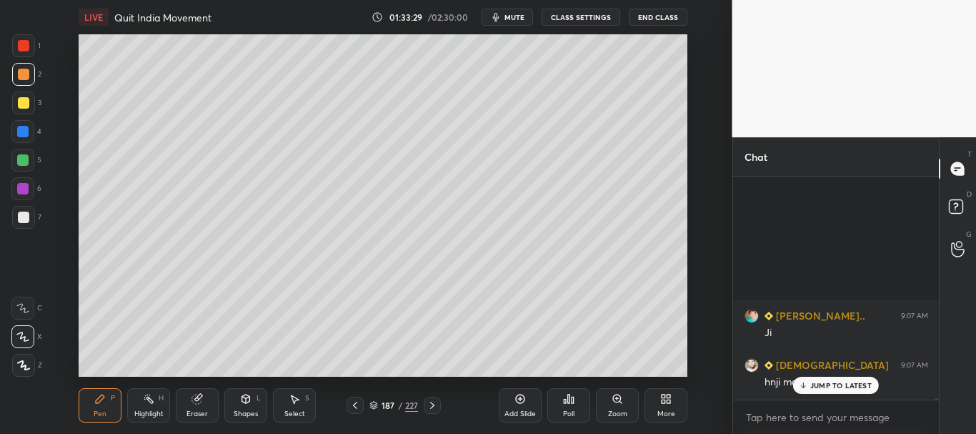
scroll to position [59229, 0]
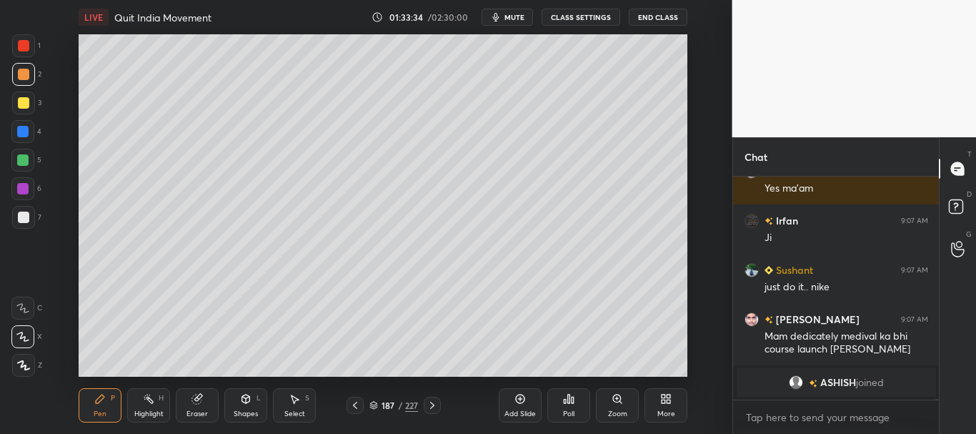
drag, startPoint x: 936, startPoint y: 398, endPoint x: 936, endPoint y: 410, distance: 12.1
click at [936, 410] on div "[PERSON_NAME] 9:07 AM Mam apke aur [PERSON_NAME] mam k motivation milte julte h…" at bounding box center [836, 304] width 206 height 257
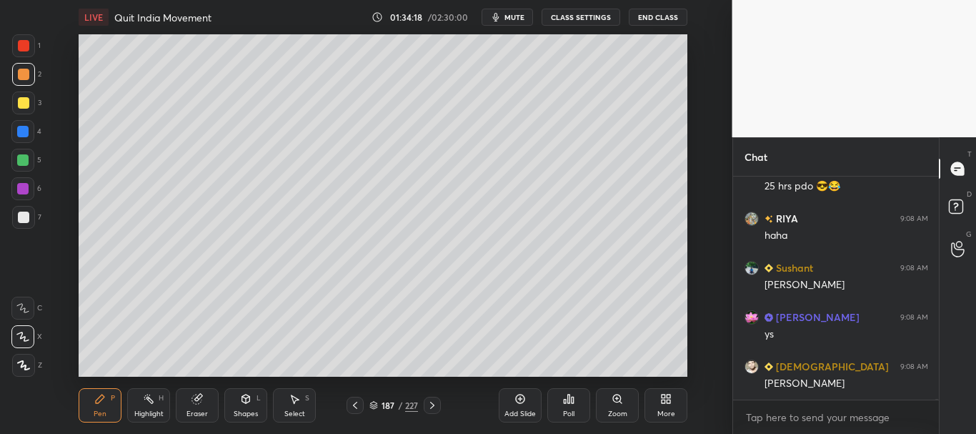
scroll to position [61148, 0]
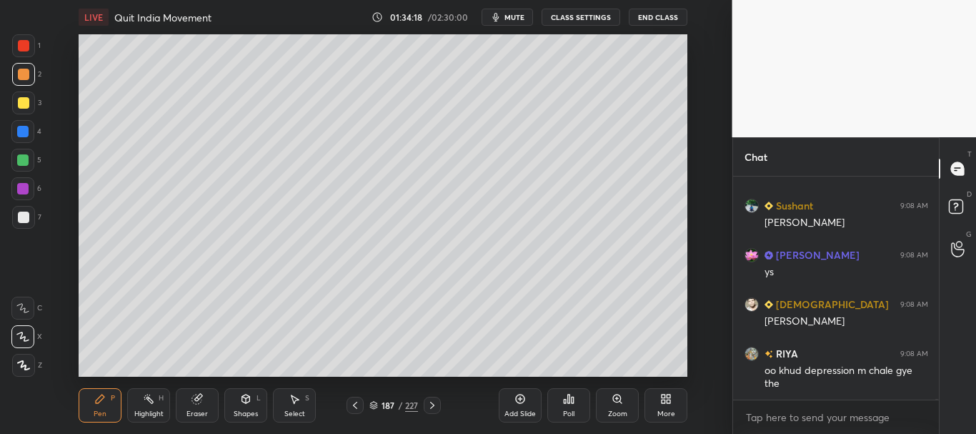
click at [523, 399] on icon at bounding box center [519, 398] width 11 height 11
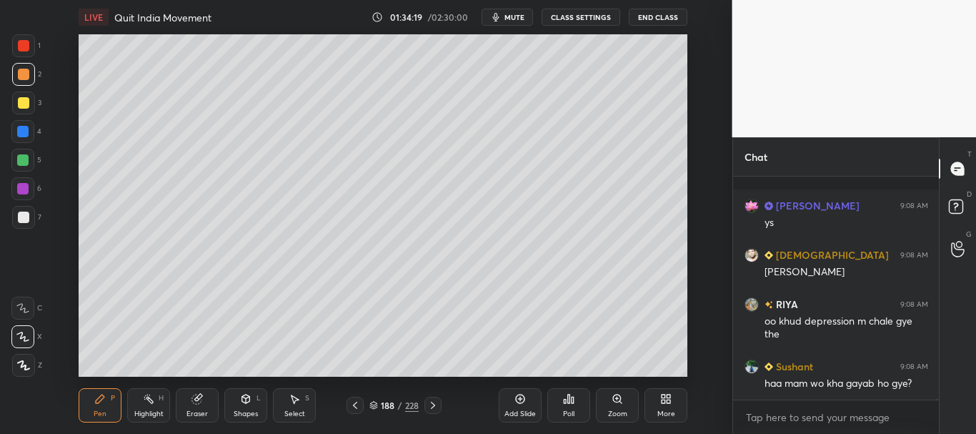
scroll to position [61286, 0]
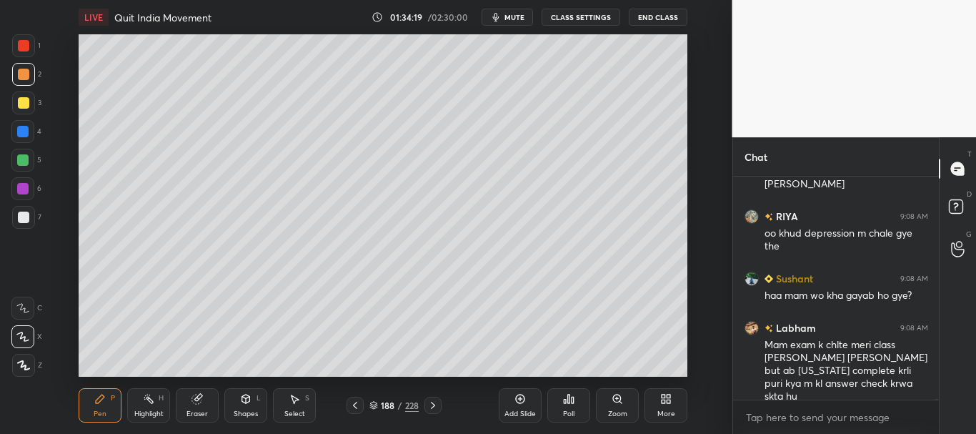
click at [25, 214] on div at bounding box center [23, 216] width 11 height 11
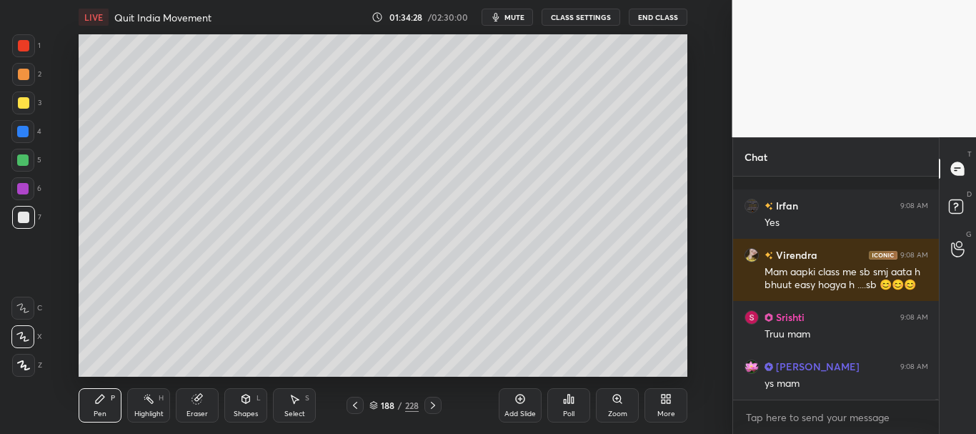
scroll to position [61656, 0]
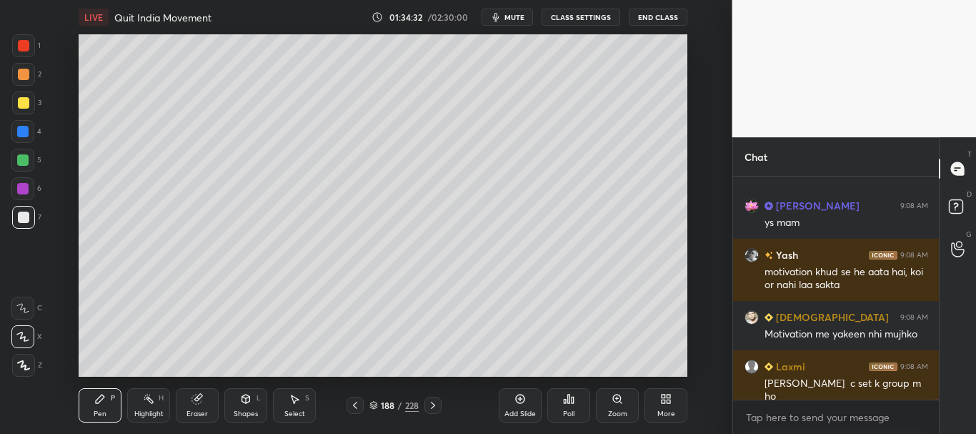
click at [24, 128] on div at bounding box center [22, 131] width 11 height 11
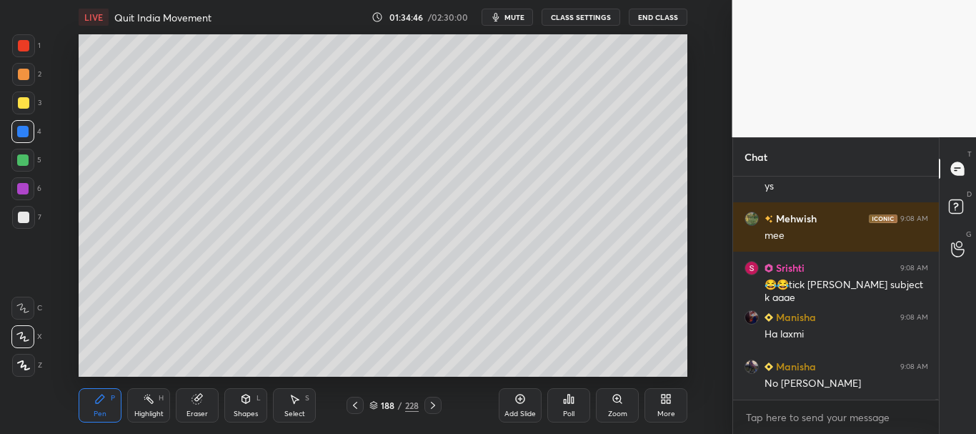
click at [21, 49] on div at bounding box center [23, 45] width 11 height 11
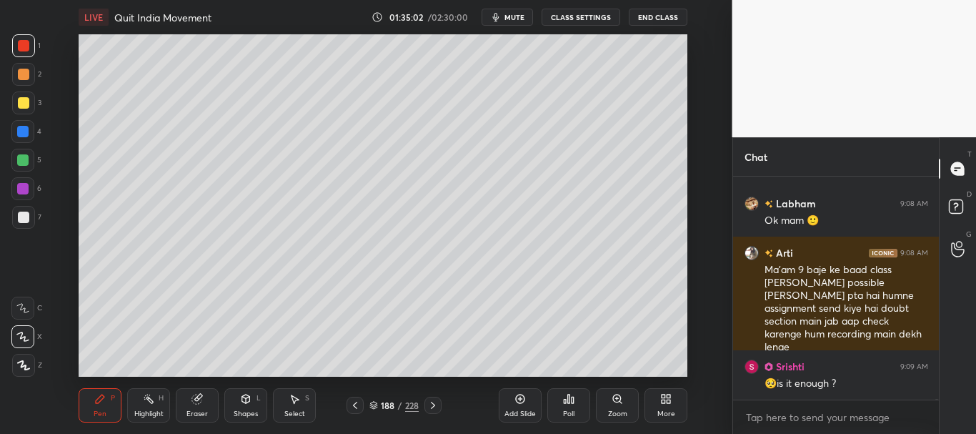
scroll to position [62942, 0]
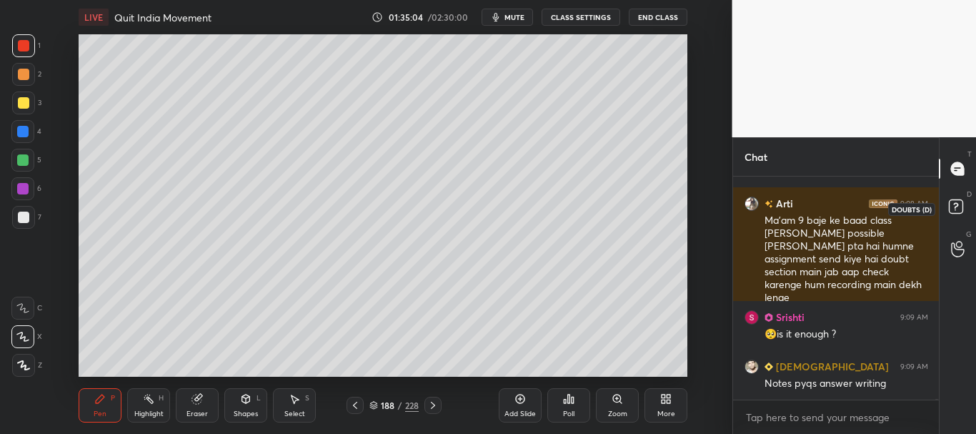
click at [960, 209] on rect at bounding box center [956, 207] width 14 height 14
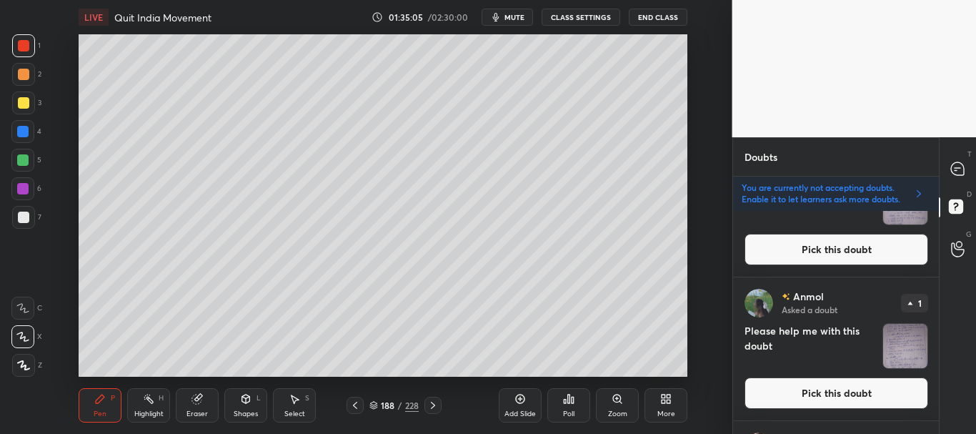
scroll to position [0, 0]
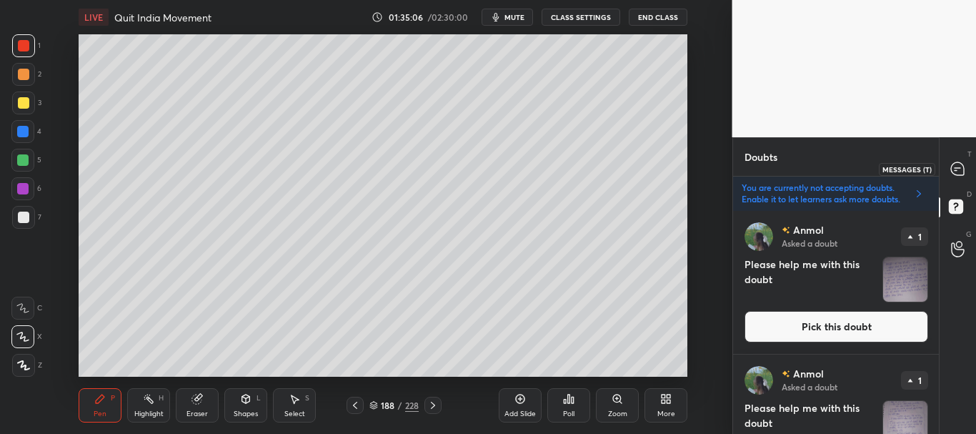
click at [956, 169] on icon at bounding box center [957, 168] width 13 height 13
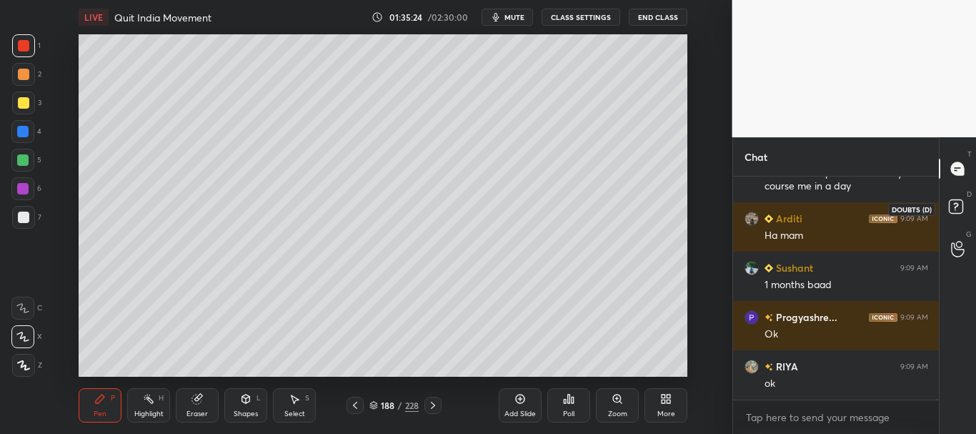
click at [957, 203] on rect at bounding box center [956, 207] width 14 height 14
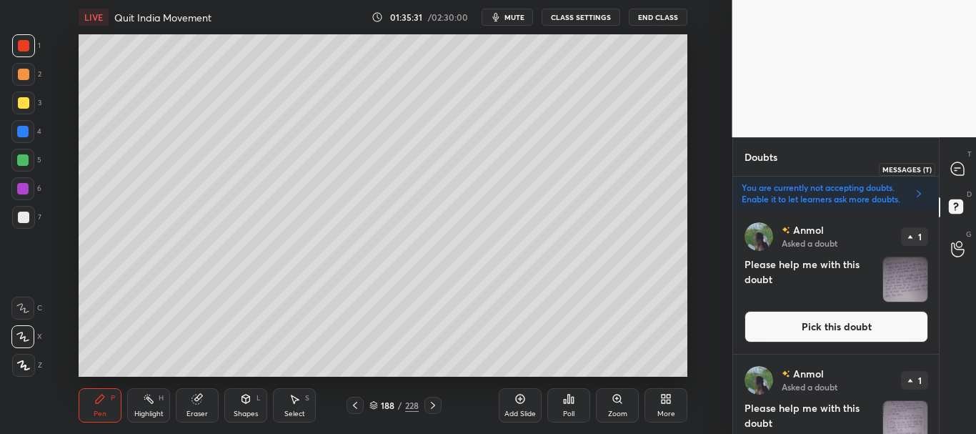
click at [954, 176] on icon at bounding box center [957, 168] width 15 height 15
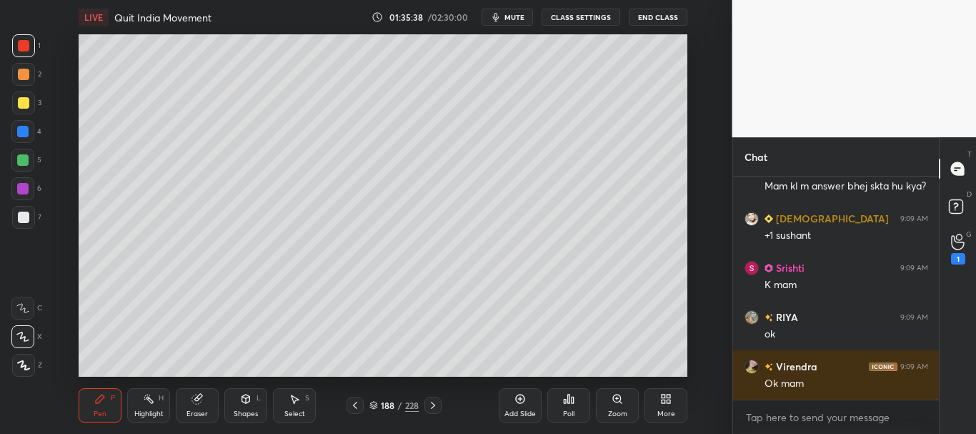
click at [22, 102] on div at bounding box center [23, 102] width 11 height 11
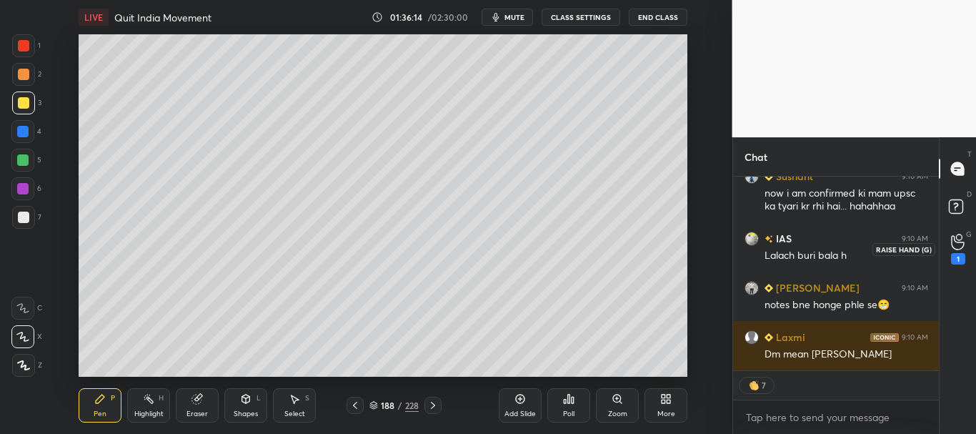
click at [957, 251] on div "1" at bounding box center [958, 249] width 14 height 31
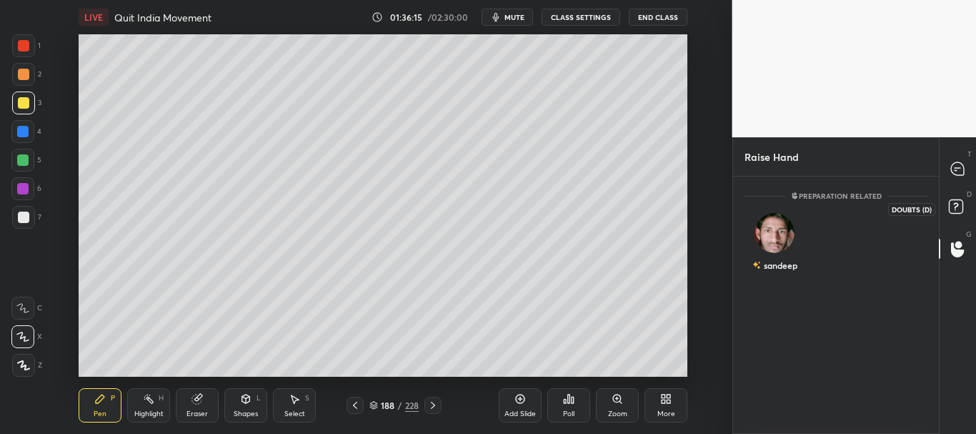
click at [960, 204] on rect at bounding box center [956, 207] width 14 height 14
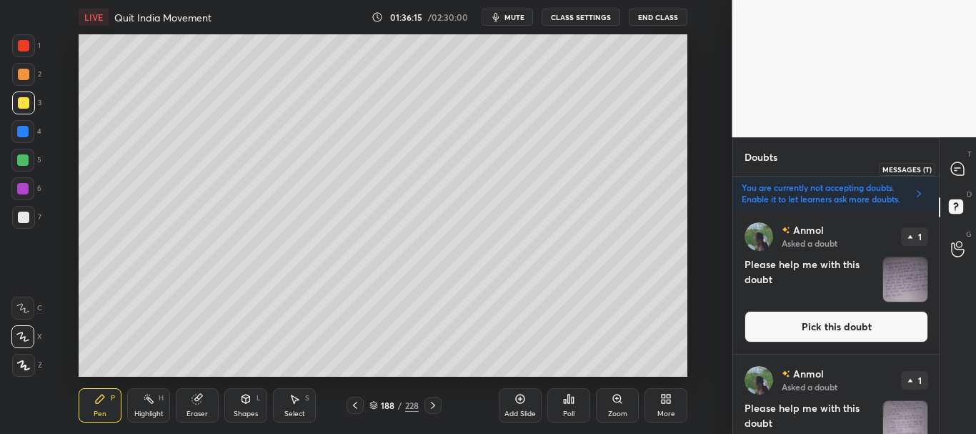
click at [957, 168] on icon at bounding box center [958, 168] width 6 height 0
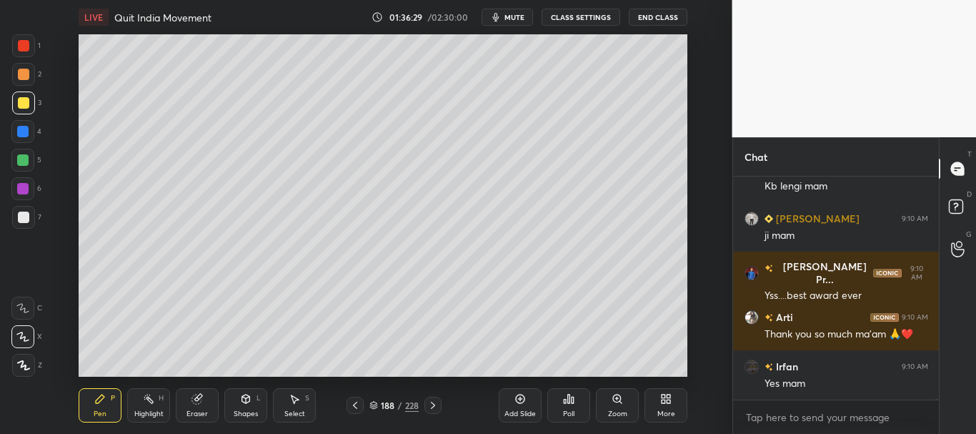
click at [23, 96] on div at bounding box center [23, 102] width 23 height 23
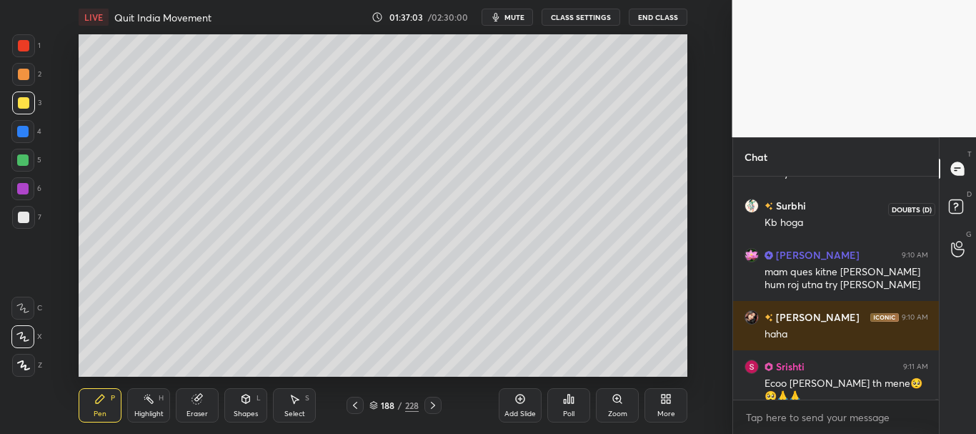
click at [958, 207] on rect at bounding box center [956, 207] width 14 height 14
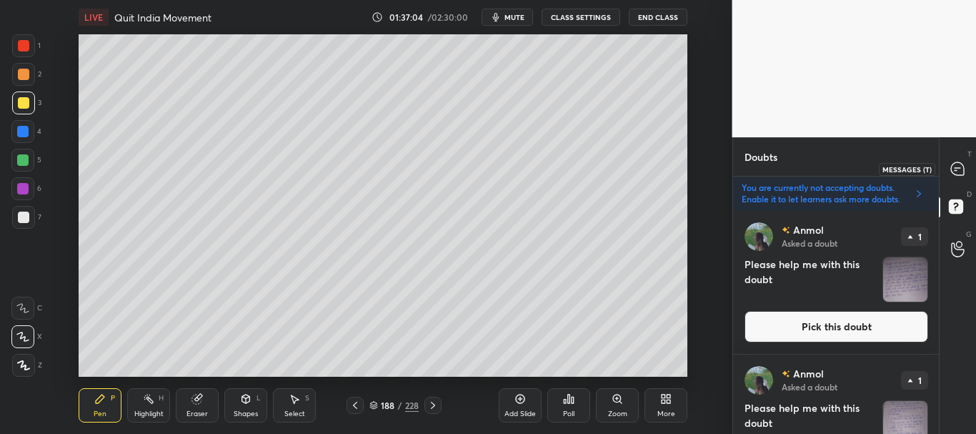
click at [960, 169] on icon at bounding box center [957, 168] width 13 height 13
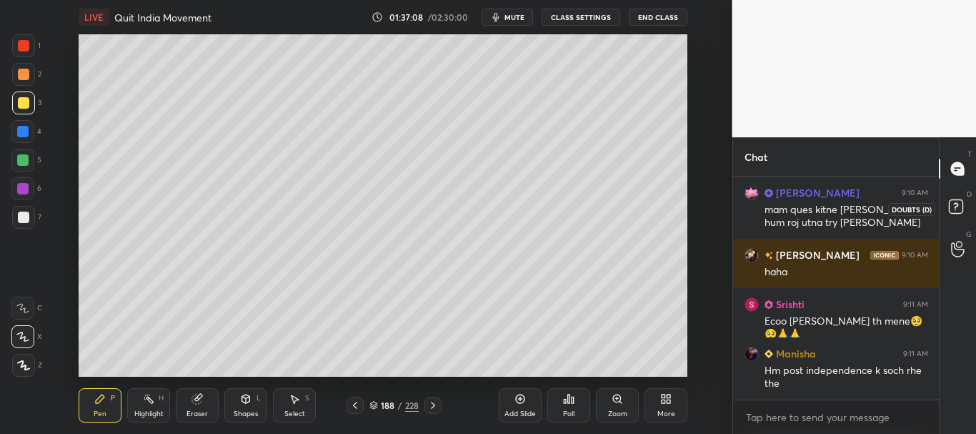
click at [958, 204] on rect at bounding box center [956, 207] width 14 height 14
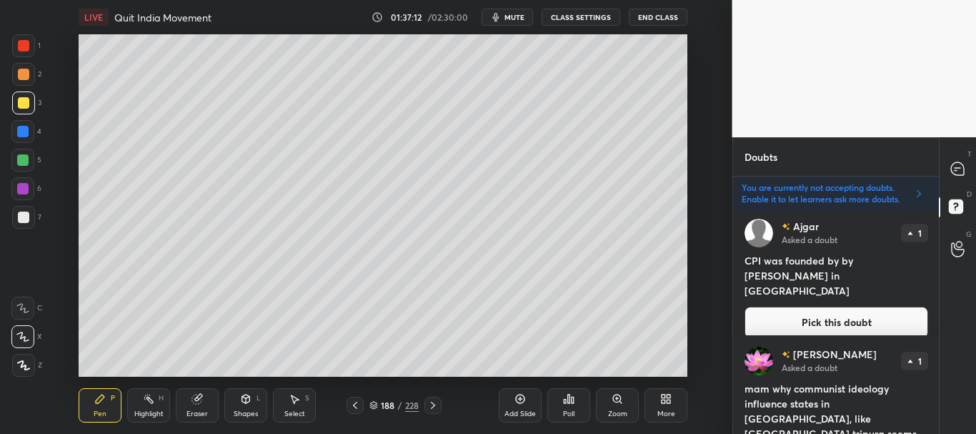
click at [943, 293] on div "T Messages (T) D Doubts (D) G Raise Hand (G)" at bounding box center [957, 285] width 37 height 296
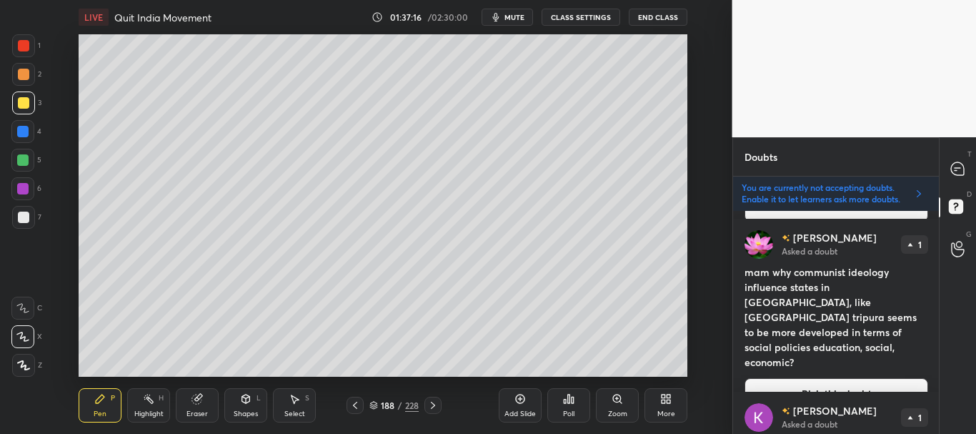
scroll to position [992, 0]
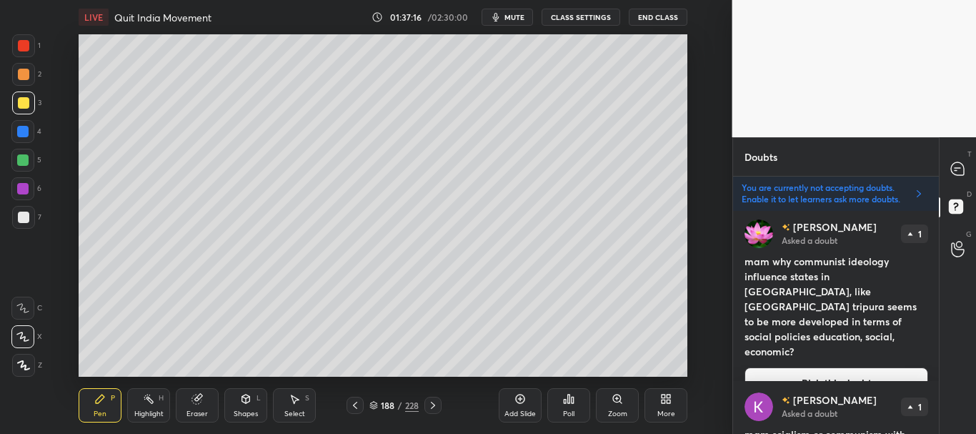
click at [942, 284] on div "T Messages (T) D Doubts (D) G Raise Hand (G)" at bounding box center [957, 285] width 37 height 296
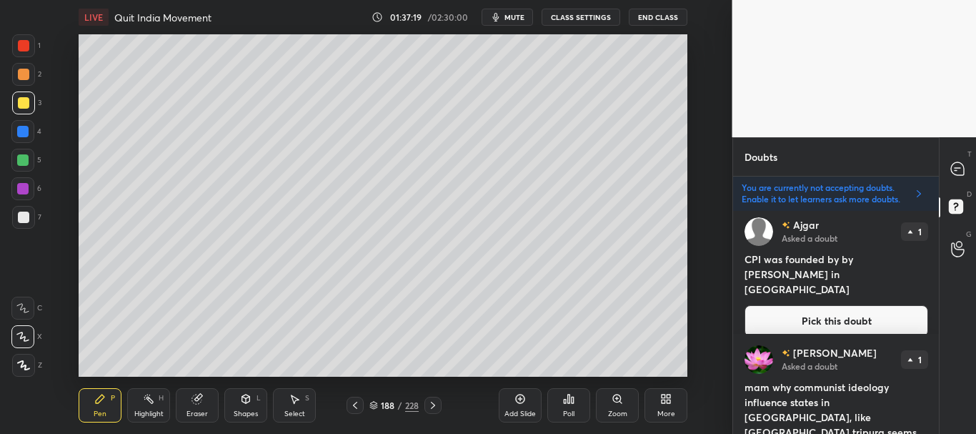
scroll to position [887, 0]
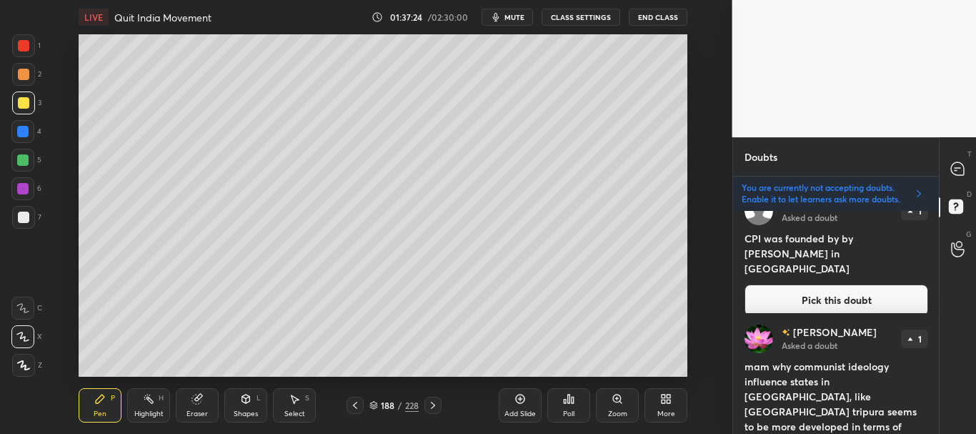
click at [841, 288] on button "Pick this doubt" at bounding box center [836, 299] width 184 height 31
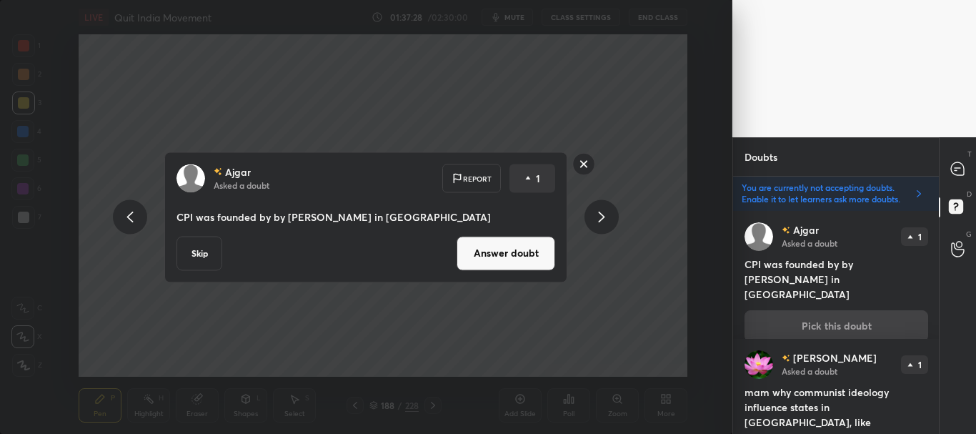
click at [509, 249] on button "Answer doubt" at bounding box center [506, 253] width 99 height 34
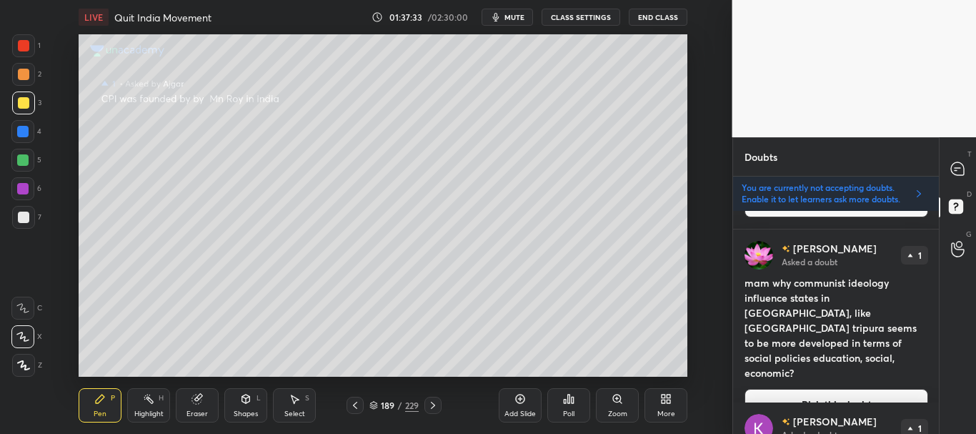
scroll to position [863, 0]
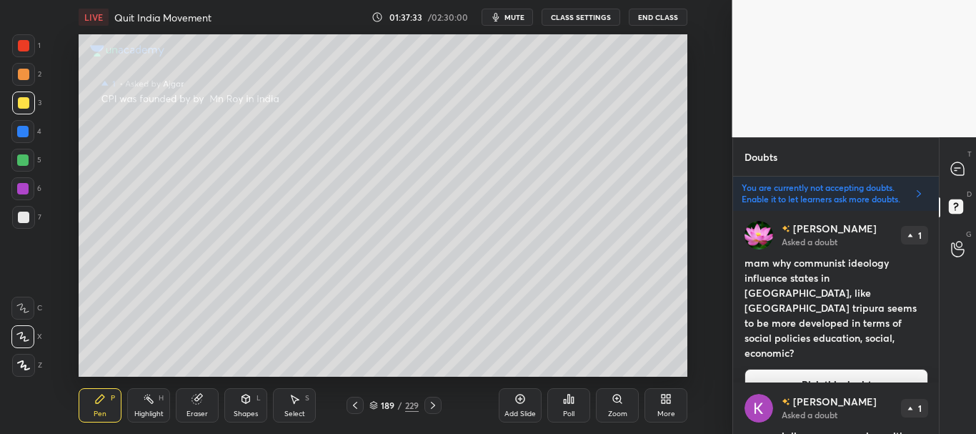
click at [945, 291] on div "T Messages (T) D Doubts (D) G Raise Hand (G)" at bounding box center [957, 285] width 37 height 296
click at [837, 369] on button "Pick this doubt" at bounding box center [836, 384] width 184 height 31
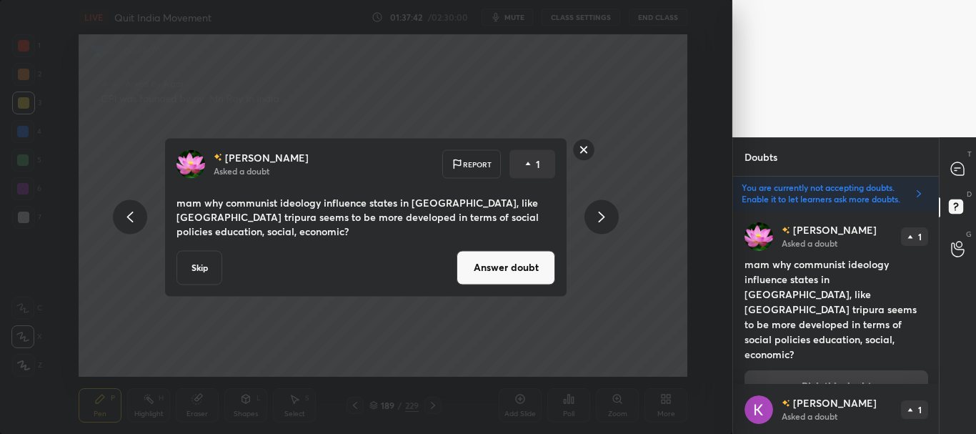
click at [518, 262] on button "Answer doubt" at bounding box center [506, 267] width 99 height 34
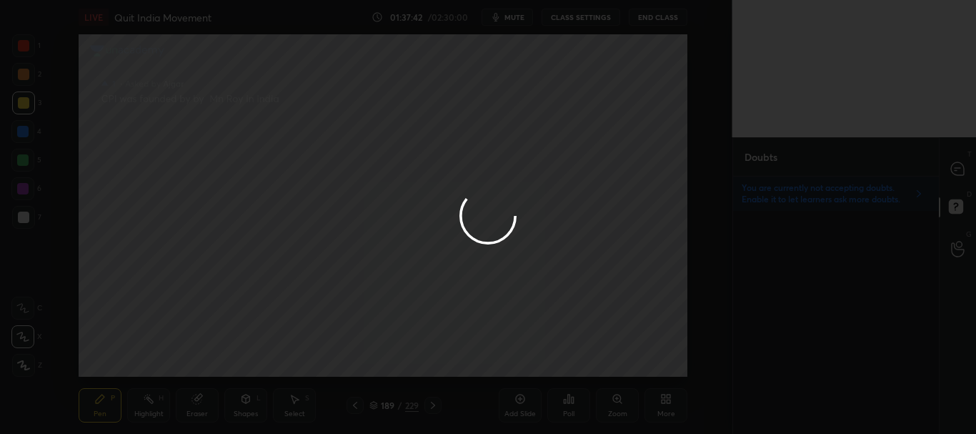
scroll to position [0, 0]
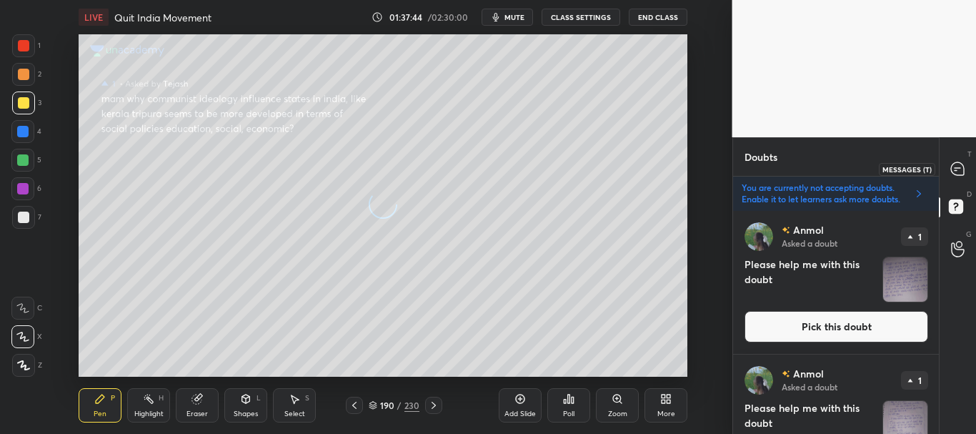
click at [957, 169] on icon at bounding box center [957, 168] width 13 height 13
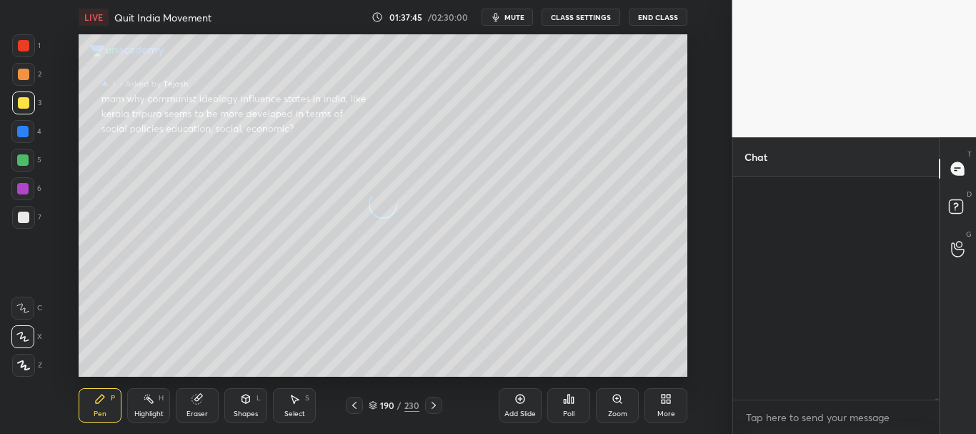
scroll to position [219, 201]
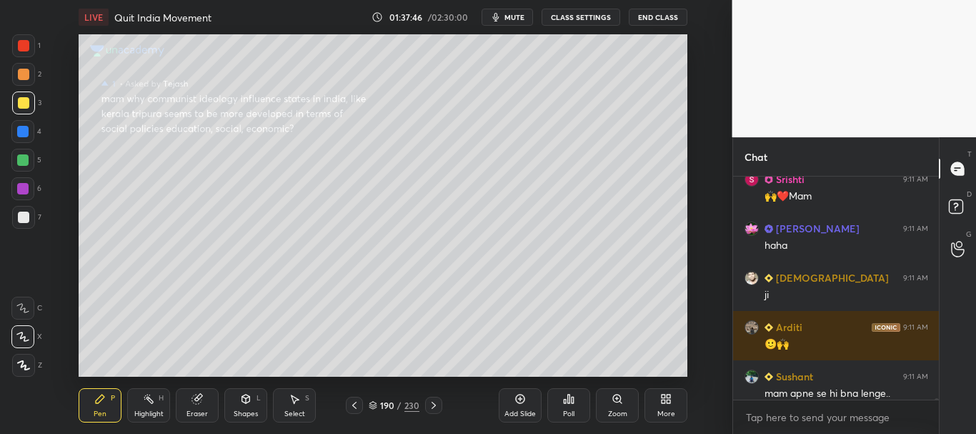
click at [17, 46] on div at bounding box center [23, 45] width 23 height 23
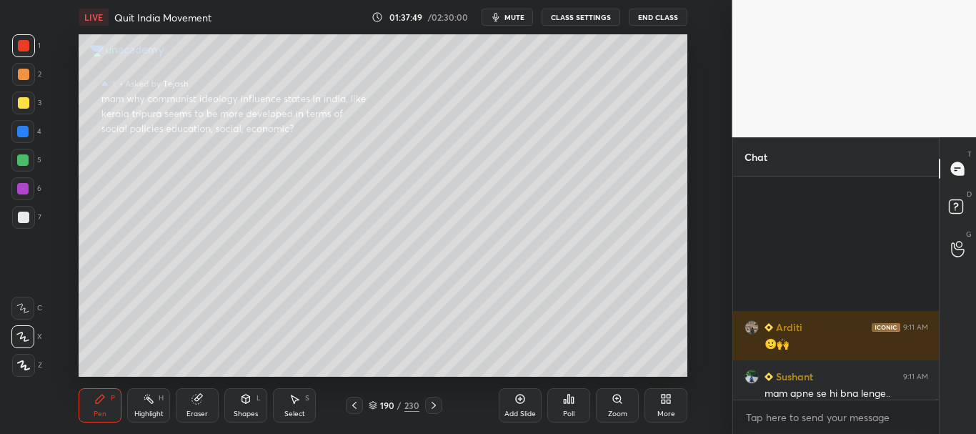
scroll to position [67176, 0]
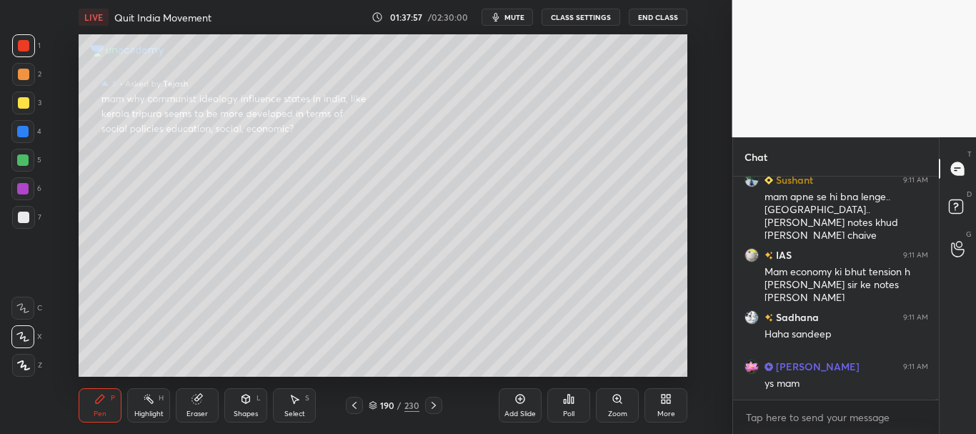
click at [18, 100] on div at bounding box center [23, 102] width 11 height 11
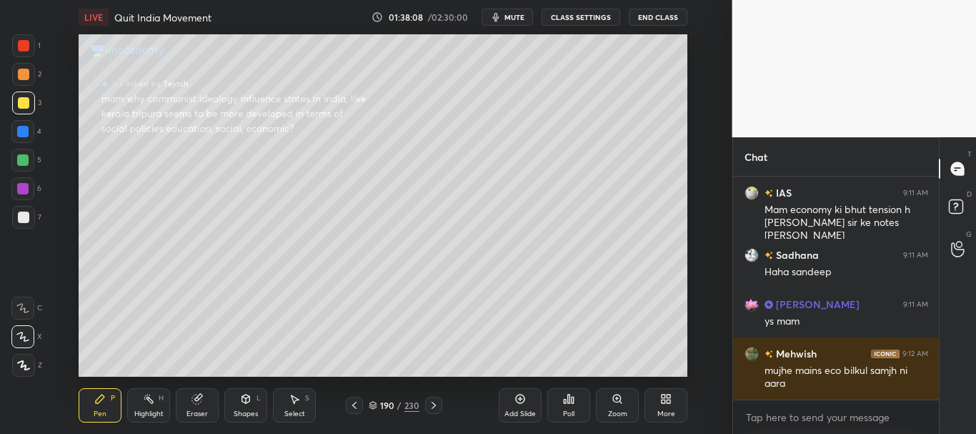
scroll to position [67288, 0]
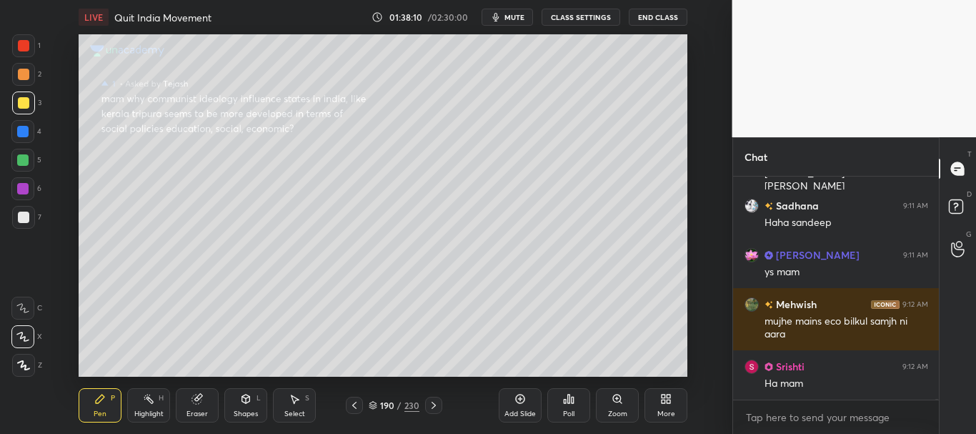
click at [27, 134] on div at bounding box center [22, 131] width 11 height 11
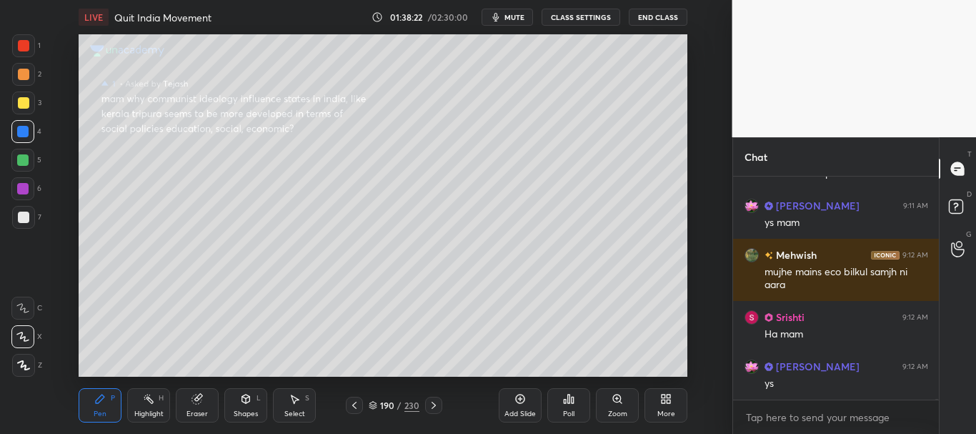
scroll to position [67386, 0]
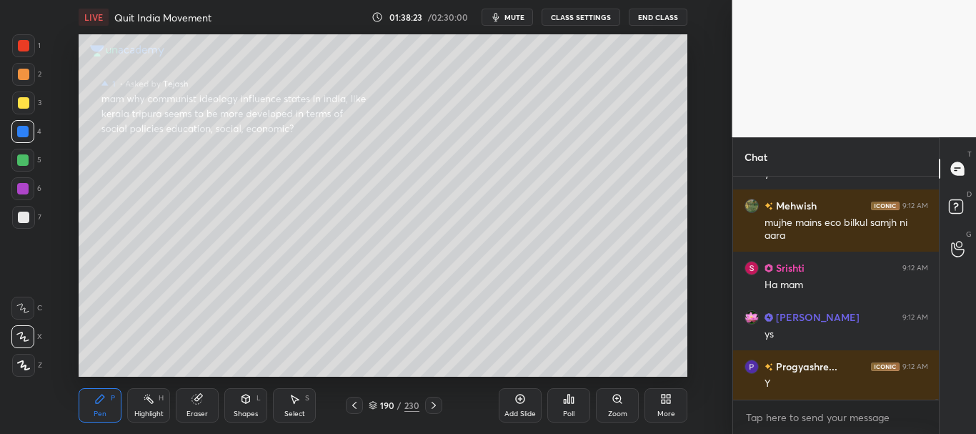
click at [24, 44] on div at bounding box center [23, 45] width 11 height 11
click at [958, 202] on rect at bounding box center [956, 207] width 14 height 14
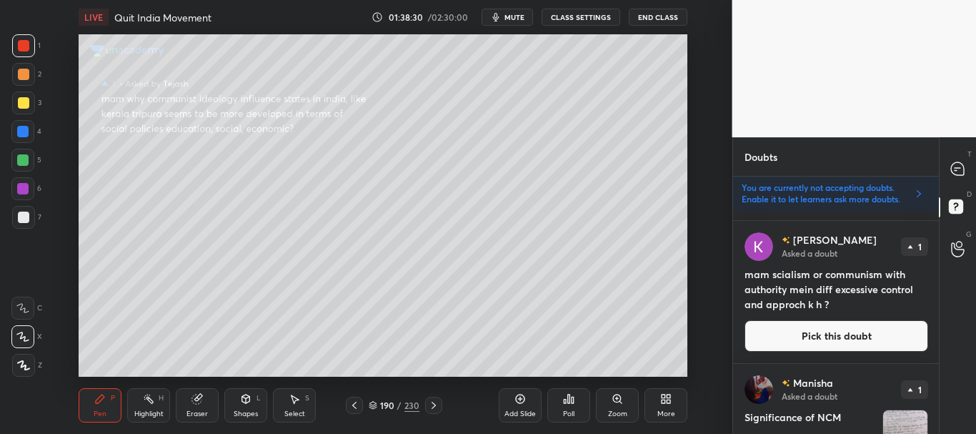
scroll to position [841, 0]
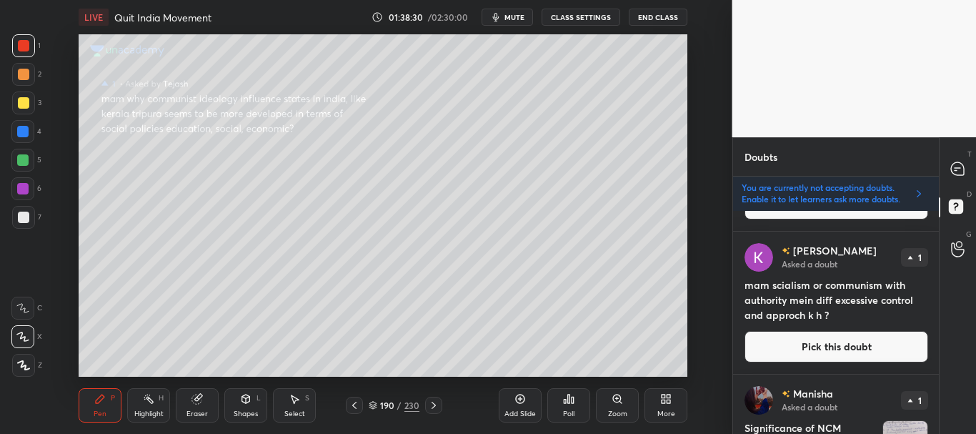
click at [939, 290] on div "T Messages (T) D Doubts (D) G Raise Hand (G)" at bounding box center [957, 285] width 37 height 296
click at [826, 341] on button "Pick this doubt" at bounding box center [836, 346] width 184 height 31
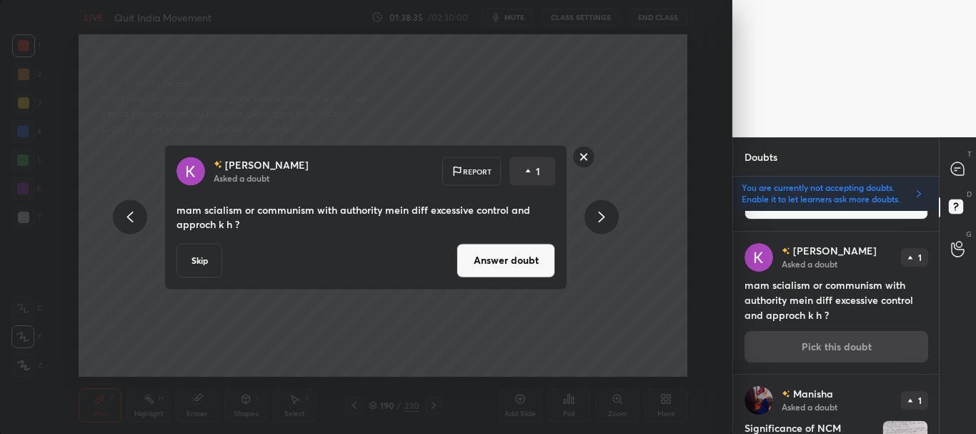
click at [503, 255] on button "Answer doubt" at bounding box center [506, 260] width 99 height 34
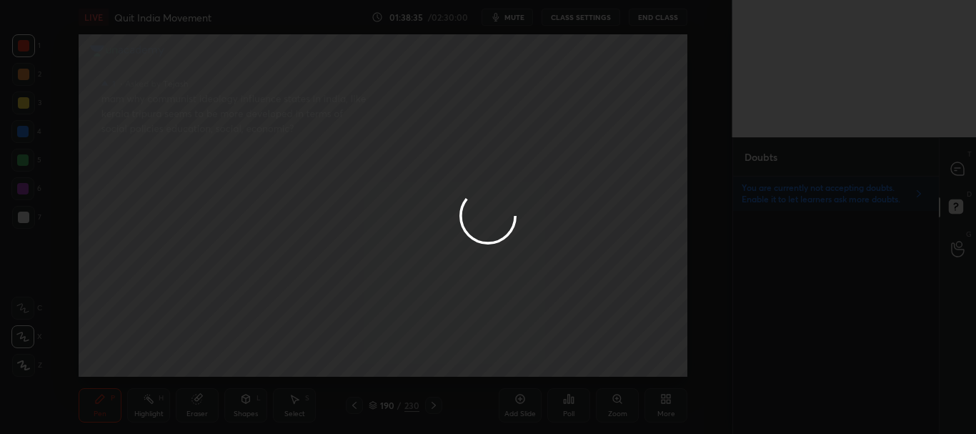
scroll to position [0, 0]
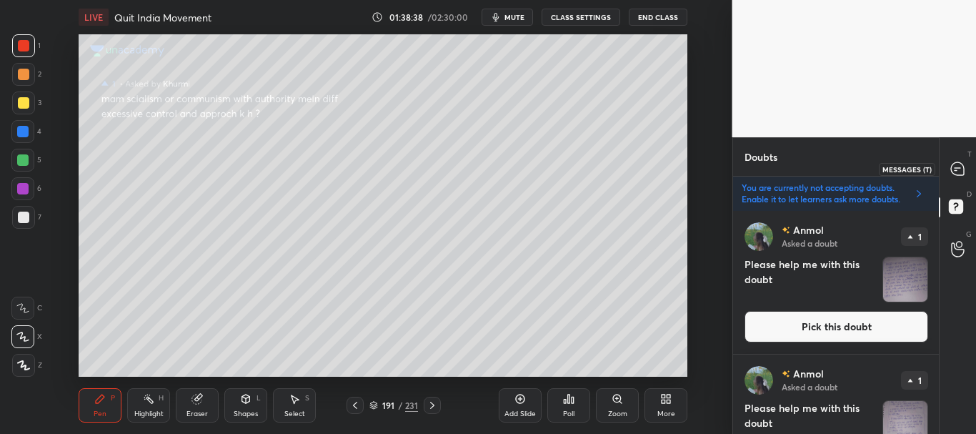
click at [957, 168] on icon at bounding box center [958, 168] width 6 height 0
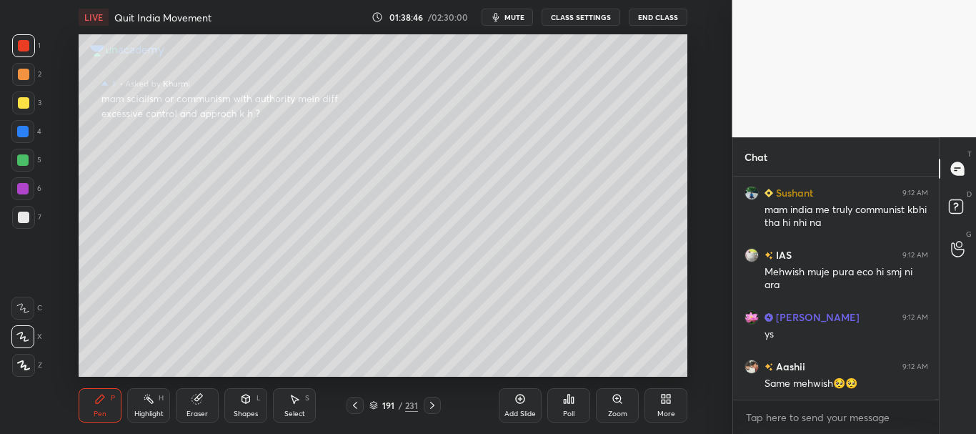
scroll to position [67672, 0]
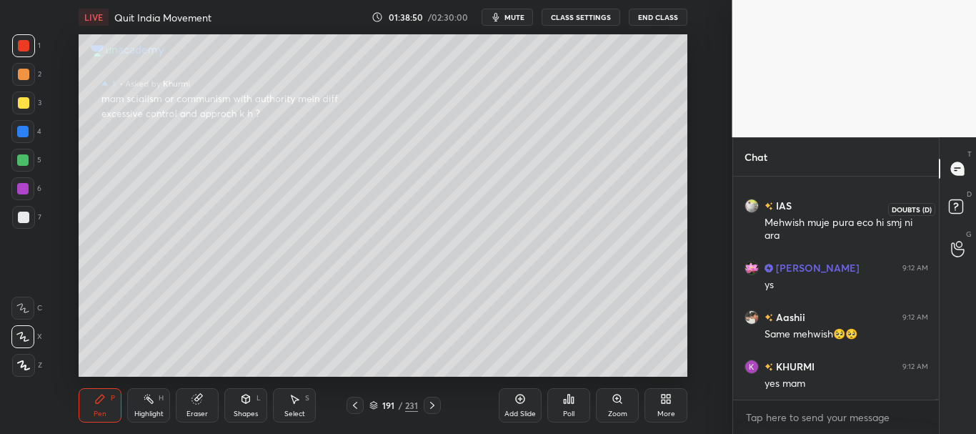
drag, startPoint x: 960, startPoint y: 200, endPoint x: 962, endPoint y: 193, distance: 7.7
click at [960, 200] on rect at bounding box center [956, 207] width 14 height 14
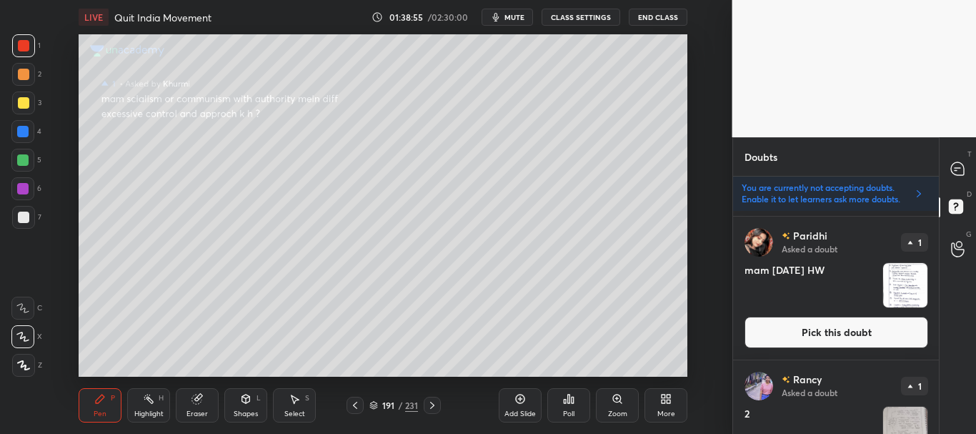
scroll to position [434, 0]
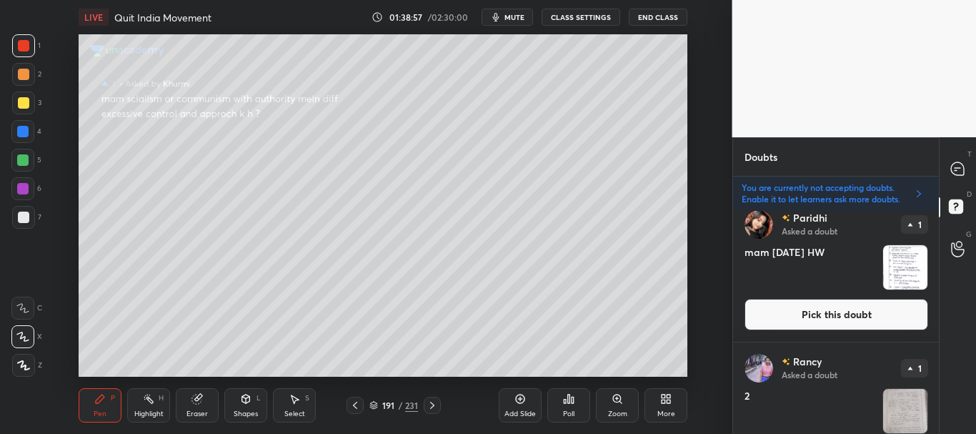
click at [852, 313] on button "Pick this doubt" at bounding box center [836, 314] width 184 height 31
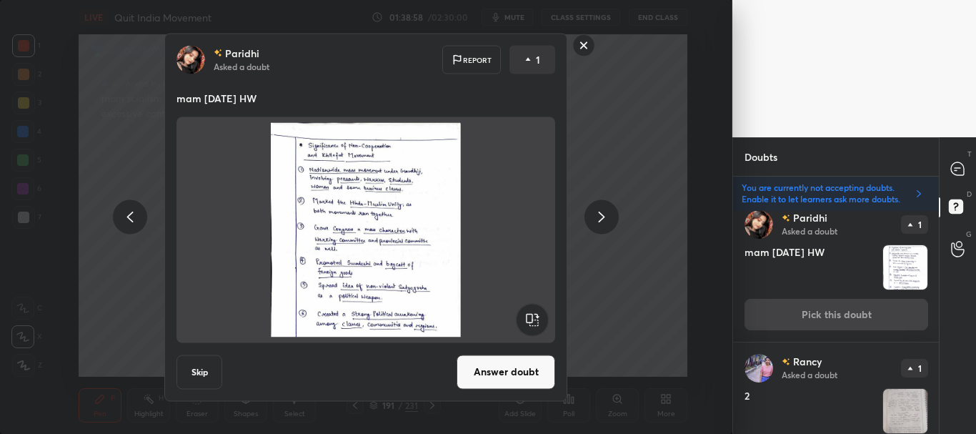
scroll to position [431, 0]
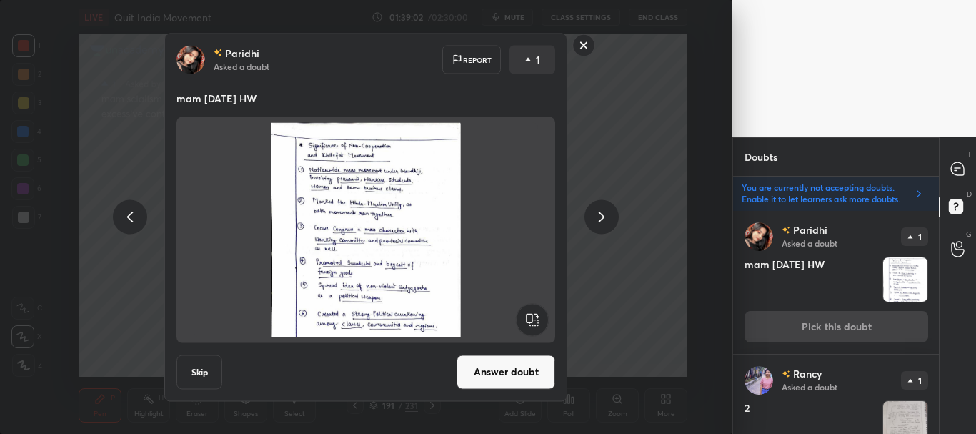
click at [517, 366] on button "Answer doubt" at bounding box center [506, 371] width 99 height 34
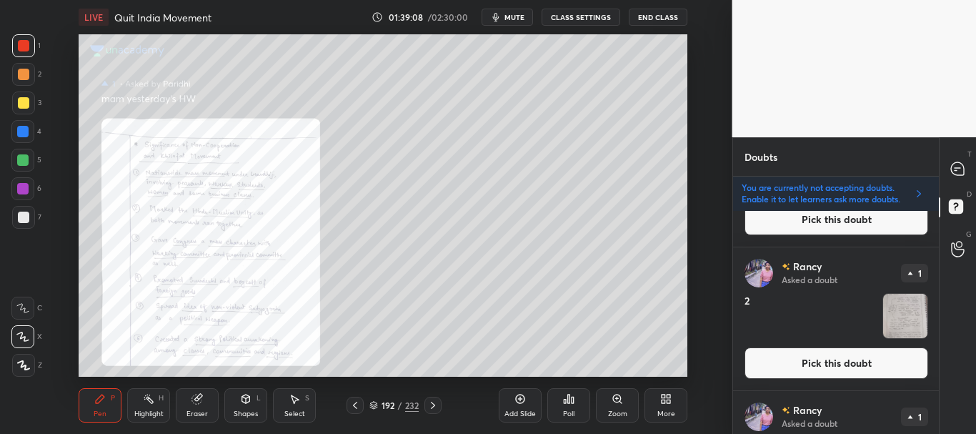
scroll to position [429, 0]
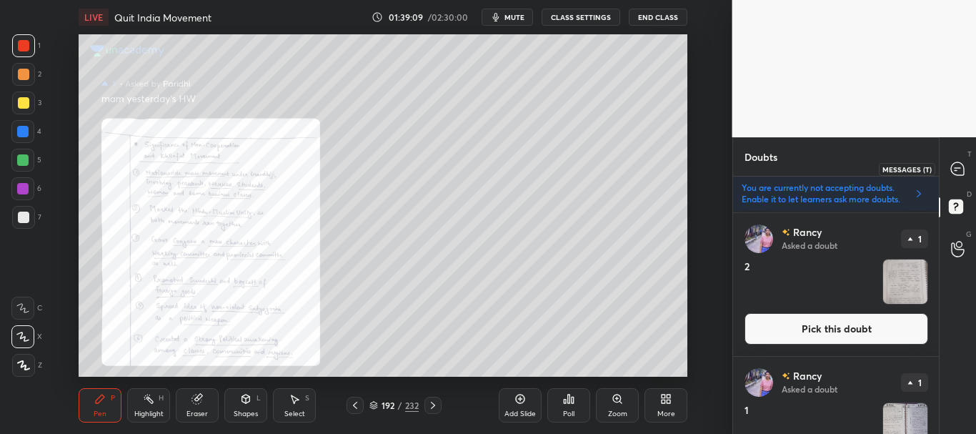
click at [960, 170] on icon at bounding box center [957, 168] width 15 height 15
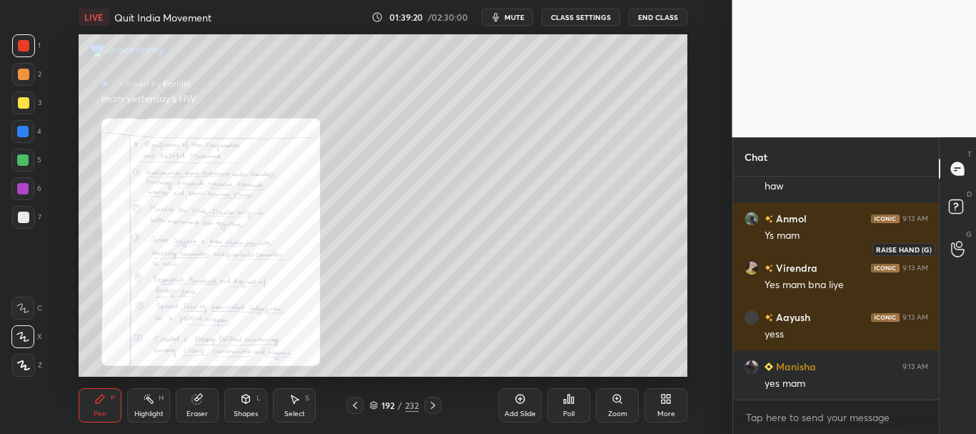
scroll to position [68304, 0]
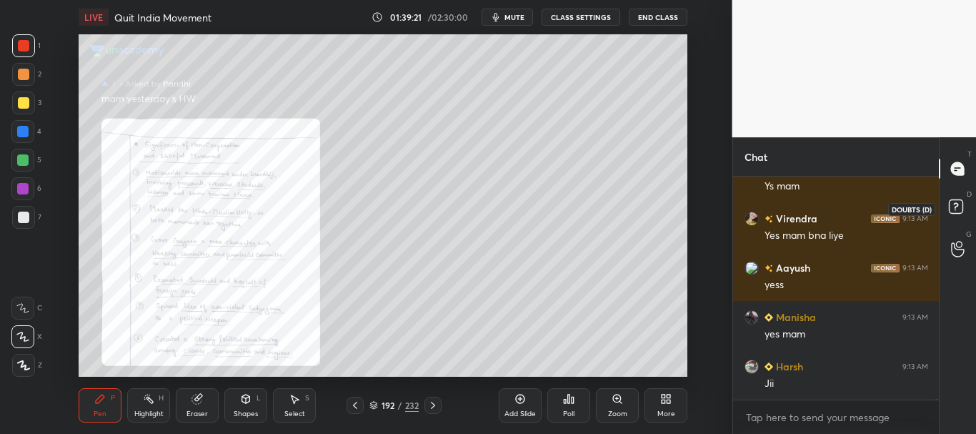
click at [962, 206] on rect at bounding box center [956, 207] width 14 height 14
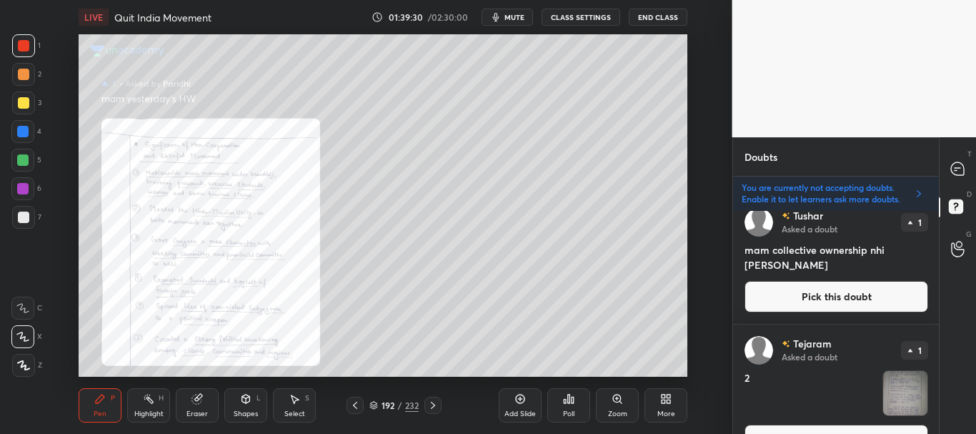
scroll to position [1173, 0]
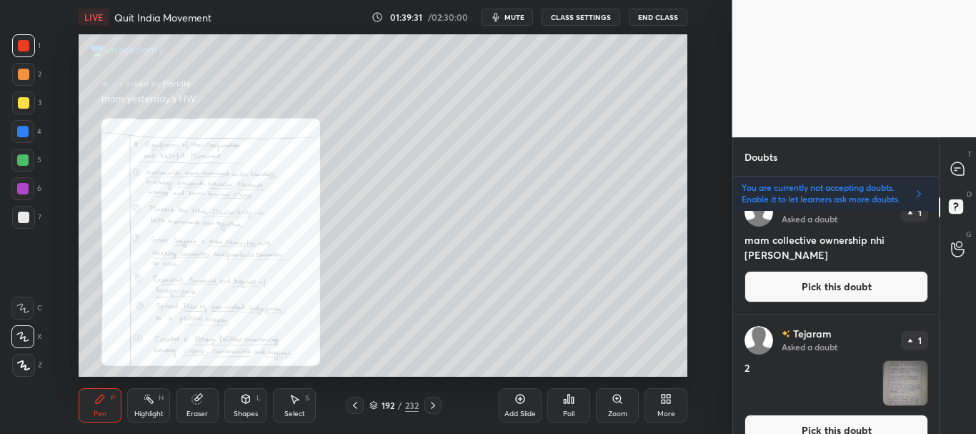
click at [844, 290] on button "Pick this doubt" at bounding box center [836, 286] width 184 height 31
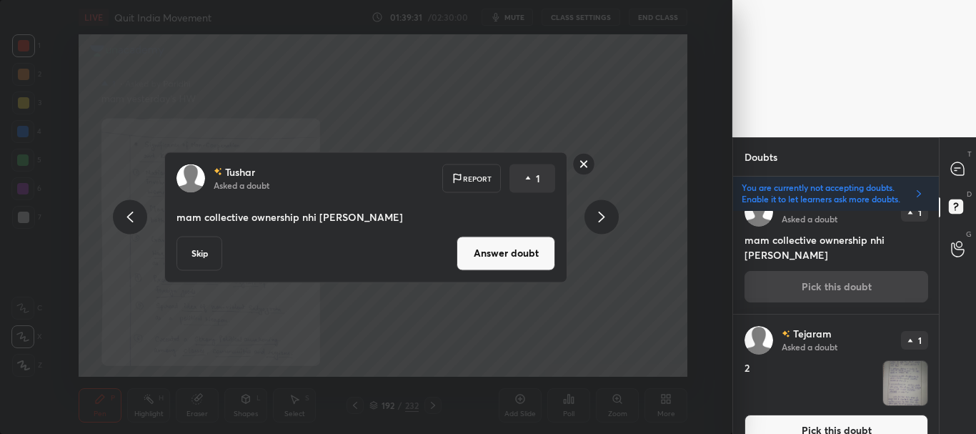
scroll to position [1149, 0]
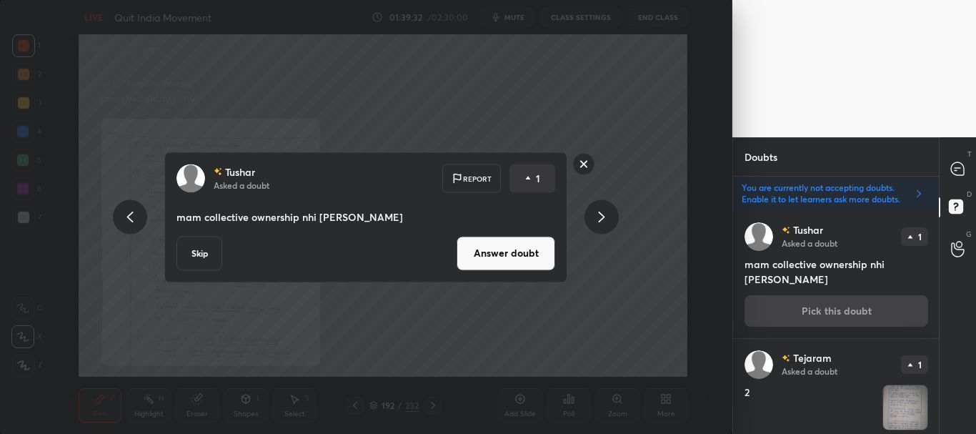
click at [527, 252] on button "Answer doubt" at bounding box center [506, 253] width 99 height 34
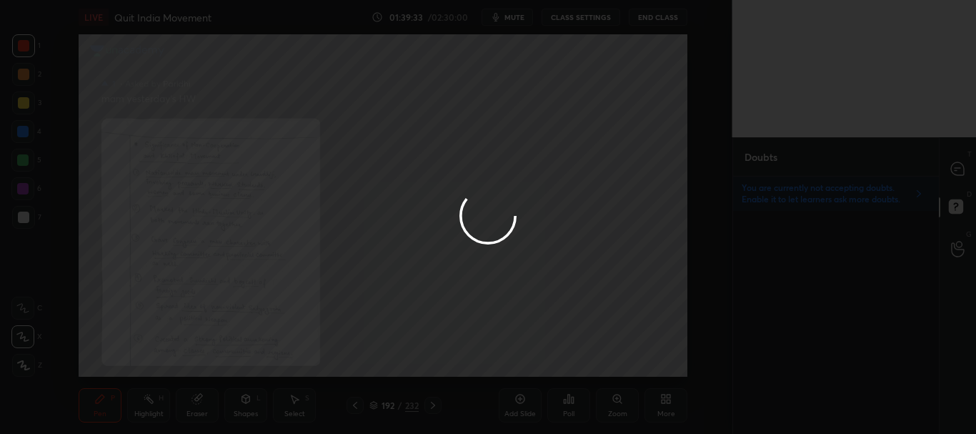
scroll to position [0, 0]
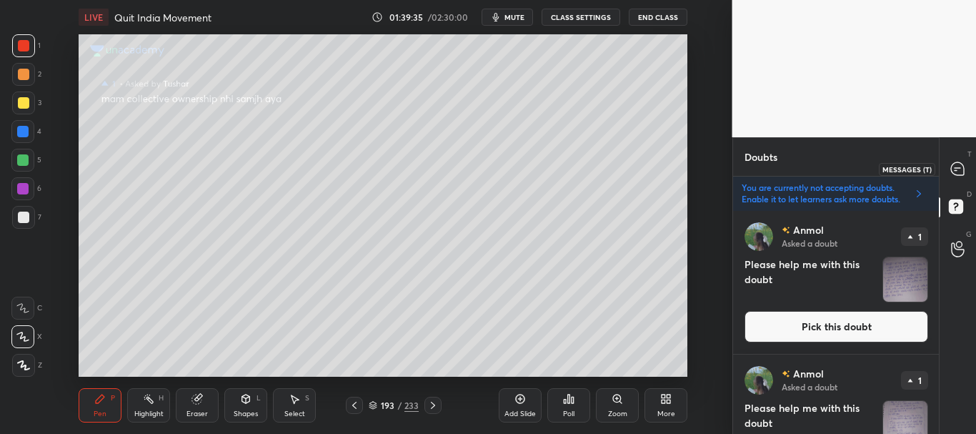
click at [955, 172] on icon at bounding box center [957, 168] width 13 height 13
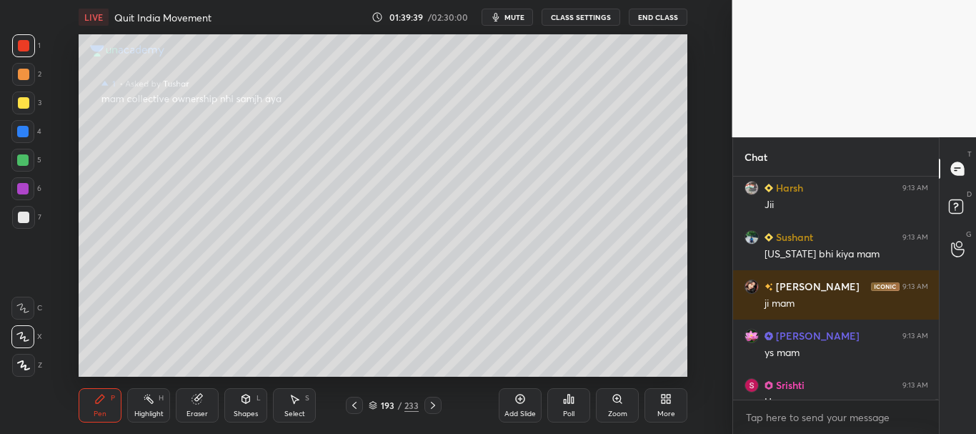
scroll to position [68465, 0]
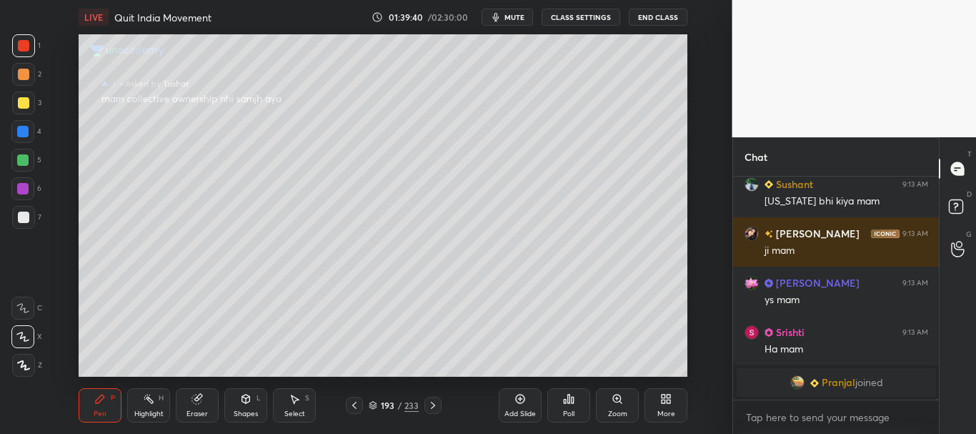
drag, startPoint x: 937, startPoint y: 398, endPoint x: 936, endPoint y: 406, distance: 7.9
click at [936, 406] on div "Harsh 9:13 AM [PERSON_NAME] 9:13 AM [US_STATE] bhi kiya mam [PERSON_NAME] 9:13 …" at bounding box center [836, 304] width 206 height 257
click at [958, 206] on rect at bounding box center [956, 207] width 14 height 14
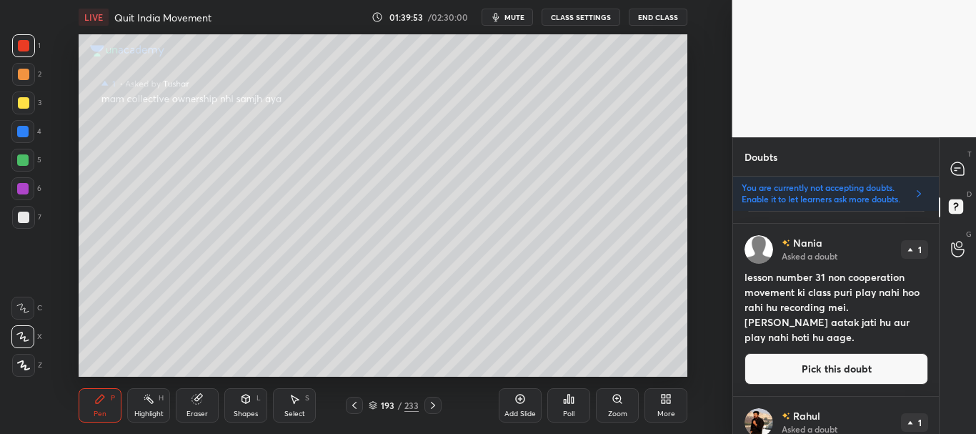
scroll to position [2586, 0]
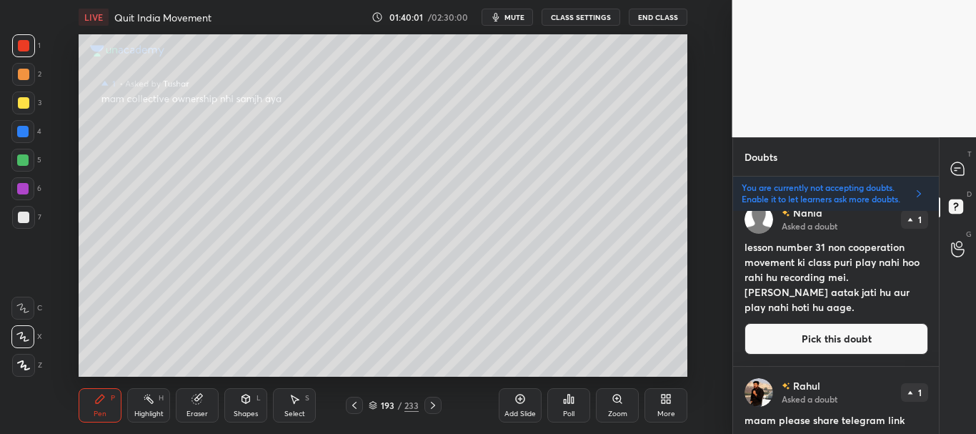
click at [818, 335] on button "Pick this doubt" at bounding box center [836, 338] width 184 height 31
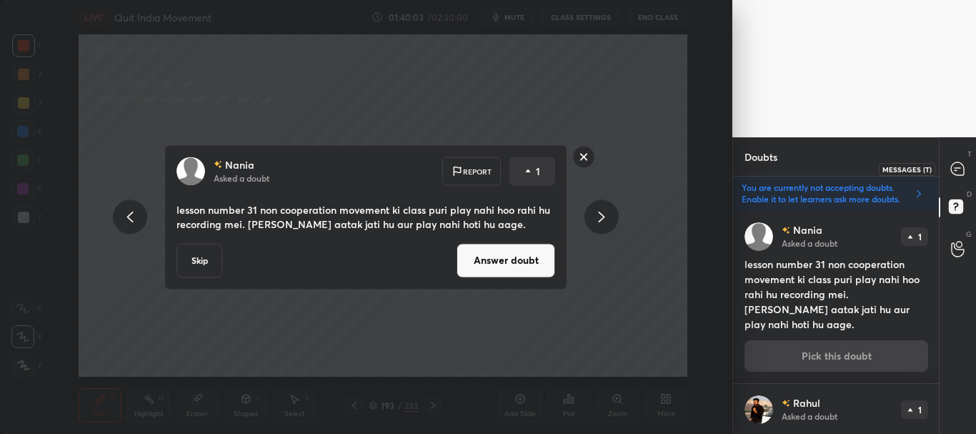
click at [955, 168] on icon at bounding box center [958, 168] width 6 height 0
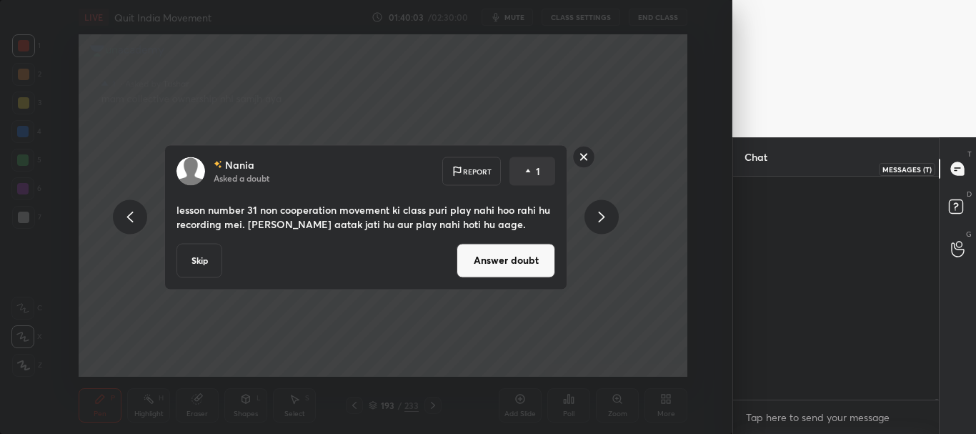
scroll to position [253, 201]
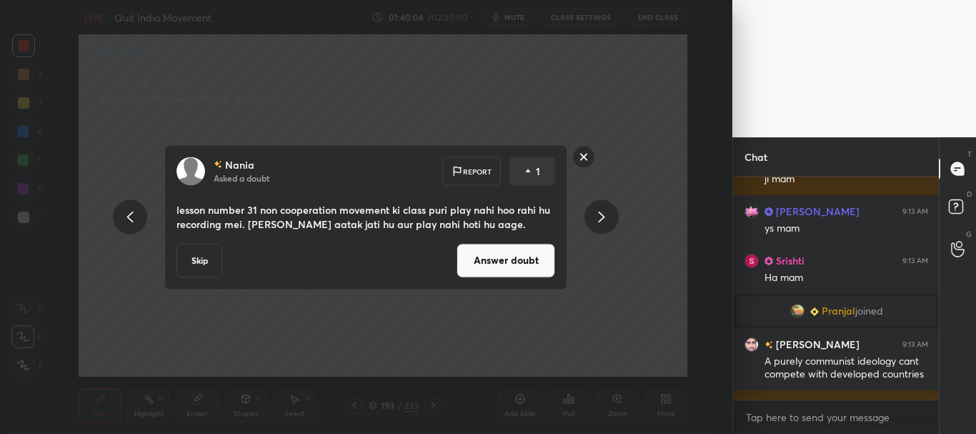
click at [517, 257] on button "Answer doubt" at bounding box center [506, 260] width 99 height 34
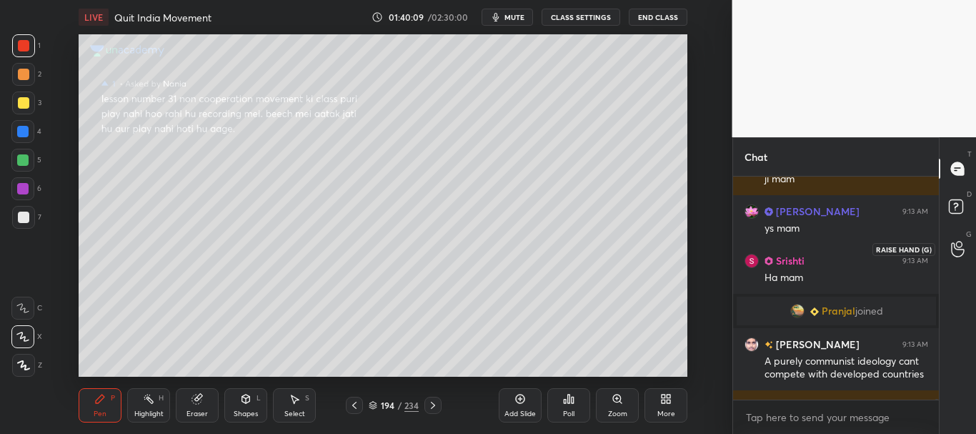
scroll to position [63570, 0]
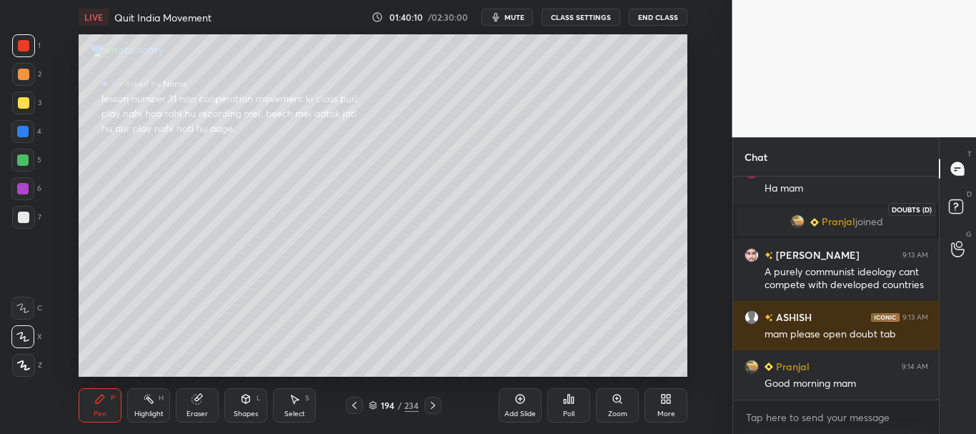
click at [959, 206] on rect at bounding box center [956, 207] width 14 height 14
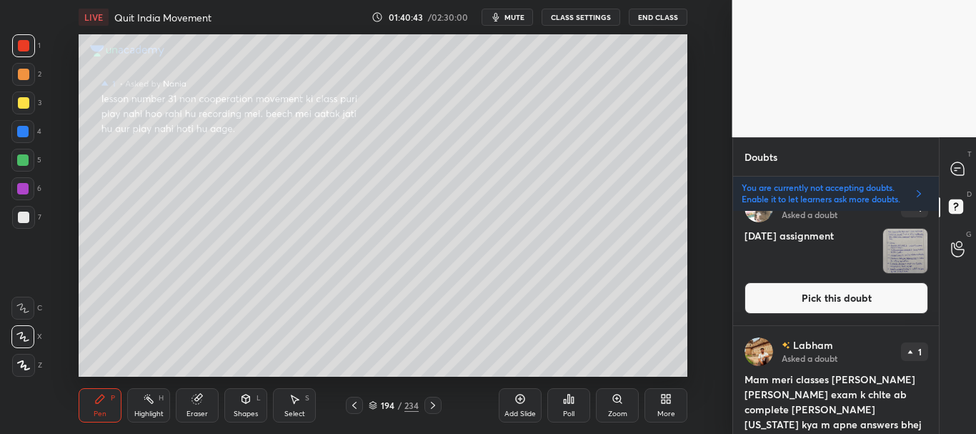
scroll to position [5216, 0]
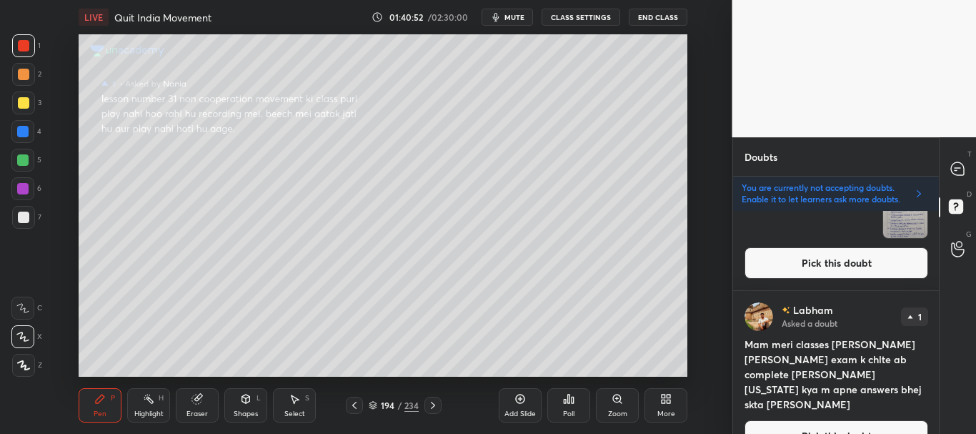
click at [840, 420] on button "Pick this doubt" at bounding box center [836, 435] width 184 height 31
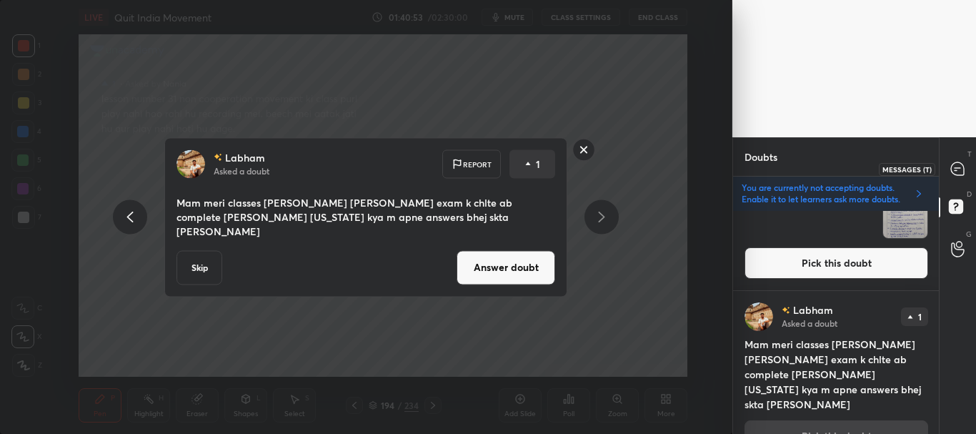
click at [955, 168] on icon at bounding box center [958, 168] width 6 height 0
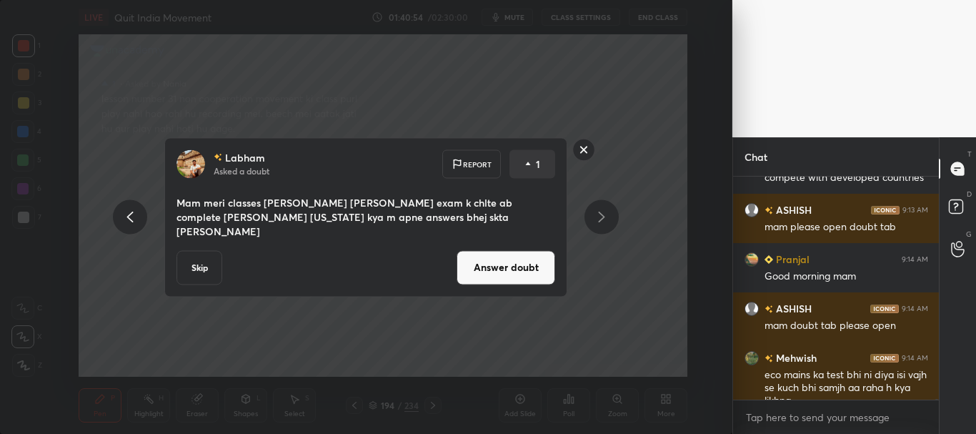
scroll to position [219, 201]
click at [534, 265] on button "Answer doubt" at bounding box center [506, 267] width 99 height 34
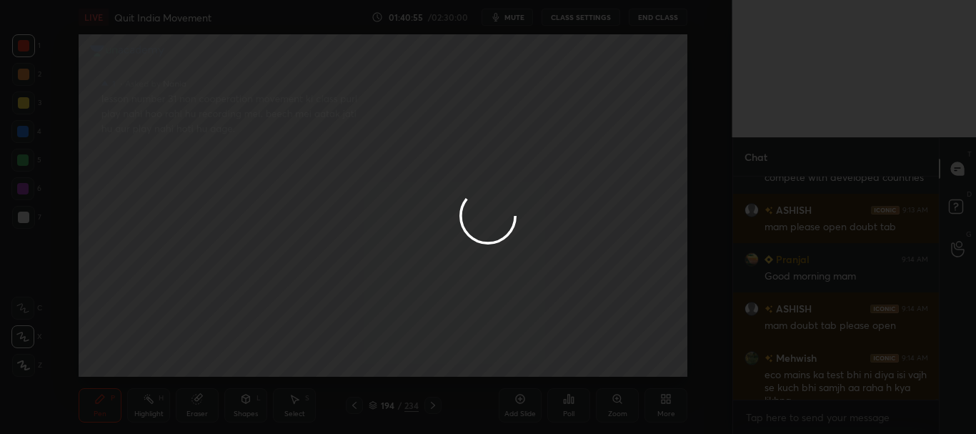
scroll to position [0, 0]
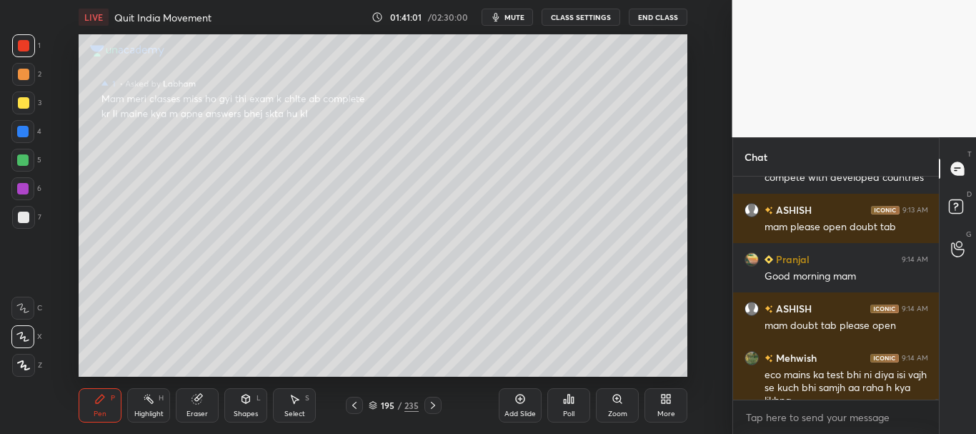
click at [527, 401] on div "Add Slide" at bounding box center [520, 405] width 43 height 34
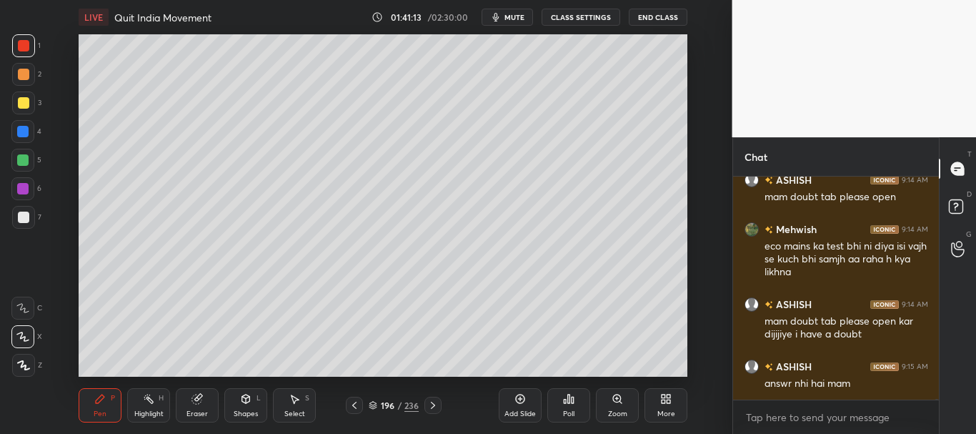
click at [25, 216] on div at bounding box center [23, 216] width 11 height 11
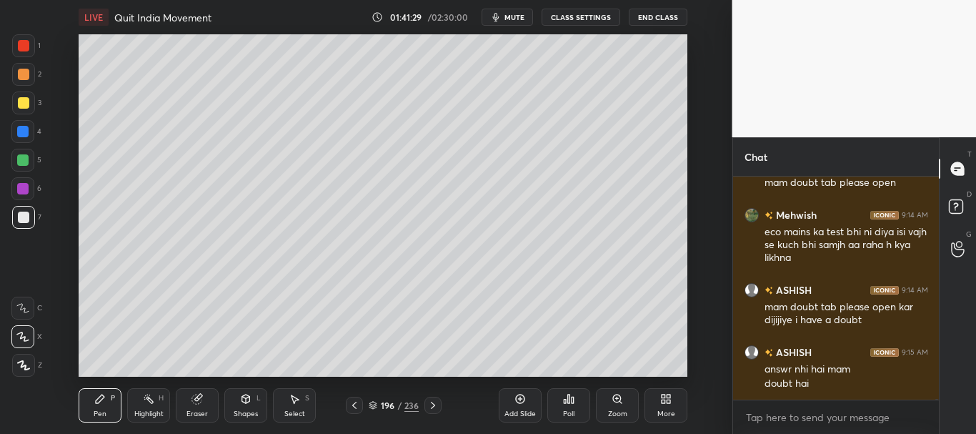
click at [577, 15] on button "CLASS SETTINGS" at bounding box center [581, 17] width 79 height 17
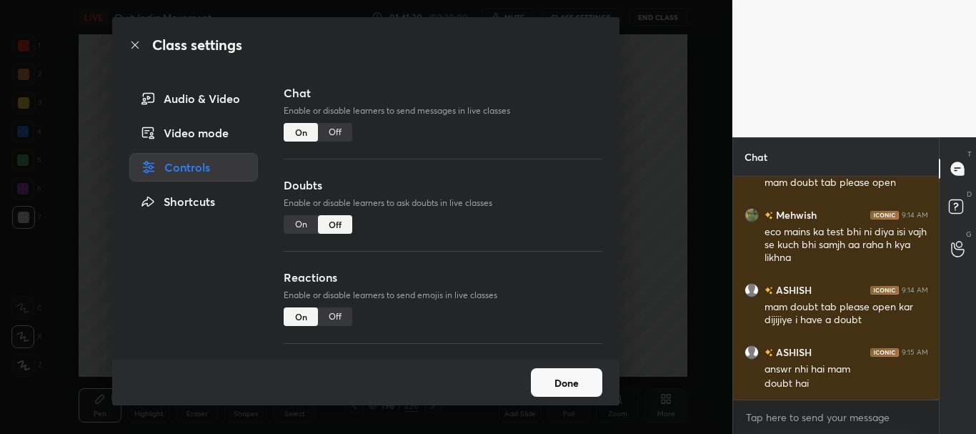
scroll to position [63788, 0]
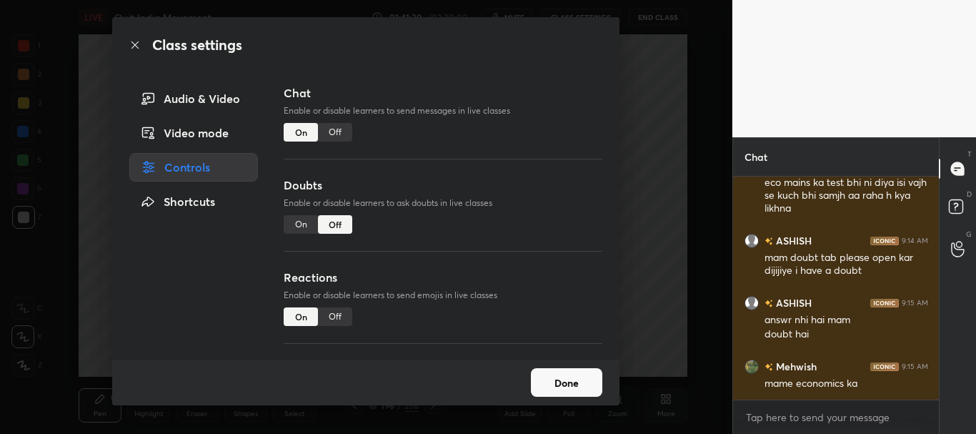
click at [301, 223] on div "On" at bounding box center [301, 224] width 34 height 19
click at [132, 42] on icon at bounding box center [134, 44] width 7 height 7
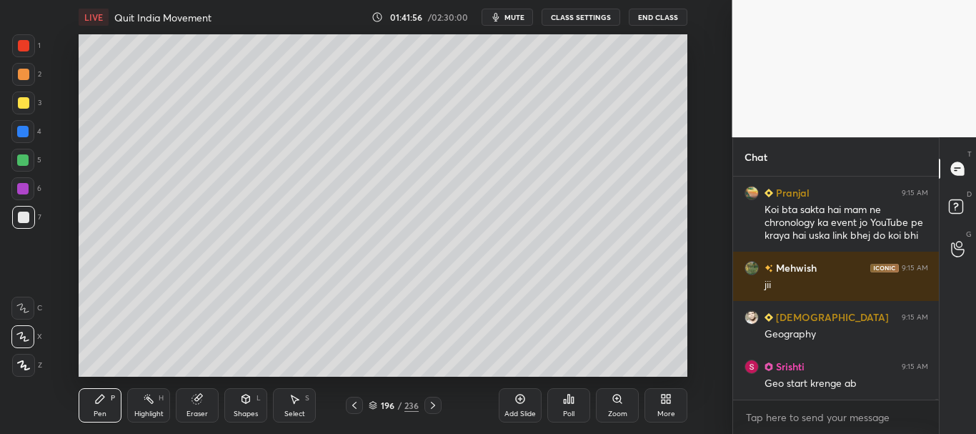
scroll to position [64074, 0]
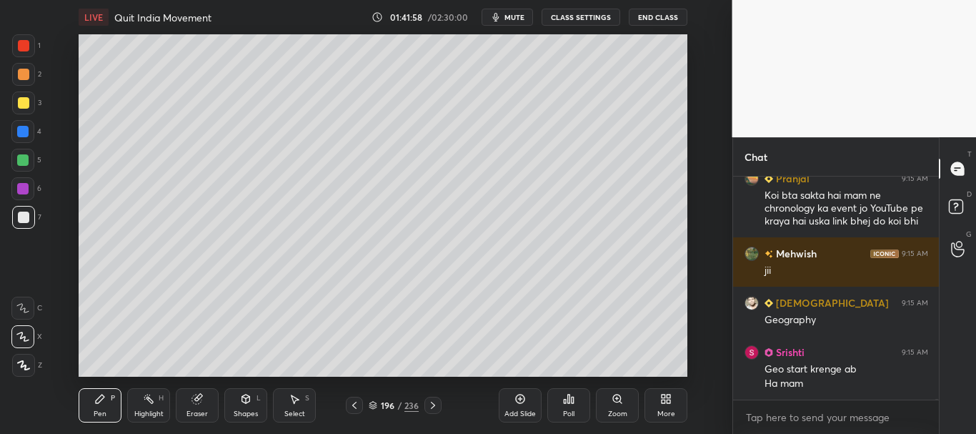
click at [22, 106] on div at bounding box center [23, 102] width 11 height 11
click at [19, 129] on div at bounding box center [22, 131] width 11 height 11
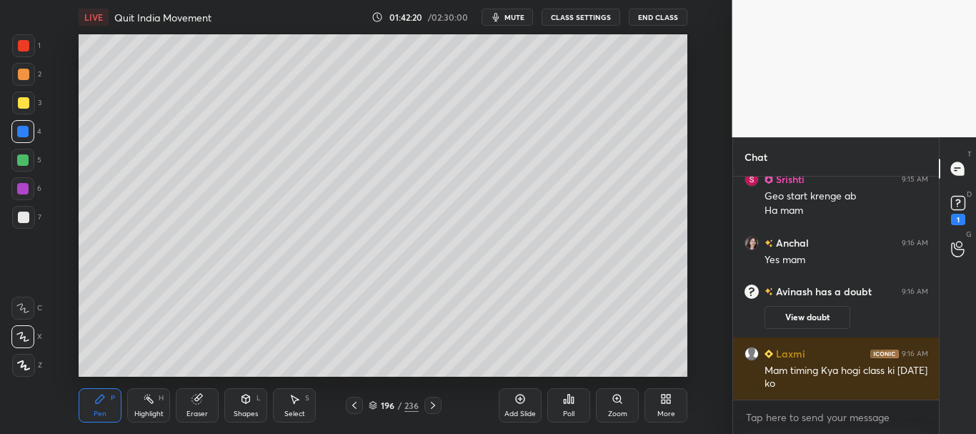
scroll to position [64138, 0]
click at [21, 76] on div at bounding box center [23, 74] width 11 height 11
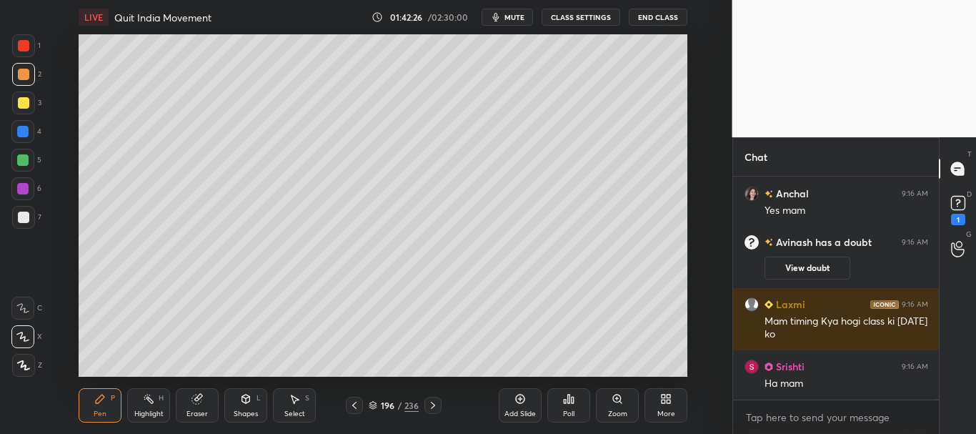
drag, startPoint x: 24, startPoint y: 129, endPoint x: 61, endPoint y: 124, distance: 38.1
click at [25, 129] on div at bounding box center [22, 131] width 11 height 11
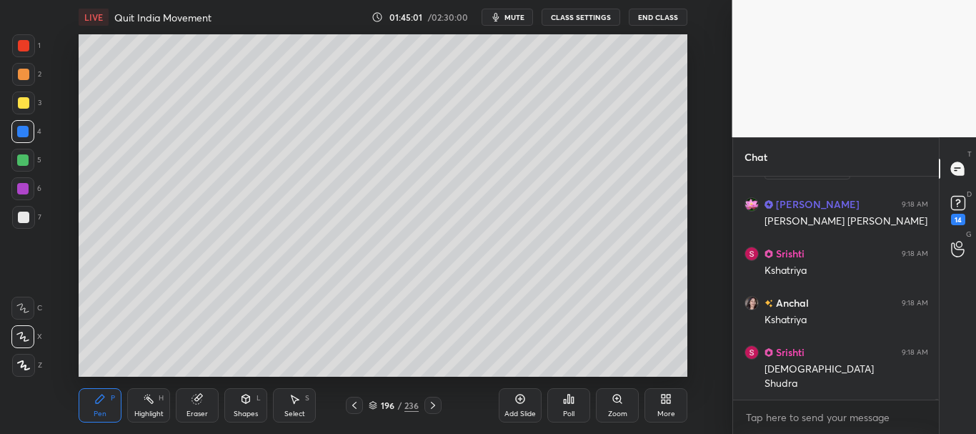
scroll to position [65812, 0]
click at [20, 104] on div at bounding box center [23, 102] width 11 height 11
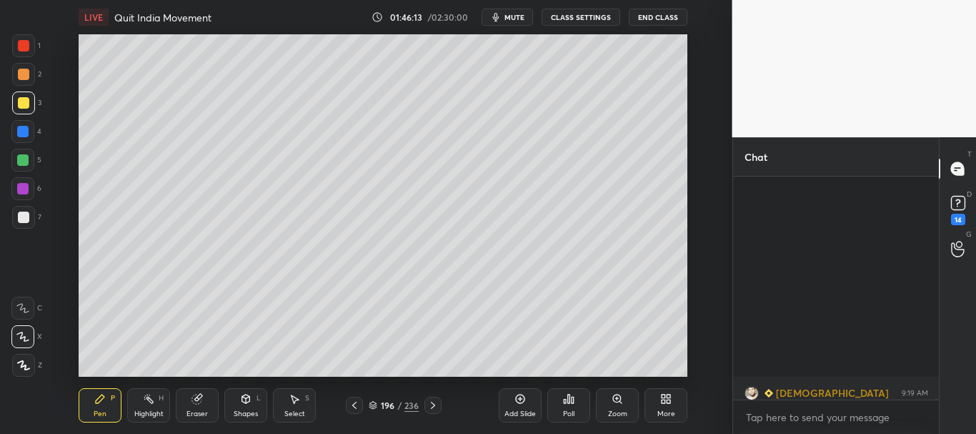
scroll to position [66152, 0]
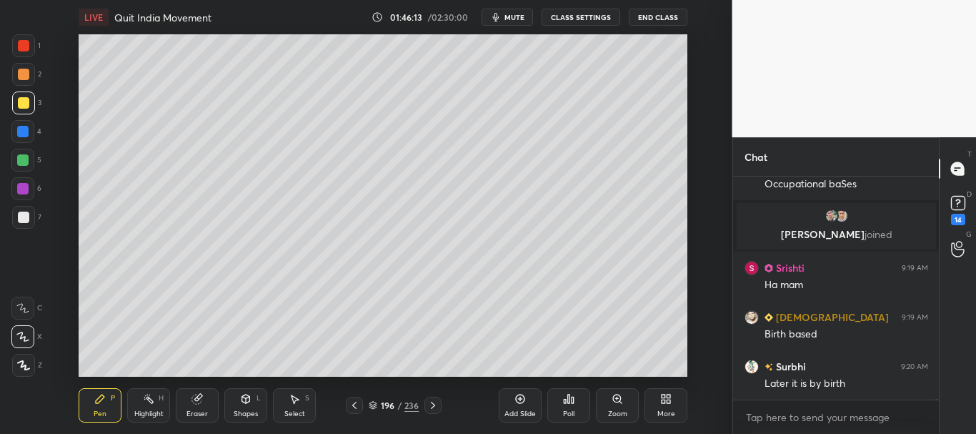
drag, startPoint x: 936, startPoint y: 399, endPoint x: 937, endPoint y: 406, distance: 7.3
click at [937, 408] on div "[DEMOGRAPHIC_DATA] 9:19 AM mutiple varna [PERSON_NAME] 9:19 AM Occupational baS…" at bounding box center [836, 304] width 206 height 257
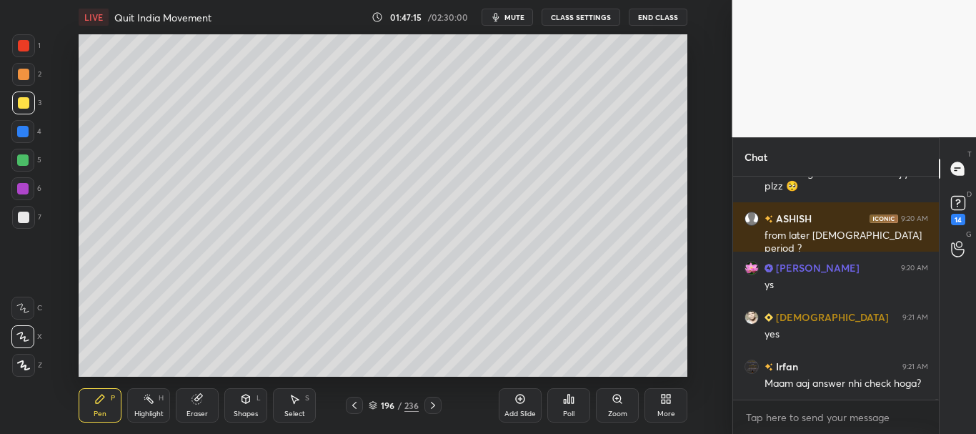
scroll to position [66559, 0]
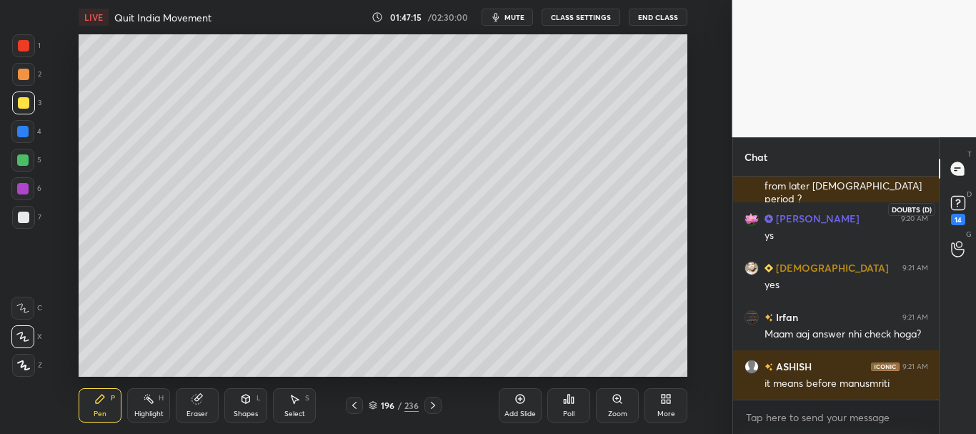
click at [960, 206] on rect at bounding box center [958, 203] width 14 height 14
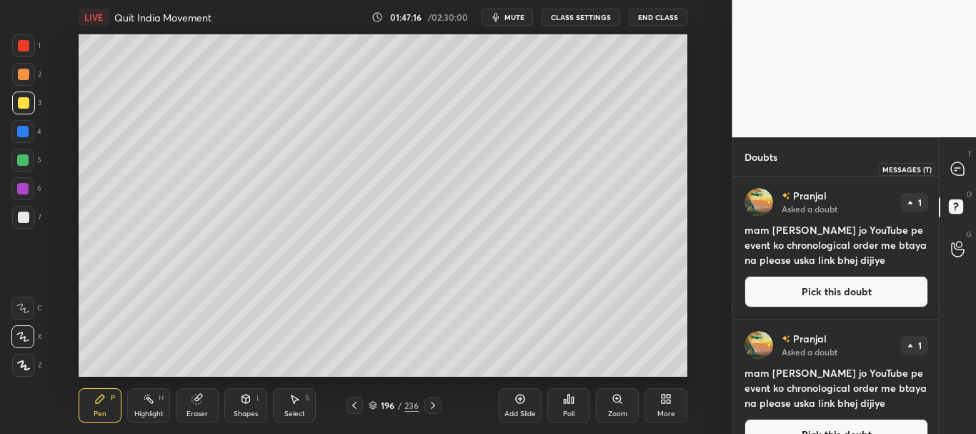
click at [954, 169] on icon at bounding box center [957, 168] width 13 height 13
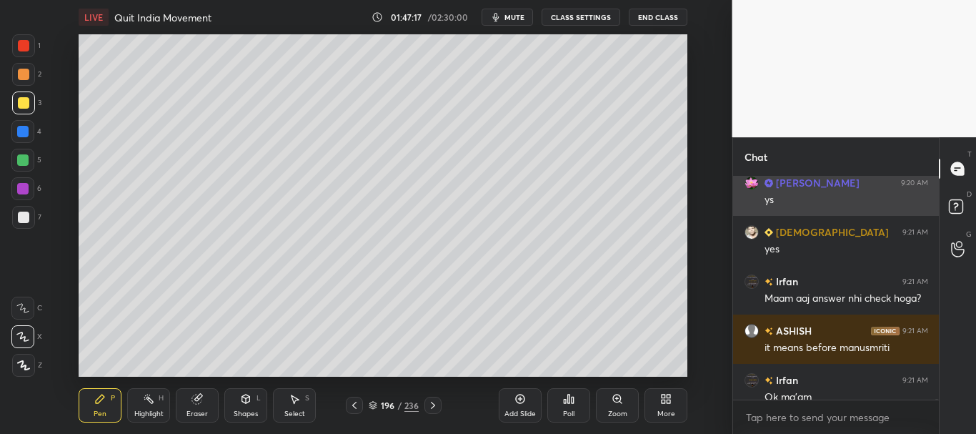
scroll to position [219, 201]
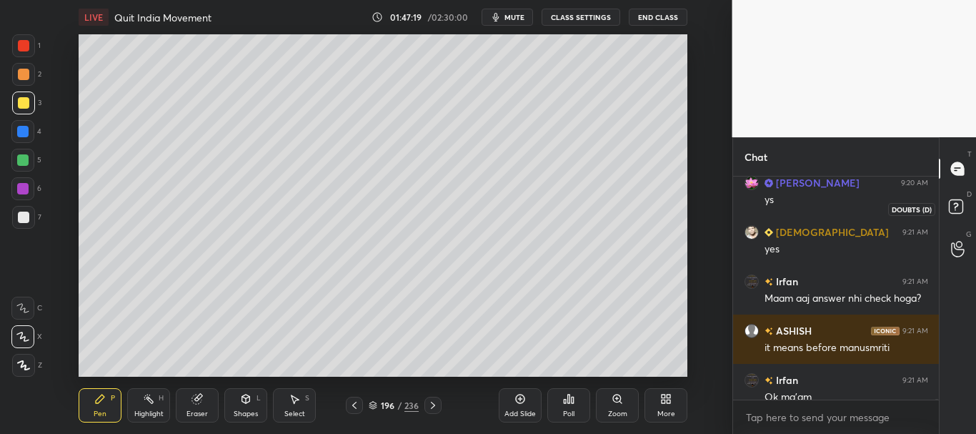
click at [952, 211] on rect at bounding box center [956, 207] width 14 height 14
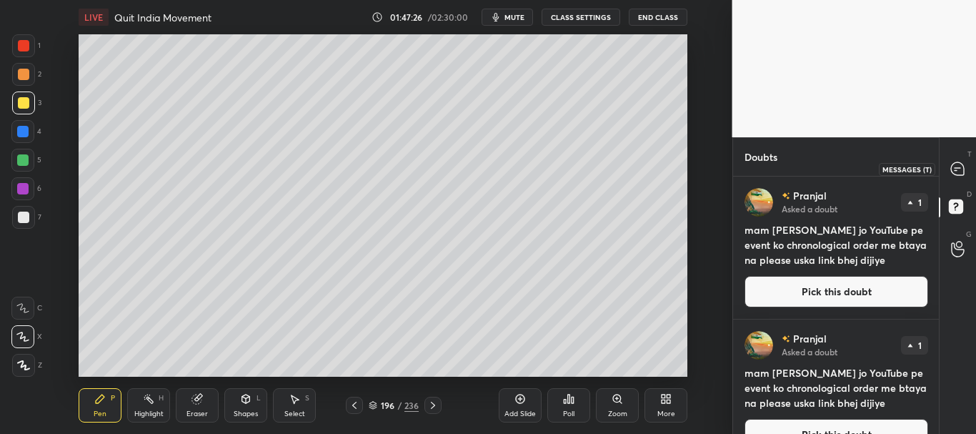
click at [961, 170] on icon at bounding box center [957, 168] width 13 height 13
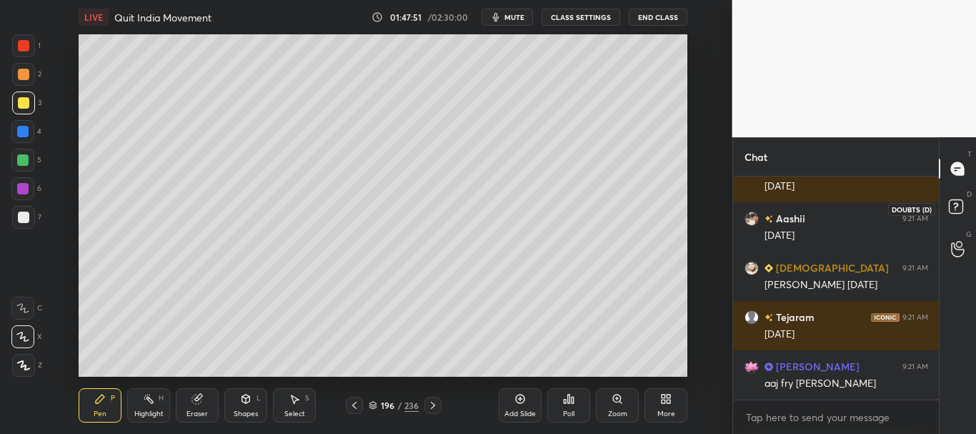
scroll to position [67542, 0]
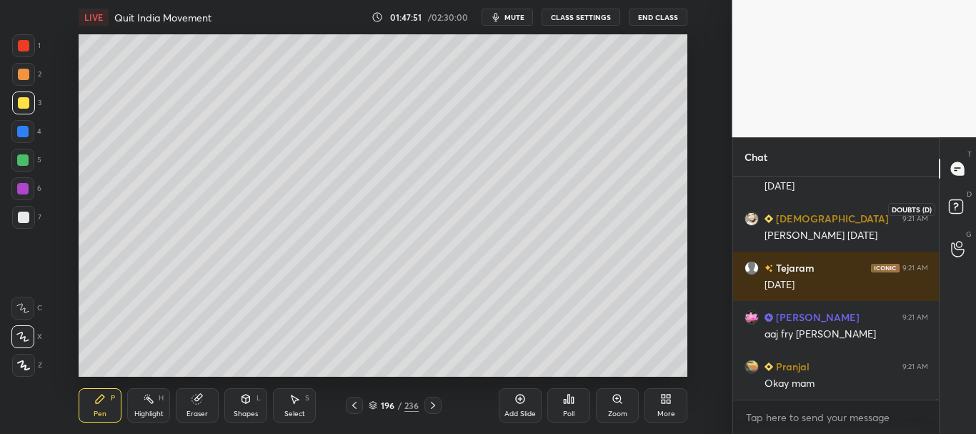
click at [960, 205] on rect at bounding box center [956, 207] width 14 height 14
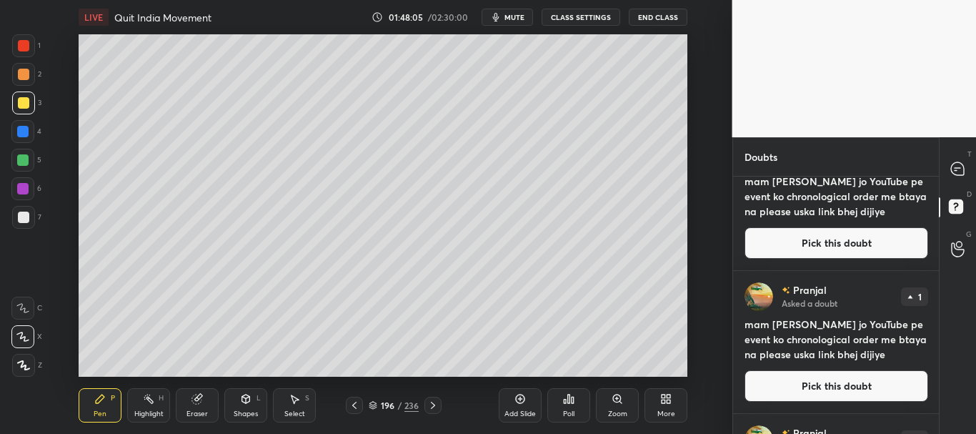
scroll to position [0, 0]
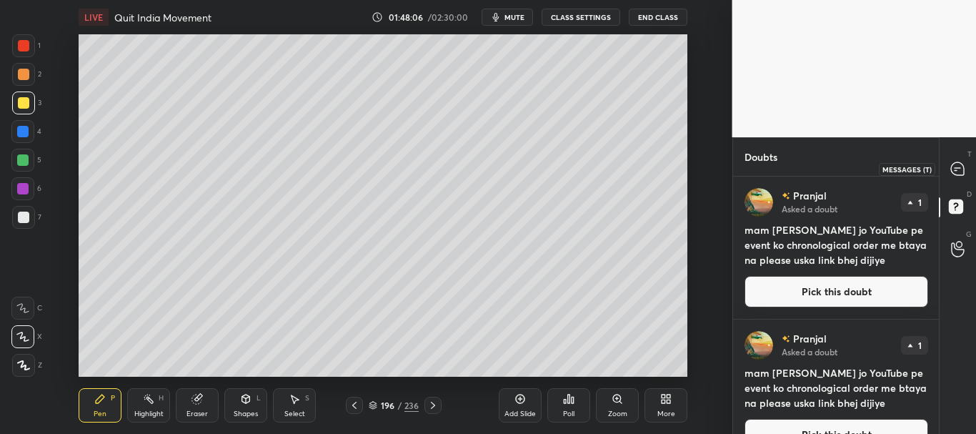
click at [961, 169] on icon at bounding box center [957, 168] width 13 height 13
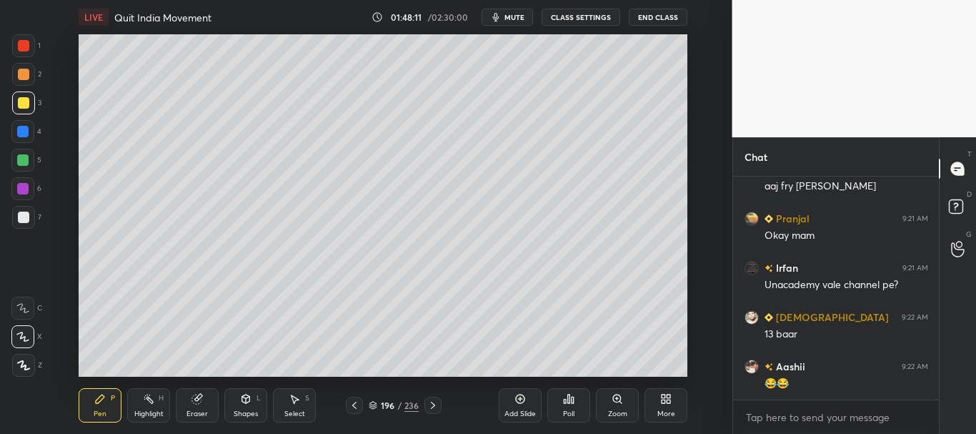
scroll to position [67739, 0]
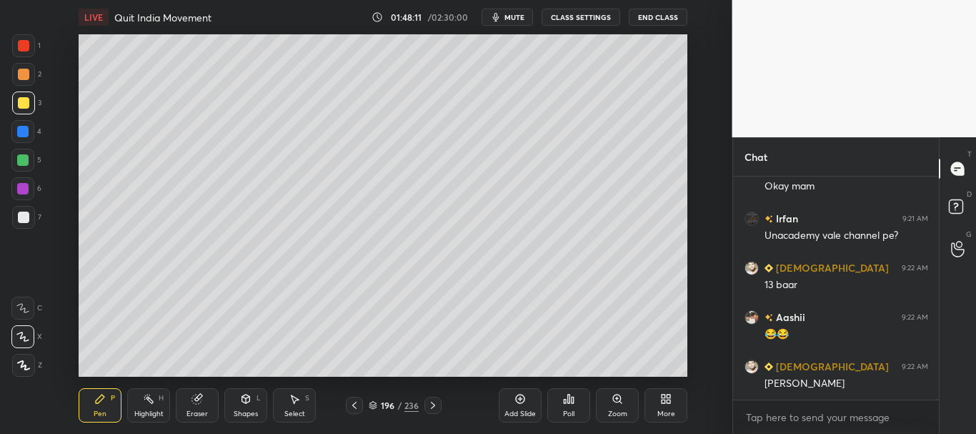
click at [374, 407] on icon at bounding box center [372, 406] width 7 height 2
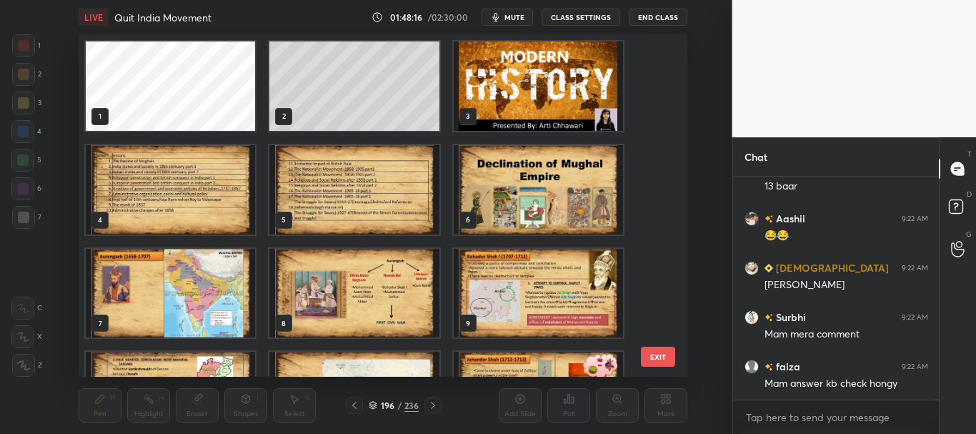
scroll to position [67887, 0]
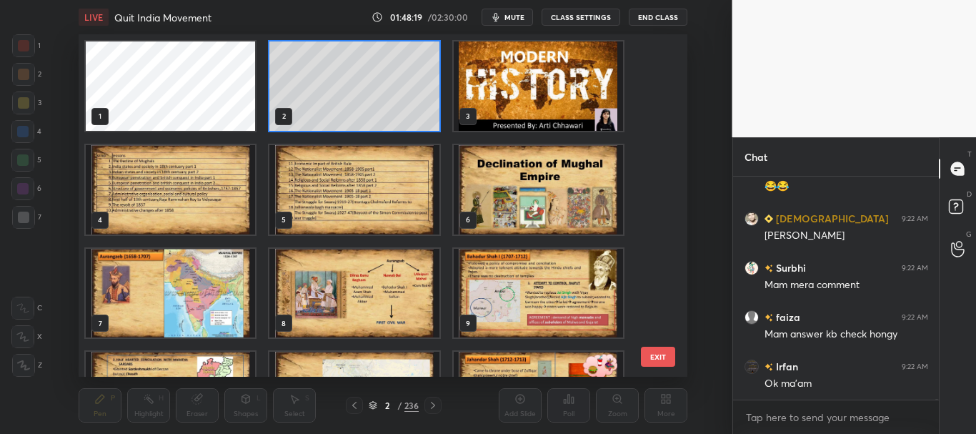
click at [374, 403] on icon at bounding box center [373, 405] width 9 height 9
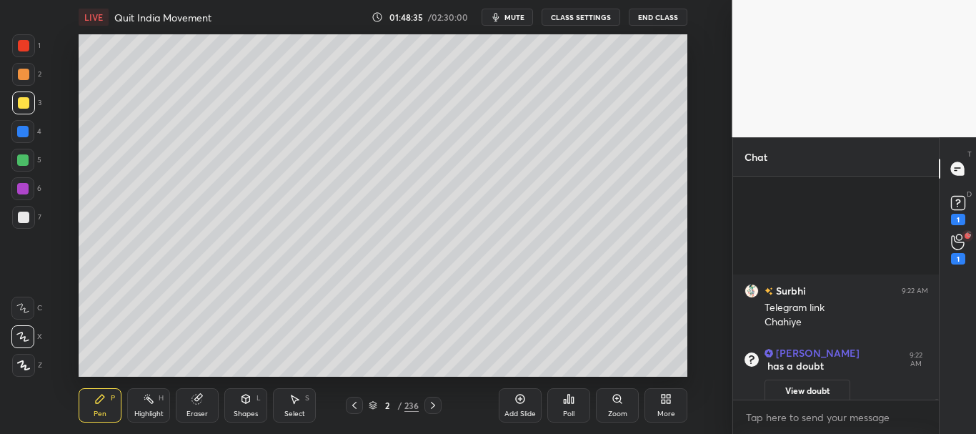
scroll to position [67134, 0]
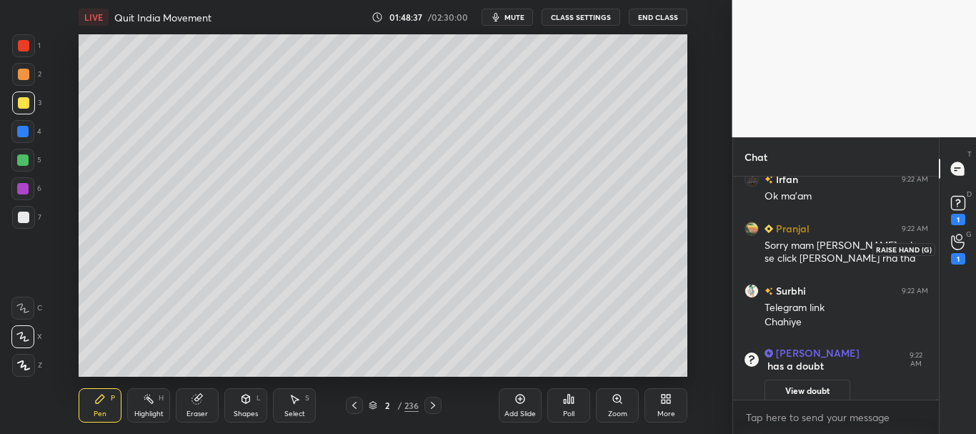
click at [958, 244] on icon at bounding box center [958, 242] width 14 height 16
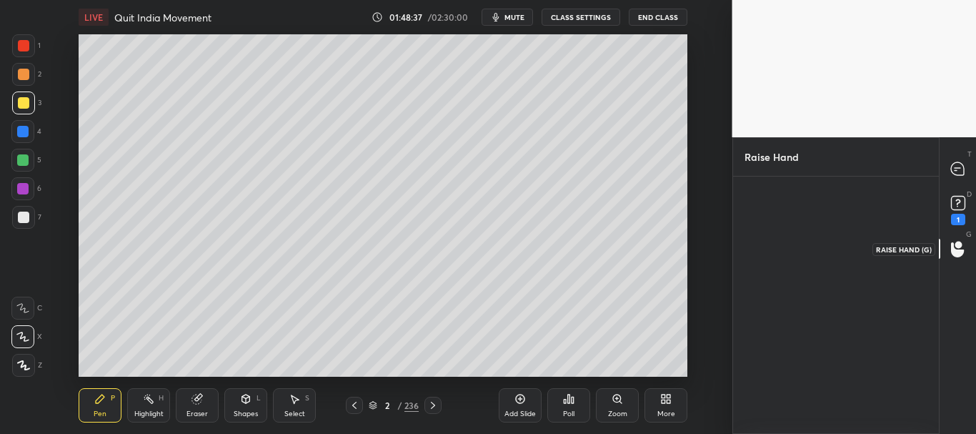
scroll to position [253, 201]
click at [957, 209] on rect at bounding box center [958, 203] width 14 height 14
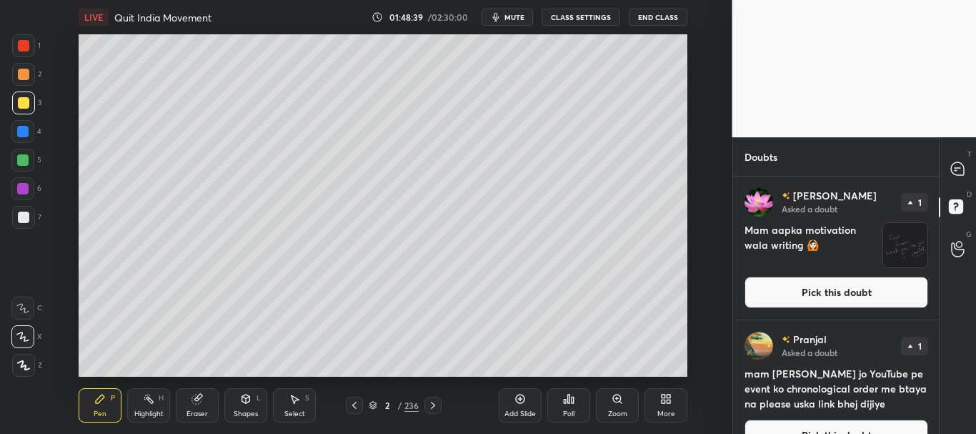
click at [850, 294] on button "Pick this doubt" at bounding box center [836, 291] width 184 height 31
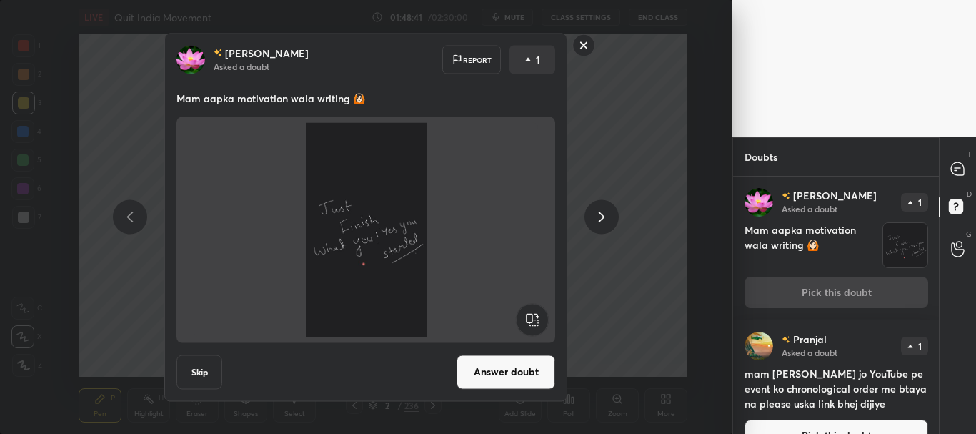
click at [585, 42] on rect at bounding box center [584, 45] width 22 height 22
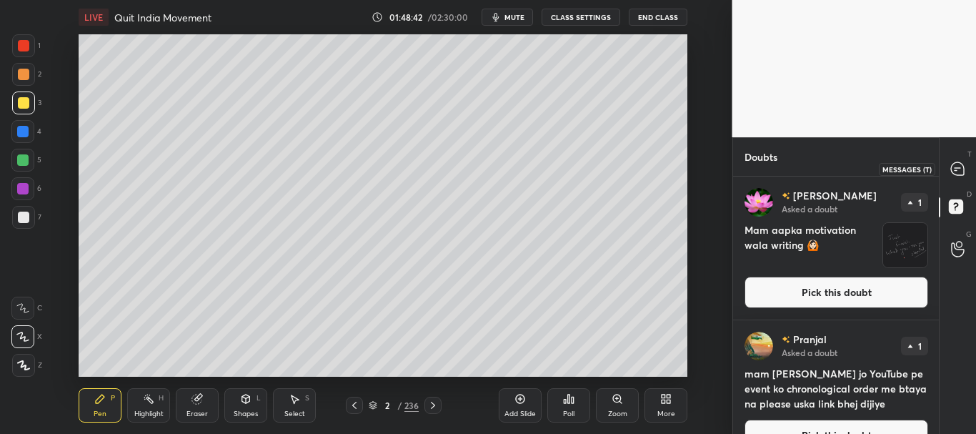
click at [957, 165] on icon at bounding box center [957, 168] width 13 height 13
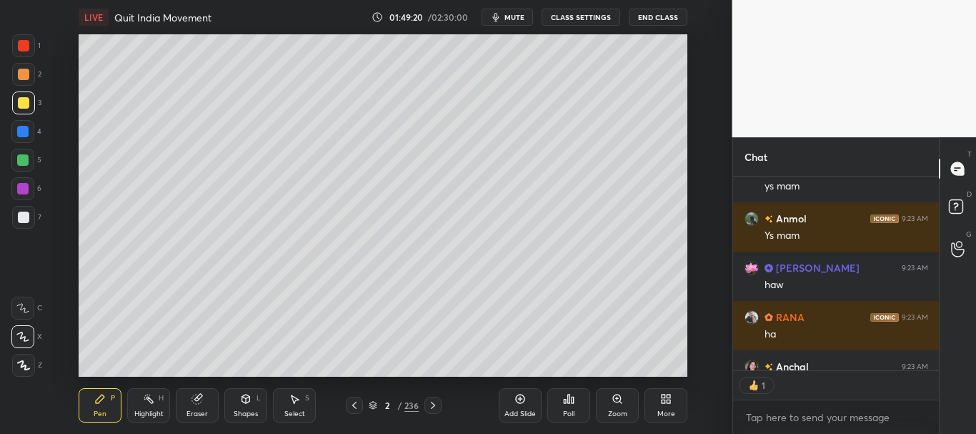
scroll to position [189, 201]
click at [767, 419] on textarea at bounding box center [836, 417] width 184 height 23
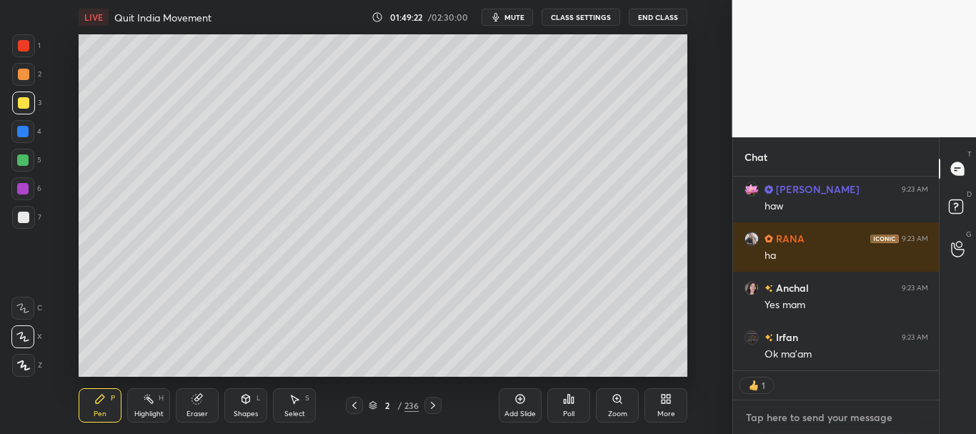
type textarea "x"
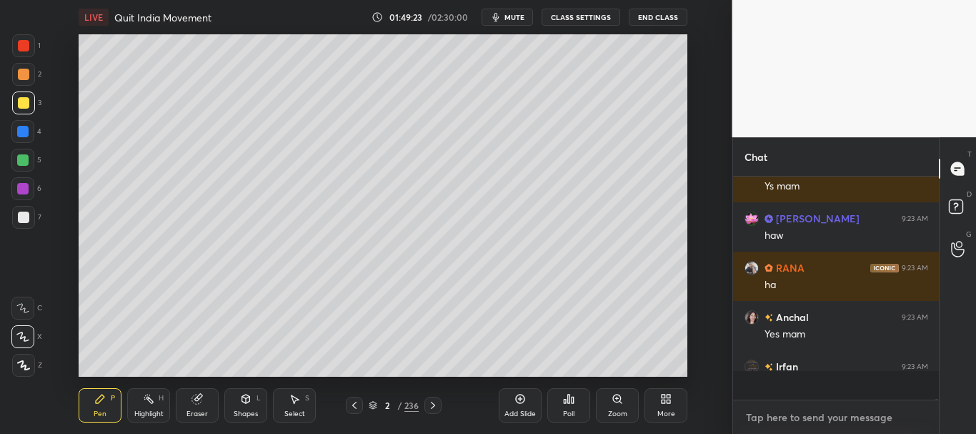
paste textarea "[URL][DOMAIN_NAME]"
type textarea "[URL][DOMAIN_NAME]"
type textarea "x"
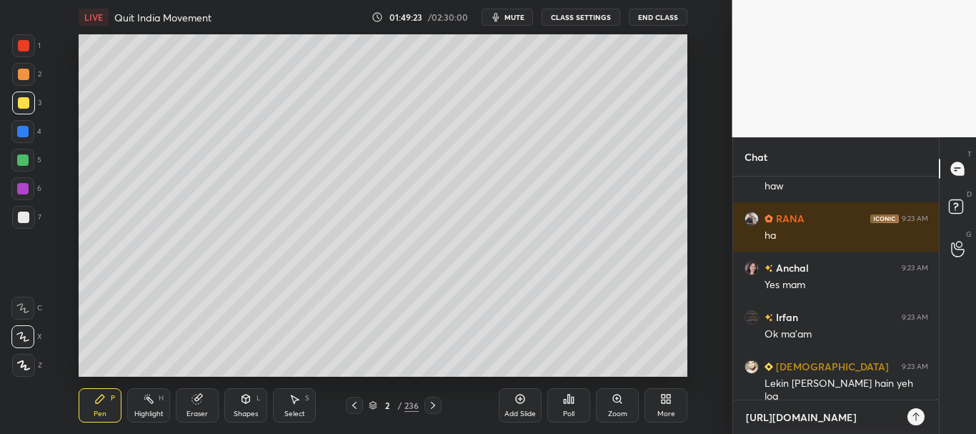
scroll to position [5, 5]
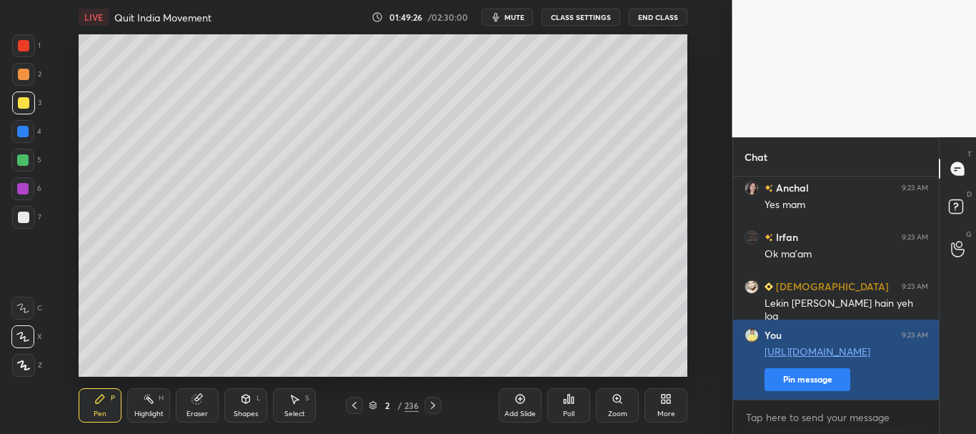
click at [800, 377] on button "Pin message" at bounding box center [807, 379] width 86 height 23
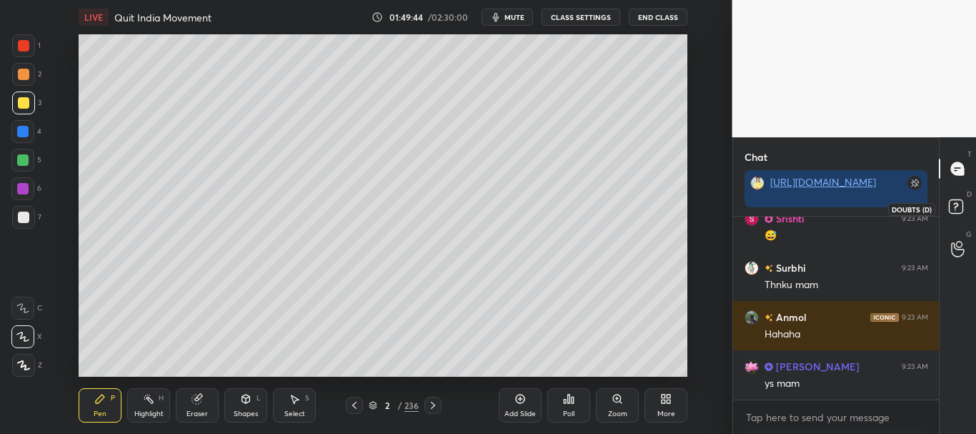
click at [955, 204] on rect at bounding box center [956, 207] width 14 height 14
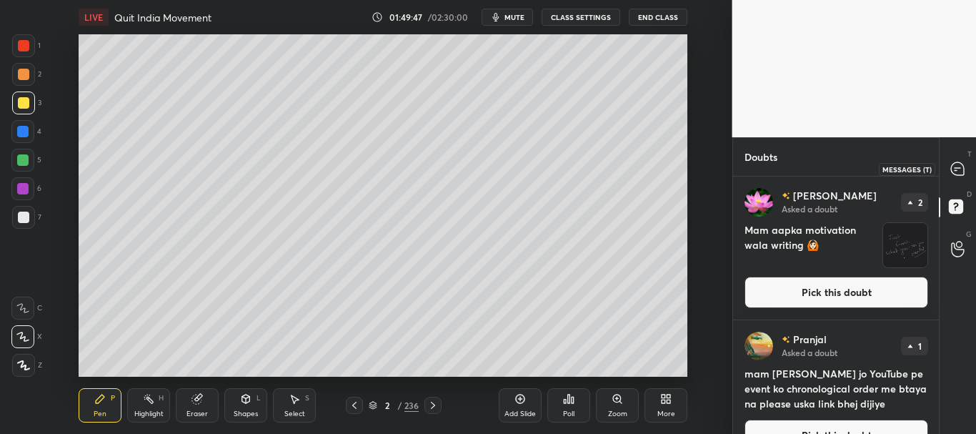
click at [957, 165] on icon at bounding box center [957, 168] width 13 height 13
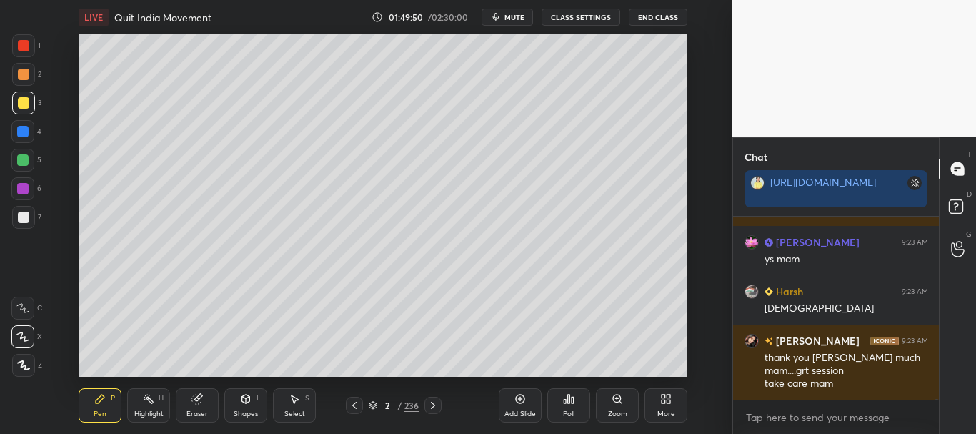
click at [372, 404] on icon at bounding box center [372, 404] width 7 height 4
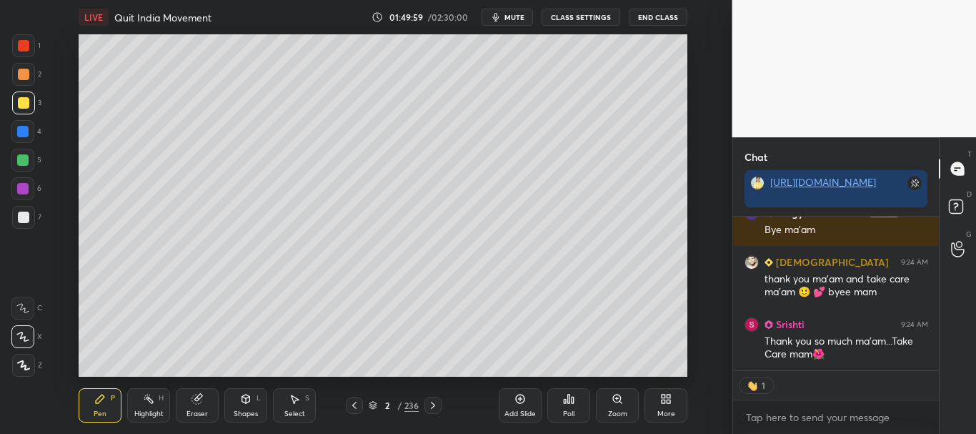
click at [652, 21] on button "End Class" at bounding box center [658, 17] width 59 height 17
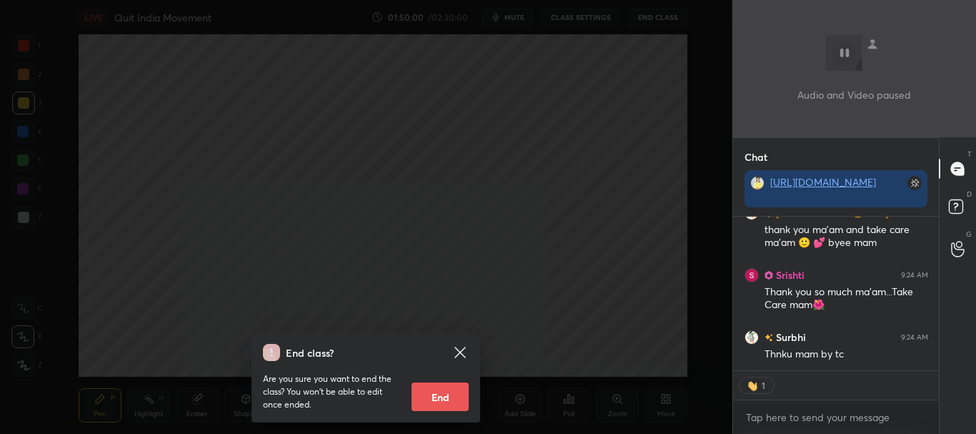
click at [442, 400] on button "End" at bounding box center [440, 396] width 57 height 29
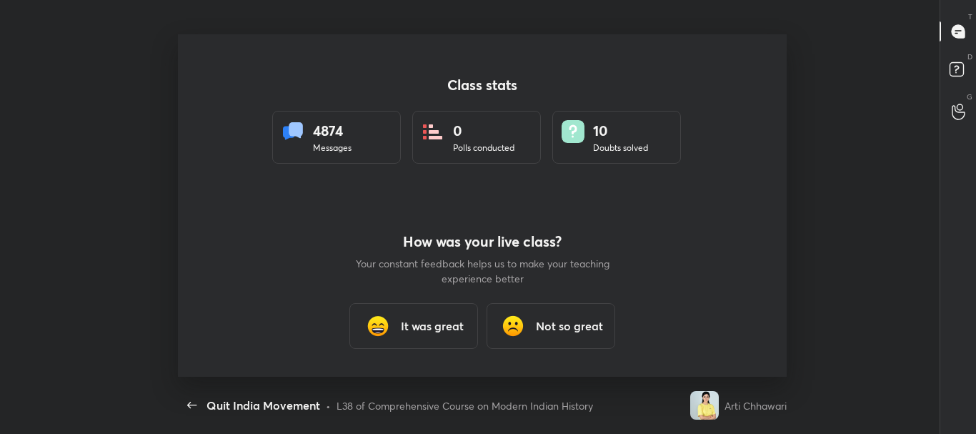
type textarea "x"
